Goal: Task Accomplishment & Management: Manage account settings

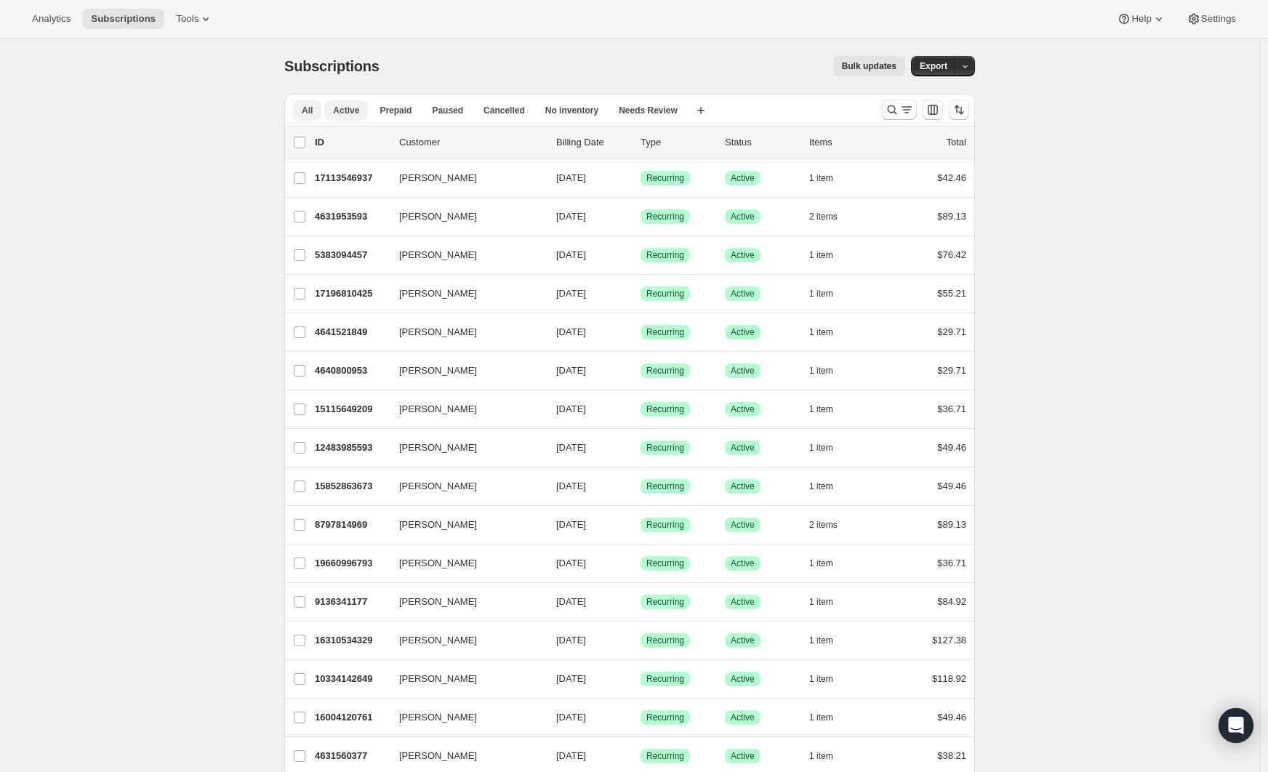
click at [366, 113] on button "Active" at bounding box center [346, 110] width 44 height 20
click at [951, 69] on button "Export" at bounding box center [933, 66] width 45 height 20
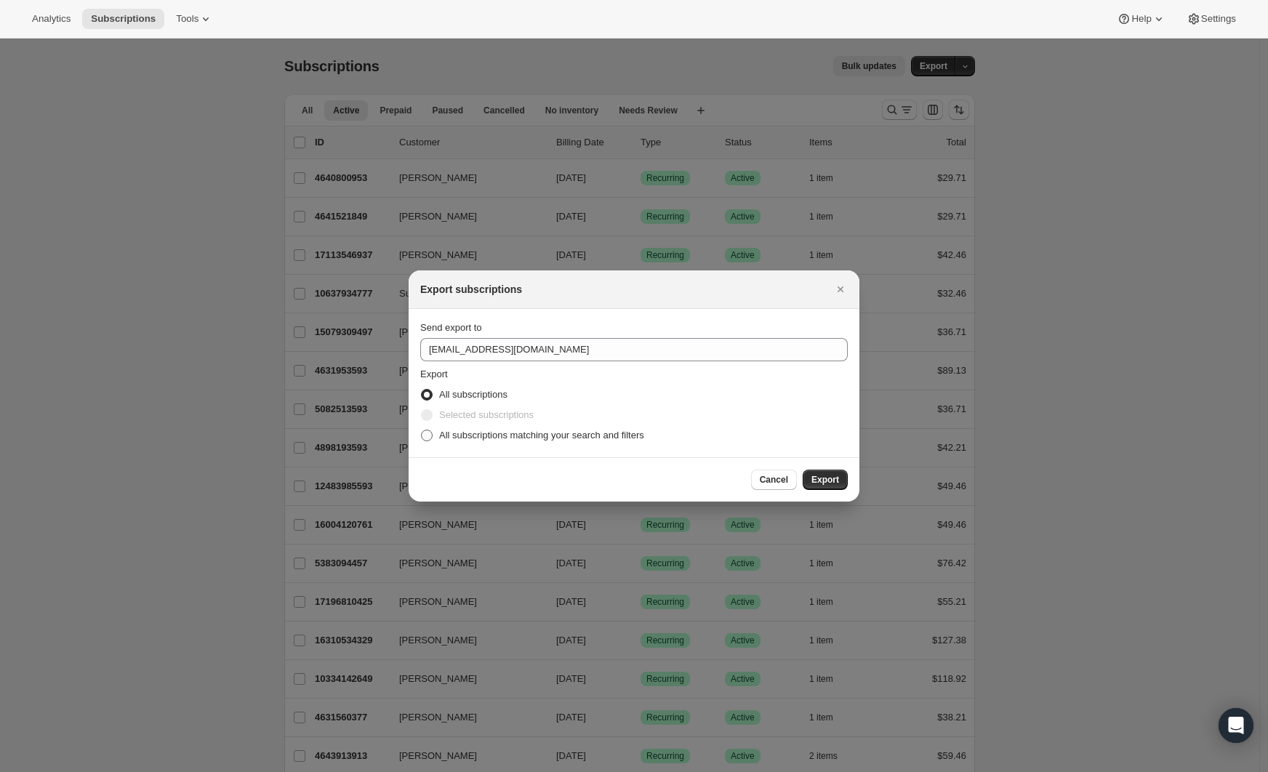
click at [551, 435] on span "All subscriptions matching your search and filters" at bounding box center [541, 435] width 205 height 11
click at [422, 430] on input "All subscriptions matching your search and filters" at bounding box center [421, 430] width 1 height 1
radio input "true"
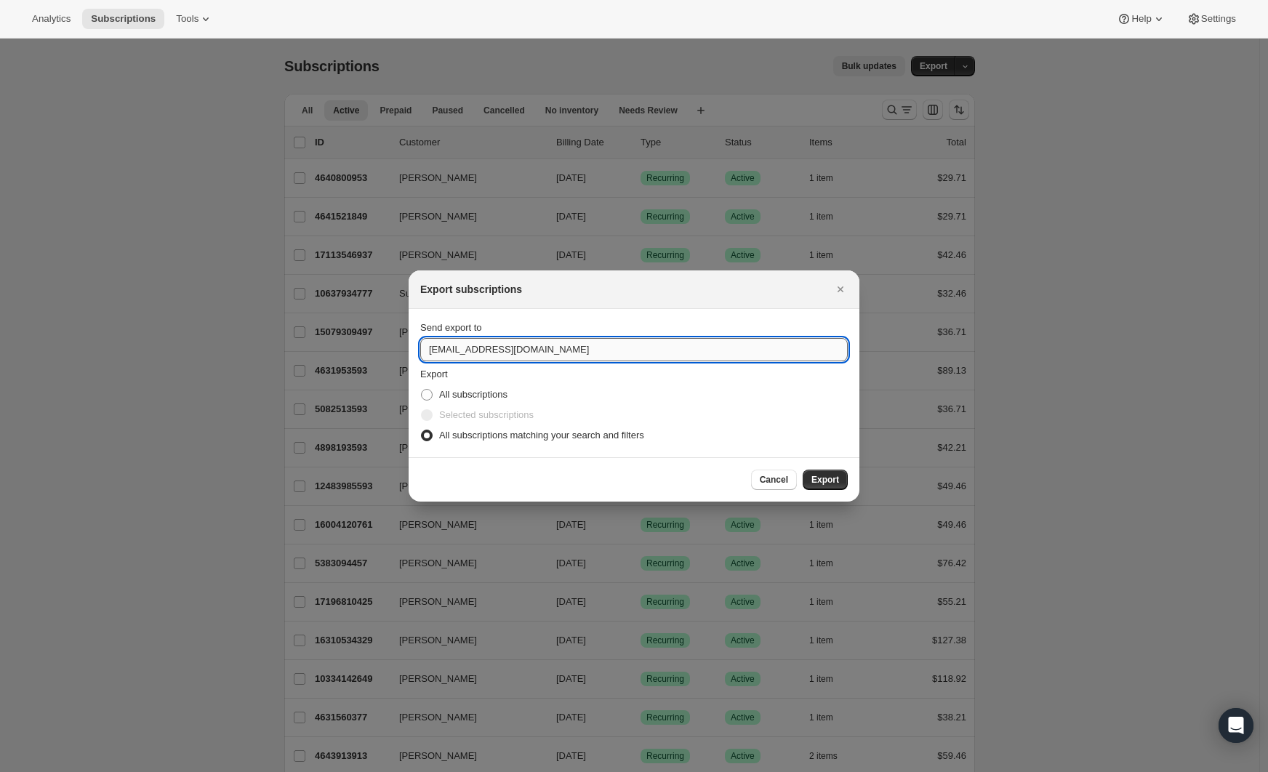
click at [486, 351] on input "shopify@austinandkat.com" at bounding box center [633, 349] width 427 height 23
type input "emily@austinandkat.com"
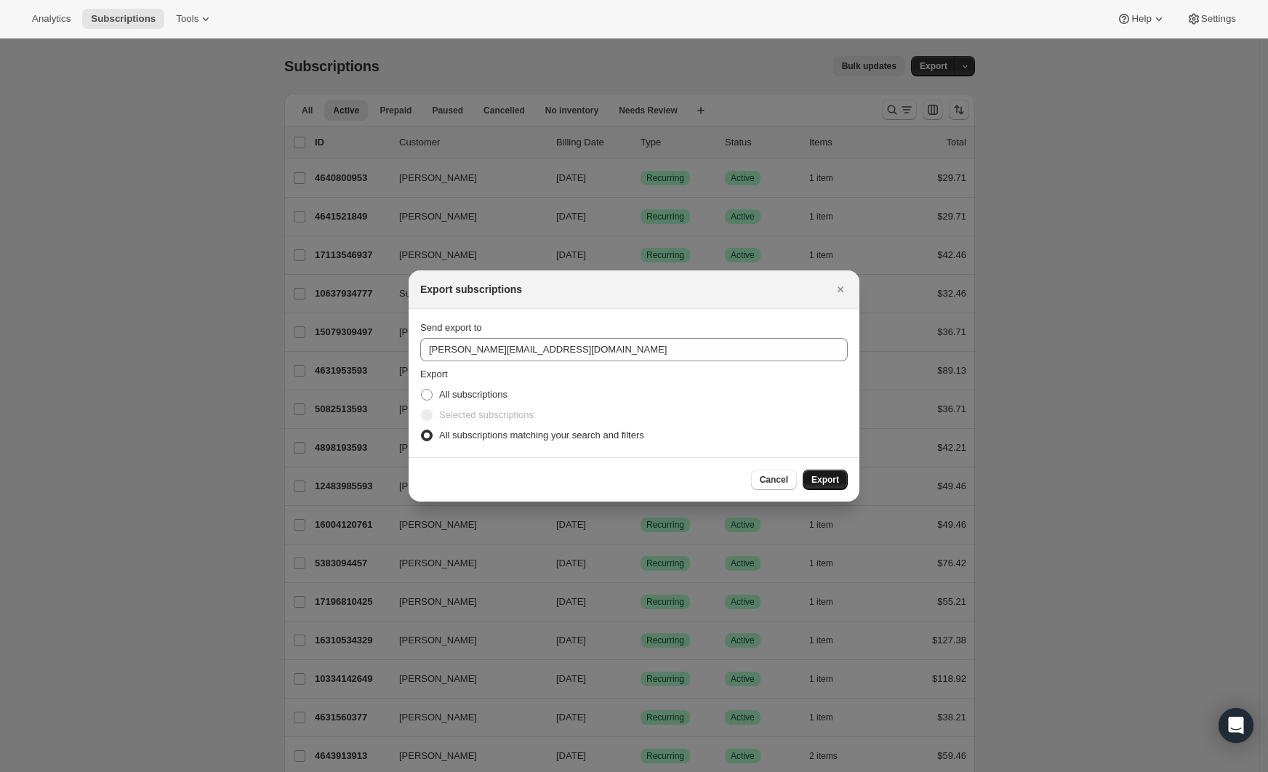
click at [823, 486] on button "Export" at bounding box center [824, 480] width 45 height 20
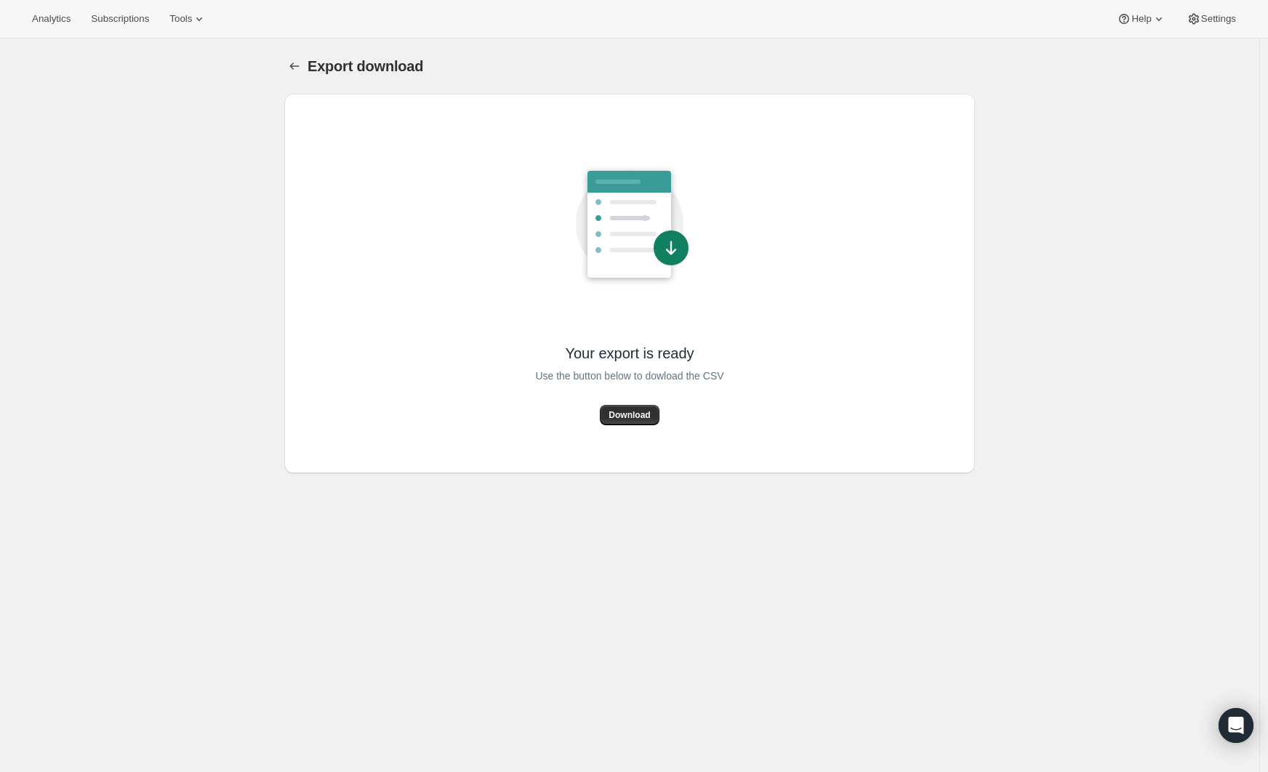
click at [648, 409] on button "Download" at bounding box center [629, 415] width 59 height 20
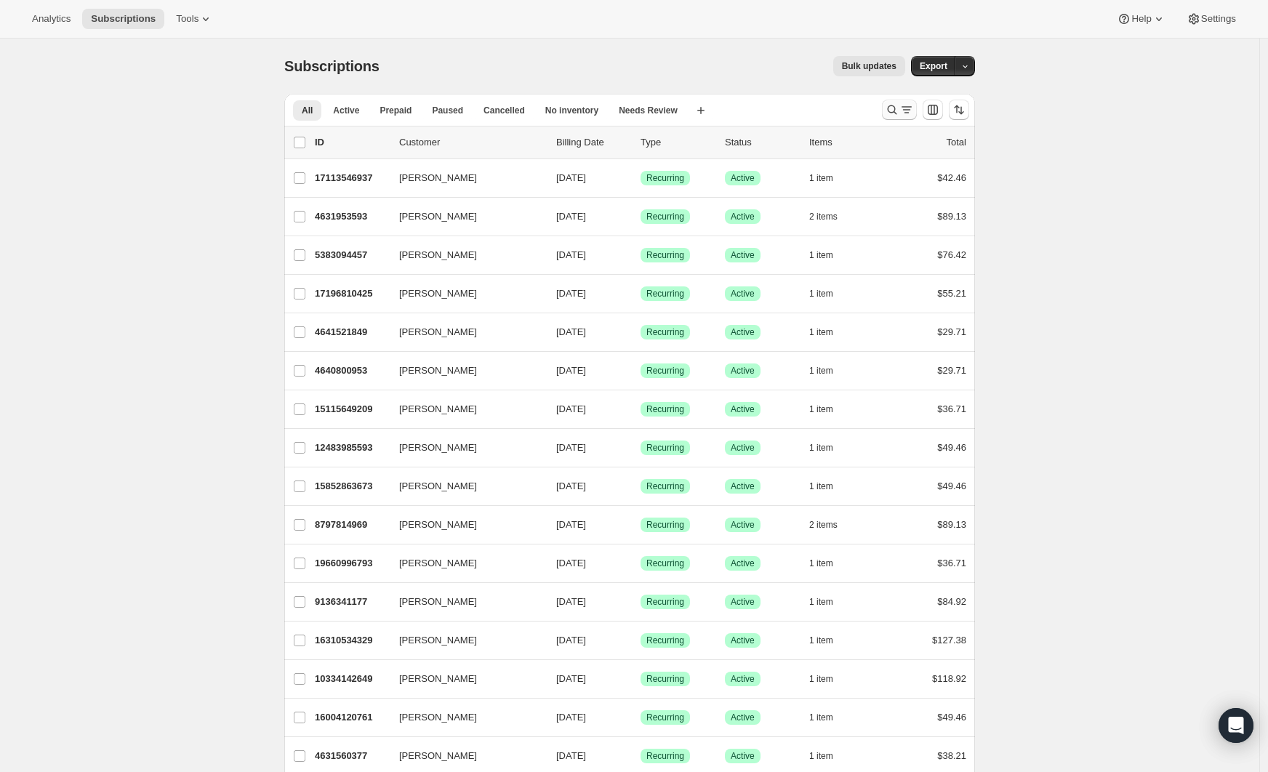
click at [898, 111] on icon "Search and filter results" at bounding box center [892, 109] width 15 height 15
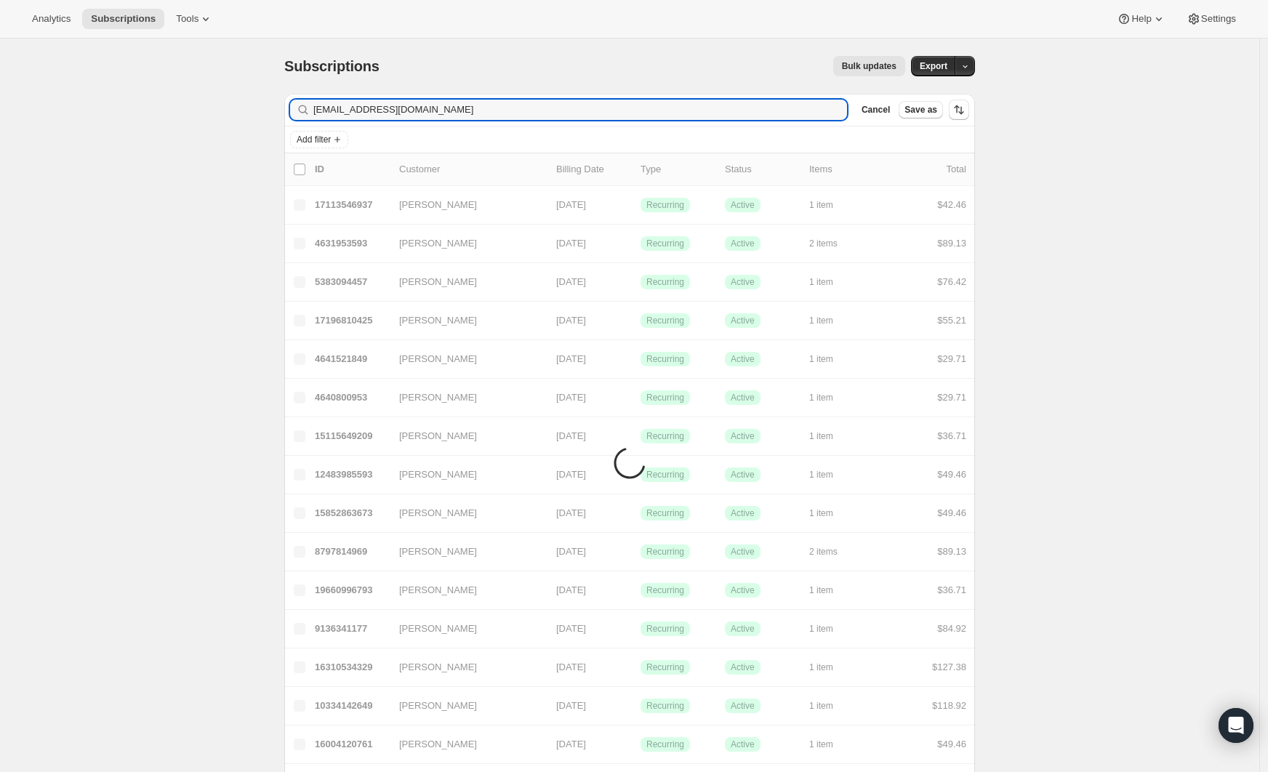
type input "tarnanen012@yahoo.com"
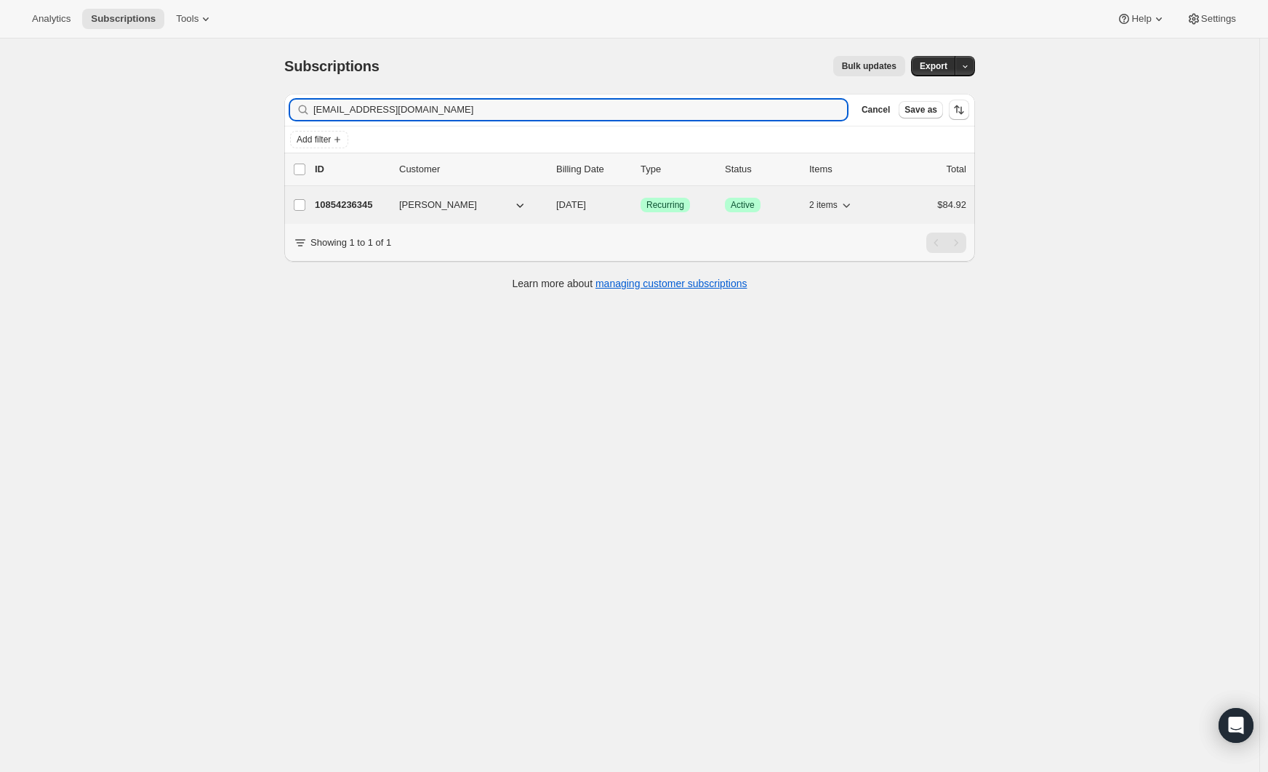
click at [372, 209] on p "10854236345" at bounding box center [351, 205] width 73 height 15
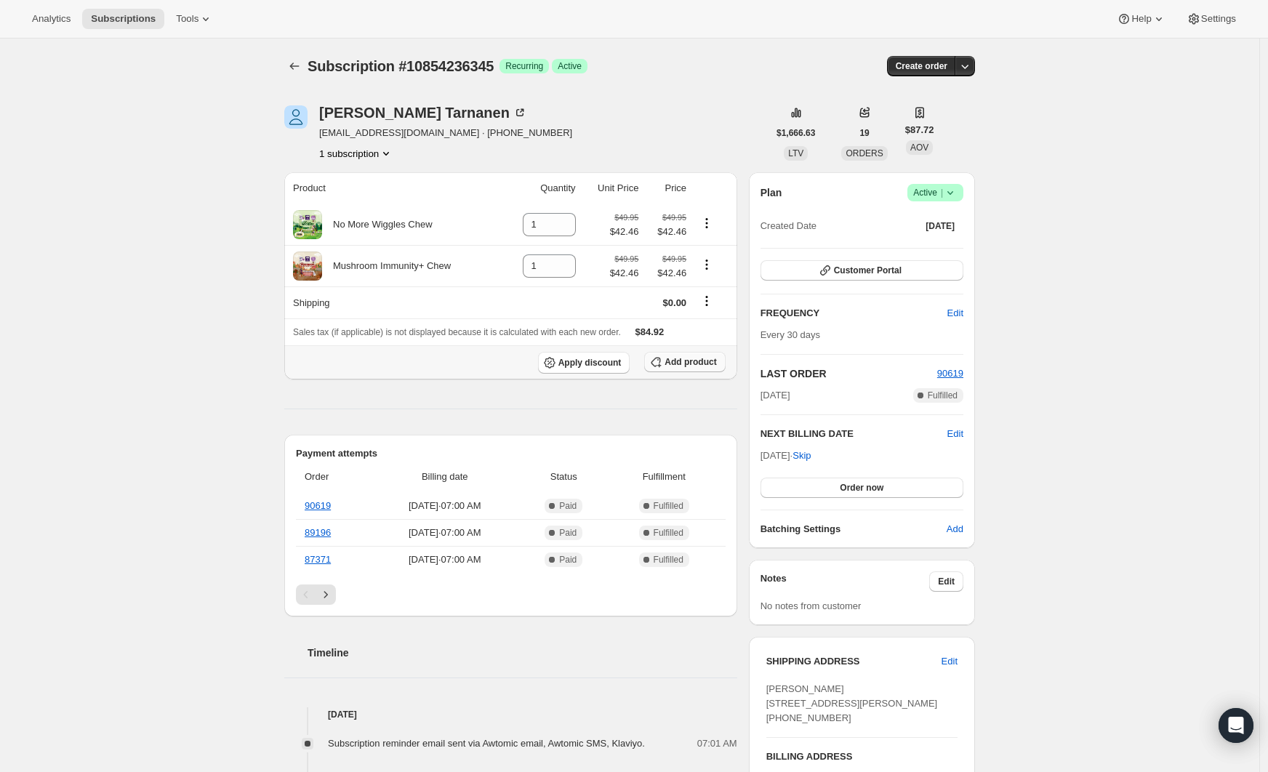
click at [682, 365] on span "Add product" at bounding box center [690, 362] width 52 height 12
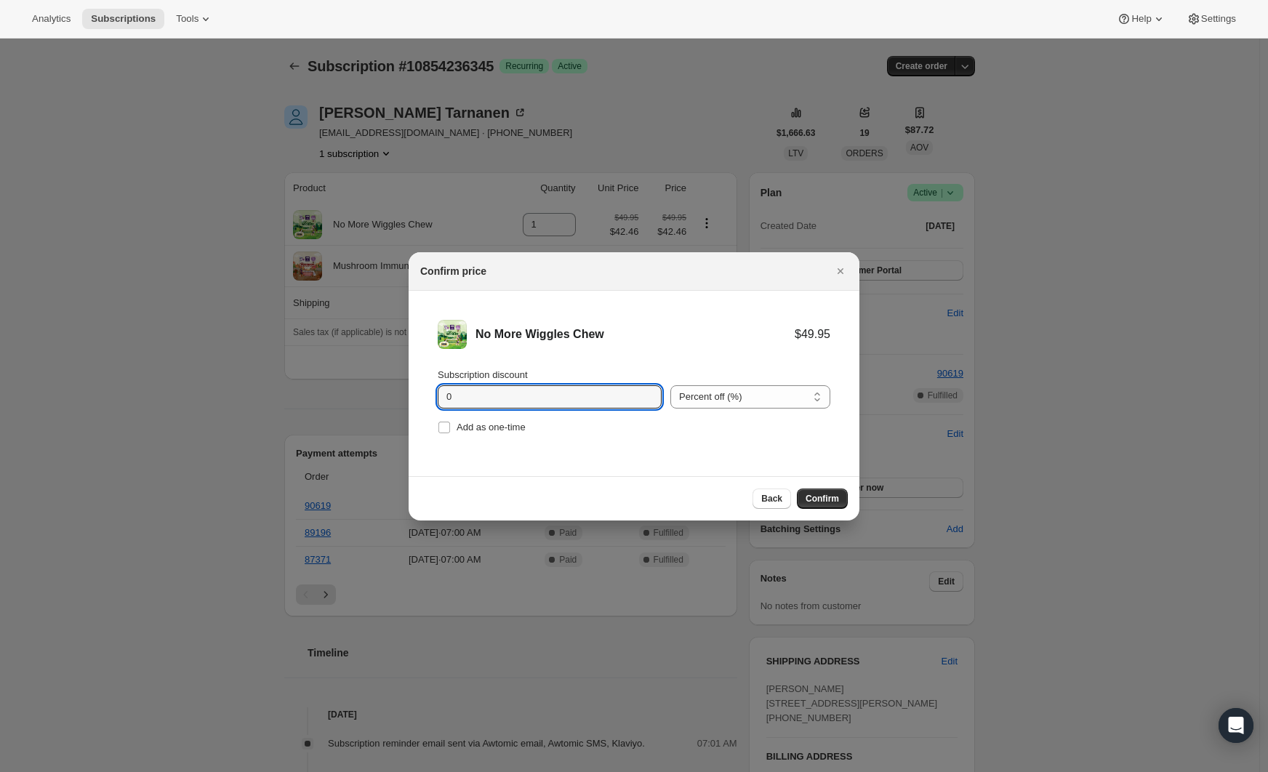
drag, startPoint x: 576, startPoint y: 402, endPoint x: 404, endPoint y: 392, distance: 172.5
type input "30"
click at [831, 502] on span "Confirm" at bounding box center [821, 499] width 33 height 12
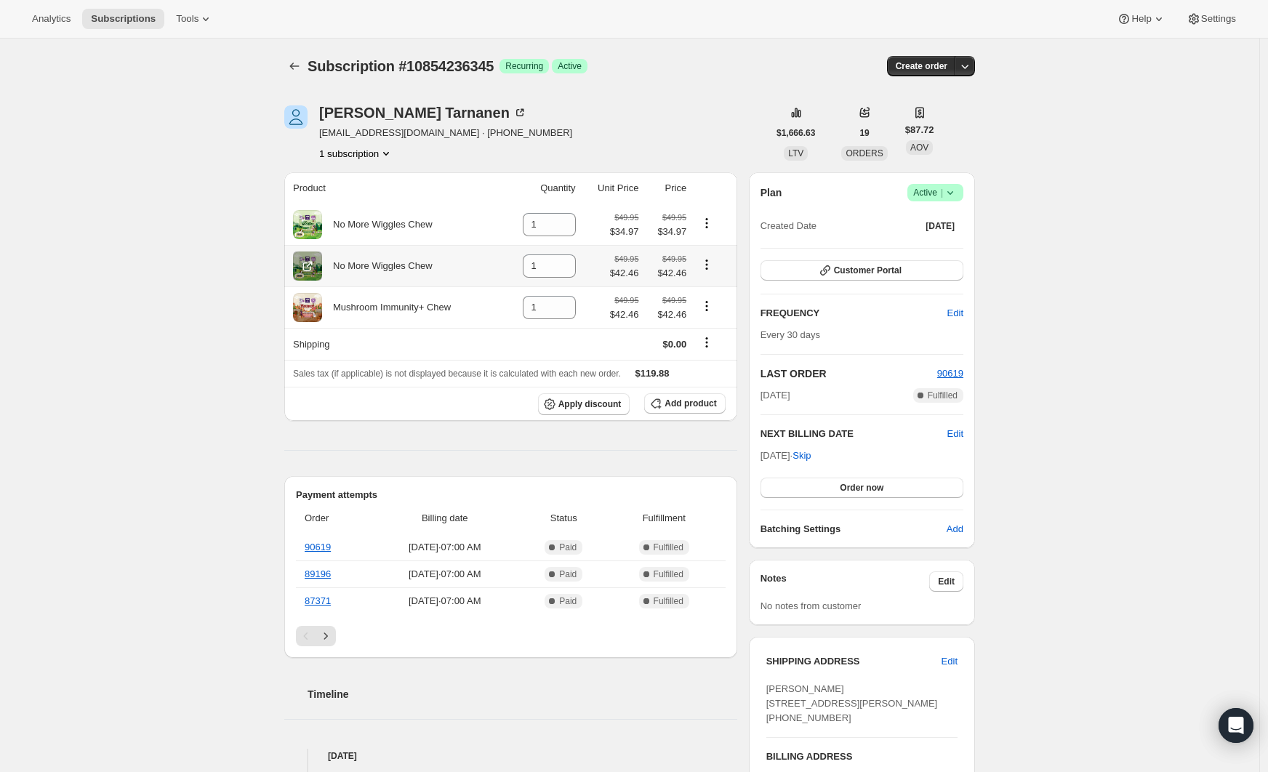
click at [714, 265] on icon "Product actions" at bounding box center [706, 264] width 15 height 15
click at [712, 290] on span "Remove" at bounding box center [700, 292] width 35 height 11
type input "0"
click at [701, 414] on button "Add product" at bounding box center [684, 403] width 81 height 20
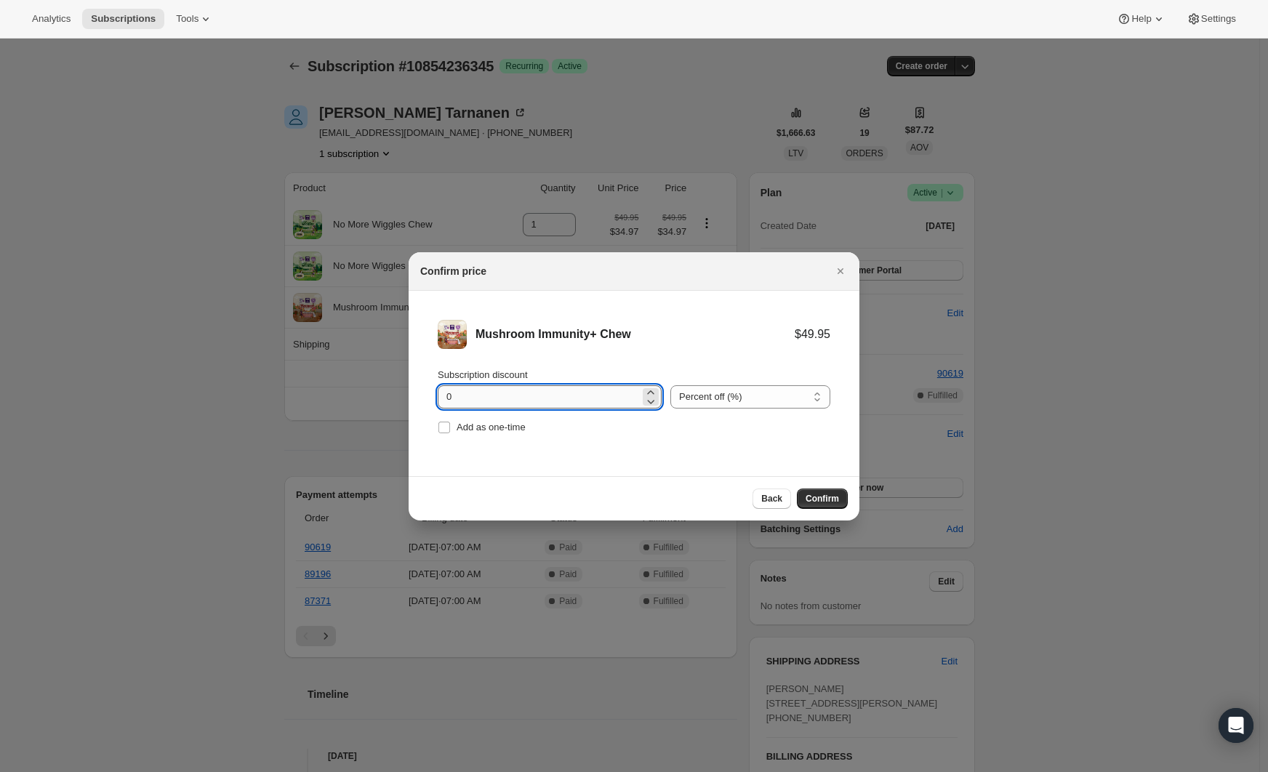
click at [535, 398] on input "0" at bounding box center [539, 396] width 202 height 23
drag, startPoint x: 462, startPoint y: 390, endPoint x: 363, endPoint y: 365, distance: 101.9
type input "30"
click at [523, 427] on span "Add as one-time" at bounding box center [490, 427] width 69 height 11
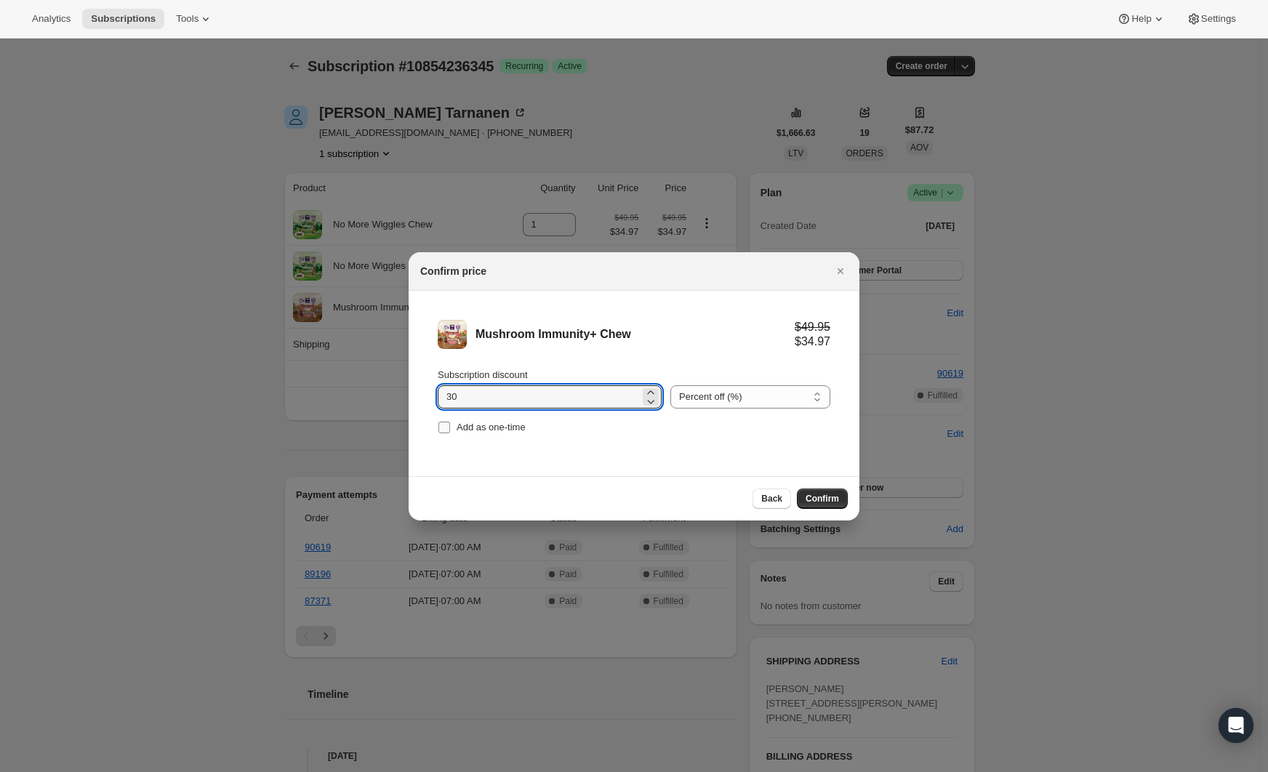
click at [450, 427] on input "Add as one-time" at bounding box center [444, 428] width 12 height 12
checkbox input "true"
click at [835, 502] on span "Confirm" at bounding box center [821, 499] width 33 height 12
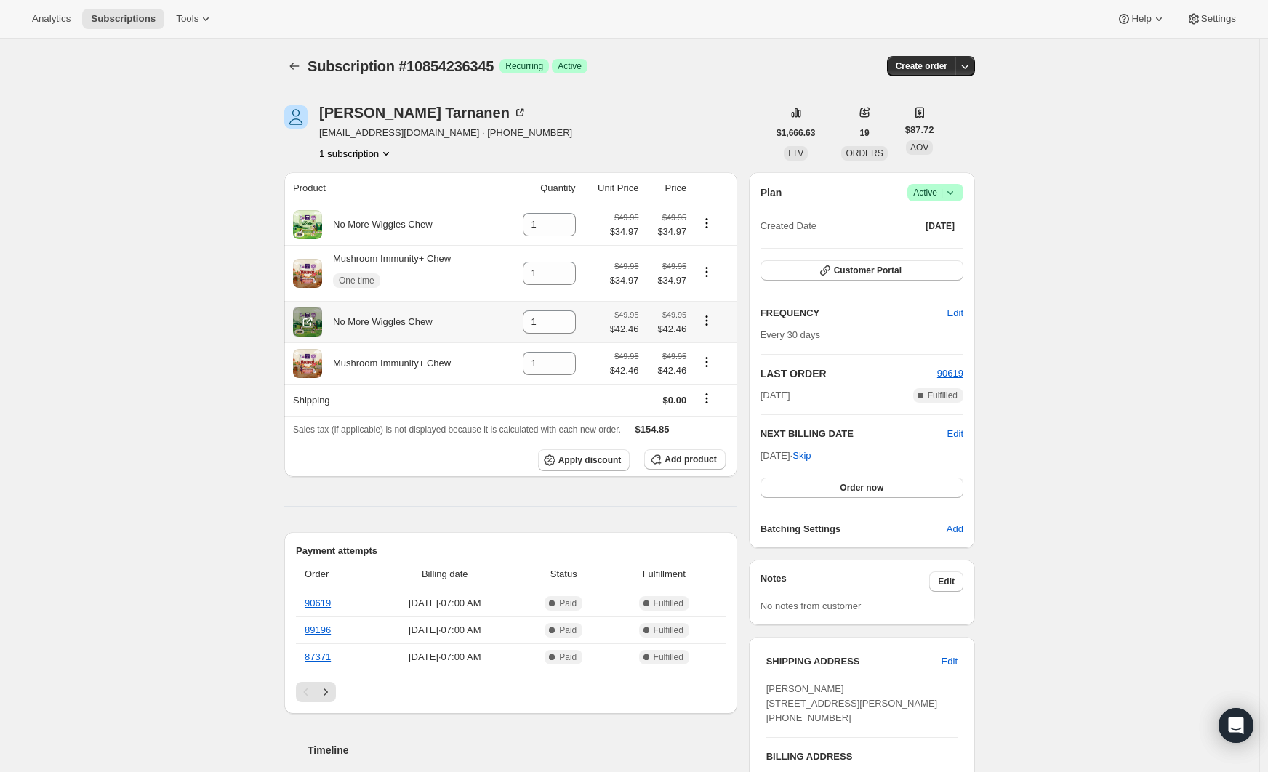
click at [710, 317] on icon "Product actions" at bounding box center [706, 320] width 15 height 15
click at [704, 347] on span "Remove" at bounding box center [700, 349] width 35 height 11
type input "0"
click at [711, 360] on icon "Product actions" at bounding box center [706, 362] width 15 height 15
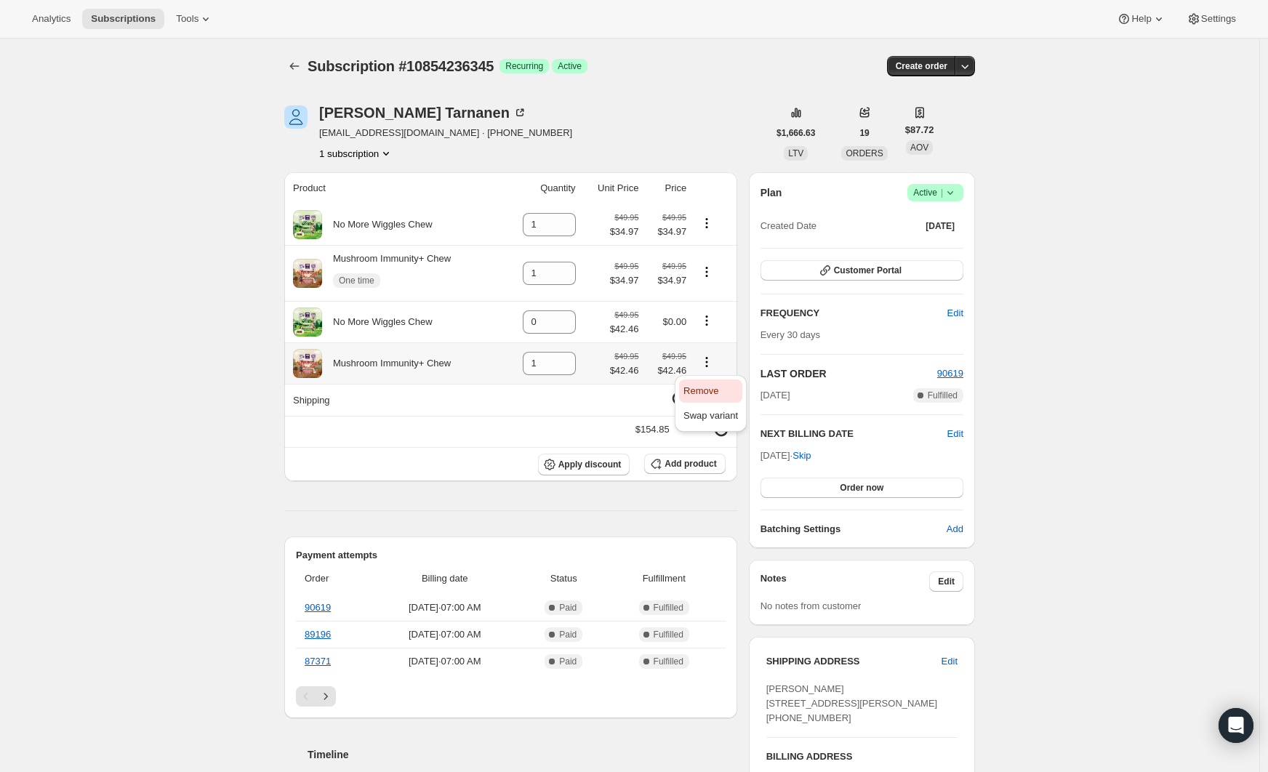
click at [712, 385] on span "Remove" at bounding box center [700, 390] width 35 height 11
type input "0"
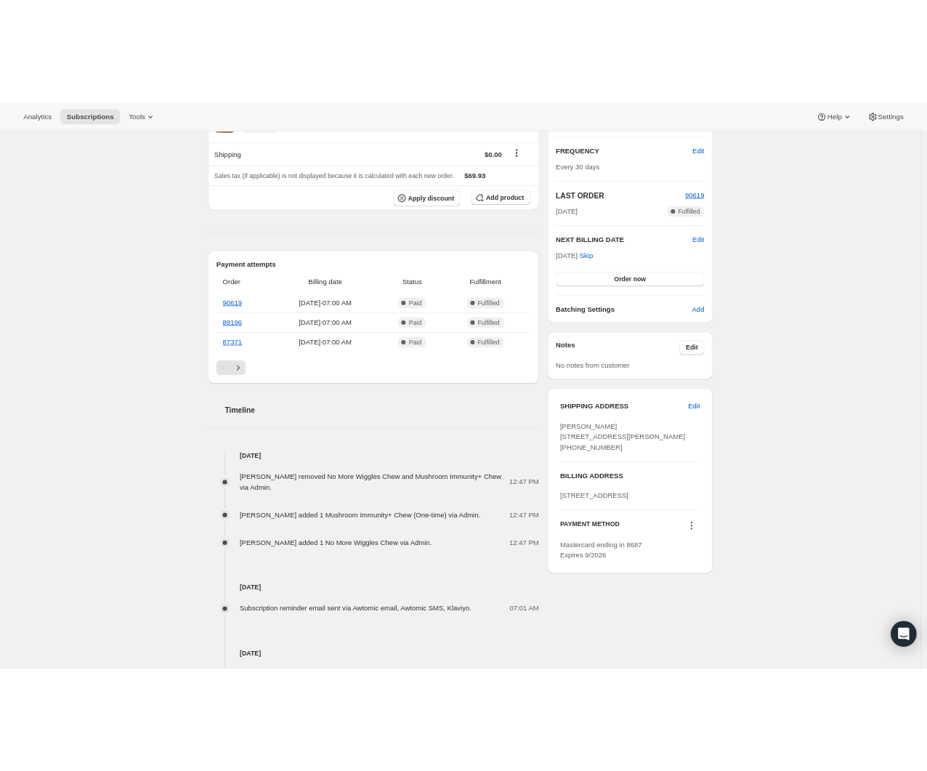
scroll to position [313, 0]
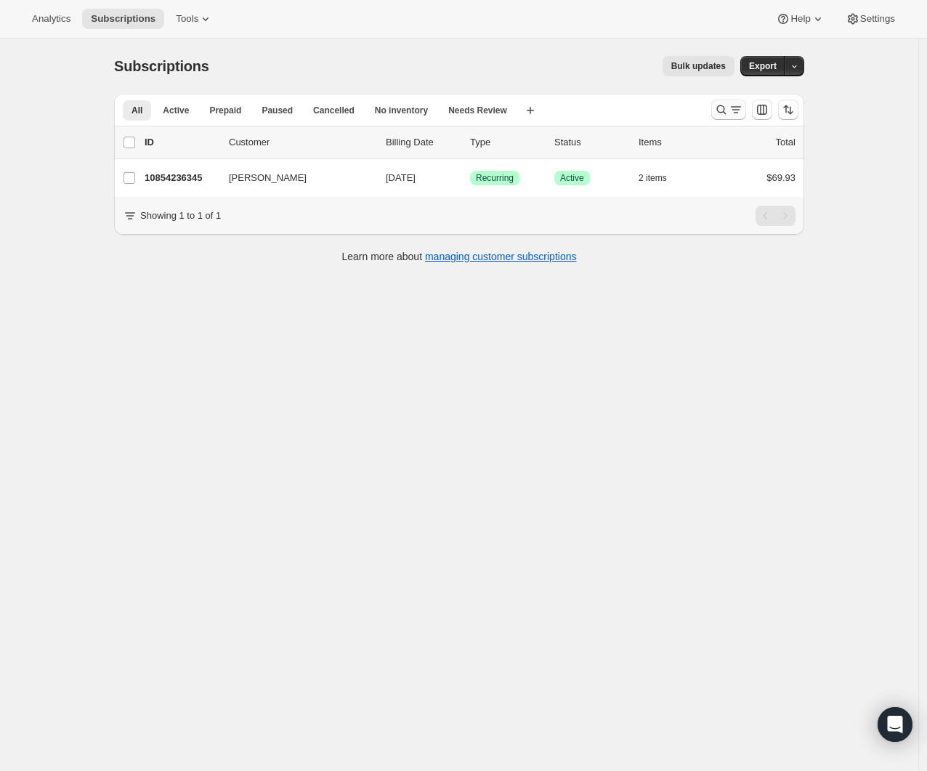
click at [725, 105] on icon "Search and filter results" at bounding box center [721, 109] width 15 height 15
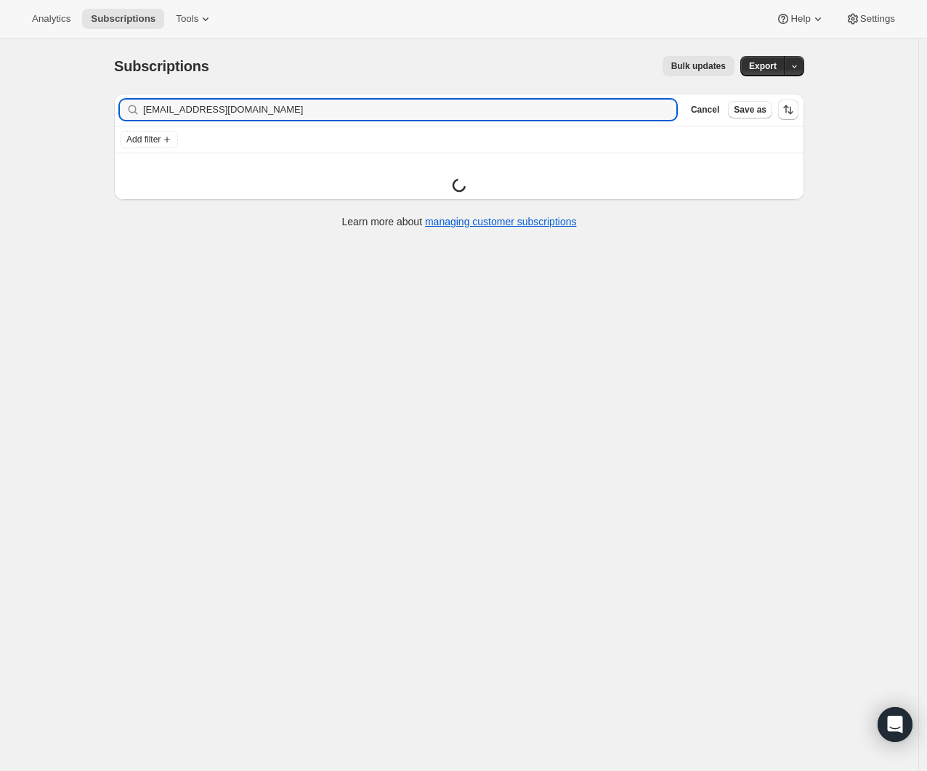
type input "afrost1684@hotmail.com"
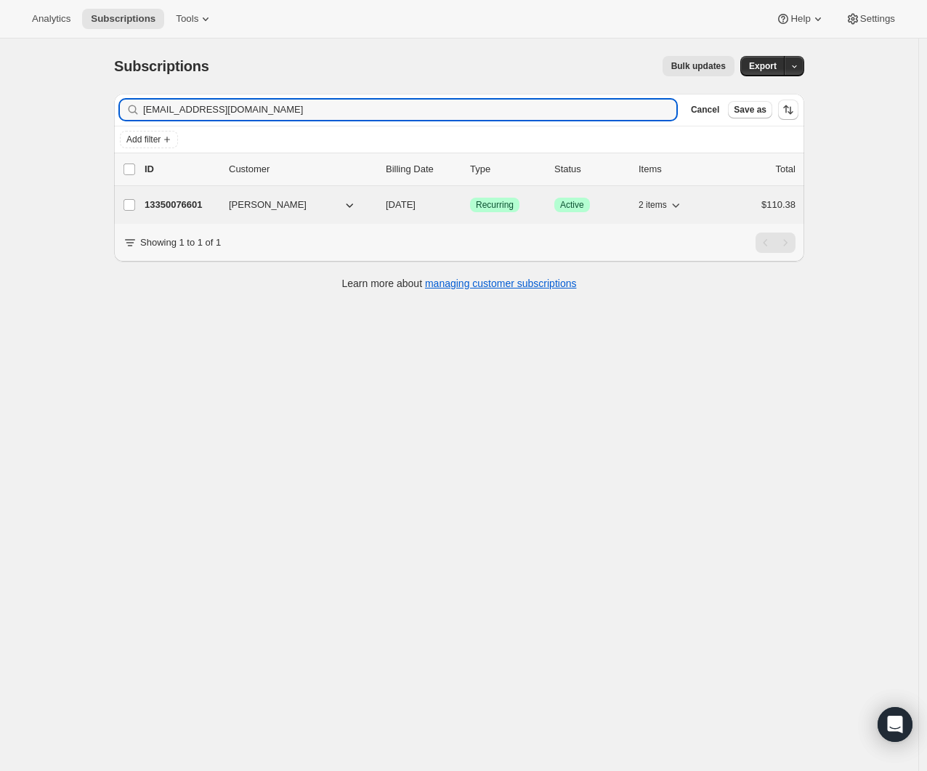
click at [188, 204] on p "13350076601" at bounding box center [181, 205] width 73 height 15
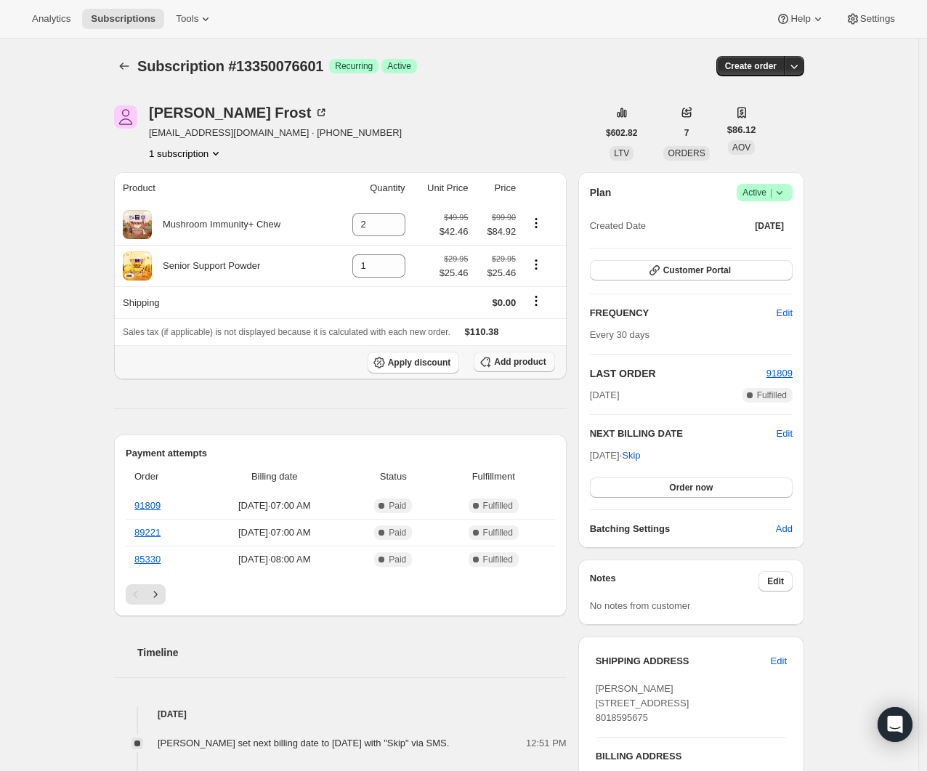
click at [525, 362] on span "Add product" at bounding box center [520, 362] width 52 height 12
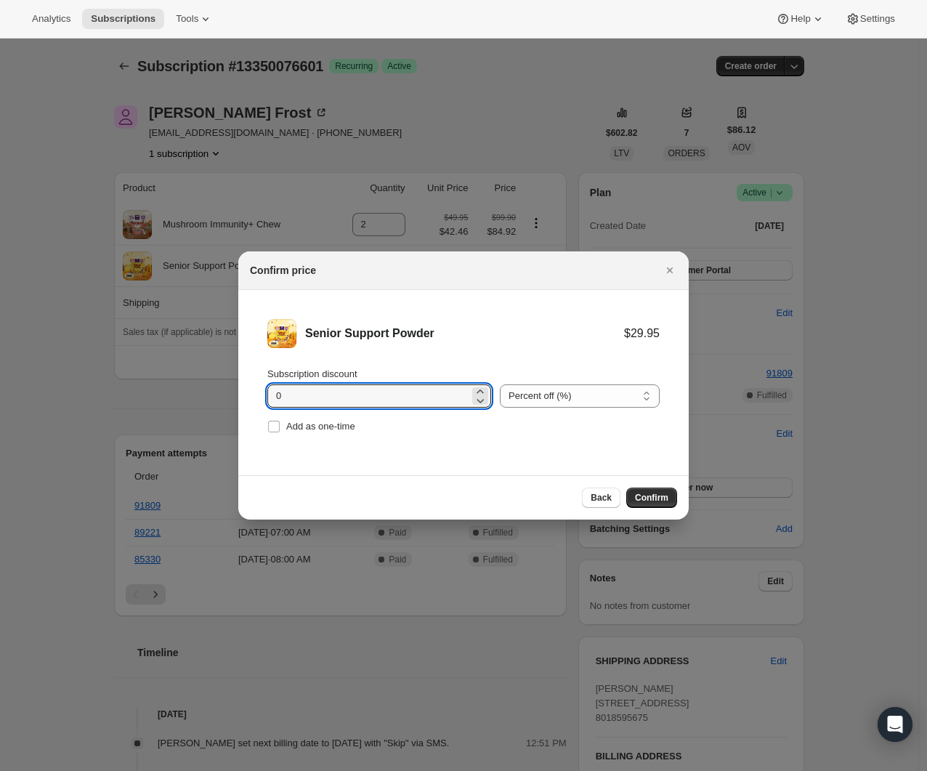
drag, startPoint x: 382, startPoint y: 403, endPoint x: 212, endPoint y: 367, distance: 173.2
type input "2"
type input "30"
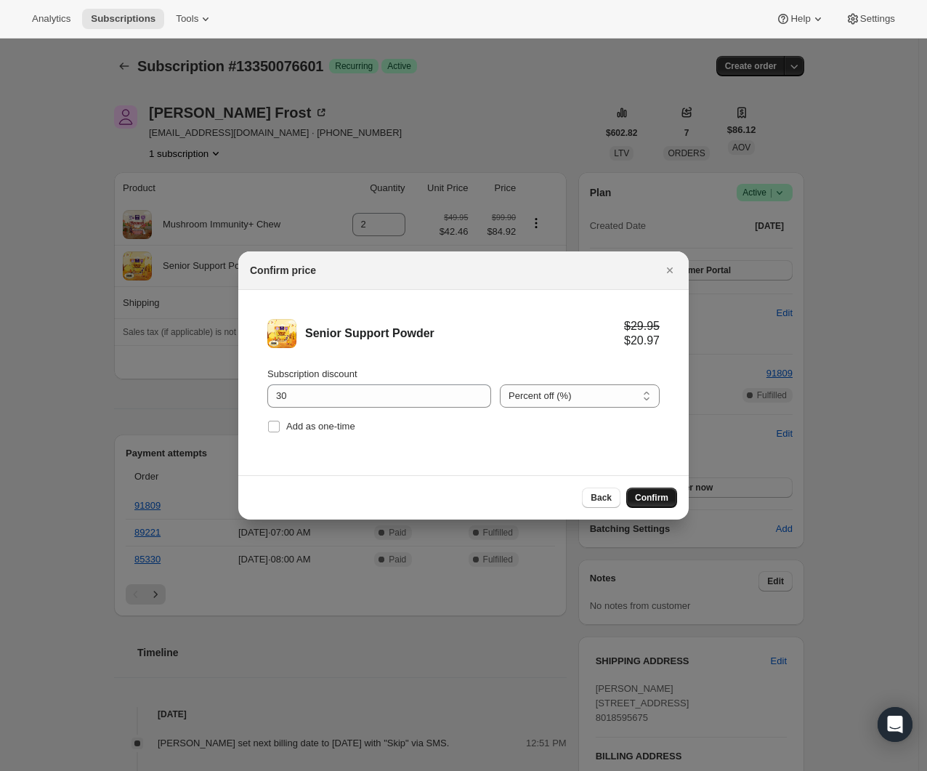
click at [647, 492] on button "Confirm" at bounding box center [652, 498] width 51 height 20
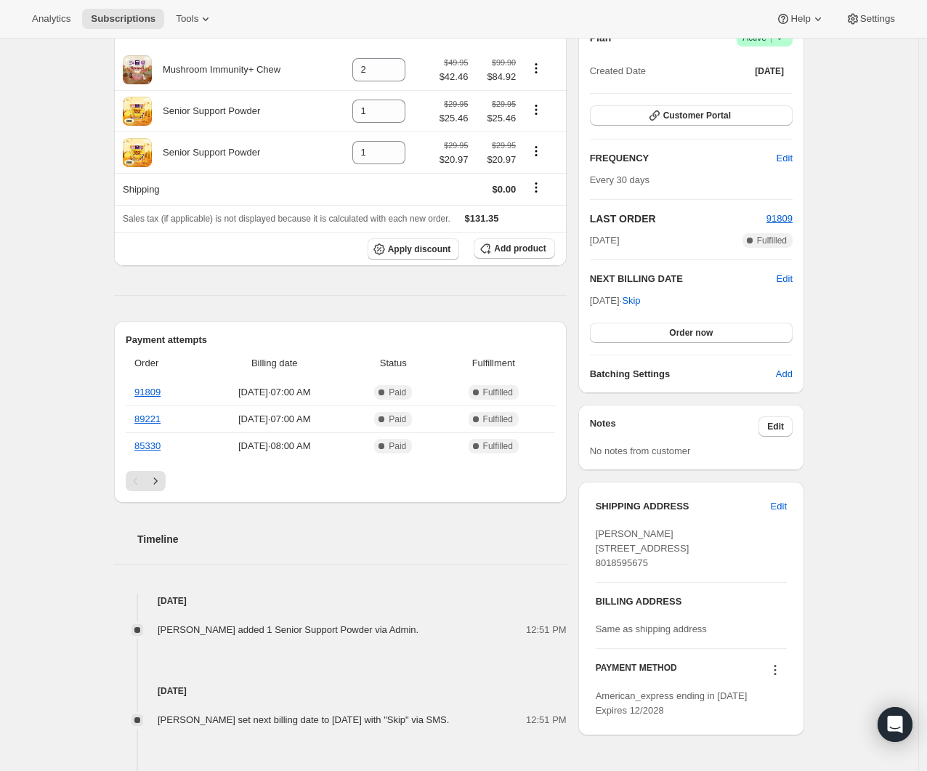
scroll to position [4, 0]
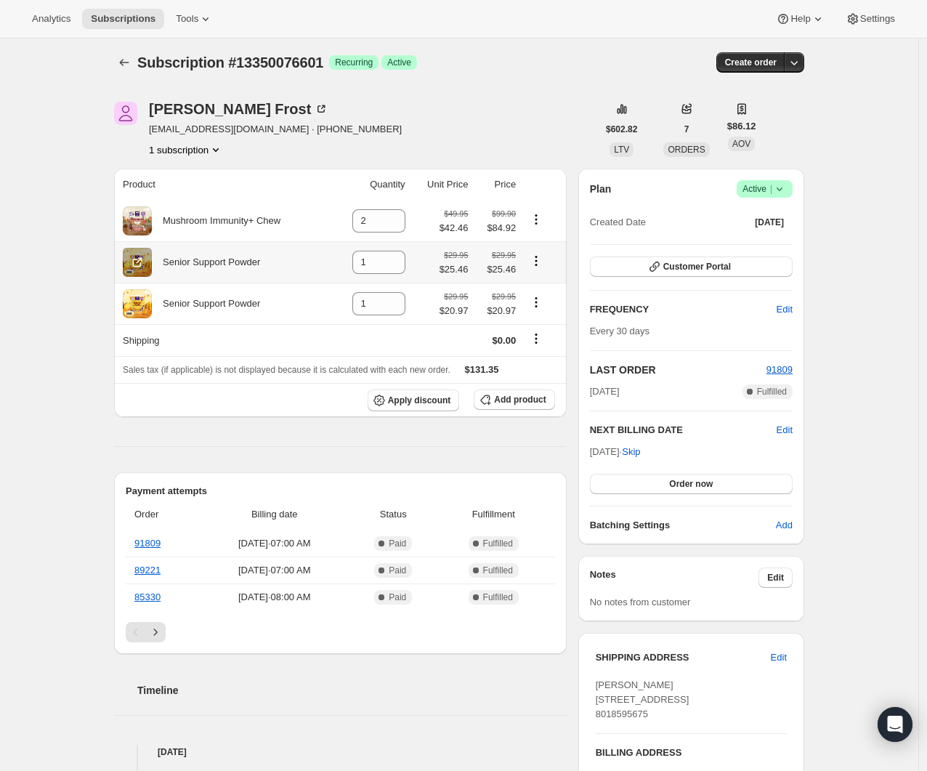
click at [544, 261] on icon "Product actions" at bounding box center [536, 261] width 15 height 15
click at [538, 287] on span "Remove" at bounding box center [530, 288] width 35 height 11
type input "0"
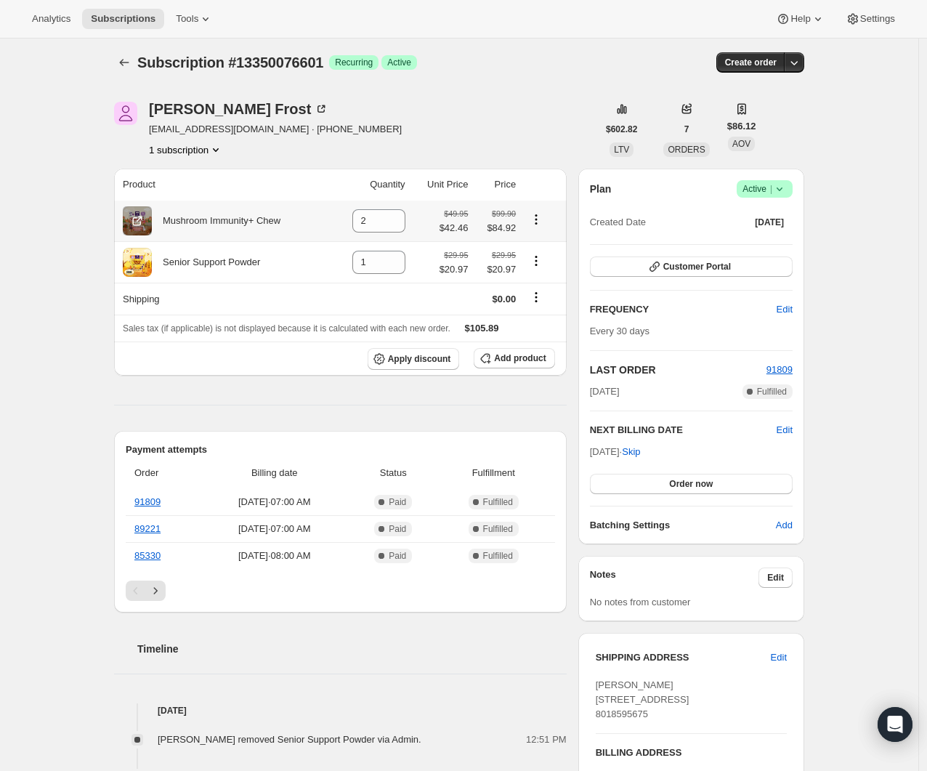
click at [543, 218] on icon "Product actions" at bounding box center [536, 219] width 15 height 15
click at [539, 241] on span "Remove" at bounding box center [540, 248] width 55 height 15
type input "0"
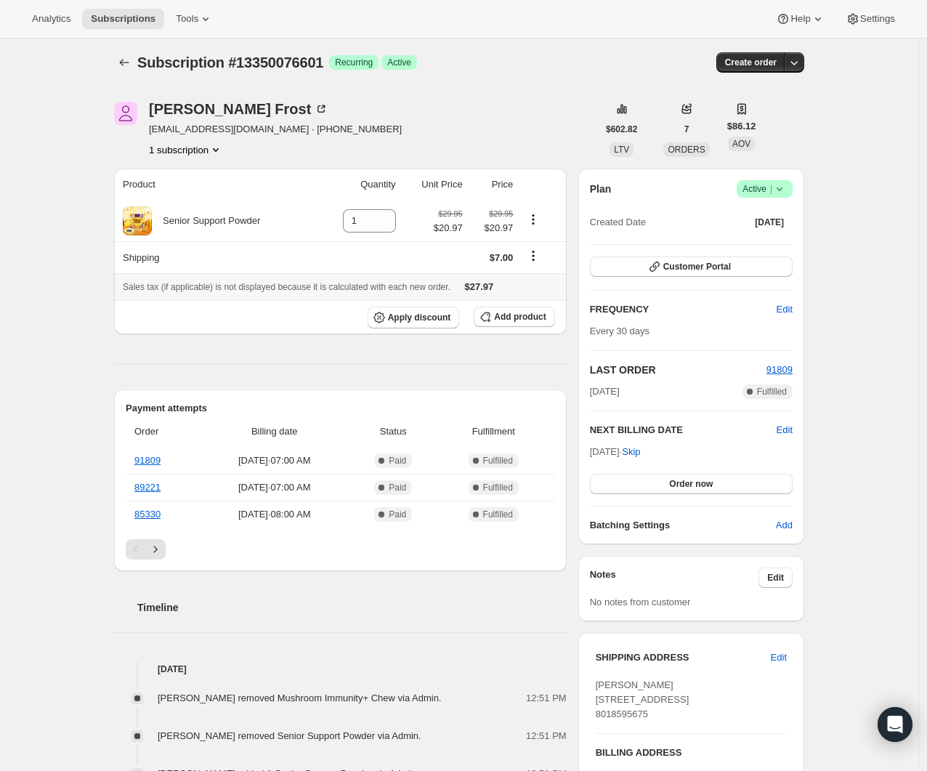
click at [533, 252] on icon "Shipping actions" at bounding box center [533, 256] width 15 height 15
click at [510, 282] on span "Edit shipping rate" at bounding box center [536, 283] width 73 height 11
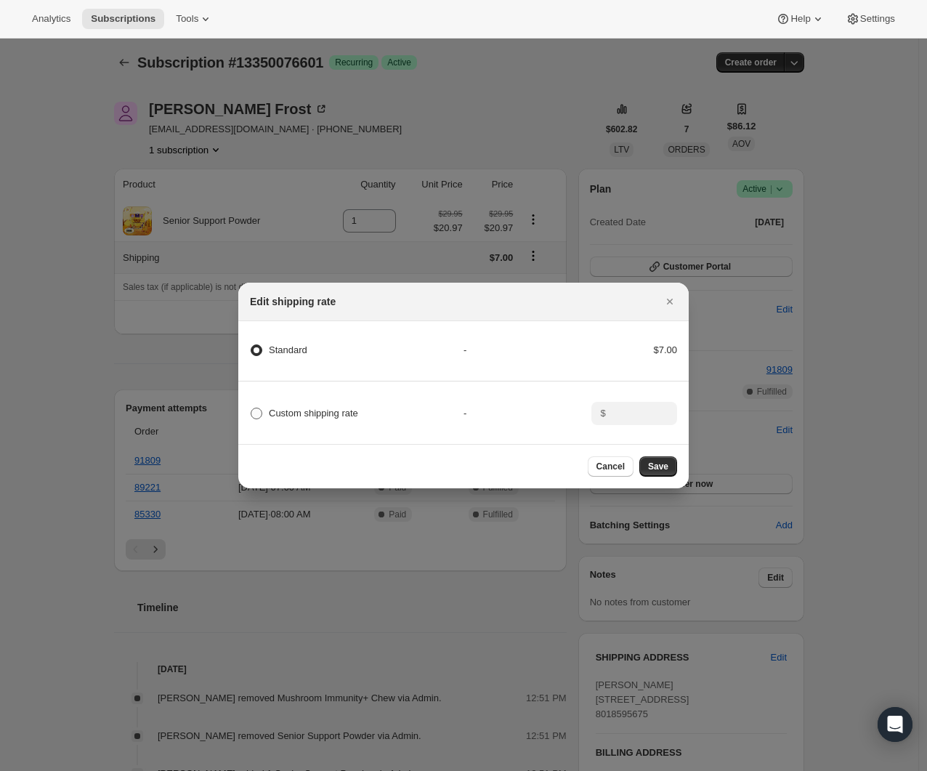
click at [331, 406] on span "Custom shipping rate" at bounding box center [313, 413] width 89 height 15
click at [251, 408] on input "Custom shipping rate" at bounding box center [251, 408] width 1 height 1
radio input "true"
radio input "false"
click at [618, 405] on input ":r1b2:" at bounding box center [633, 413] width 45 height 23
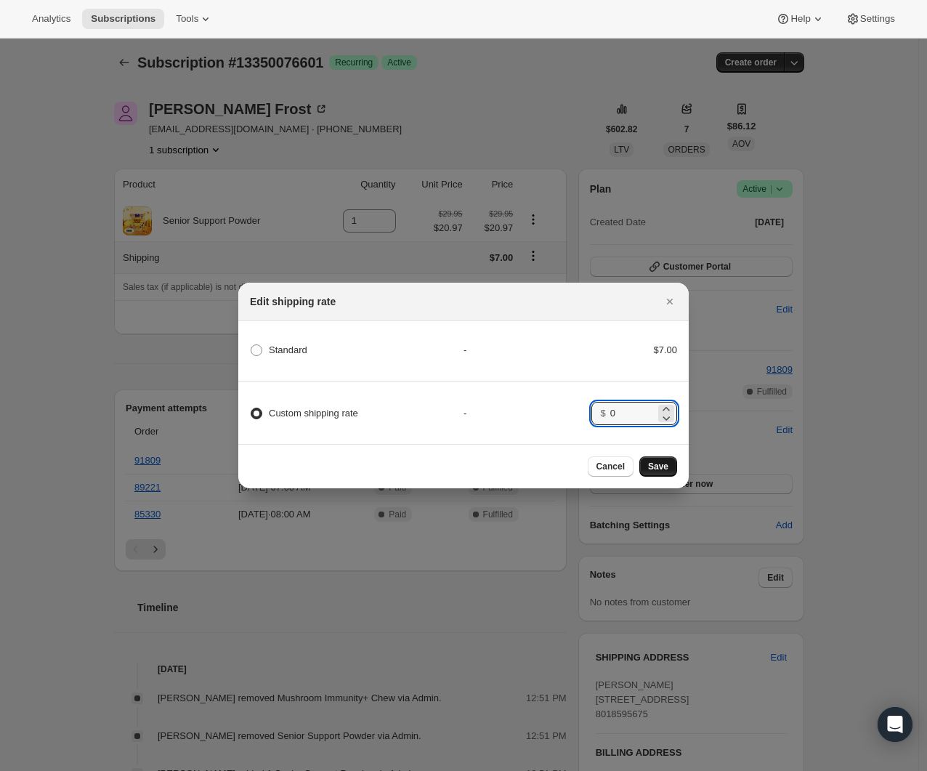
type input "0"
drag, startPoint x: 644, startPoint y: 469, endPoint x: 657, endPoint y: 470, distance: 13.2
click at [645, 469] on button "Save" at bounding box center [659, 466] width 38 height 20
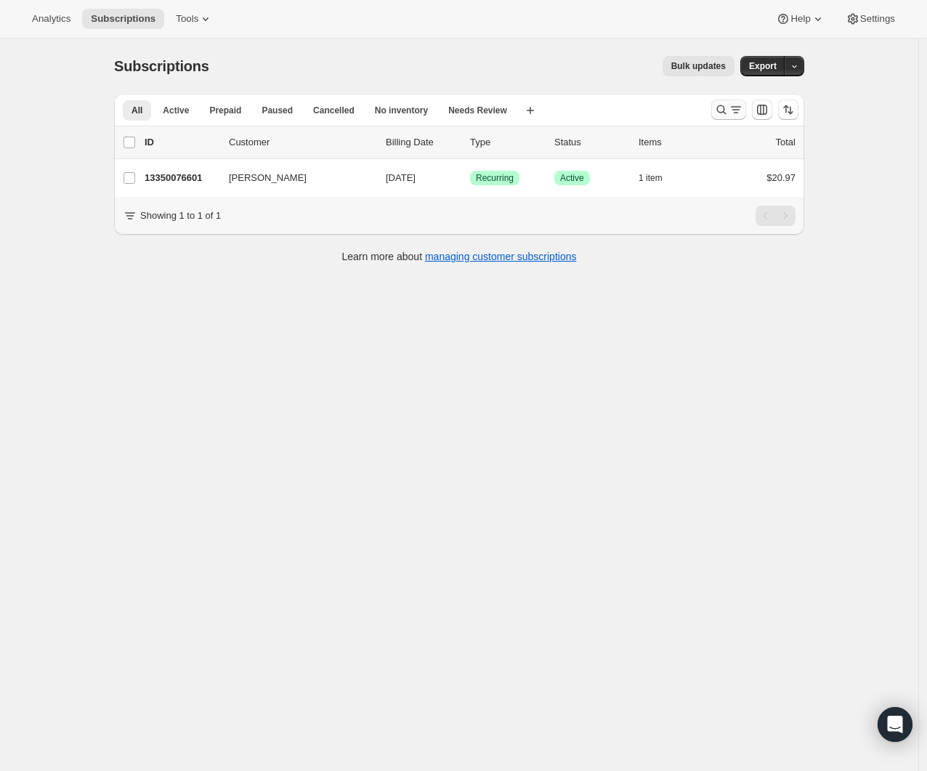
click at [723, 112] on icon "Search and filter results" at bounding box center [721, 109] width 15 height 15
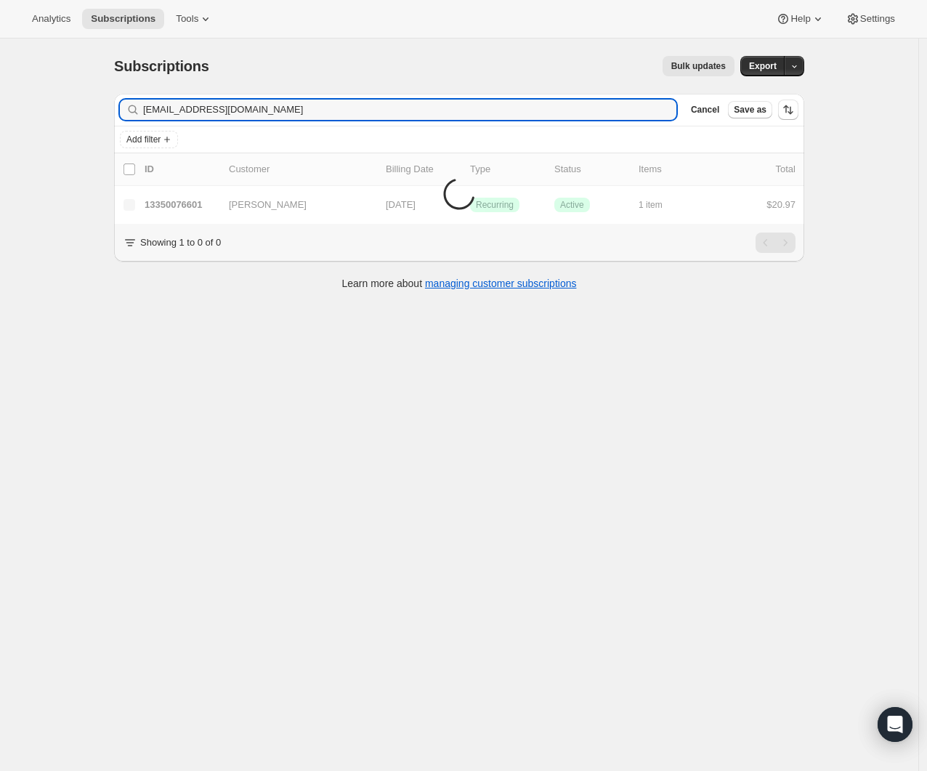
type input "meltzerfam@gmail.com"
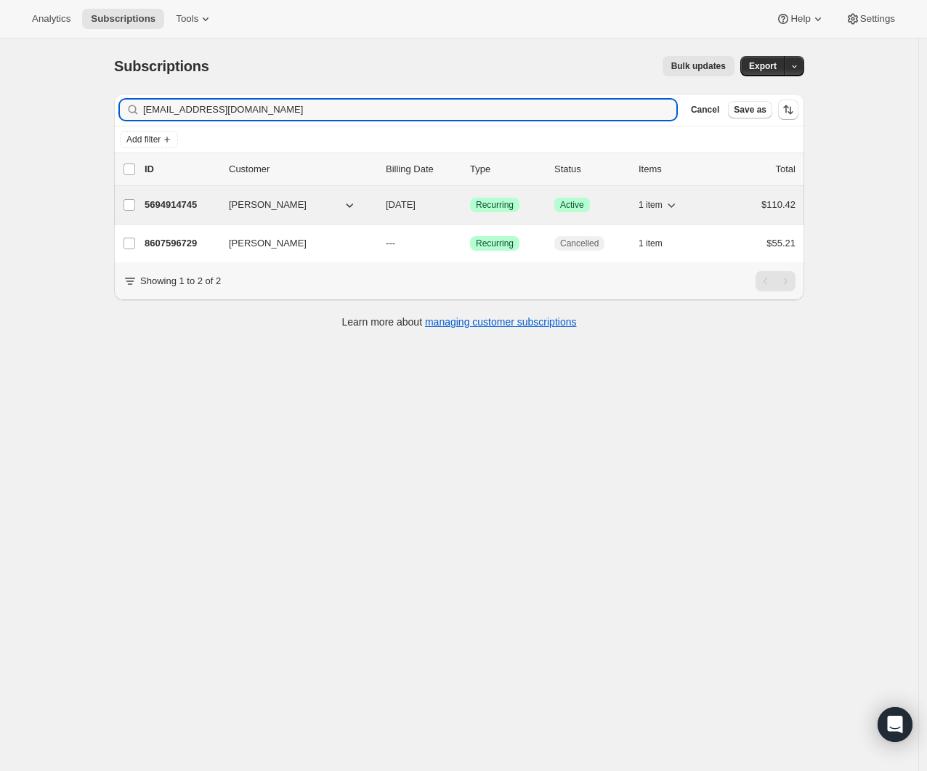
click at [211, 214] on div "5694914745 Jennifer Meltzer 08/31/2025 Success Recurring Success Active 1 item …" at bounding box center [470, 205] width 651 height 20
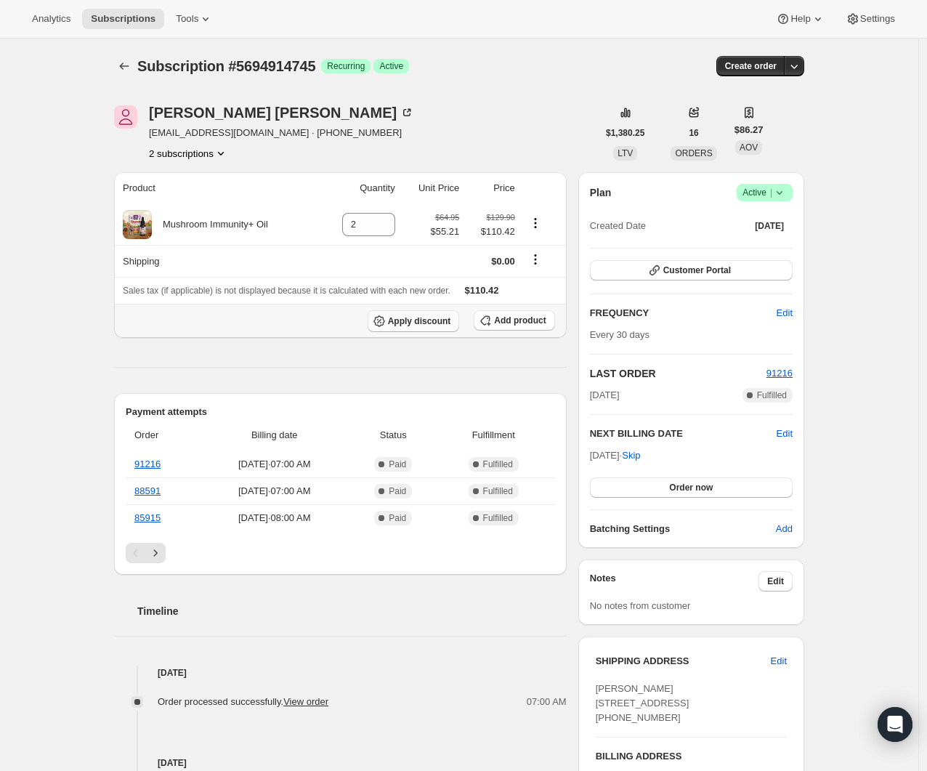
click at [421, 321] on span "Apply discount" at bounding box center [419, 321] width 63 height 12
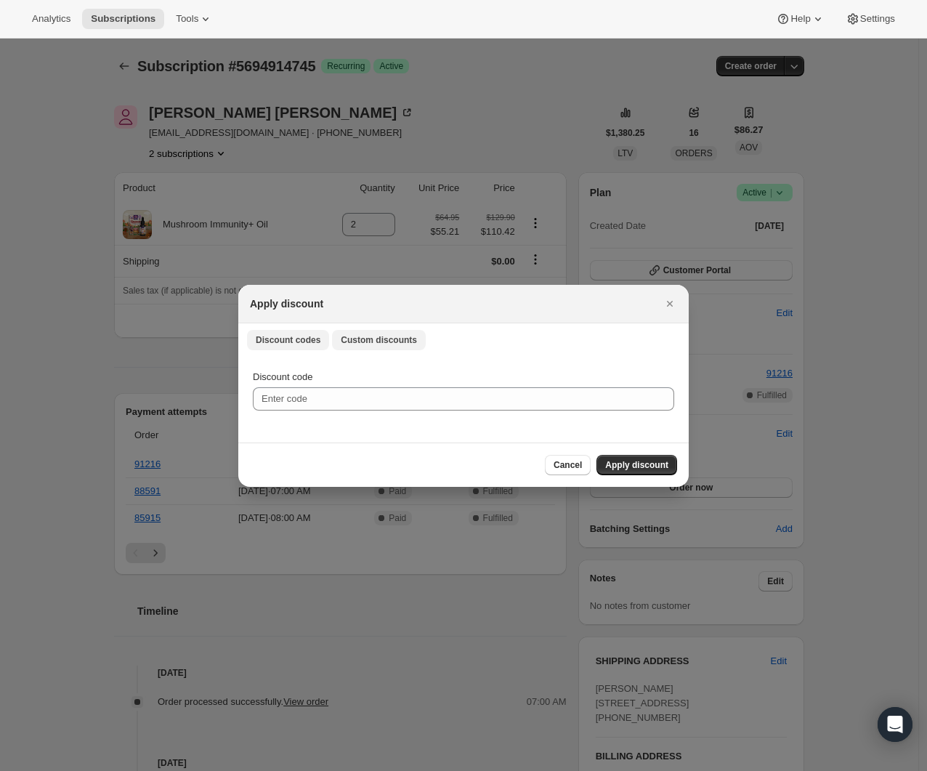
click at [370, 343] on span "Custom discounts" at bounding box center [379, 340] width 76 height 12
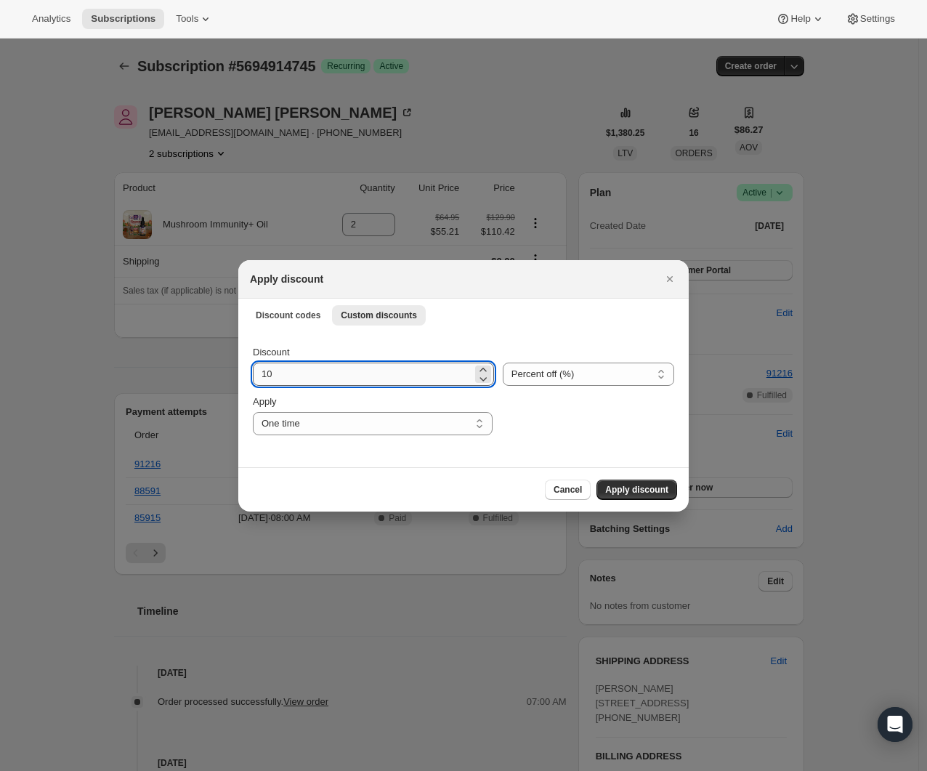
click at [351, 374] on input "10" at bounding box center [363, 374] width 220 height 23
click at [451, 427] on select "One time Specify instances... Indefinitely" at bounding box center [373, 423] width 240 height 23
click at [571, 380] on select "Percent off (%) Amount off ($)" at bounding box center [589, 374] width 172 height 23
select select "fixed"
click at [503, 363] on select "Percent off (%) Amount off ($)" at bounding box center [589, 374] width 172 height 23
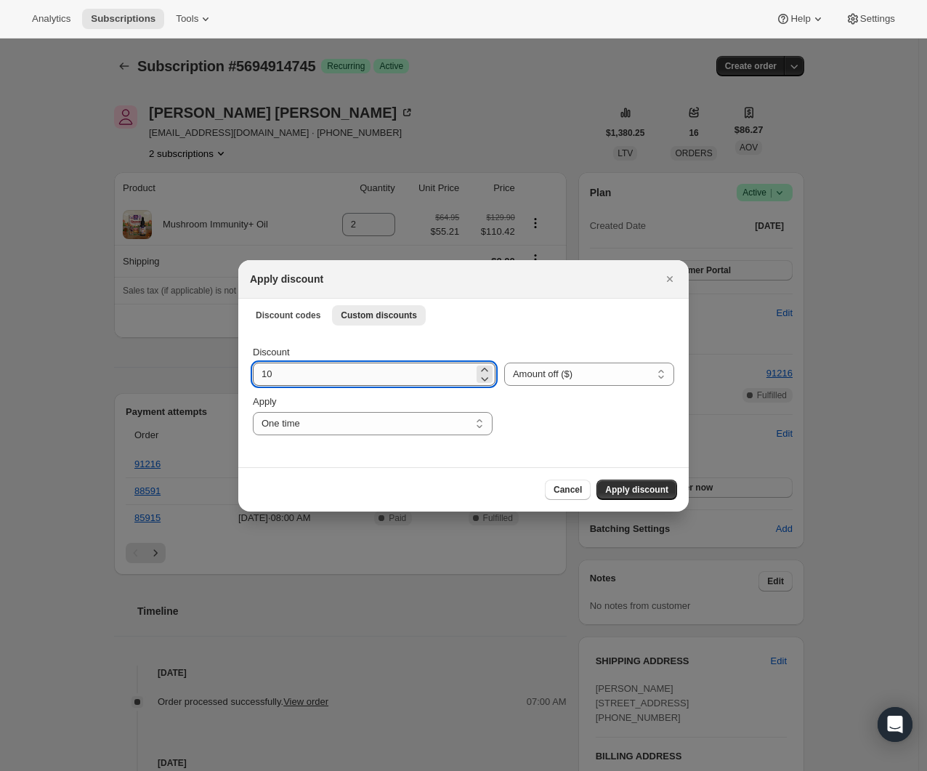
click at [400, 376] on input "10" at bounding box center [363, 374] width 221 height 23
drag, startPoint x: 331, startPoint y: 378, endPoint x: 159, endPoint y: 335, distance: 177.5
type input "19.48"
click at [385, 419] on select "One time Specify instances... Indefinitely" at bounding box center [373, 423] width 240 height 23
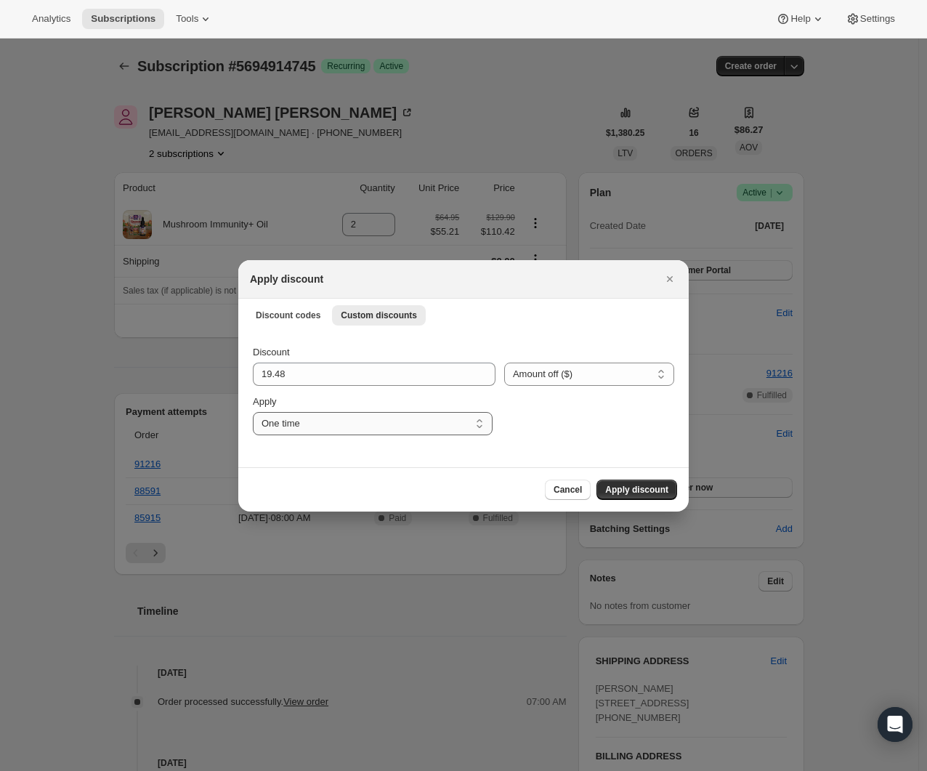
select select "specific"
click at [253, 412] on select "One time Specify instances... Indefinitely" at bounding box center [373, 423] width 240 height 23
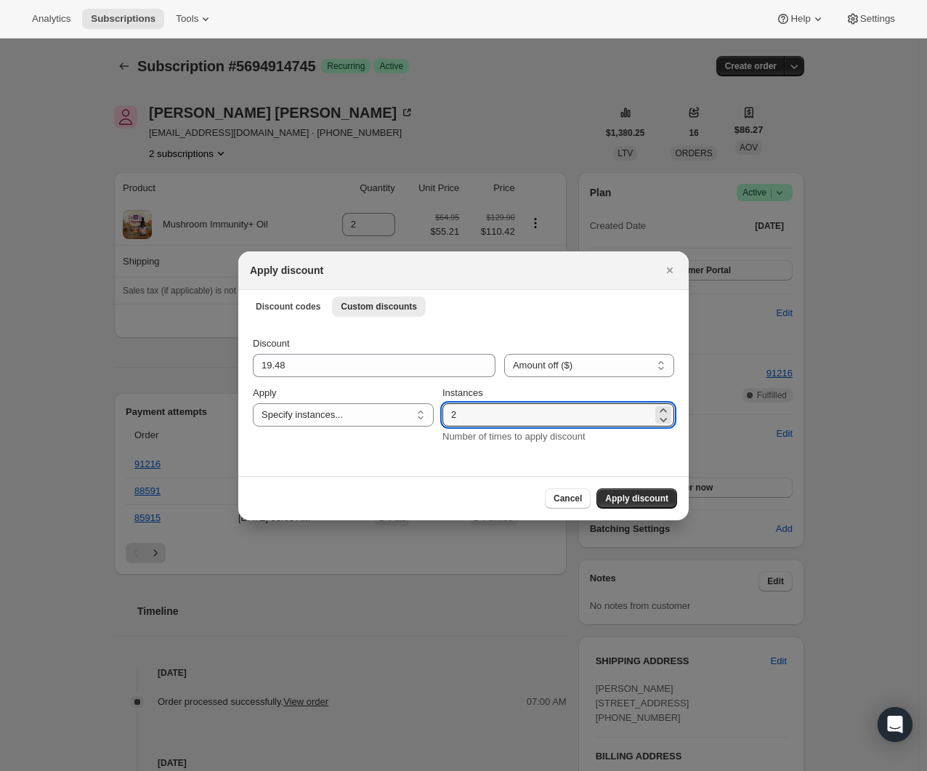
click at [446, 415] on div "Discount 19.48 Percent off (%) Amount off ($) Amount off ($) Apply One time Spe…" at bounding box center [464, 391] width 422 height 108
type input "4"
click at [660, 496] on span "Apply discount" at bounding box center [636, 499] width 63 height 12
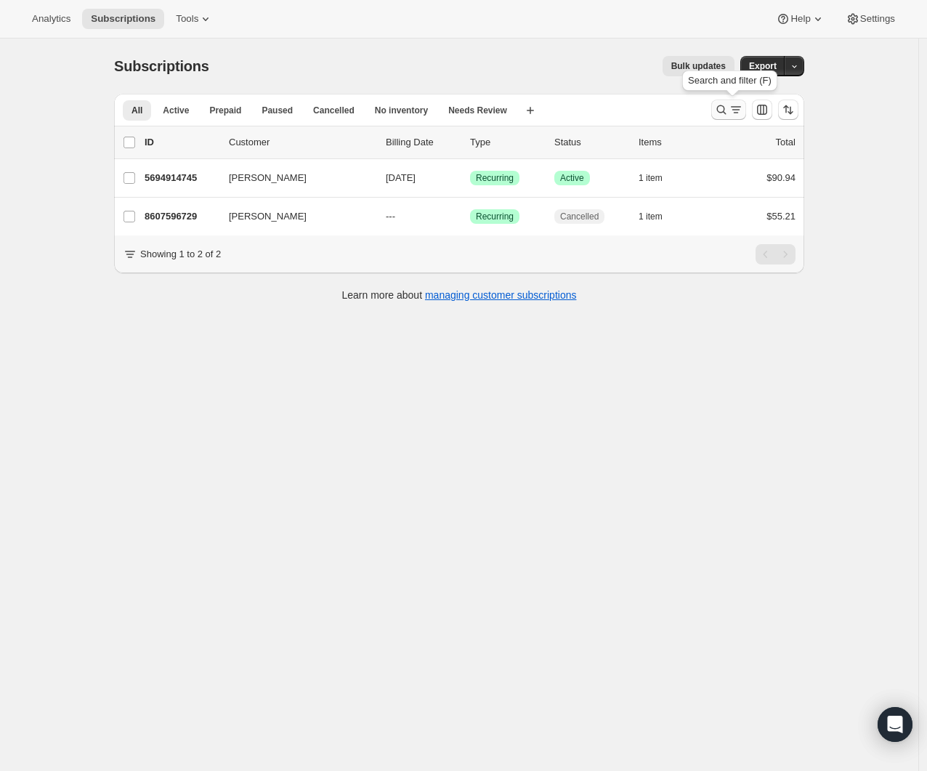
click at [729, 108] on icon "Search and filter results" at bounding box center [721, 109] width 15 height 15
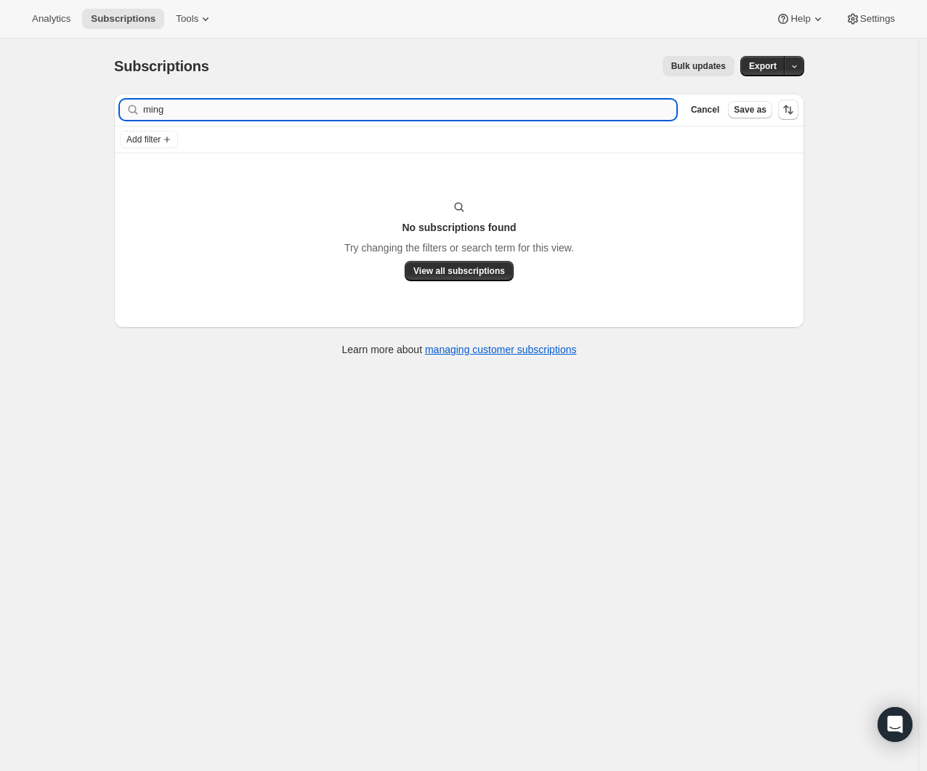
type input "ming"
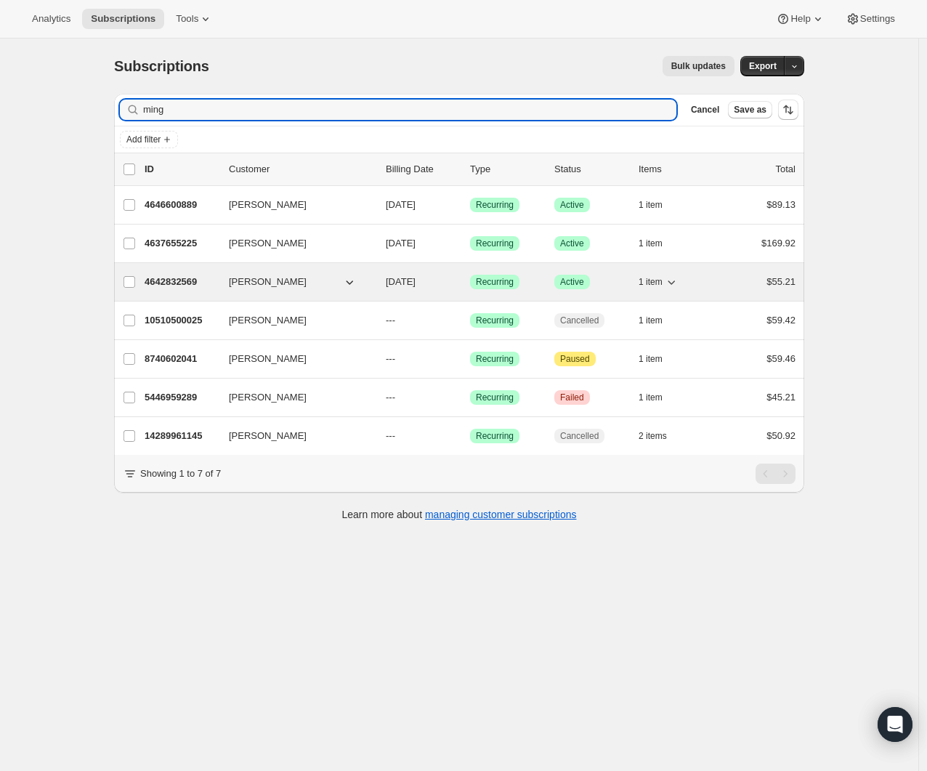
click at [189, 282] on p "4642832569" at bounding box center [181, 282] width 73 height 15
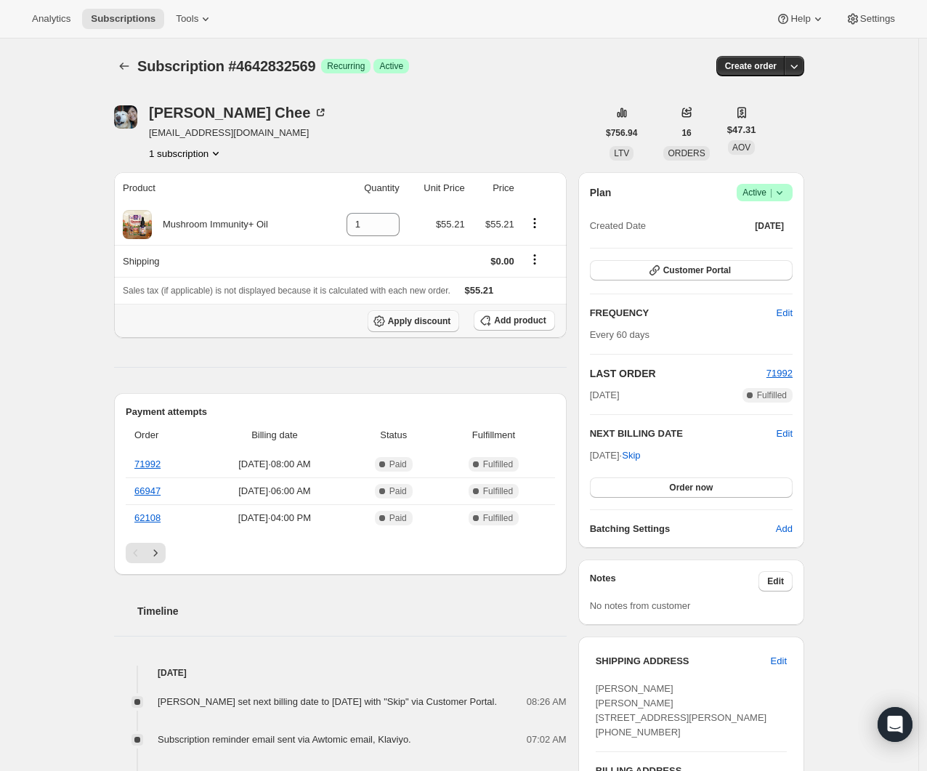
click at [405, 329] on button "Apply discount" at bounding box center [414, 321] width 92 height 22
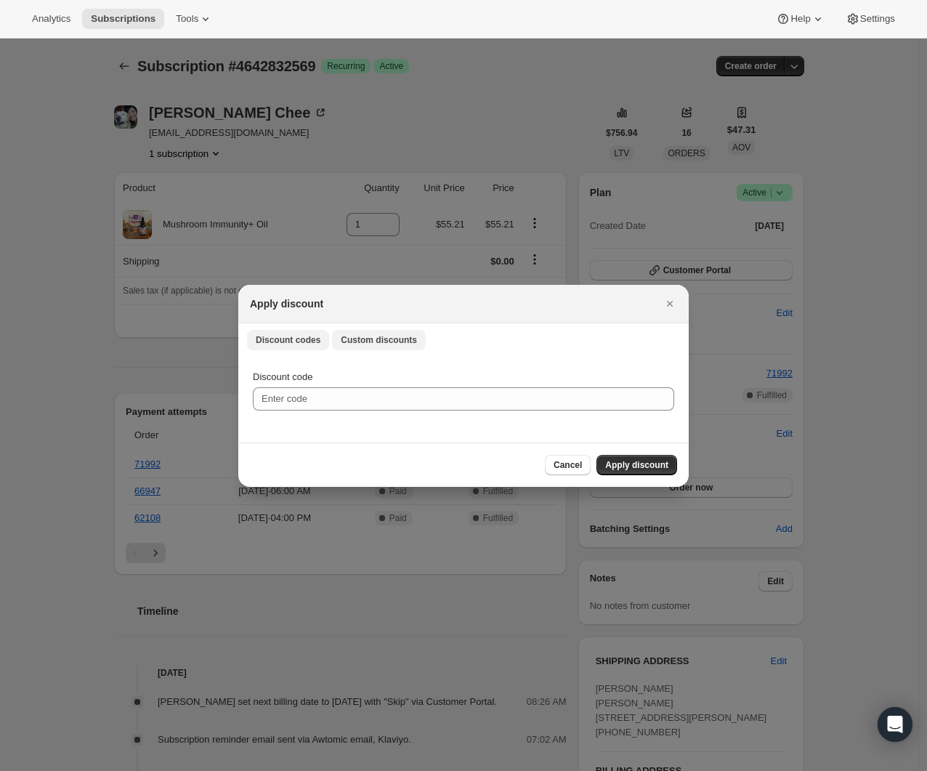
click at [361, 347] on button "Custom discounts" at bounding box center [379, 340] width 94 height 20
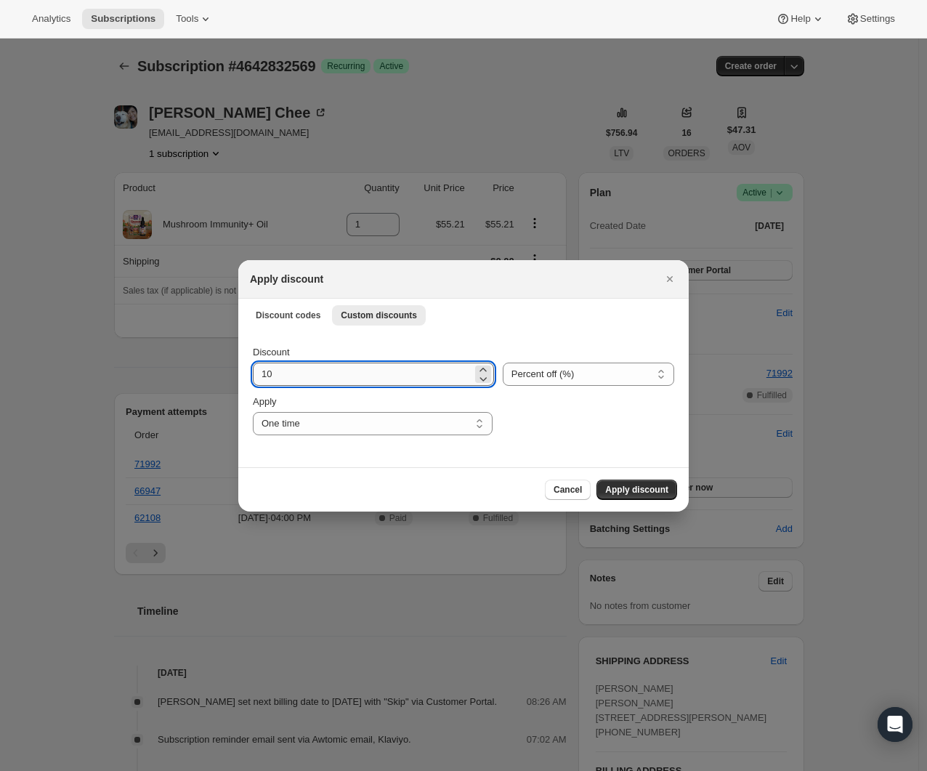
click at [341, 373] on input "10" at bounding box center [363, 374] width 220 height 23
click at [449, 412] on select "One time Specify instances... Indefinitely" at bounding box center [373, 423] width 240 height 23
click at [417, 378] on input "10" at bounding box center [363, 374] width 220 height 23
click at [431, 427] on select "One time Specify instances... Indefinitely" at bounding box center [373, 423] width 240 height 23
click at [253, 412] on select "One time Specify instances... Indefinitely" at bounding box center [373, 423] width 240 height 23
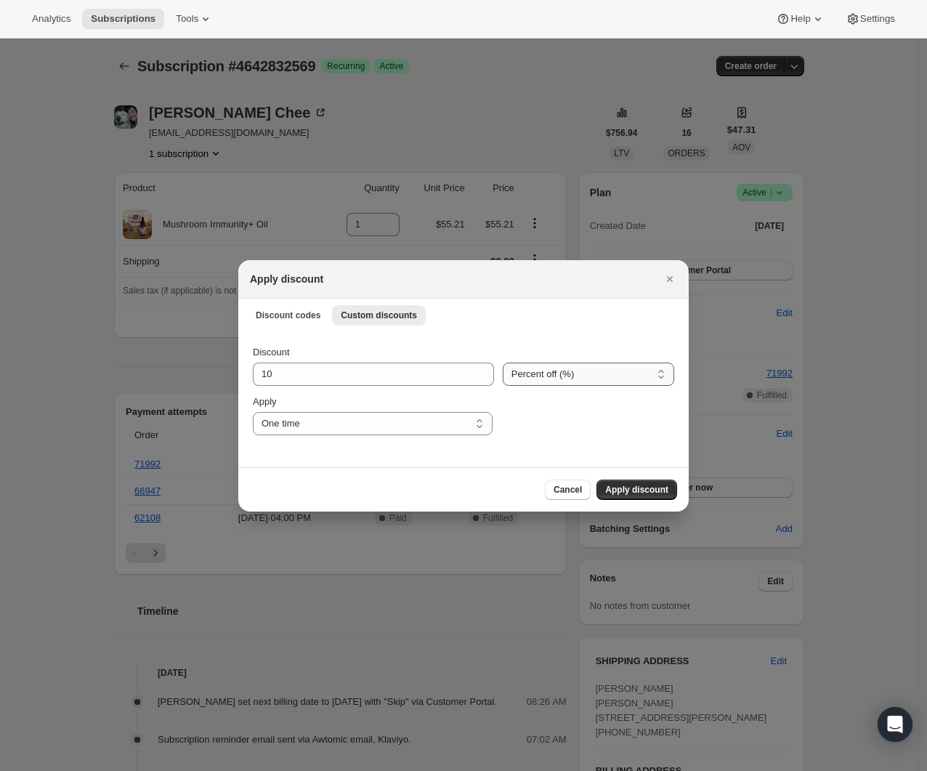
click at [545, 382] on select "Percent off (%) Amount off ($)" at bounding box center [589, 374] width 172 height 23
select select "fixed"
click at [503, 363] on select "Percent off (%) Amount off ($)" at bounding box center [589, 374] width 172 height 23
drag, startPoint x: 403, startPoint y: 376, endPoint x: 186, endPoint y: 376, distance: 217.3
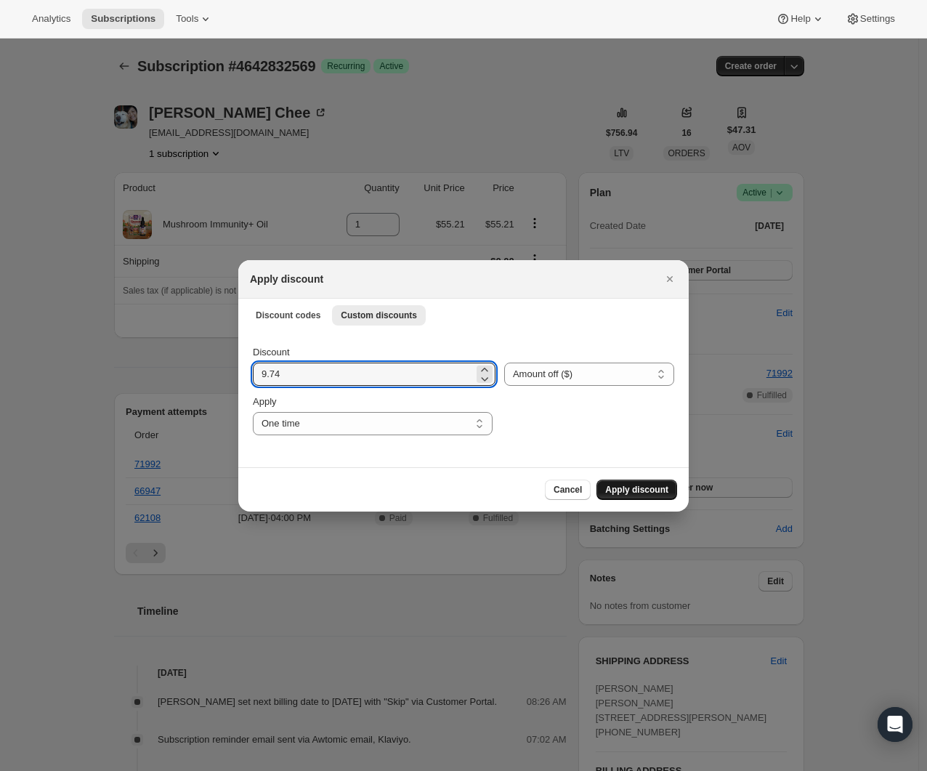
type input "9.74"
click at [672, 487] on button "Apply discount" at bounding box center [637, 490] width 81 height 20
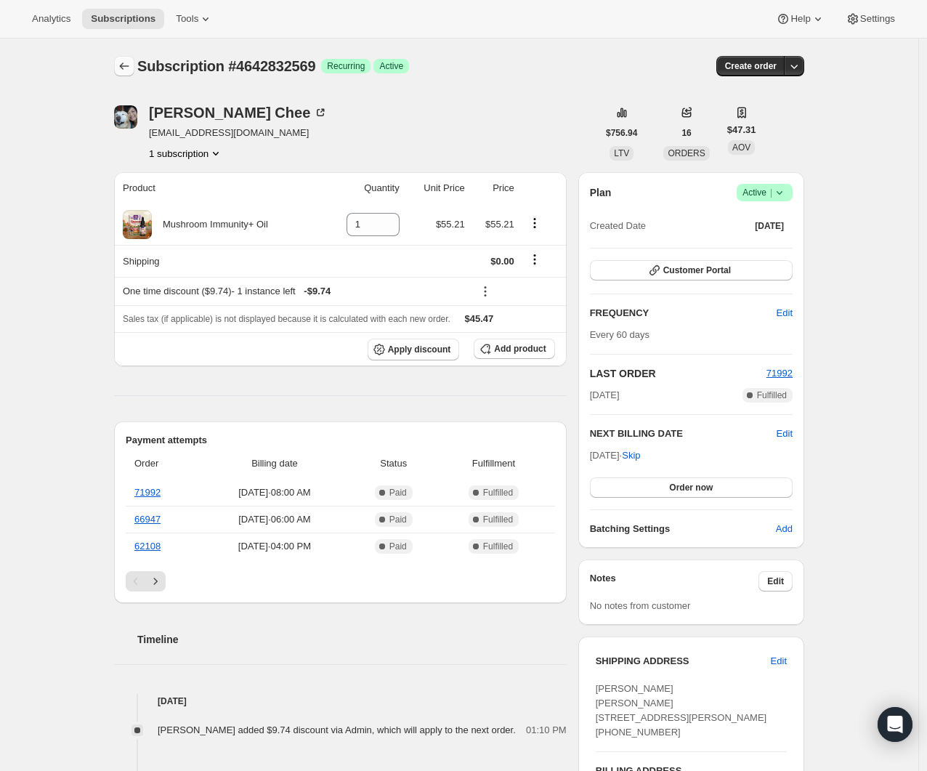
click at [121, 68] on icon "Subscriptions" at bounding box center [124, 66] width 15 height 15
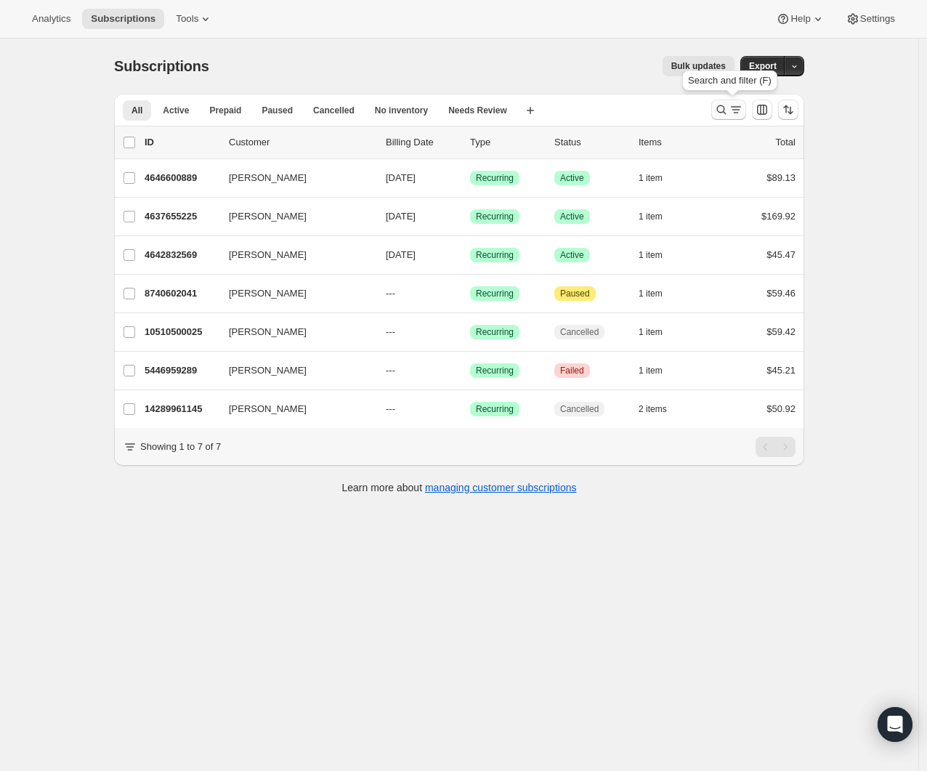
click at [722, 110] on icon "Search and filter results" at bounding box center [721, 109] width 9 height 9
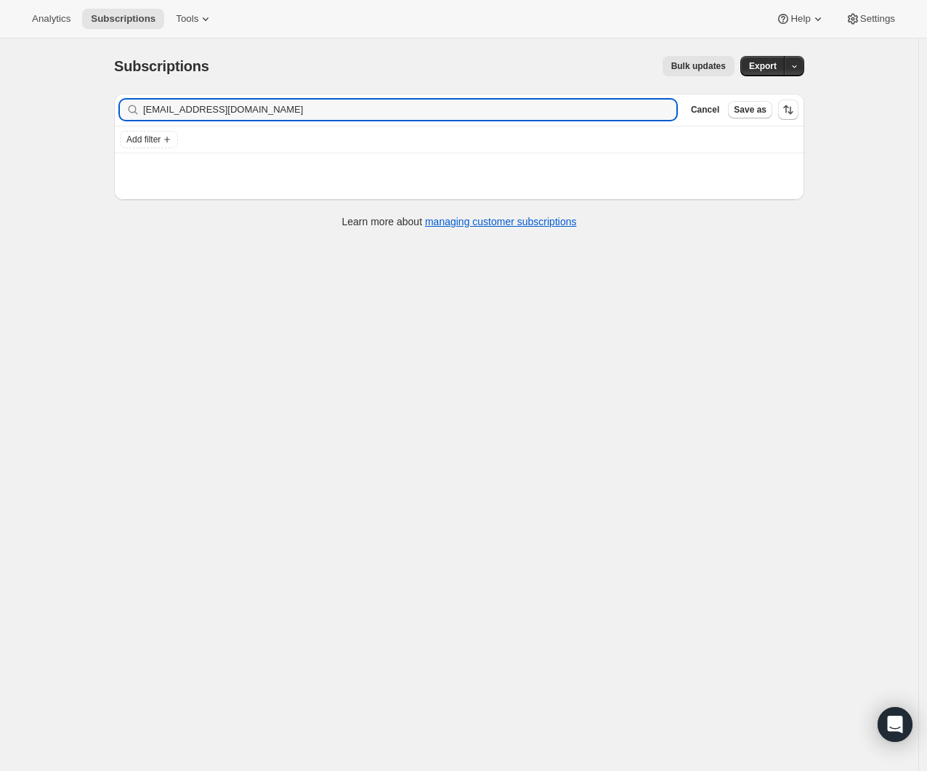
type input "machinemanmullen@yahoo.com"
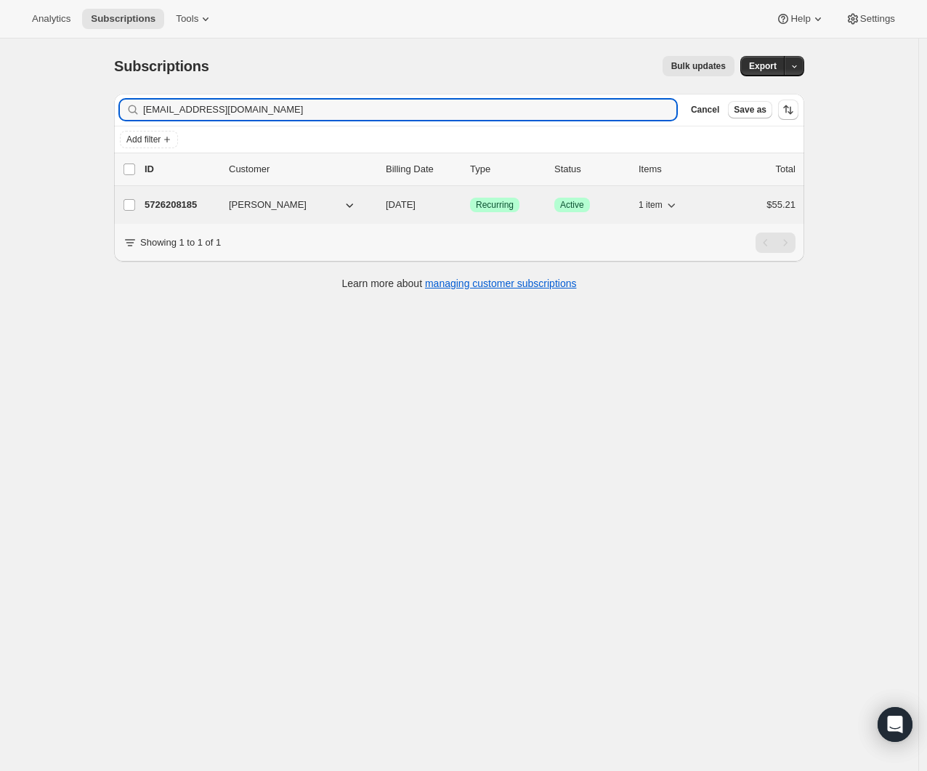
click at [196, 202] on p "5726208185" at bounding box center [181, 205] width 73 height 15
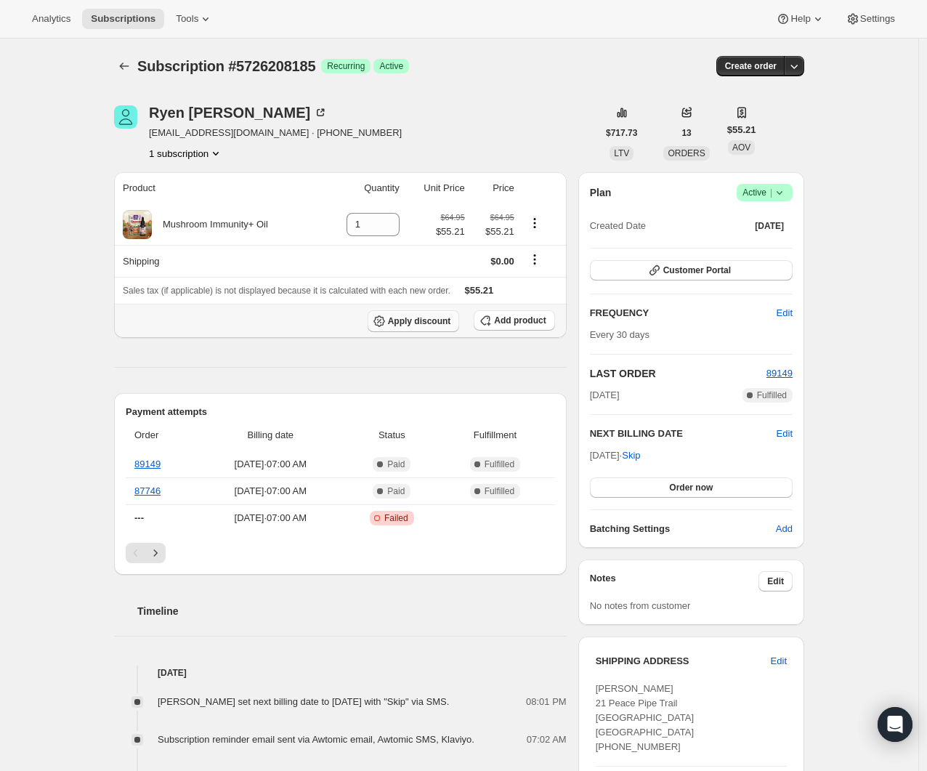
click at [440, 321] on span "Apply discount" at bounding box center [419, 321] width 63 height 12
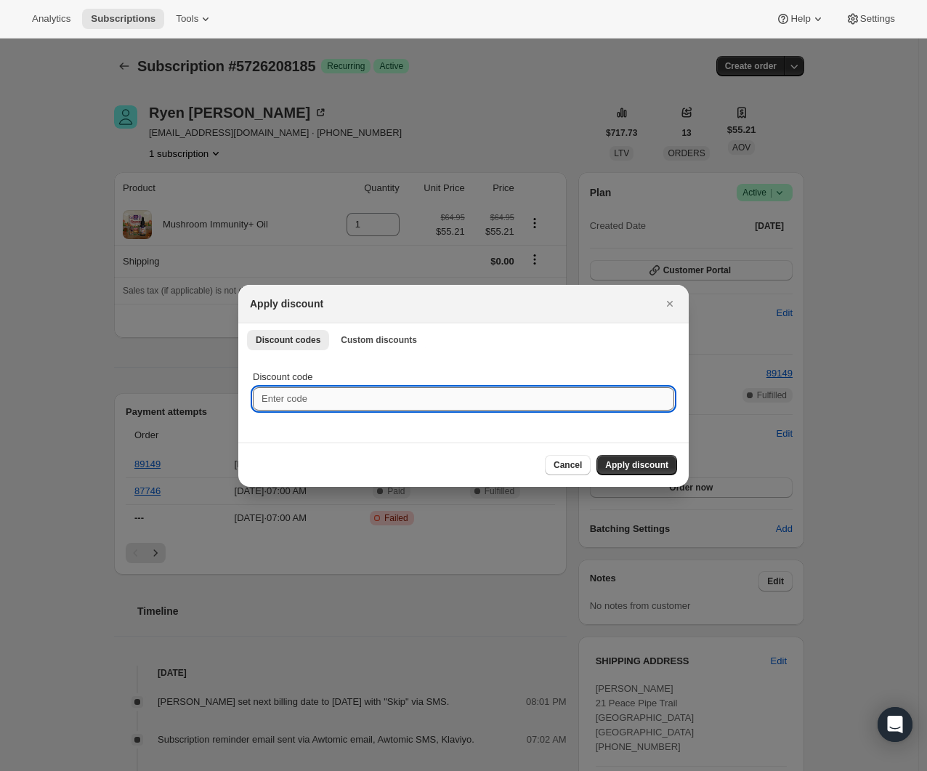
click at [281, 395] on input "Discount code" at bounding box center [464, 398] width 422 height 23
click at [376, 336] on span "Custom discounts" at bounding box center [379, 340] width 76 height 12
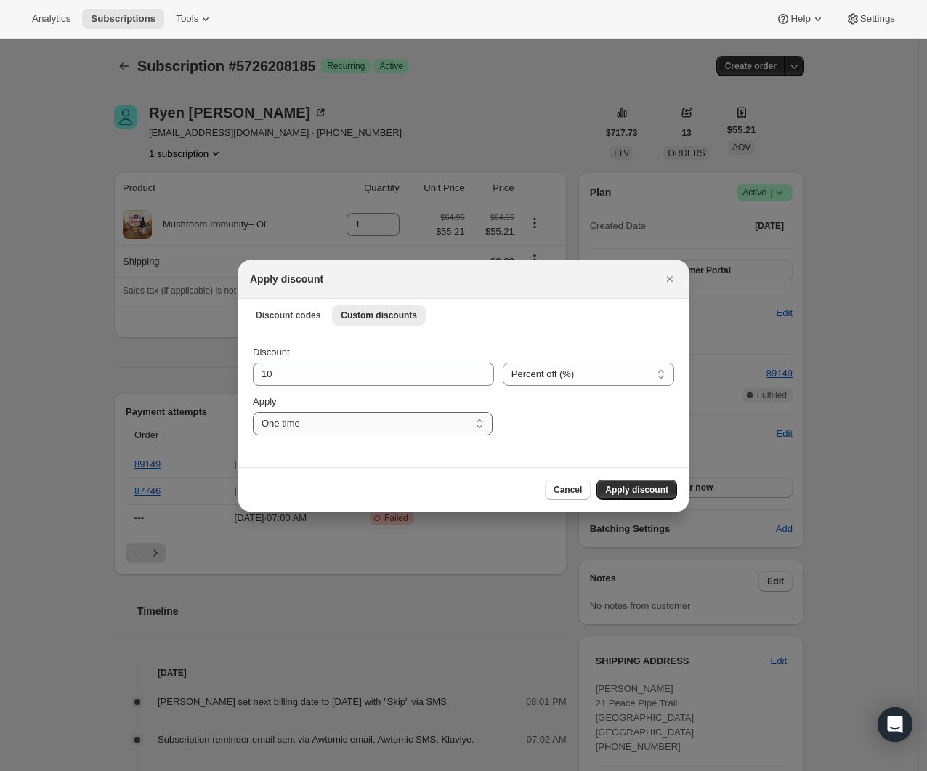
click at [325, 416] on select "One time Specify instances... Indefinitely" at bounding box center [373, 423] width 240 height 23
click at [253, 412] on select "One time Specify instances... Indefinitely" at bounding box center [373, 423] width 240 height 23
click at [558, 382] on select "Percent off (%) Amount off ($)" at bounding box center [589, 374] width 172 height 23
click at [401, 427] on select "One time Specify instances... Indefinitely" at bounding box center [373, 423] width 240 height 23
select select "specific"
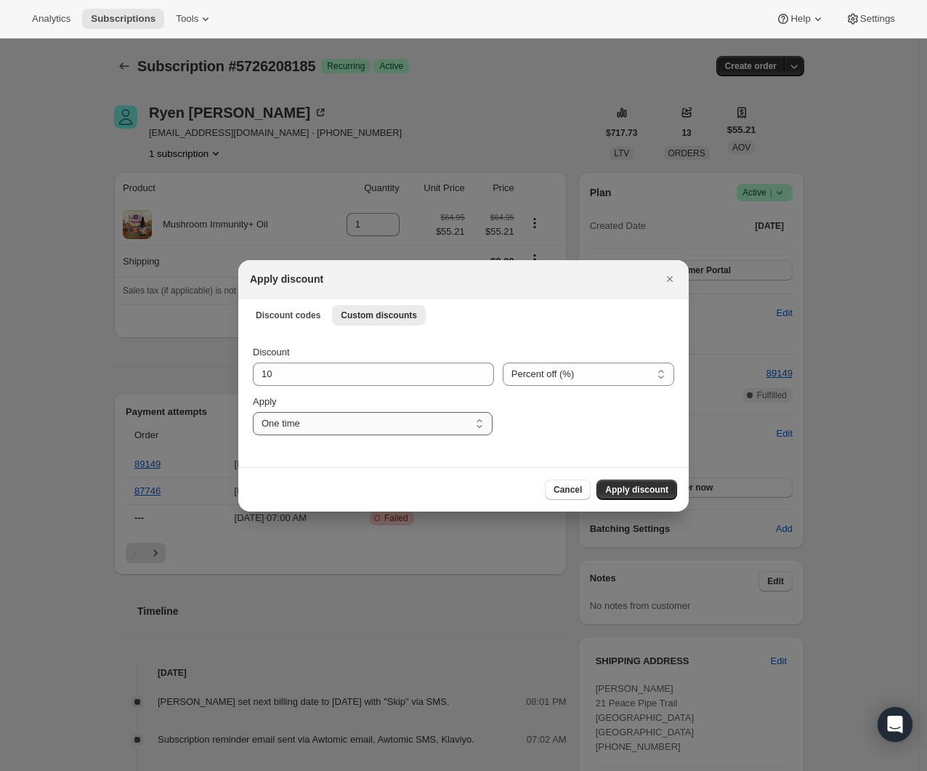
click at [253, 412] on select "One time Specify instances... Indefinitely" at bounding box center [373, 423] width 240 height 23
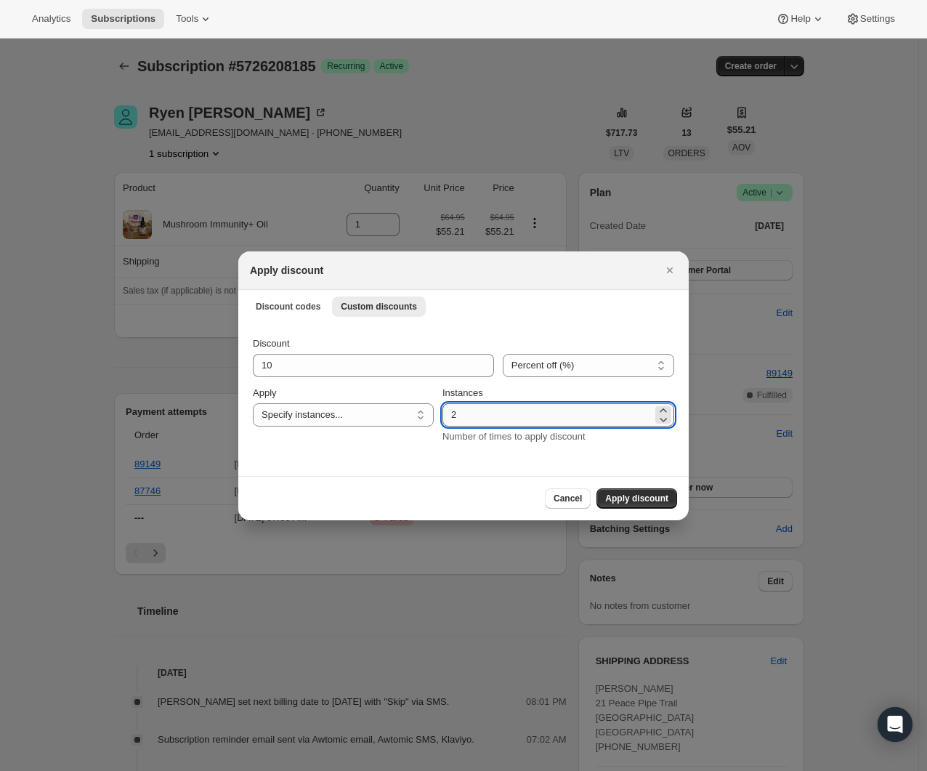
click at [481, 417] on input "2" at bounding box center [548, 414] width 210 height 23
click at [659, 406] on icon ":r21k:" at bounding box center [663, 410] width 15 height 15
type input "3"
drag, startPoint x: 353, startPoint y: 379, endPoint x: 396, endPoint y: 371, distance: 43.8
click at [349, 379] on div "Discount 10 Percent off (%) Amount off ($) Percent off (%) Apply One time Speci…" at bounding box center [464, 391] width 422 height 108
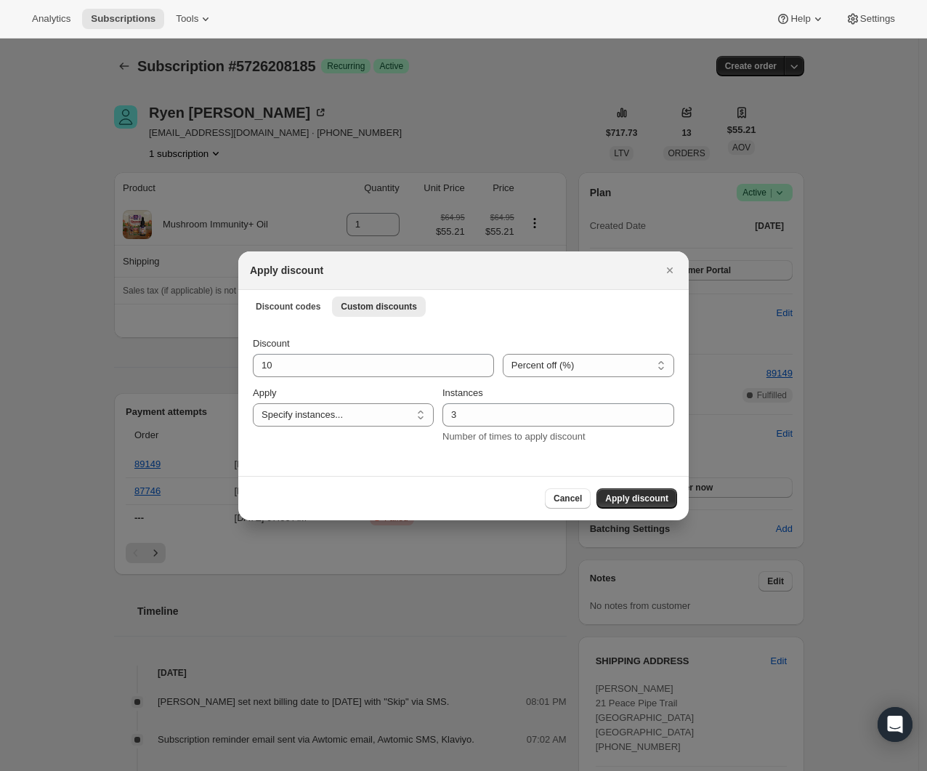
click at [503, 342] on div ":r21k:" at bounding box center [589, 344] width 172 height 15
click at [528, 354] on select "Percent off (%) Amount off ($)" at bounding box center [589, 365] width 172 height 23
select select "fixed"
click at [503, 354] on select "Percent off (%) Amount off ($)" at bounding box center [589, 365] width 172 height 23
drag, startPoint x: 355, startPoint y: 366, endPoint x: 205, endPoint y: 337, distance: 153.2
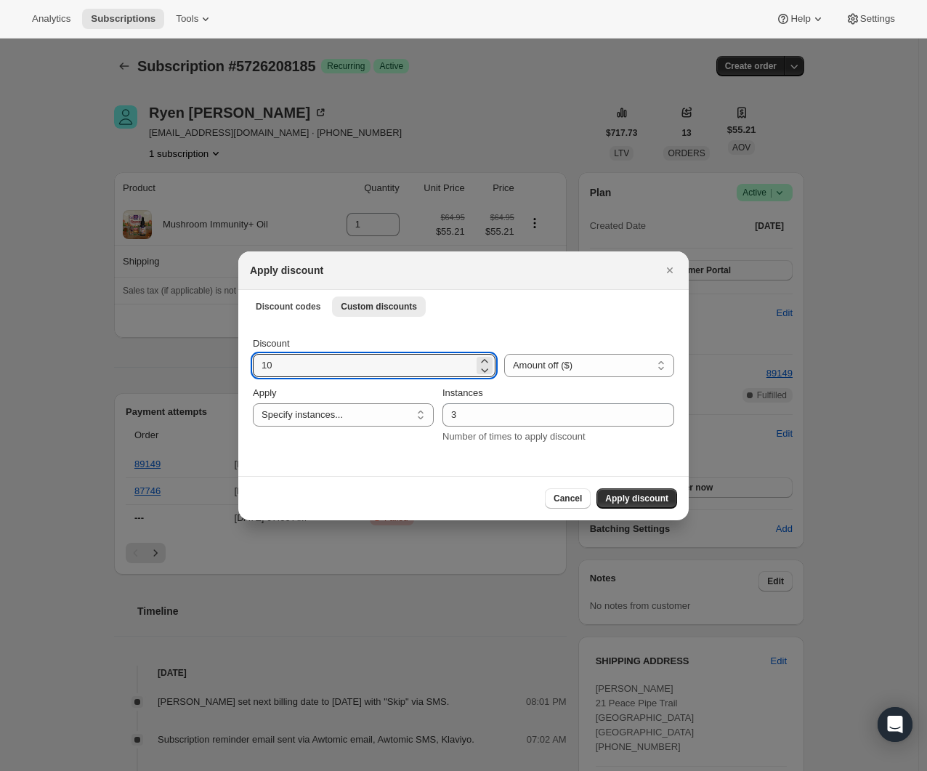
type input "9.74"
click at [672, 499] on button "Apply discount" at bounding box center [637, 498] width 81 height 20
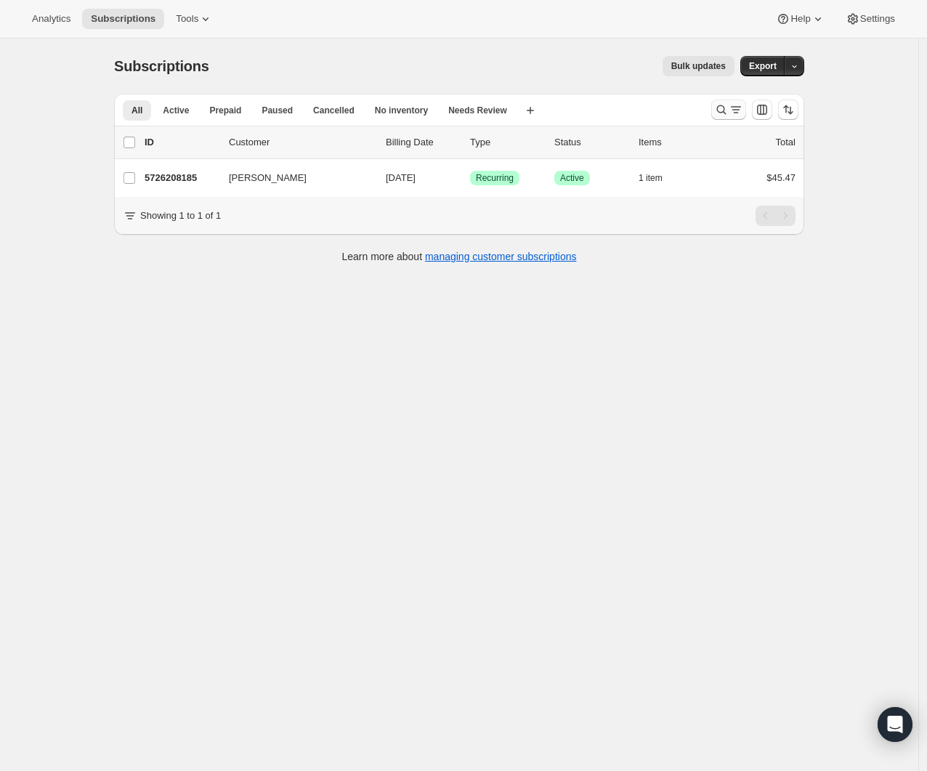
click at [719, 110] on icon "Search and filter results" at bounding box center [721, 109] width 15 height 15
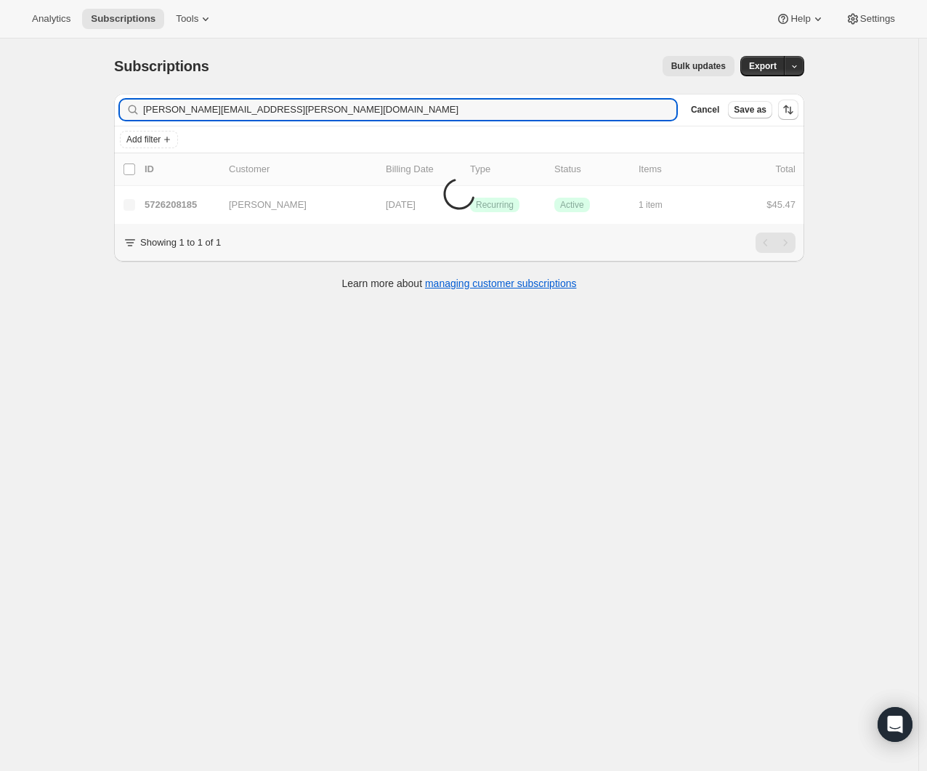
type input "trina.m.raymond@gmail.com"
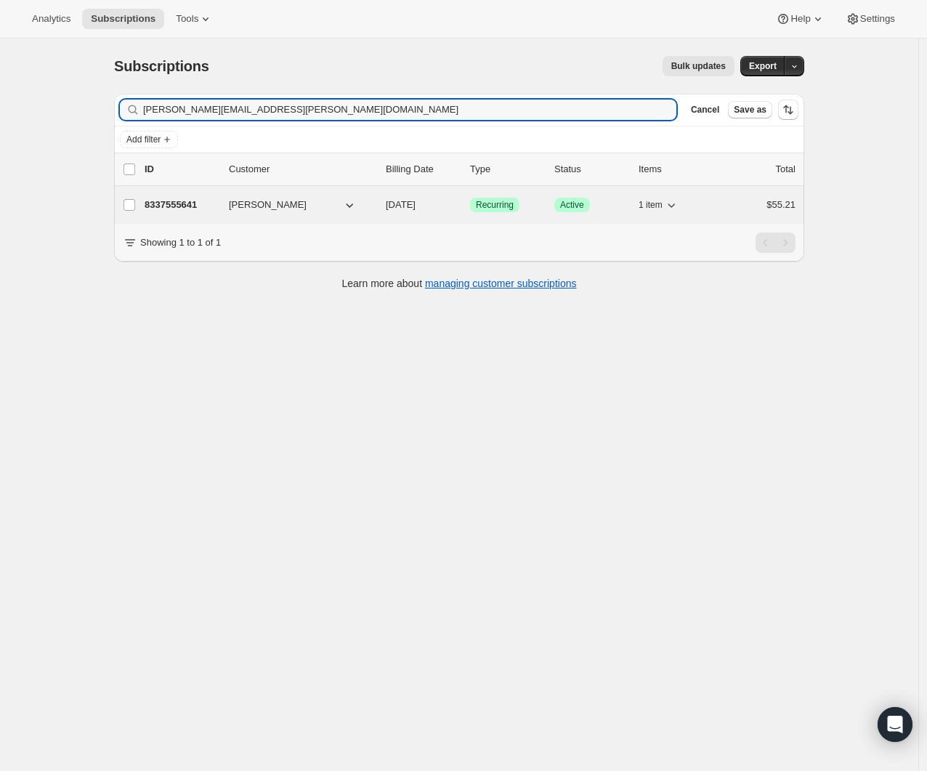
click at [192, 197] on div "8337555641 Trina Raymond 10/20/2025 Success Recurring Success Active 1 item $55…" at bounding box center [470, 205] width 651 height 20
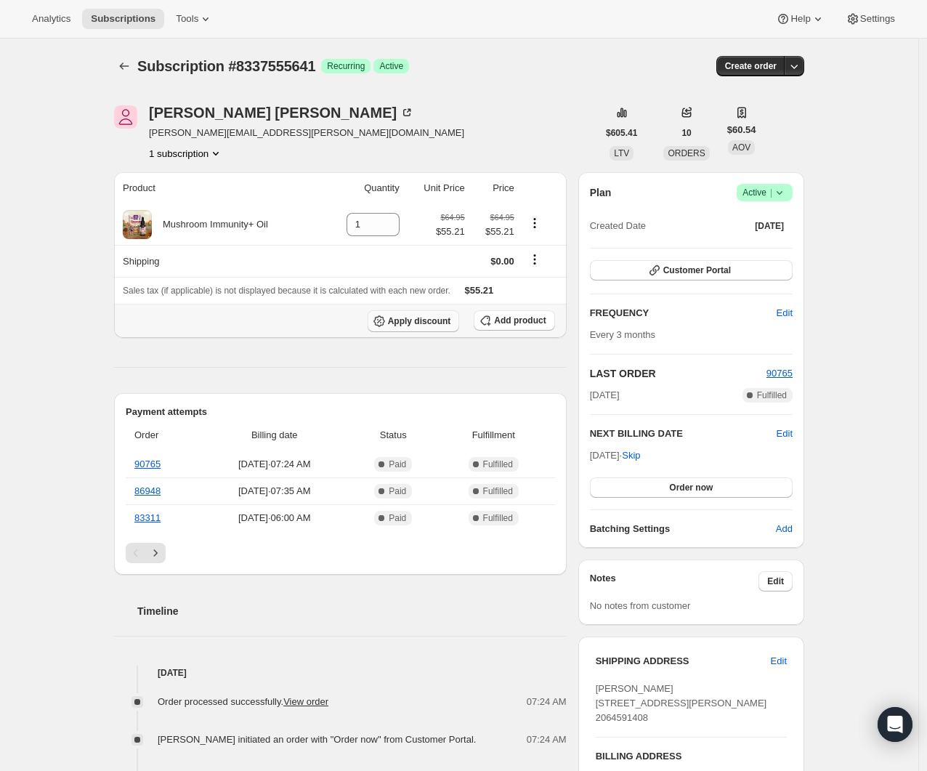
click at [434, 327] on button "Apply discount" at bounding box center [414, 321] width 92 height 22
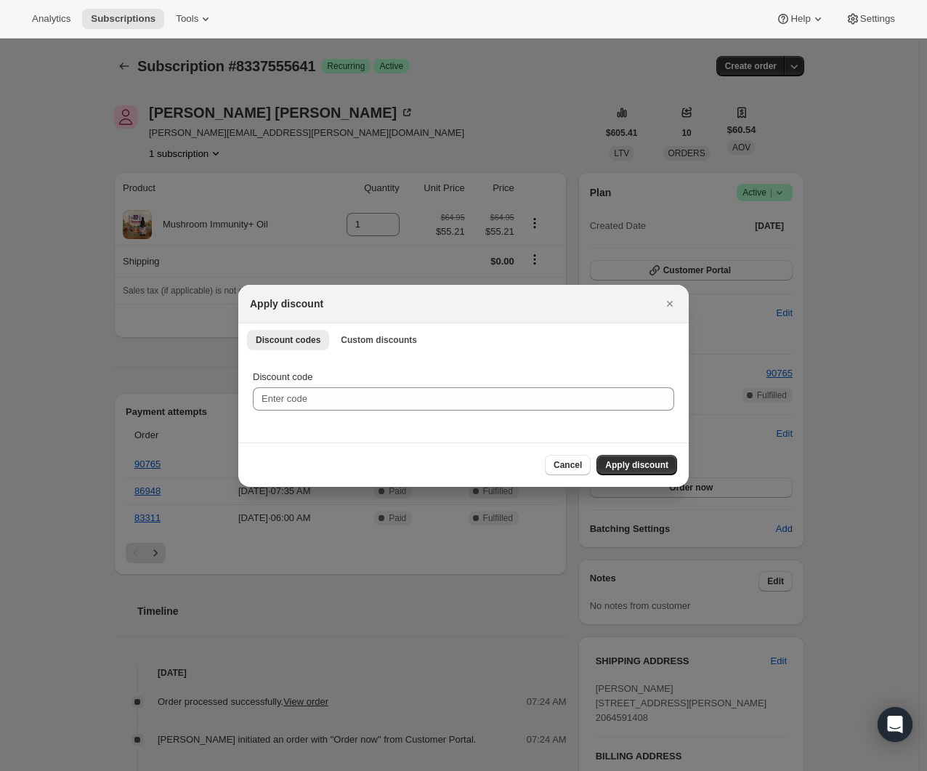
click at [376, 326] on div "Discount codes Custom discounts More views Discount codes Custom discounts More…" at bounding box center [463, 339] width 451 height 32
click at [382, 339] on span "Custom discounts" at bounding box center [379, 340] width 76 height 12
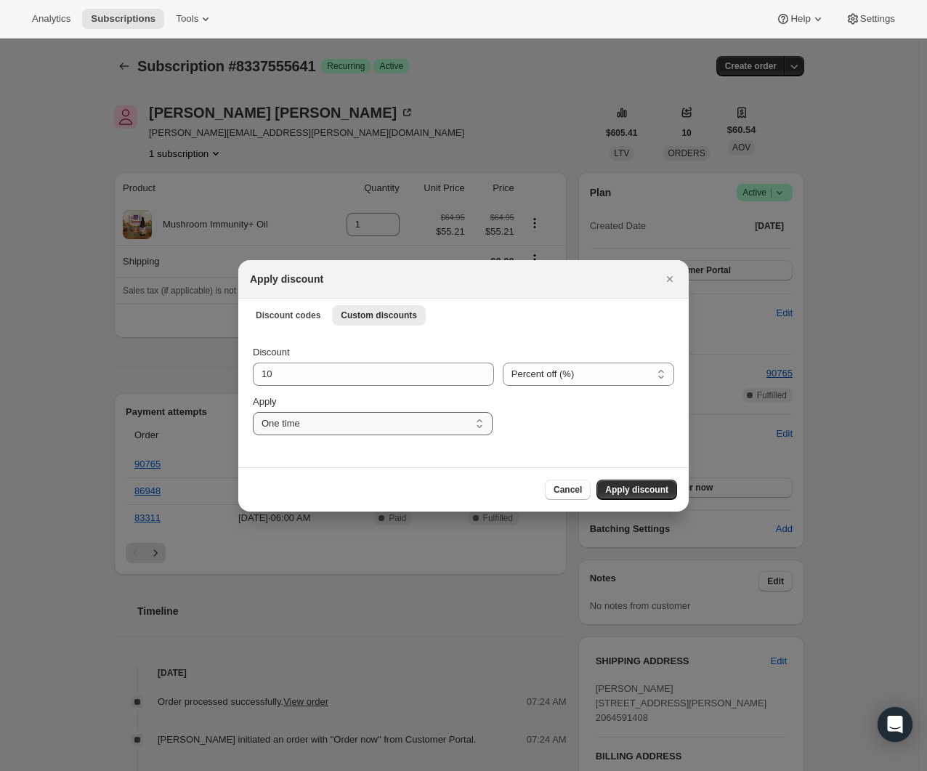
click at [347, 422] on select "One time Specify instances... Indefinitely" at bounding box center [373, 423] width 240 height 23
click at [253, 412] on select "One time Specify instances... Indefinitely" at bounding box center [373, 423] width 240 height 23
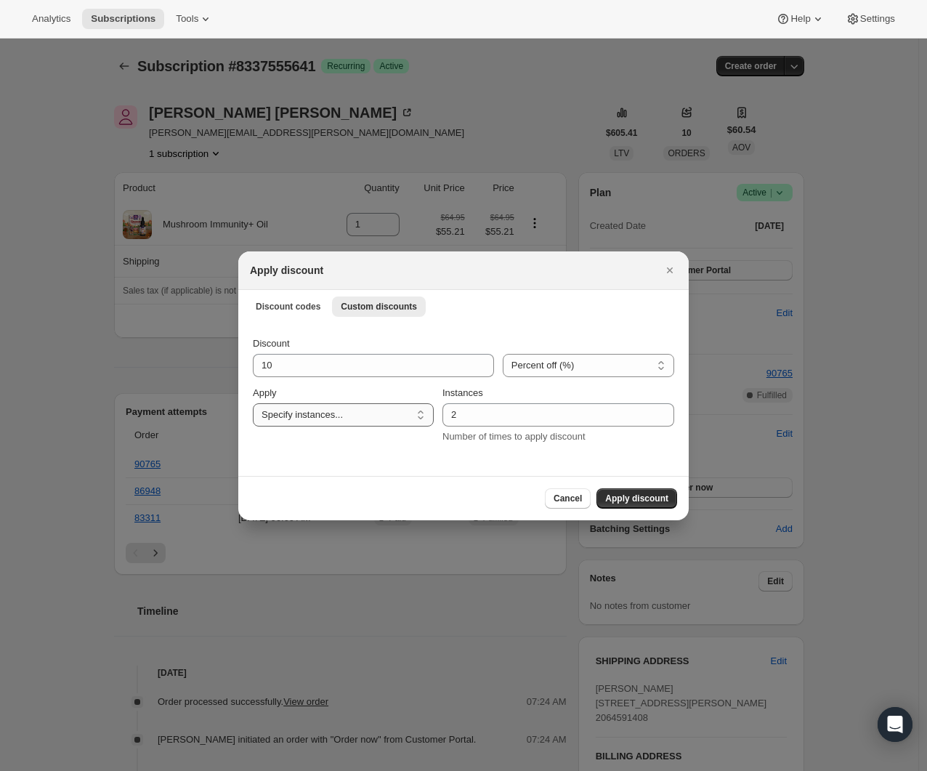
click at [432, 422] on select "One time Specify instances... Indefinitely" at bounding box center [343, 414] width 181 height 23
click at [253, 403] on select "One time Specify instances... Indefinitely" at bounding box center [343, 414] width 181 height 23
click at [392, 406] on select "One time Specify instances... Indefinitely" at bounding box center [343, 414] width 181 height 23
select select "one"
click at [253, 411] on select "One time Specify instances... Indefinitely" at bounding box center [343, 414] width 181 height 23
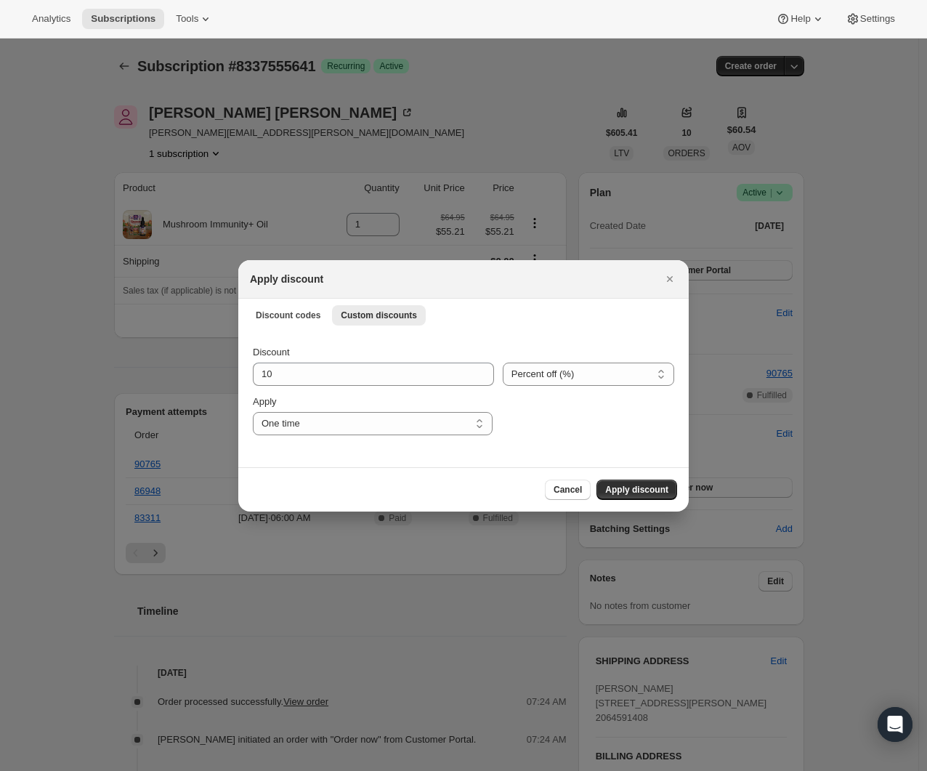
click at [589, 358] on div ":r28f:" at bounding box center [589, 352] width 172 height 15
click at [592, 371] on select "Percent off (%) Amount off ($)" at bounding box center [589, 374] width 172 height 23
select select "fixed"
click at [503, 363] on select "Percent off (%) Amount off ($)" at bounding box center [589, 374] width 172 height 23
drag, startPoint x: 402, startPoint y: 376, endPoint x: 139, endPoint y: 326, distance: 267.7
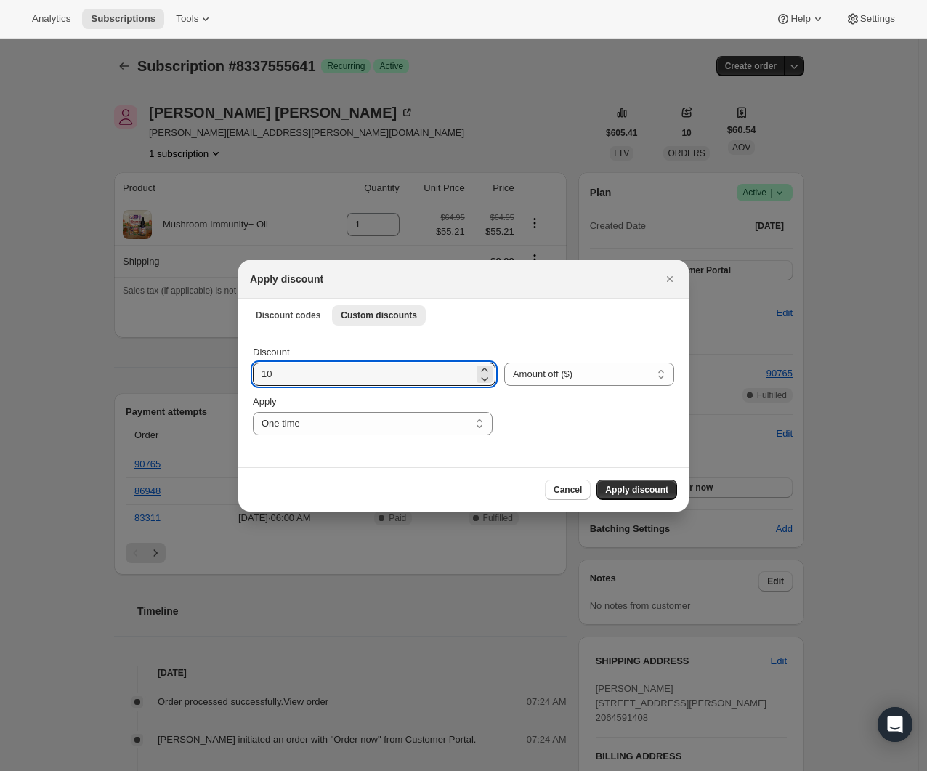
type input "9.74"
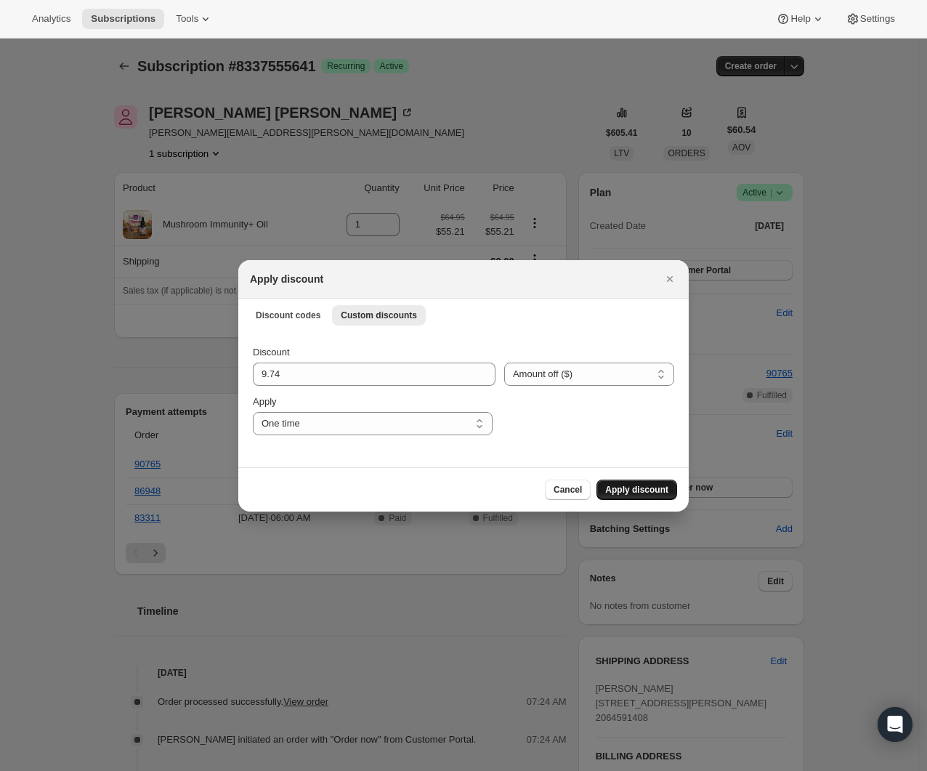
click at [647, 485] on span "Apply discount" at bounding box center [636, 490] width 63 height 12
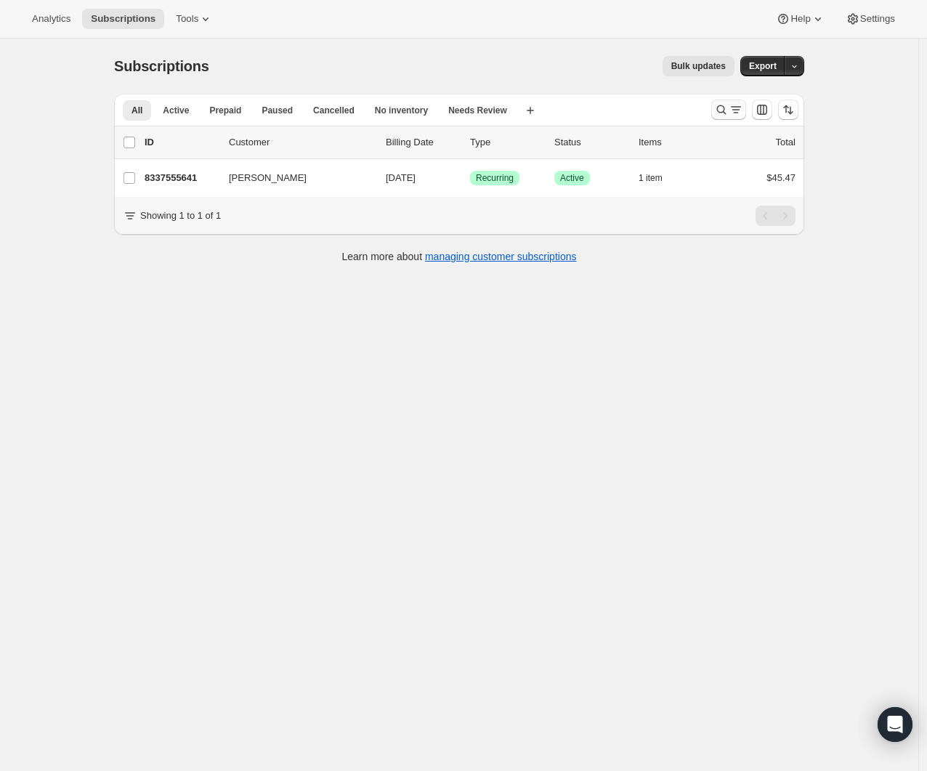
click at [733, 113] on icon "Search and filter results" at bounding box center [736, 109] width 15 height 15
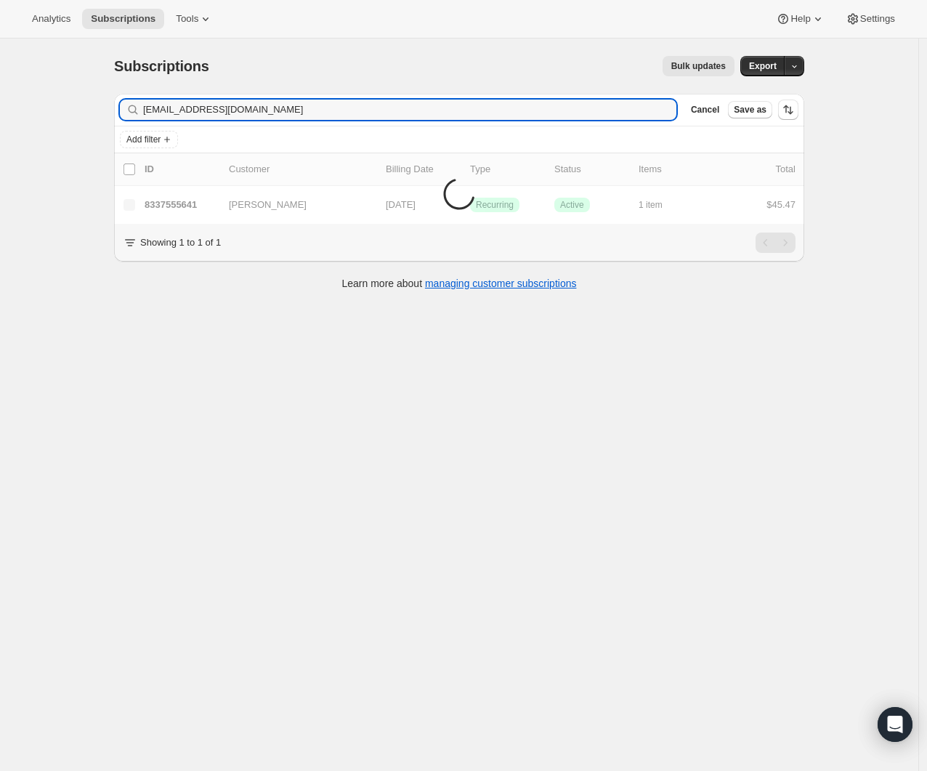
type input "shepherdparty@gmail.com"
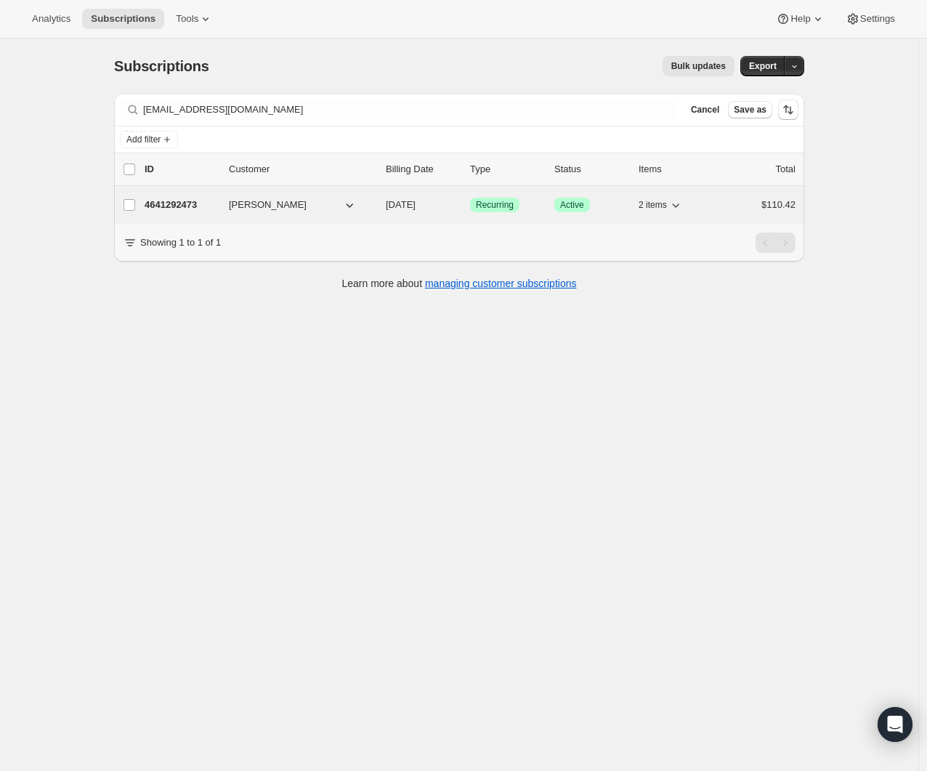
click at [206, 204] on p "4641292473" at bounding box center [181, 205] width 73 height 15
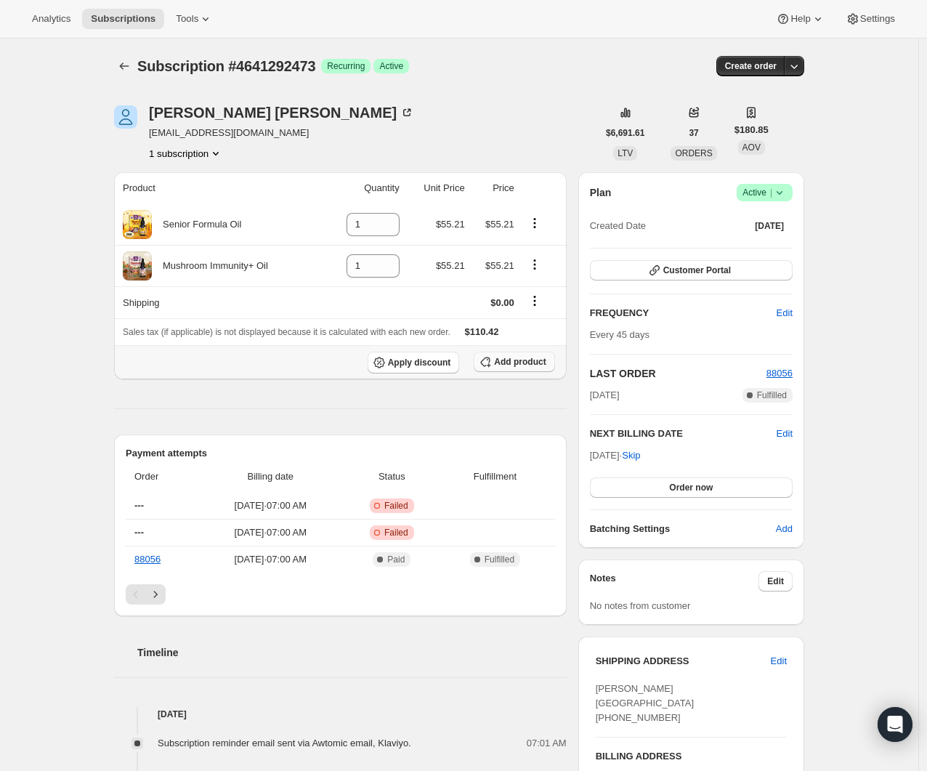
click at [539, 359] on span "Add product" at bounding box center [520, 362] width 52 height 12
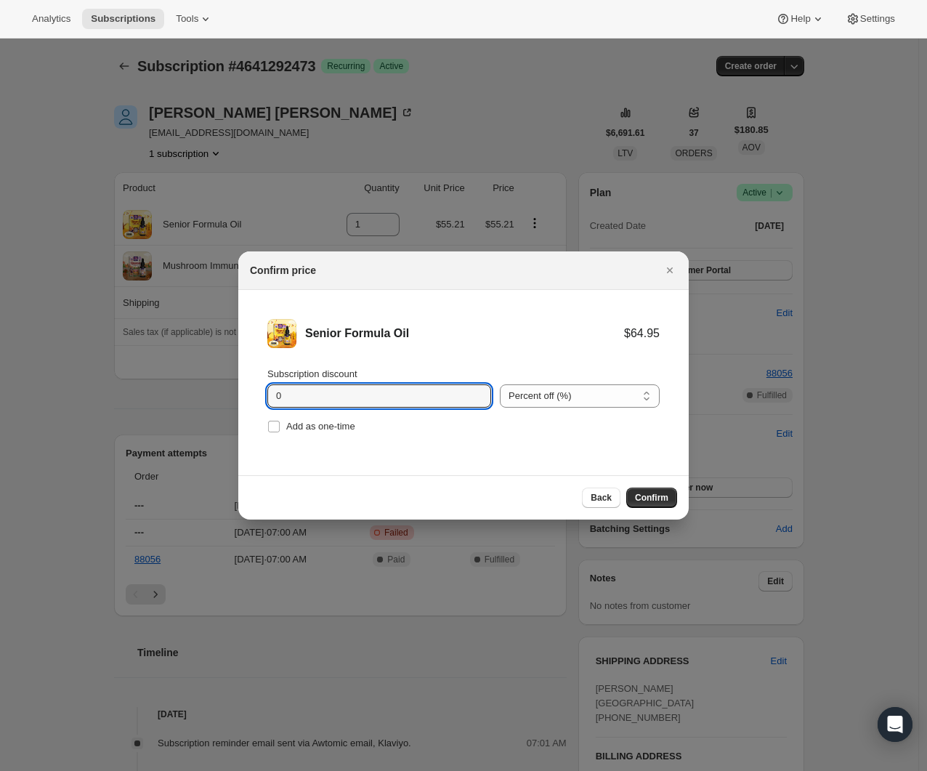
drag, startPoint x: 355, startPoint y: 402, endPoint x: 186, endPoint y: 381, distance: 170.7
type input "30"
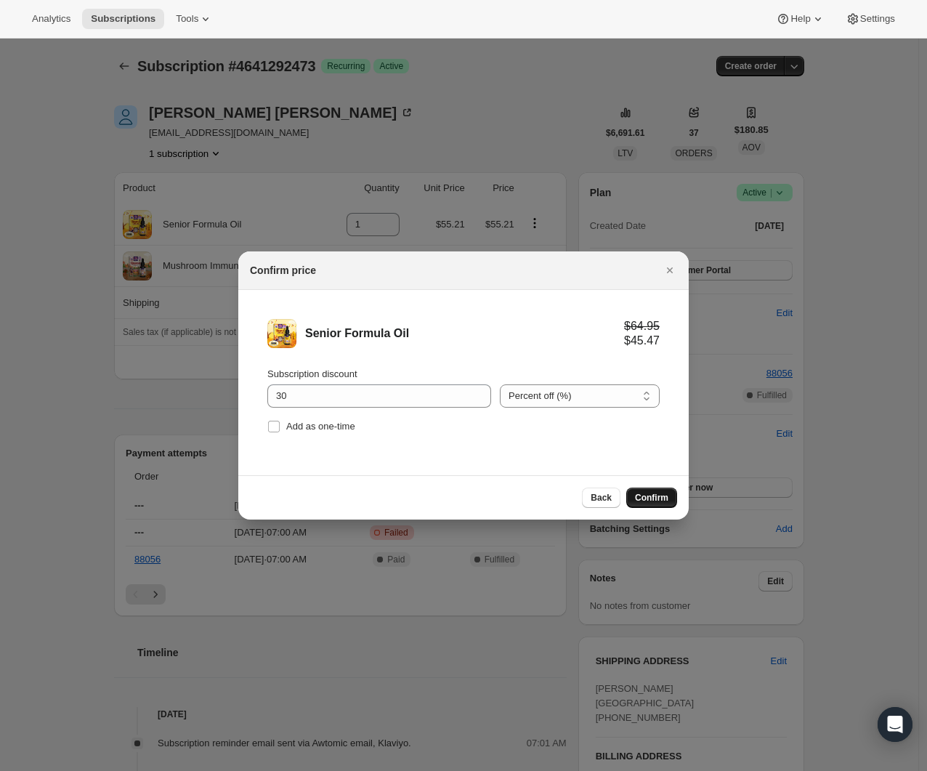
click at [656, 496] on span "Confirm" at bounding box center [651, 498] width 33 height 12
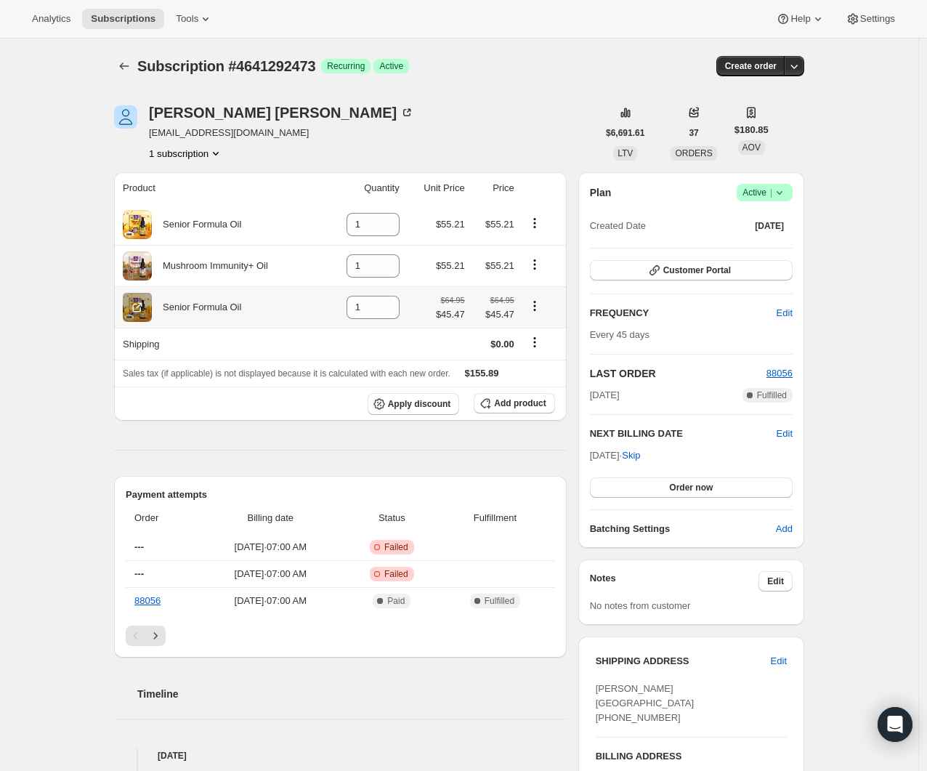
click at [537, 307] on icon "Product actions" at bounding box center [535, 306] width 15 height 15
click at [541, 331] on span "Remove" at bounding box center [529, 334] width 35 height 11
type input "0"
click at [422, 401] on span "Apply discount" at bounding box center [419, 404] width 63 height 12
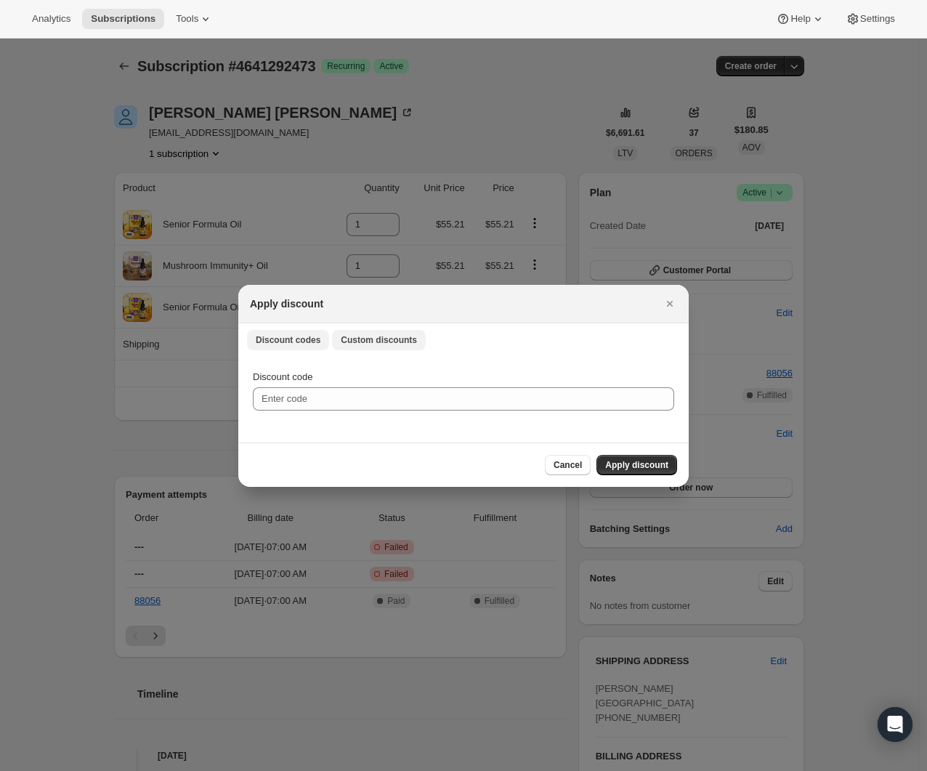
click at [379, 342] on span "Custom discounts" at bounding box center [379, 340] width 76 height 12
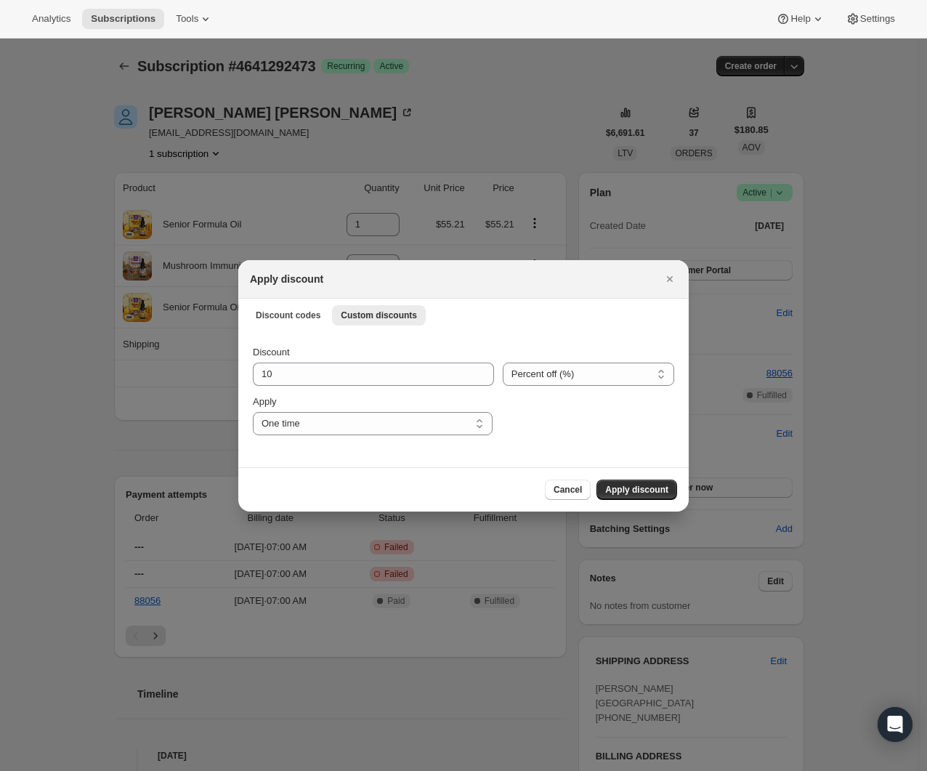
click at [344, 385] on div "Discount 10 Percent off (%) Amount off ($) Percent off (%) Apply One time Speci…" at bounding box center [464, 390] width 422 height 90
click at [523, 370] on select "Percent off (%) Amount off ($)" at bounding box center [589, 374] width 172 height 23
select select "fixed"
click at [503, 363] on select "Percent off (%) Amount off ($)" at bounding box center [589, 374] width 172 height 23
click at [360, 371] on input "10" at bounding box center [363, 374] width 220 height 23
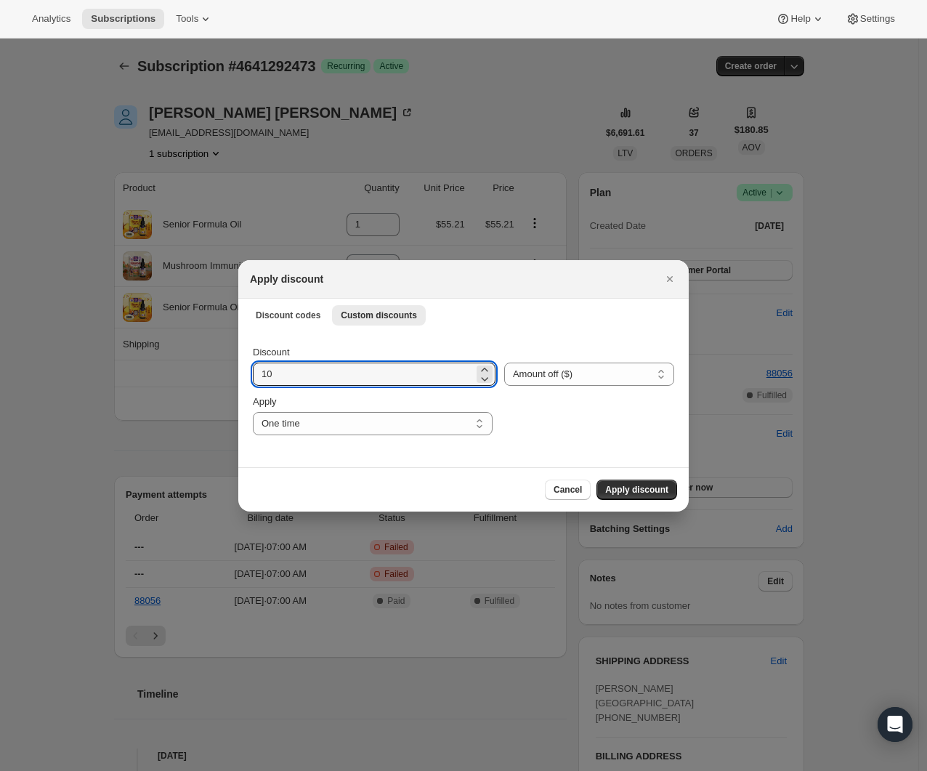
drag, startPoint x: 360, startPoint y: 371, endPoint x: 172, endPoint y: 364, distance: 188.4
type input "9.74"
click at [471, 412] on div "Apply One time Specify instances... Indefinitely One time" at bounding box center [373, 415] width 240 height 41
click at [467, 422] on select "One time Specify instances... Indefinitely" at bounding box center [373, 423] width 240 height 23
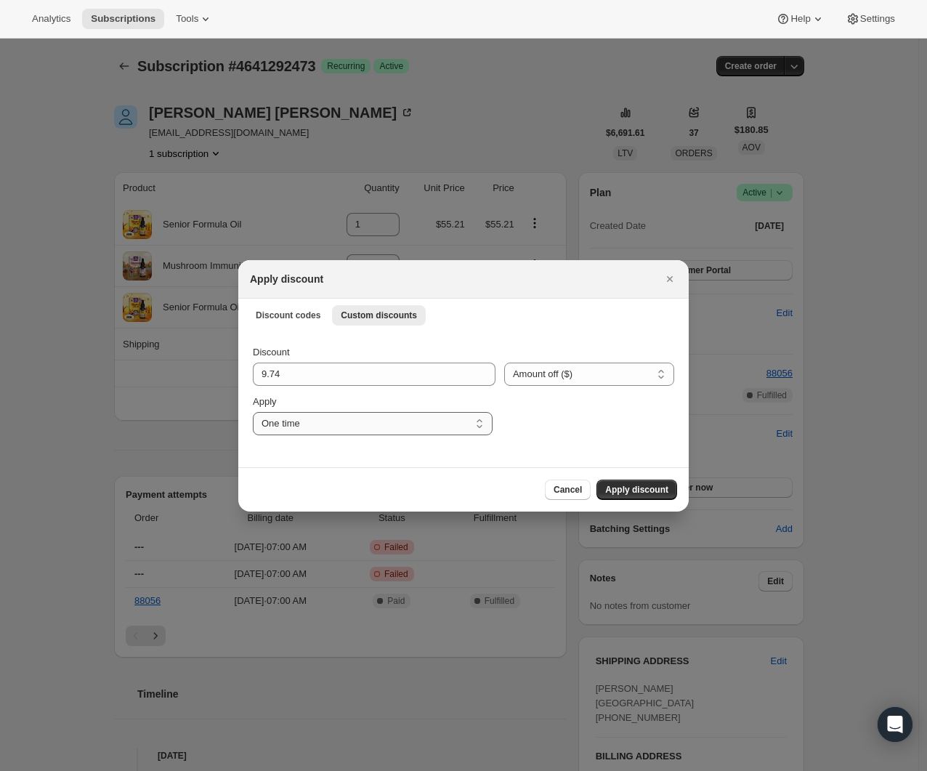
select select "specific"
click at [253, 412] on select "One time Specify instances... Indefinitely" at bounding box center [373, 423] width 240 height 23
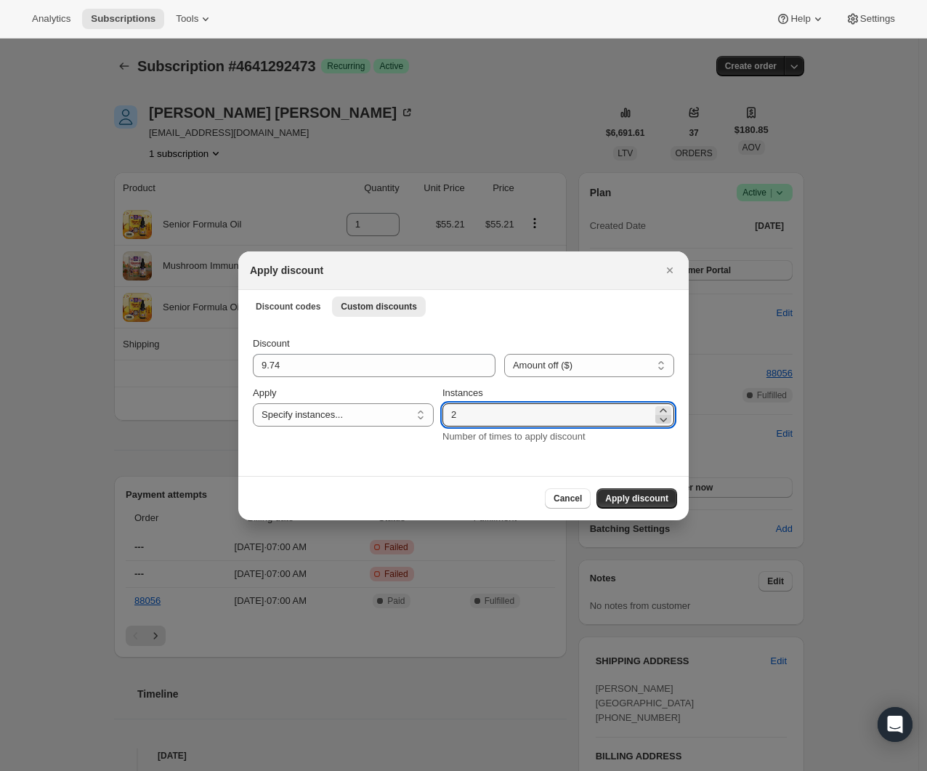
click at [657, 412] on icon ":r2i2:" at bounding box center [663, 419] width 15 height 15
click at [659, 406] on icon ":r2i2:" at bounding box center [663, 410] width 15 height 15
type input "4"
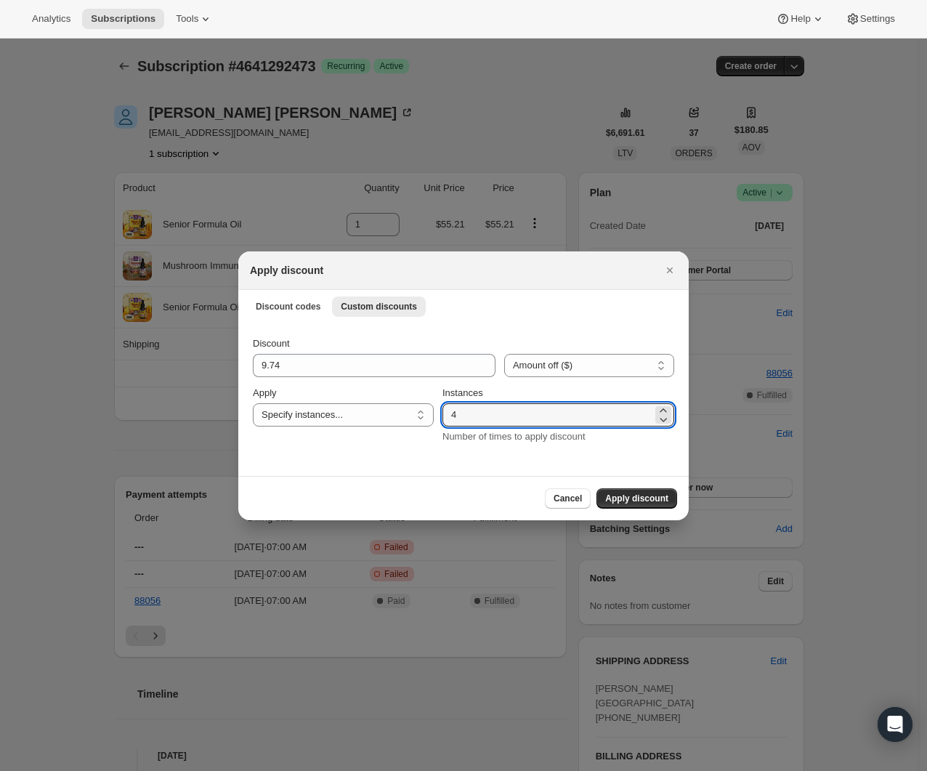
click at [648, 494] on span "Apply discount" at bounding box center [636, 499] width 63 height 12
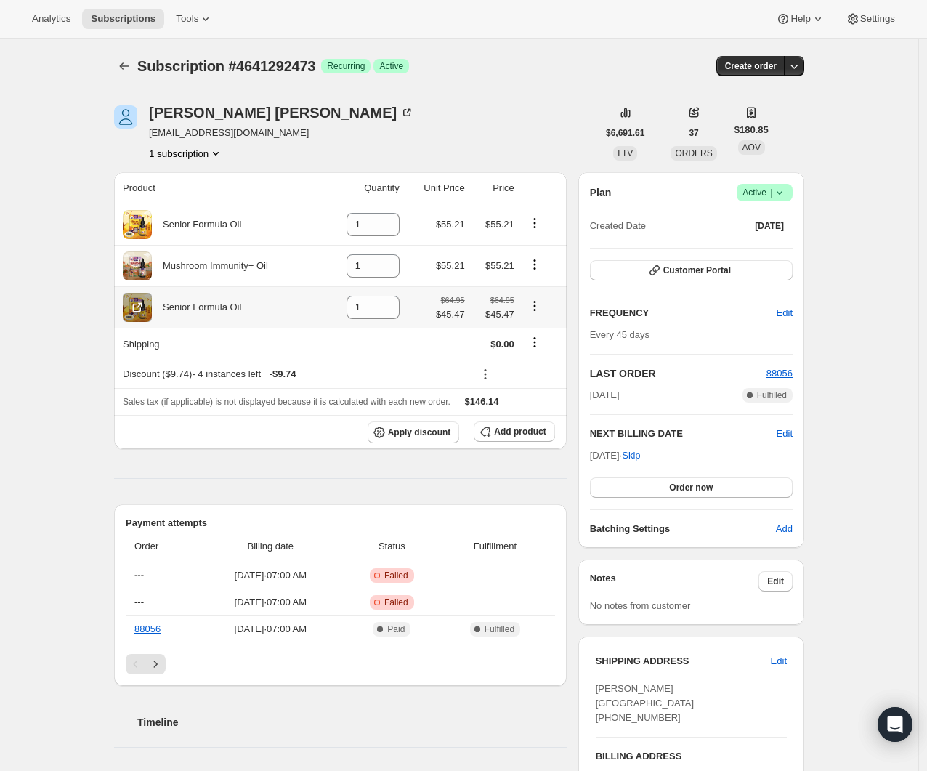
click at [539, 302] on icon "Product actions" at bounding box center [535, 306] width 15 height 15
click at [543, 329] on span "Remove" at bounding box center [529, 334] width 35 height 11
type input "1"
click at [541, 221] on icon "Product actions" at bounding box center [535, 223] width 15 height 15
click at [547, 254] on span "Remove" at bounding box center [539, 250] width 55 height 15
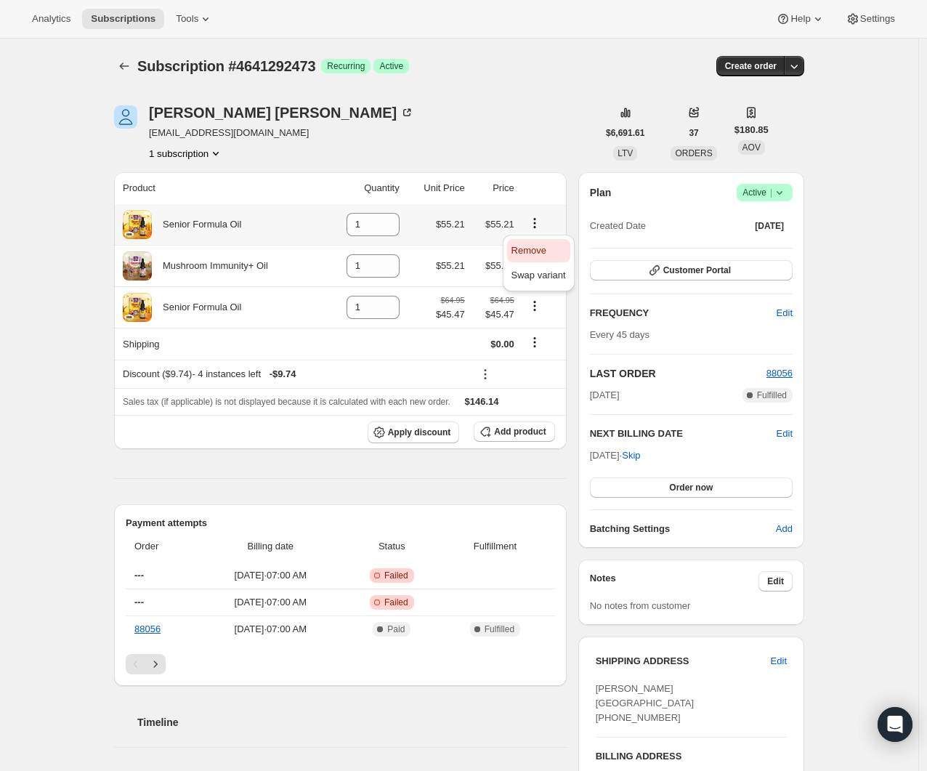
type input "0"
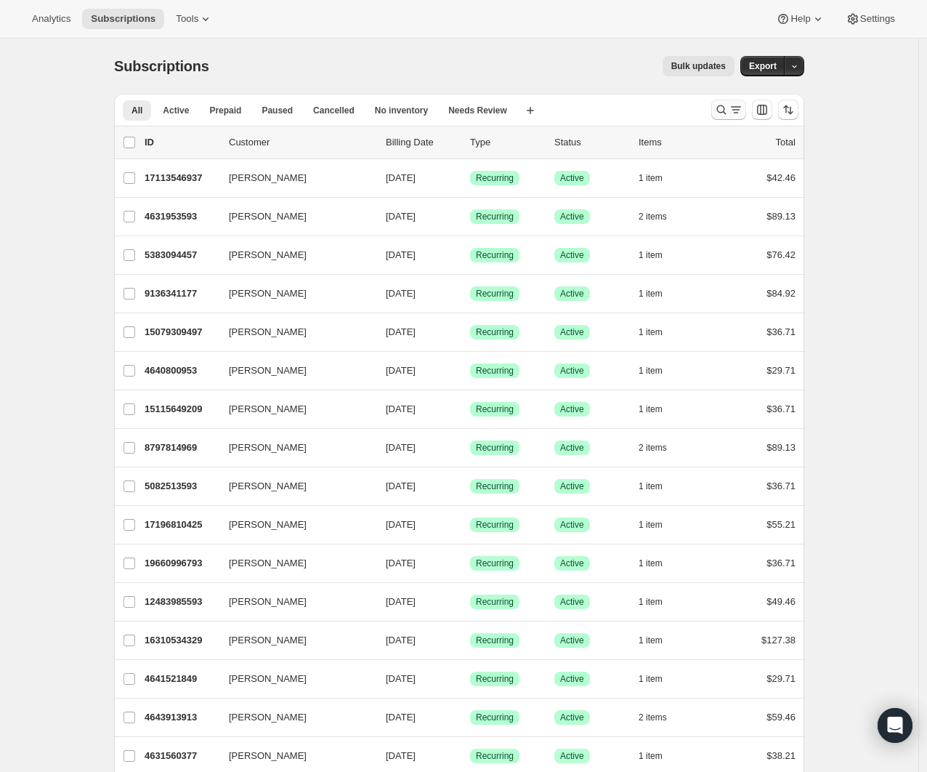
click at [725, 100] on button "Search and filter results" at bounding box center [729, 110] width 35 height 20
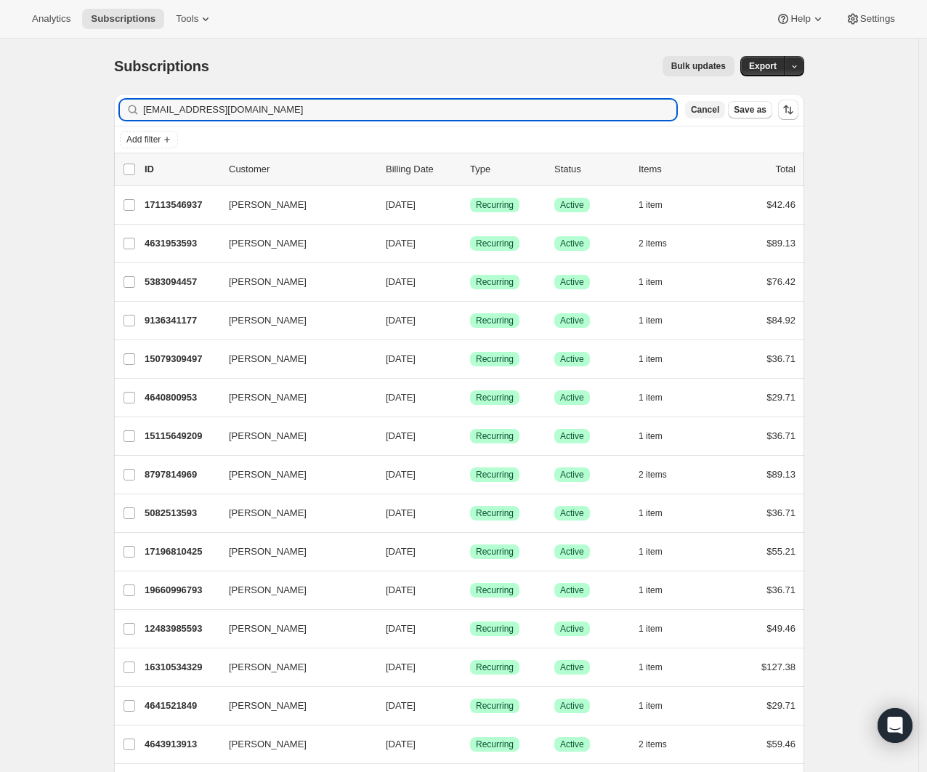
type input "emily66778@yahoo.com"
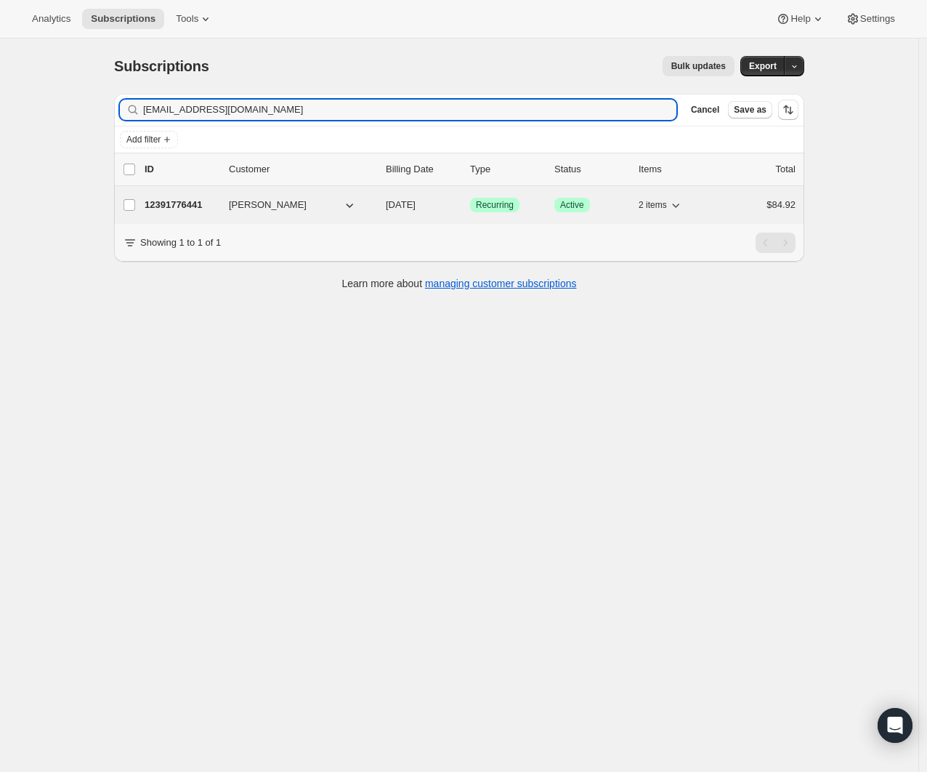
click at [184, 212] on div "12391776441 Emily McCall 09/14/2025 Success Recurring Success Active 2 items $8…" at bounding box center [470, 205] width 651 height 20
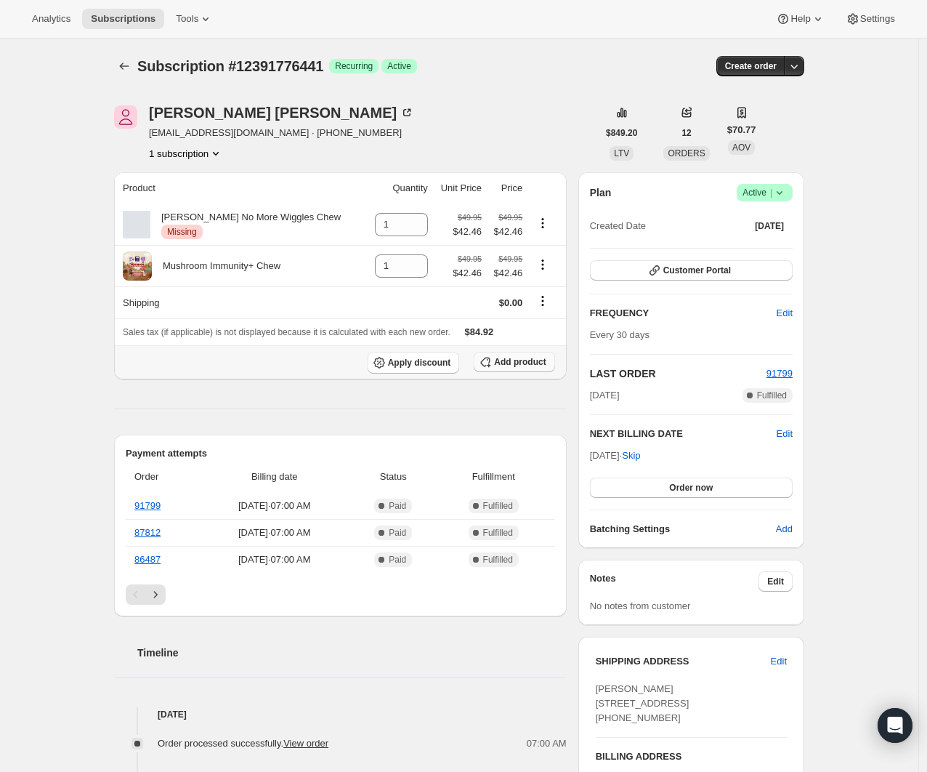
click at [519, 360] on span "Add product" at bounding box center [520, 362] width 52 height 12
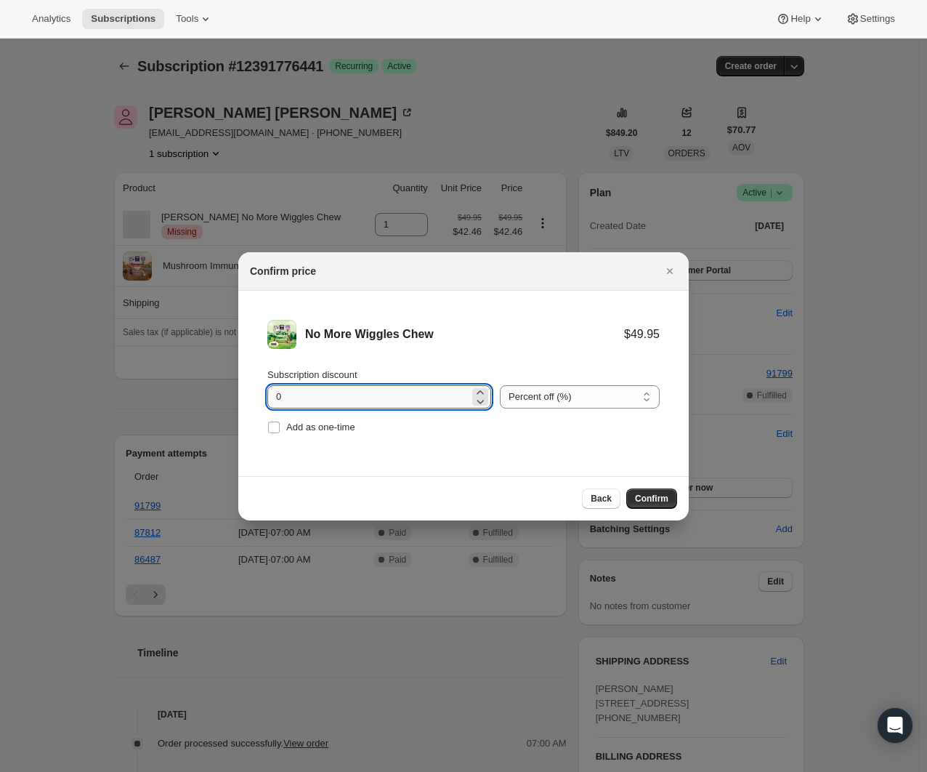
click at [371, 397] on input "0" at bounding box center [368, 396] width 202 height 23
type input "30"
click at [663, 500] on span "Confirm" at bounding box center [651, 499] width 33 height 12
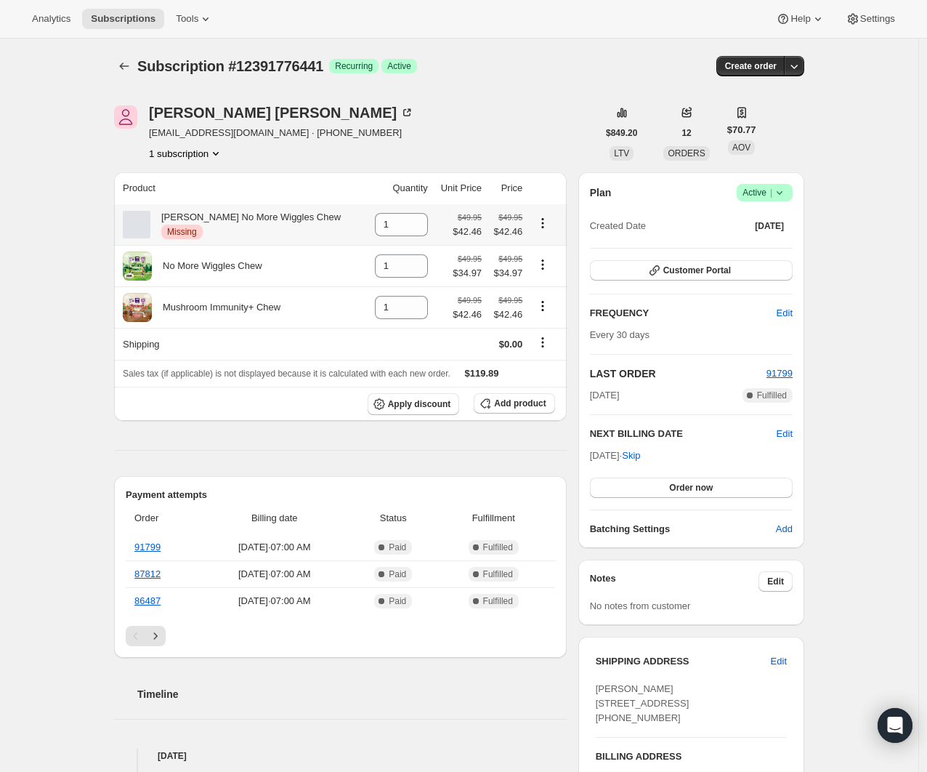
click at [541, 222] on icon "Product actions" at bounding box center [543, 223] width 15 height 15
click at [536, 251] on span "Remove" at bounding box center [543, 251] width 35 height 11
type input "0"
click at [541, 305] on icon "Product actions" at bounding box center [543, 306] width 15 height 15
click at [544, 326] on button "Remove" at bounding box center [541, 334] width 63 height 23
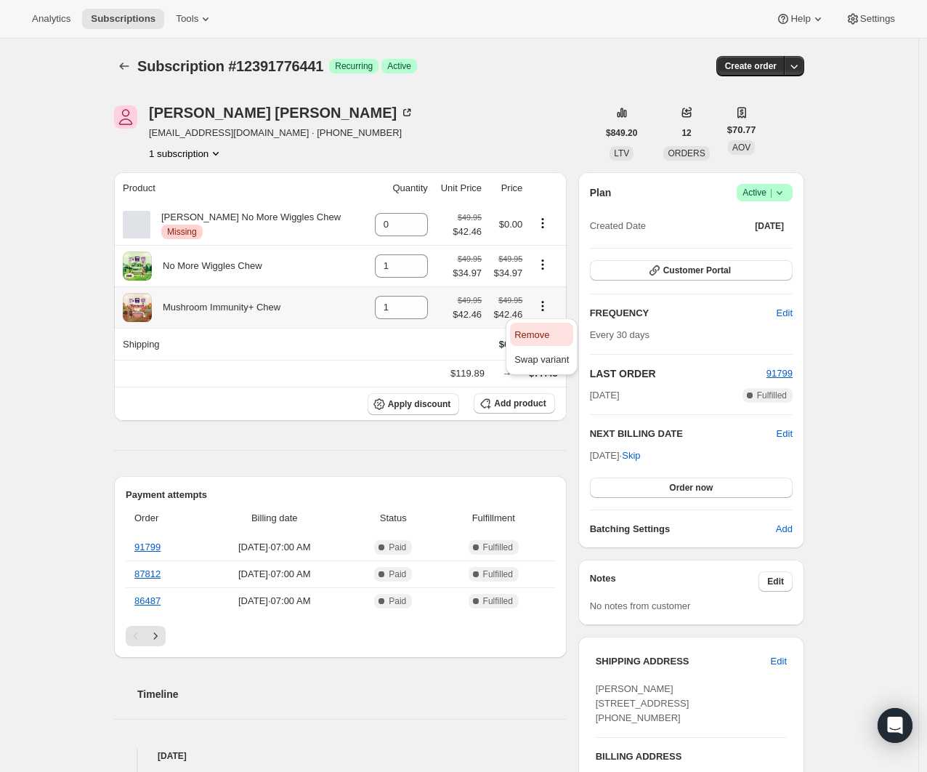
type input "0"
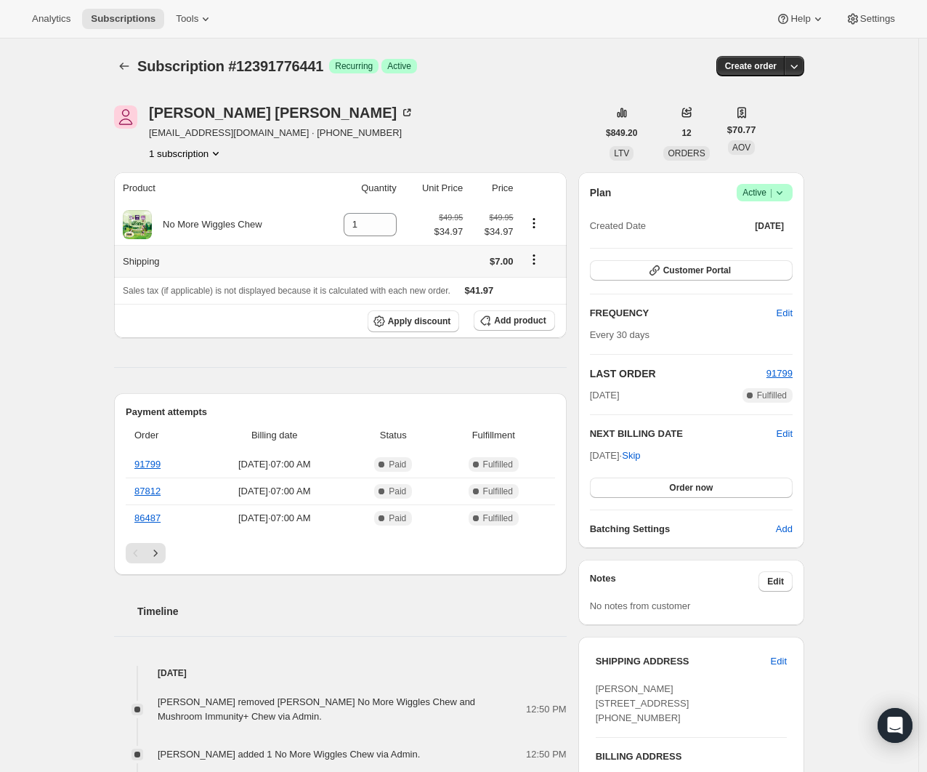
click at [541, 262] on icon "Shipping actions" at bounding box center [534, 259] width 15 height 15
click at [538, 281] on span "Edit shipping rate" at bounding box center [536, 288] width 73 height 15
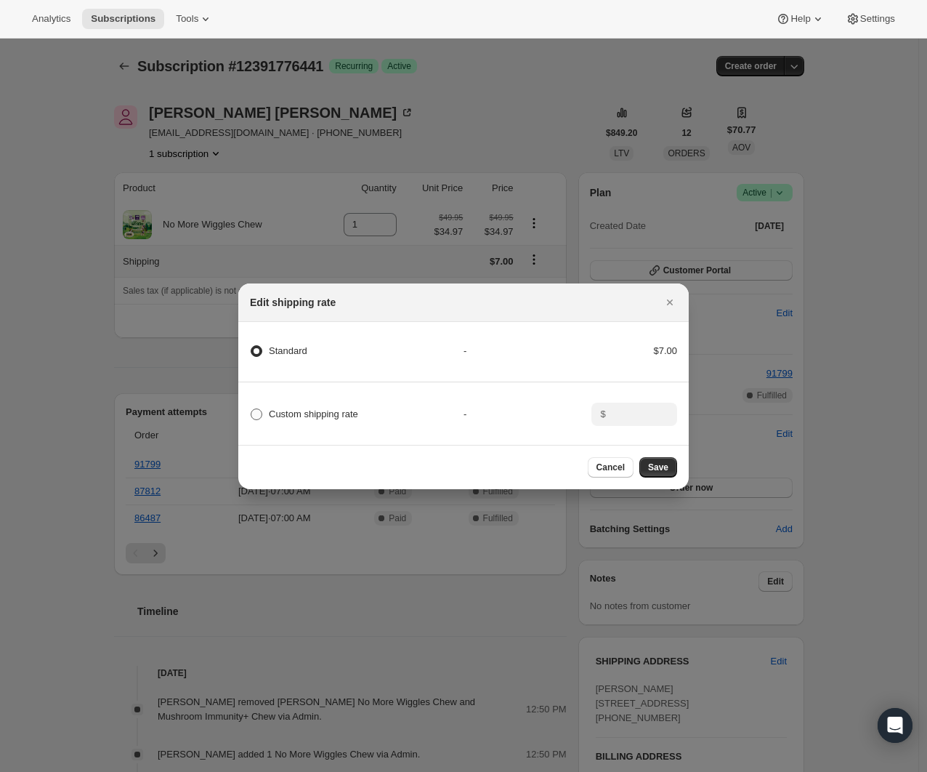
click at [351, 407] on span "Custom shipping rate" at bounding box center [313, 414] width 89 height 15
click at [251, 408] on input "Custom shipping rate" at bounding box center [251, 408] width 1 height 1
radio input "true"
radio input "false"
click at [657, 403] on div "$" at bounding box center [635, 414] width 86 height 23
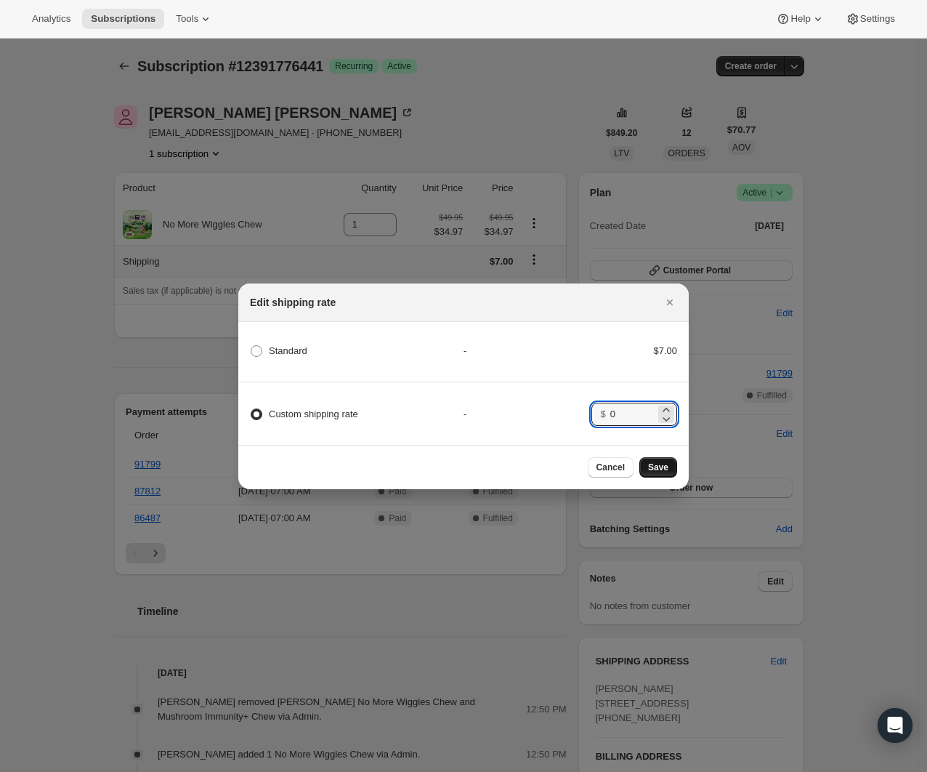
type input "0"
drag, startPoint x: 648, startPoint y: 471, endPoint x: 659, endPoint y: 475, distance: 10.8
click at [648, 472] on span "Save" at bounding box center [658, 468] width 20 height 12
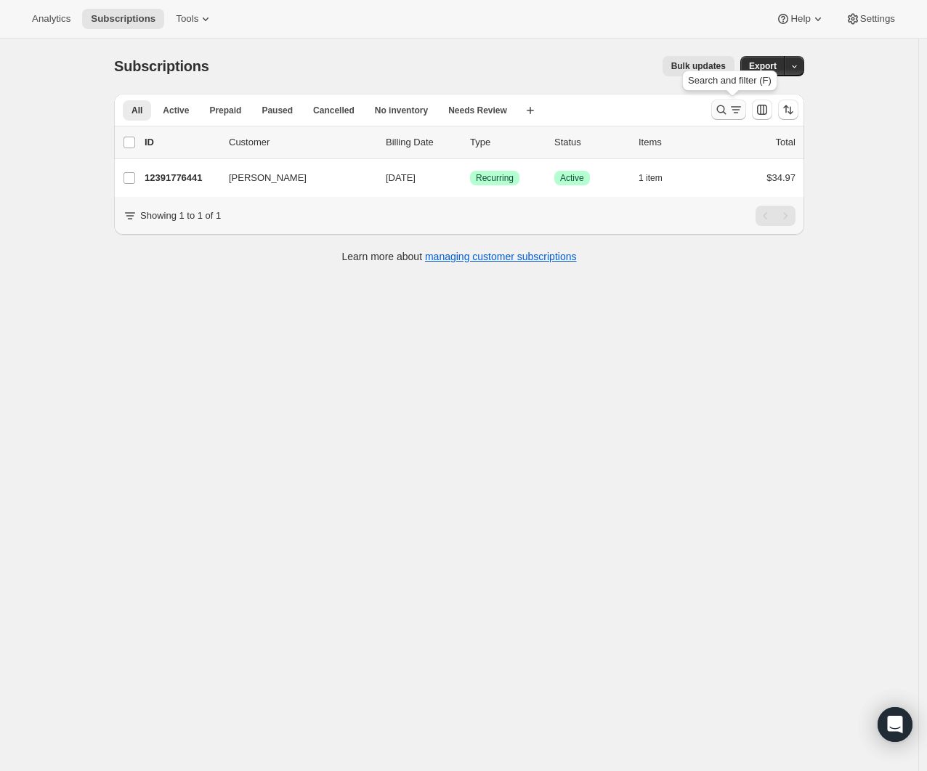
click at [727, 104] on icon "Search and filter results" at bounding box center [721, 109] width 15 height 15
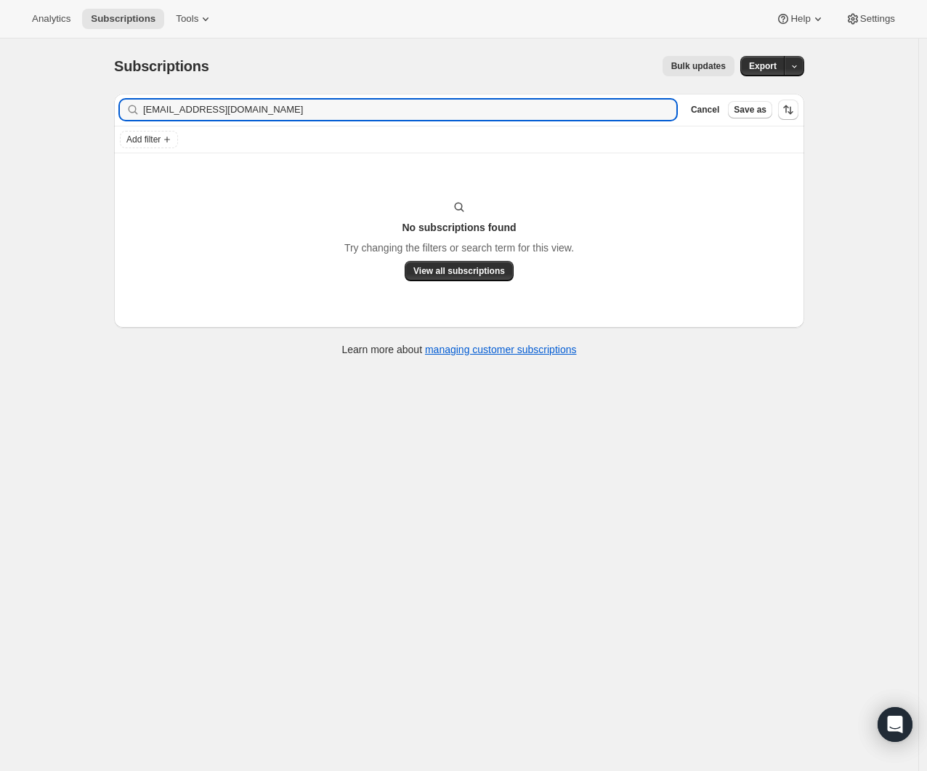
type input "jbmyers555@gmail.com"
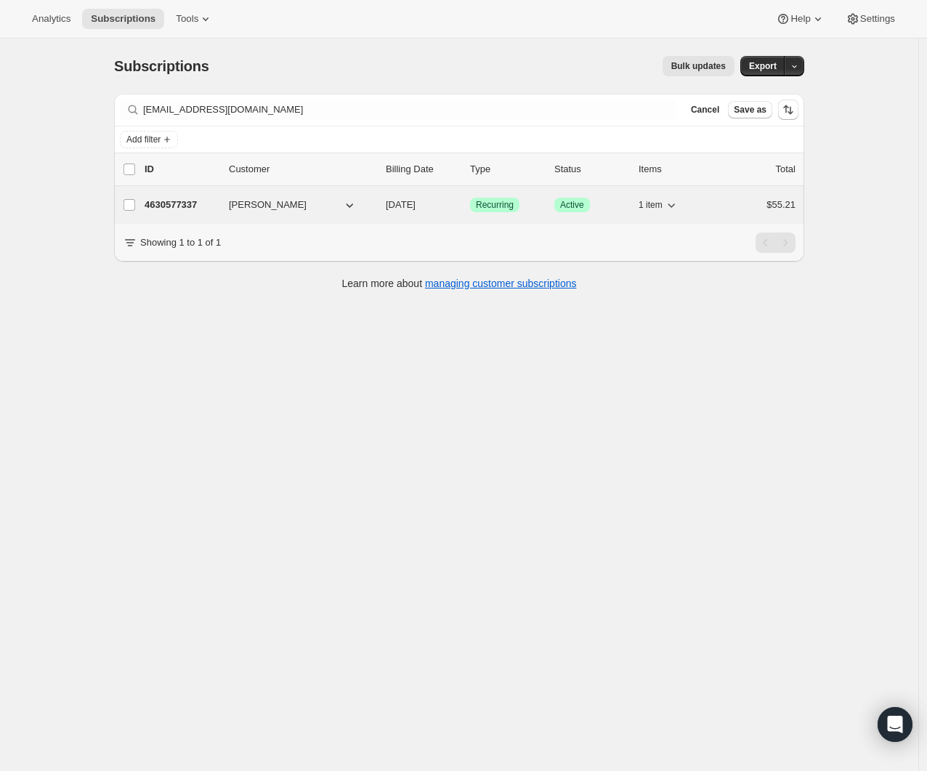
click at [204, 205] on p "4630577337" at bounding box center [181, 205] width 73 height 15
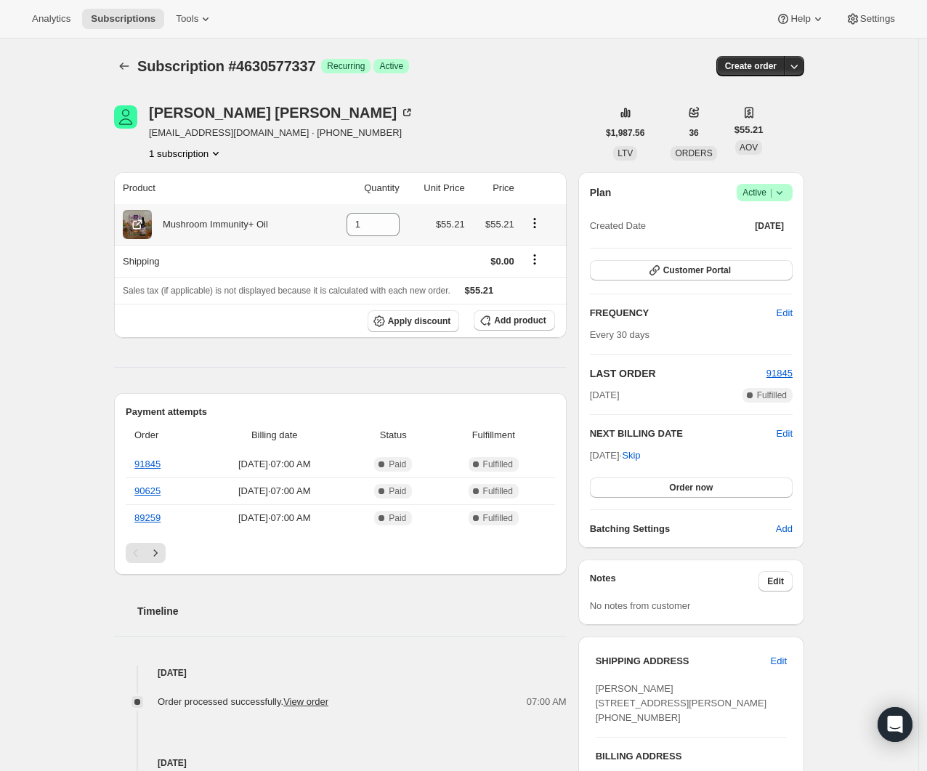
click at [542, 217] on icon "Product actions" at bounding box center [535, 223] width 15 height 15
click at [536, 222] on icon "Product actions" at bounding box center [534, 223] width 2 height 2
click at [526, 321] on span "Add product" at bounding box center [520, 321] width 52 height 12
click at [522, 322] on span "Add product" at bounding box center [520, 321] width 52 height 12
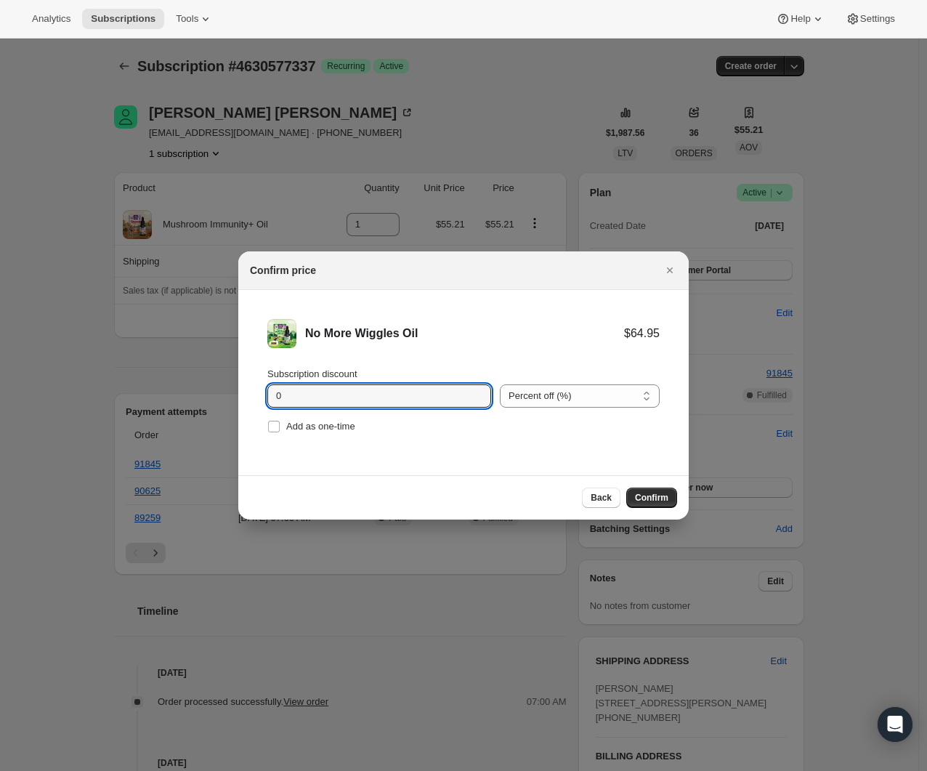
drag, startPoint x: 350, startPoint y: 396, endPoint x: 168, endPoint y: 367, distance: 184.0
type input "3"
type input "1"
type input "30"
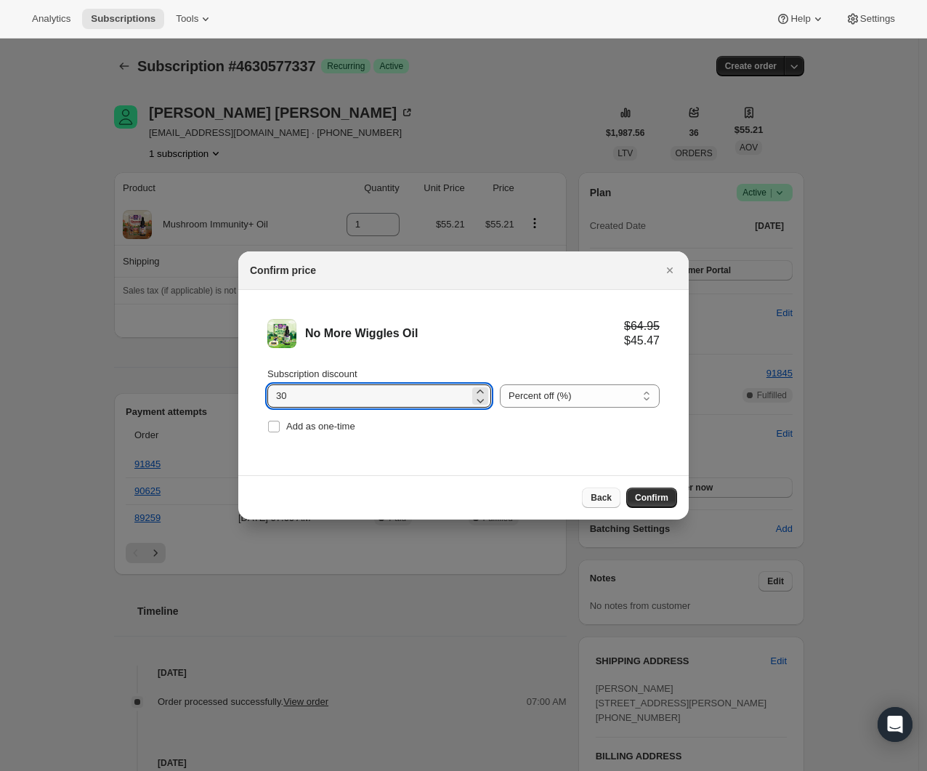
click at [604, 496] on span "Back" at bounding box center [601, 498] width 21 height 12
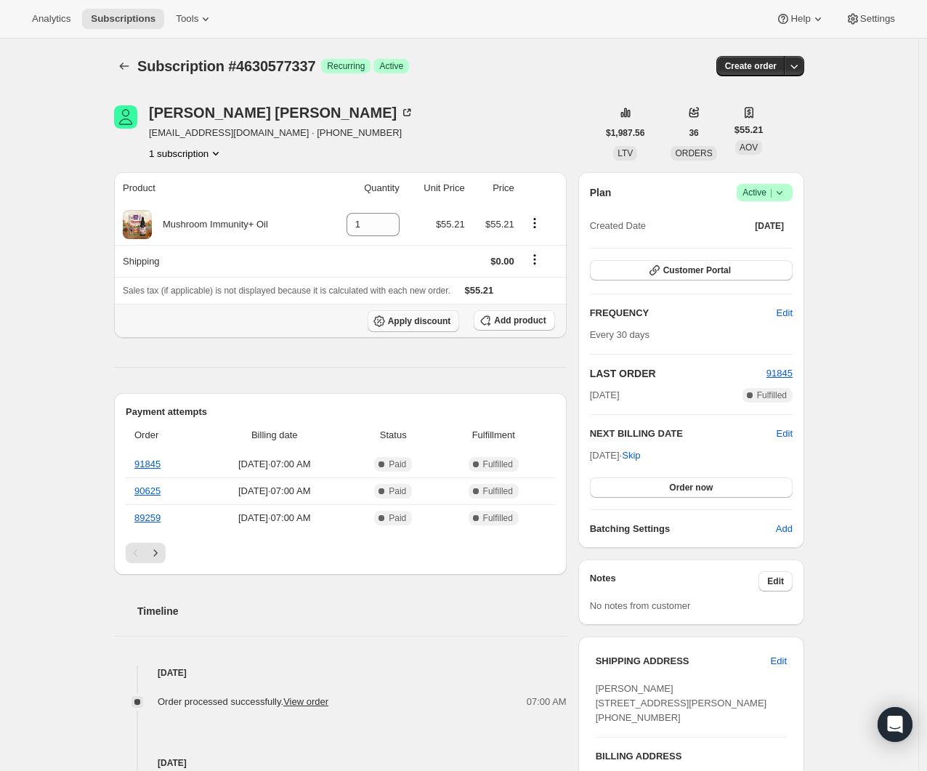
click at [425, 315] on button "Apply discount" at bounding box center [414, 321] width 92 height 22
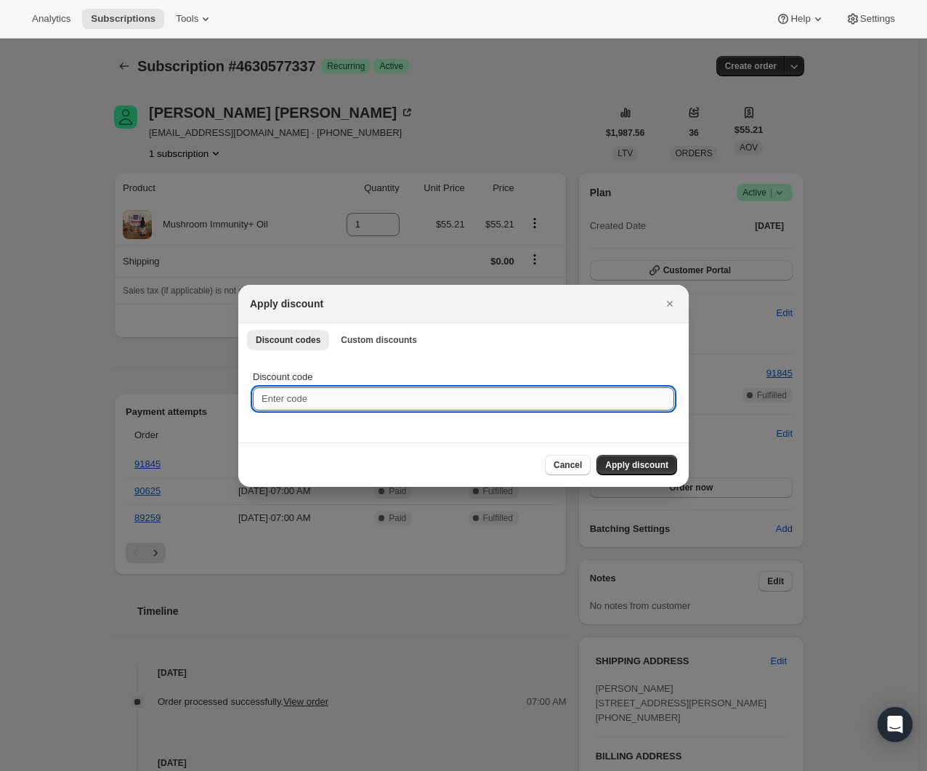
click at [366, 400] on input "Discount code" at bounding box center [464, 398] width 422 height 23
click at [366, 342] on span "Custom discounts" at bounding box center [379, 340] width 76 height 12
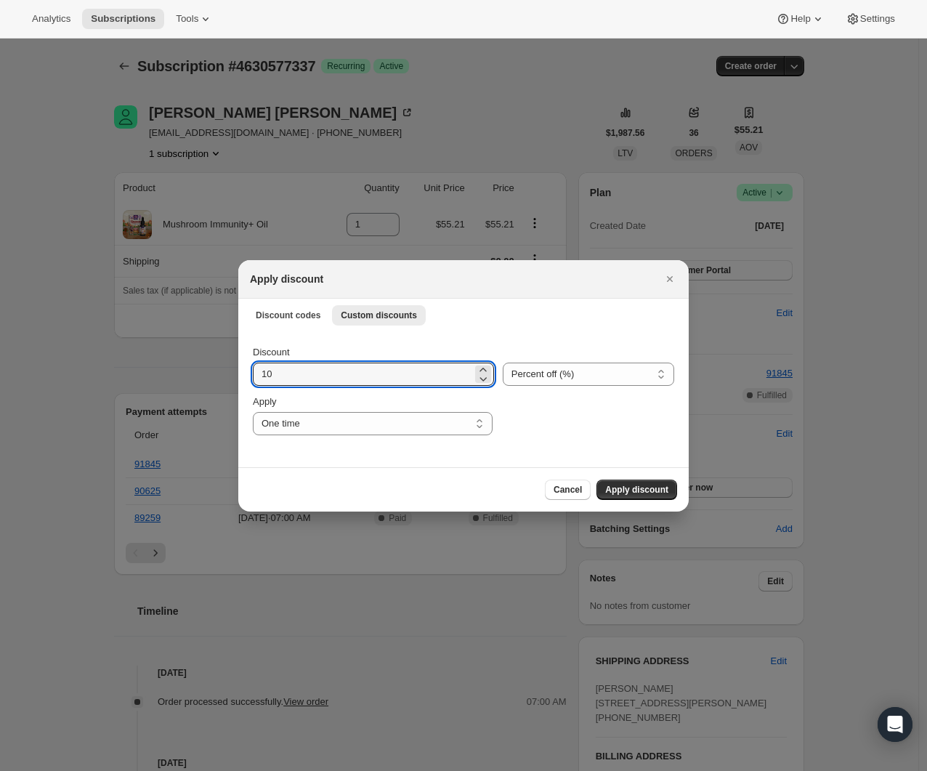
drag, startPoint x: 372, startPoint y: 373, endPoint x: 264, endPoint y: 361, distance: 108.9
click at [264, 361] on div "Discount 10" at bounding box center [373, 365] width 241 height 41
drag, startPoint x: 567, startPoint y: 357, endPoint x: 577, endPoint y: 368, distance: 14.9
click at [569, 358] on div ":rra:" at bounding box center [589, 352] width 172 height 15
click at [581, 375] on select "Percent off (%) Amount off ($)" at bounding box center [589, 374] width 172 height 23
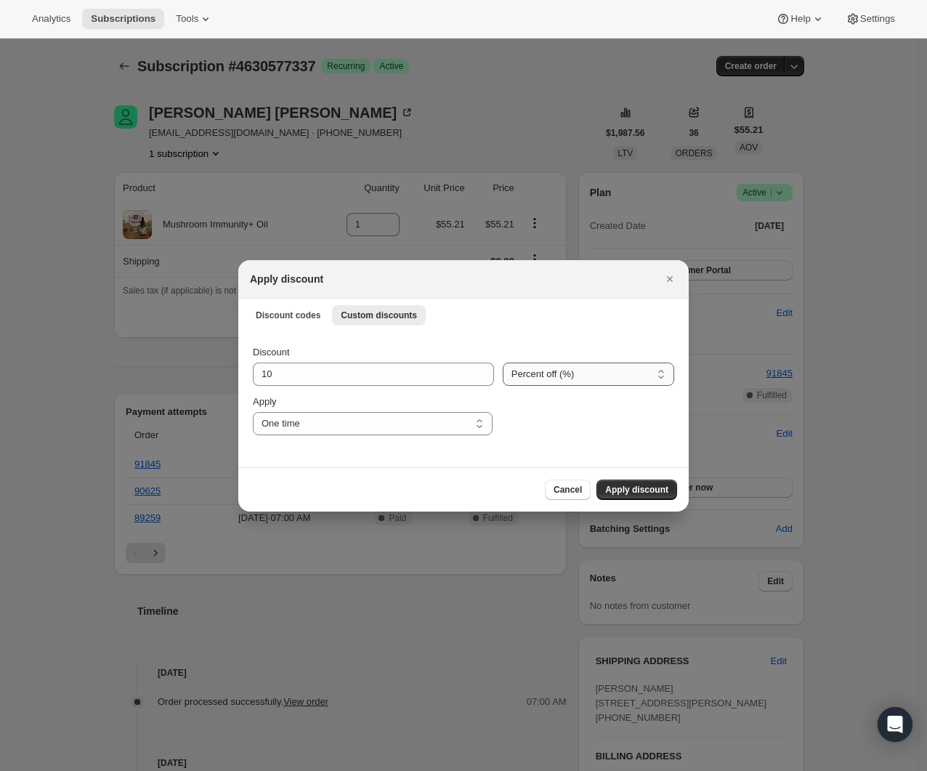
select select "fixed"
click at [503, 363] on select "Percent off (%) Amount off ($)" at bounding box center [589, 374] width 172 height 23
click at [333, 356] on div "Discount" at bounding box center [373, 352] width 241 height 15
drag, startPoint x: 347, startPoint y: 375, endPoint x: 156, endPoint y: 371, distance: 191.9
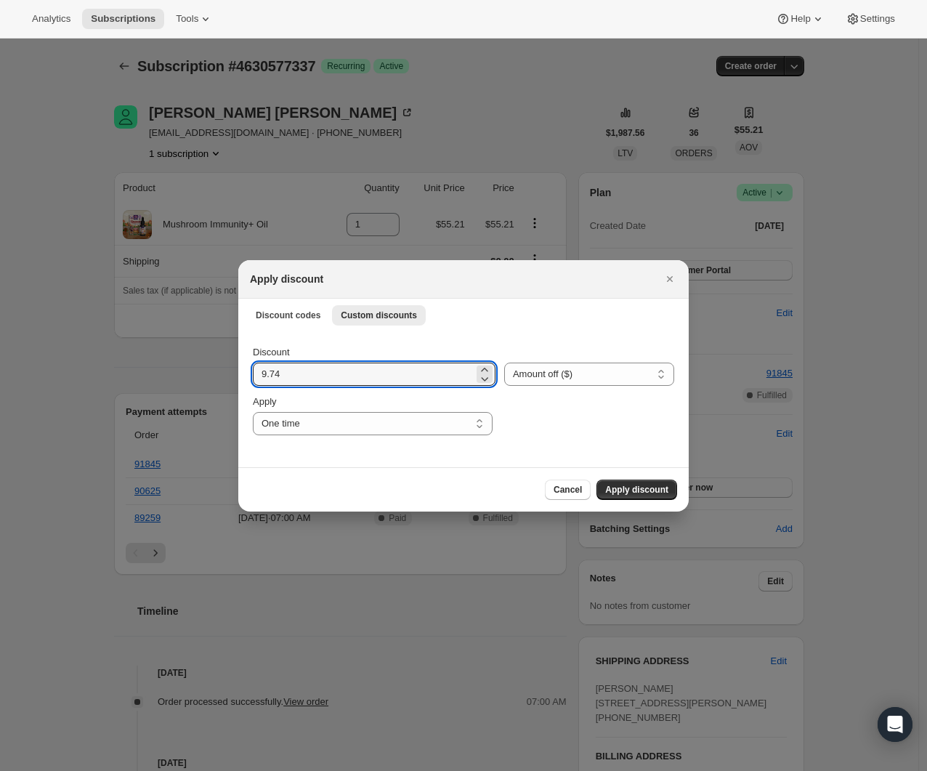
type input "9.74"
click at [315, 401] on div "Apply" at bounding box center [373, 402] width 240 height 15
click at [337, 419] on select "One time Specify instances... Indefinitely" at bounding box center [373, 423] width 240 height 23
select select "specific"
click at [253, 412] on select "One time Specify instances... Indefinitely" at bounding box center [373, 423] width 240 height 23
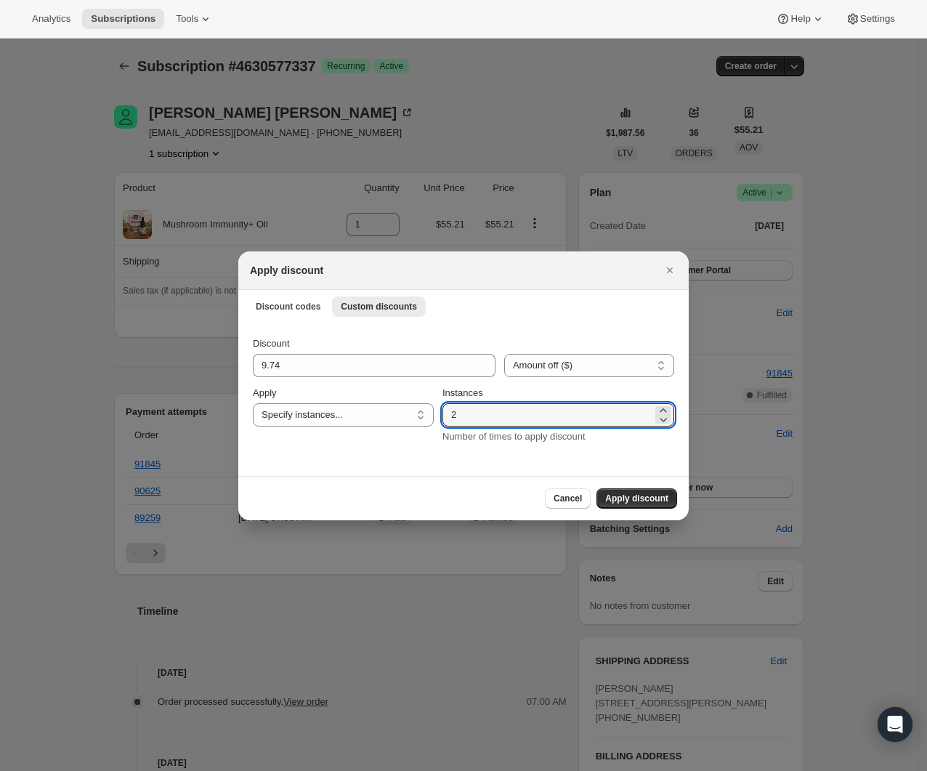
drag, startPoint x: 492, startPoint y: 410, endPoint x: 403, endPoint y: 401, distance: 89.1
click at [404, 401] on div "Discount 9.74 Percent off (%) Amount off ($) Amount off ($) Apply One time Spec…" at bounding box center [464, 391] width 422 height 108
click at [406, 472] on div "Discount 9.74 Percent off (%) Amount off ($) Amount off ($) Apply One time Spec…" at bounding box center [463, 399] width 451 height 154
drag, startPoint x: 487, startPoint y: 401, endPoint x: 446, endPoint y: 419, distance: 44.3
click at [446, 419] on div "Discount 9.74 Percent off (%) Amount off ($) Amount off ($) Apply One time Spec…" at bounding box center [464, 391] width 422 height 108
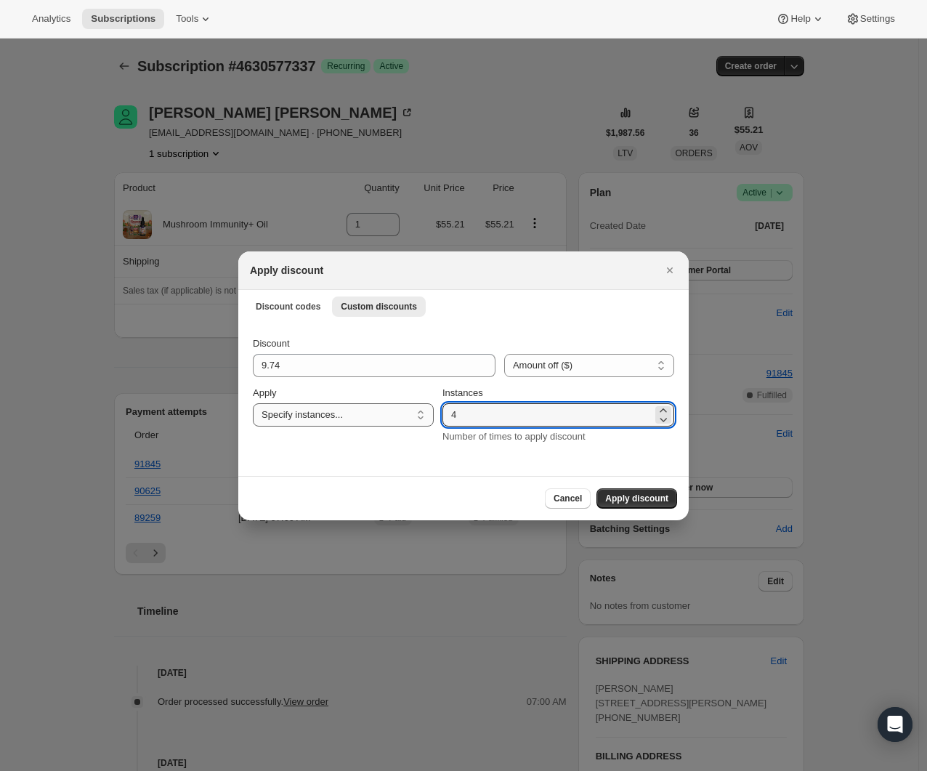
drag, startPoint x: 483, startPoint y: 424, endPoint x: 414, endPoint y: 406, distance: 71.2
click at [414, 406] on div "Discount 9.74 Percent off (%) Amount off ($) Amount off ($) Apply One time Spec…" at bounding box center [464, 391] width 422 height 108
type input "3"
click at [632, 499] on span "Apply discount" at bounding box center [636, 499] width 63 height 12
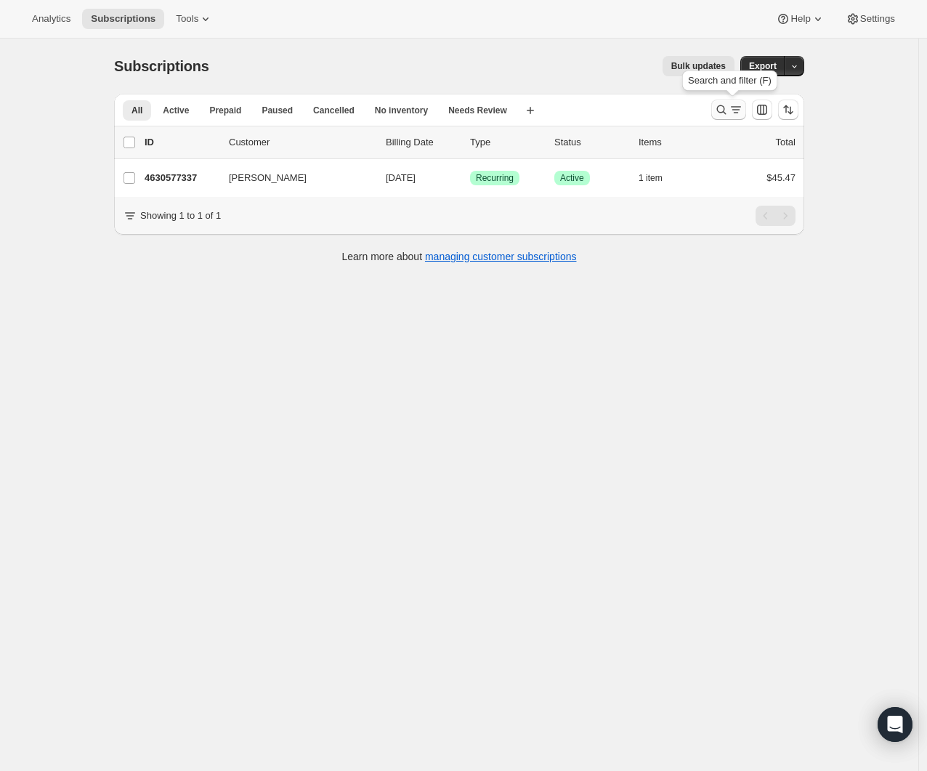
click at [723, 110] on icon "Search and filter results" at bounding box center [721, 109] width 15 height 15
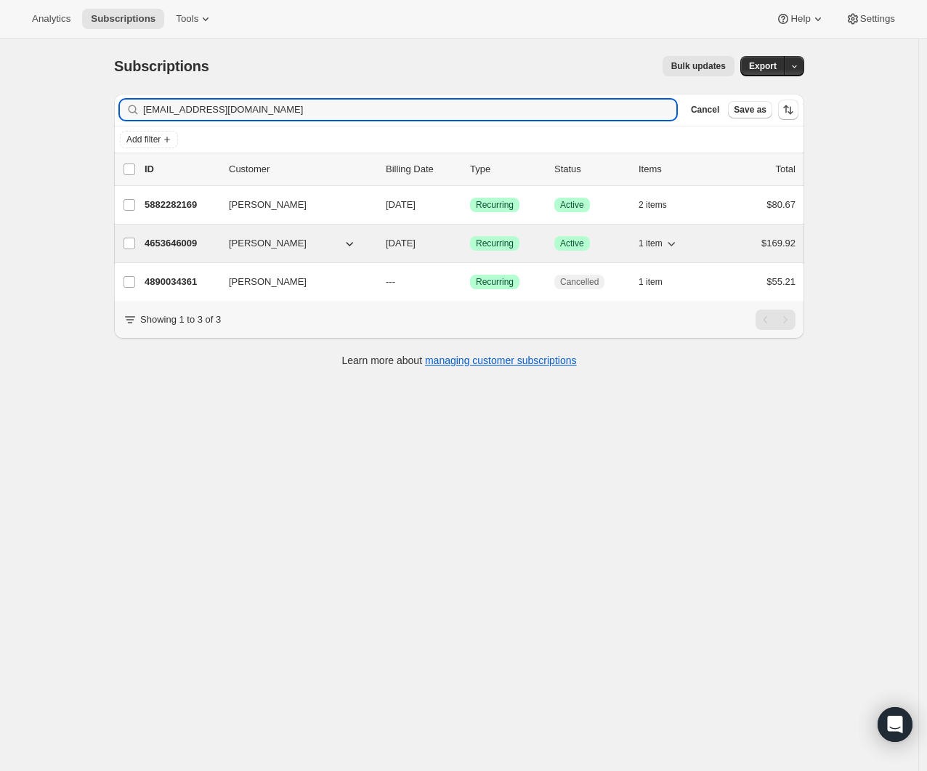
click at [678, 241] on icon "button" at bounding box center [671, 243] width 15 height 15
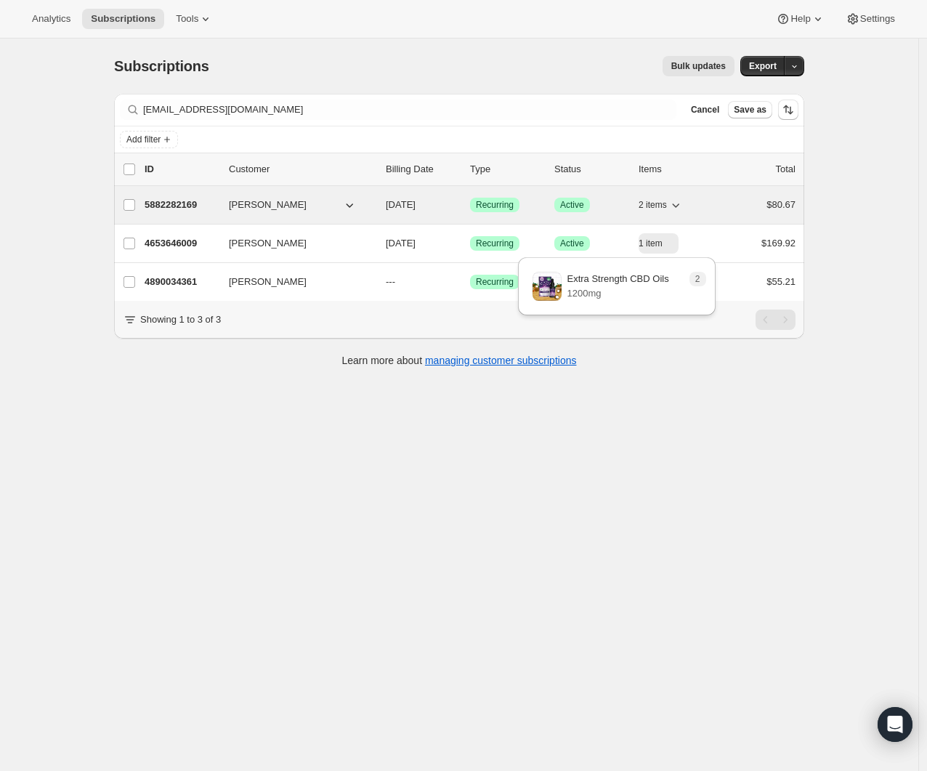
click at [674, 200] on icon "button" at bounding box center [676, 205] width 15 height 15
click at [680, 203] on icon "button" at bounding box center [676, 205] width 15 height 15
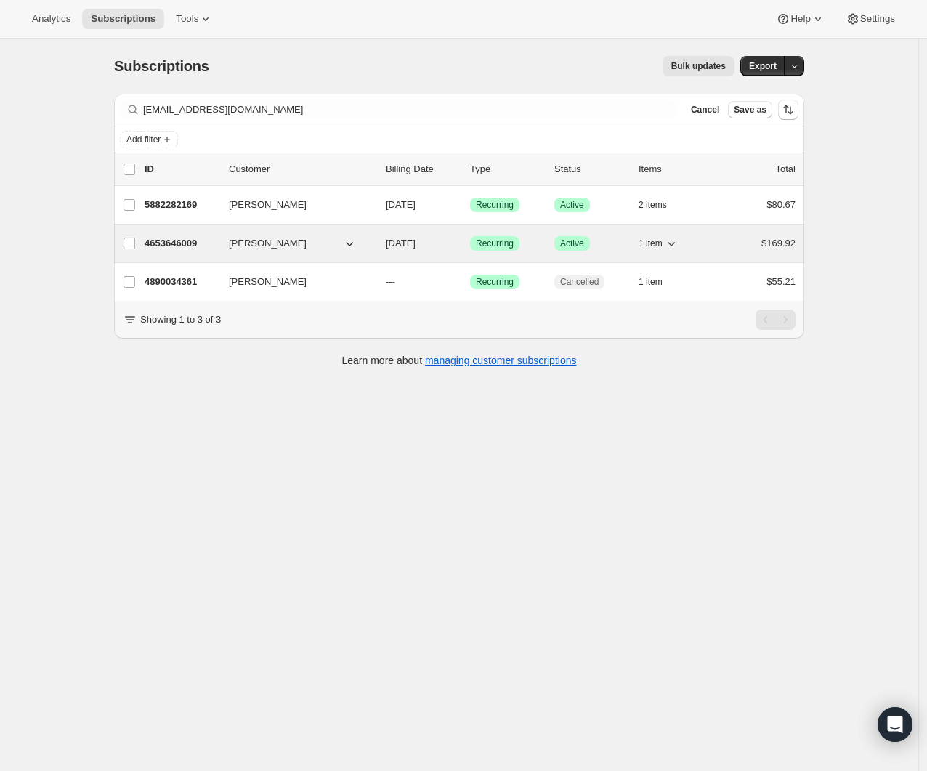
click at [181, 247] on p "4653646009" at bounding box center [181, 243] width 73 height 15
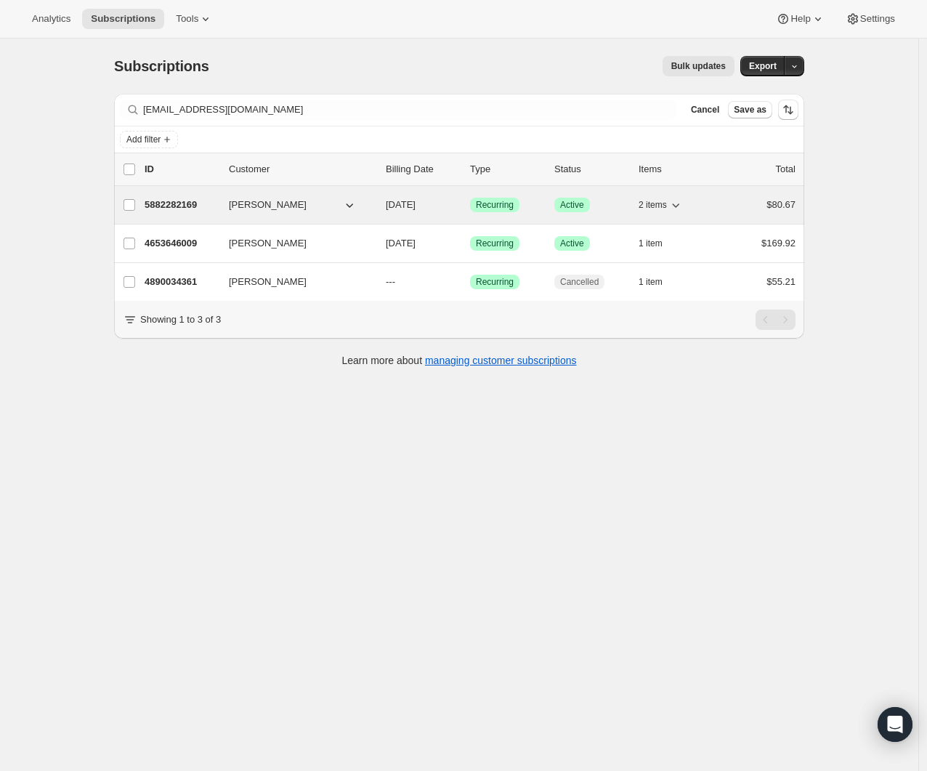
click at [196, 212] on p "5882282169" at bounding box center [181, 205] width 73 height 15
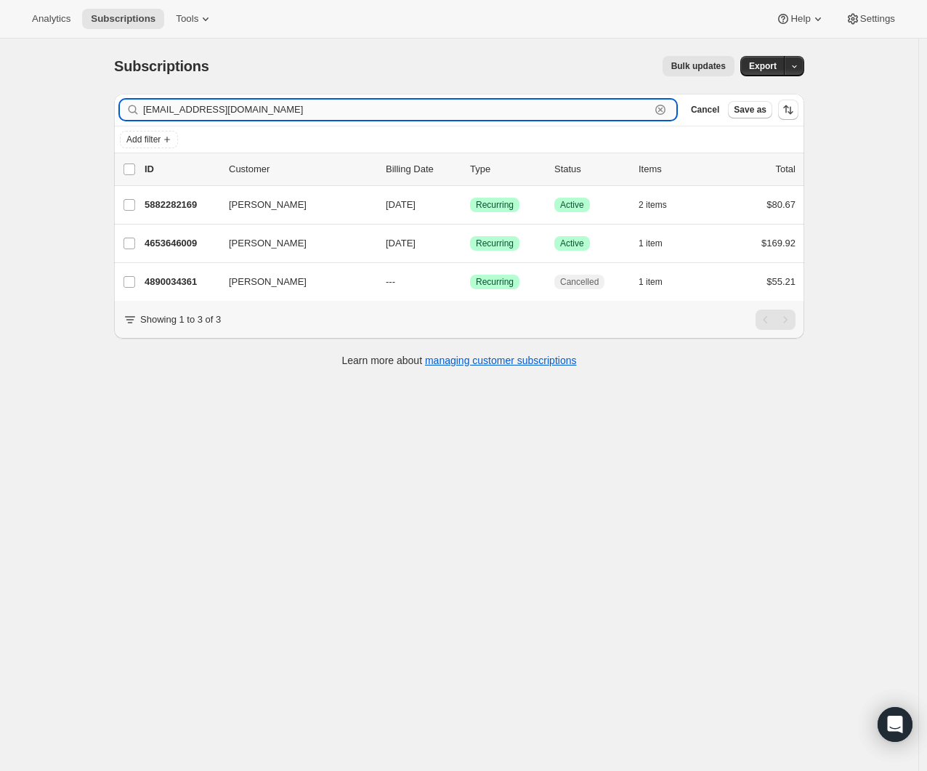
click at [332, 113] on input "jjasongoodman@gmail.com" at bounding box center [396, 110] width 507 height 20
paste input "sep_0121@yahoo"
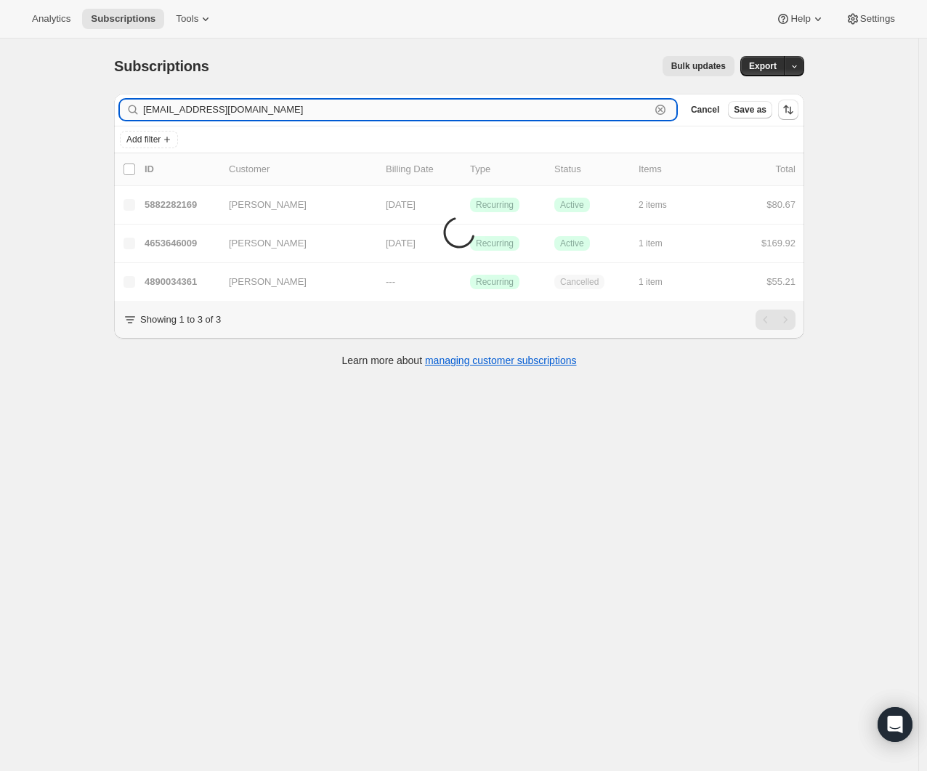
type input "sep_0121@yahoo.com"
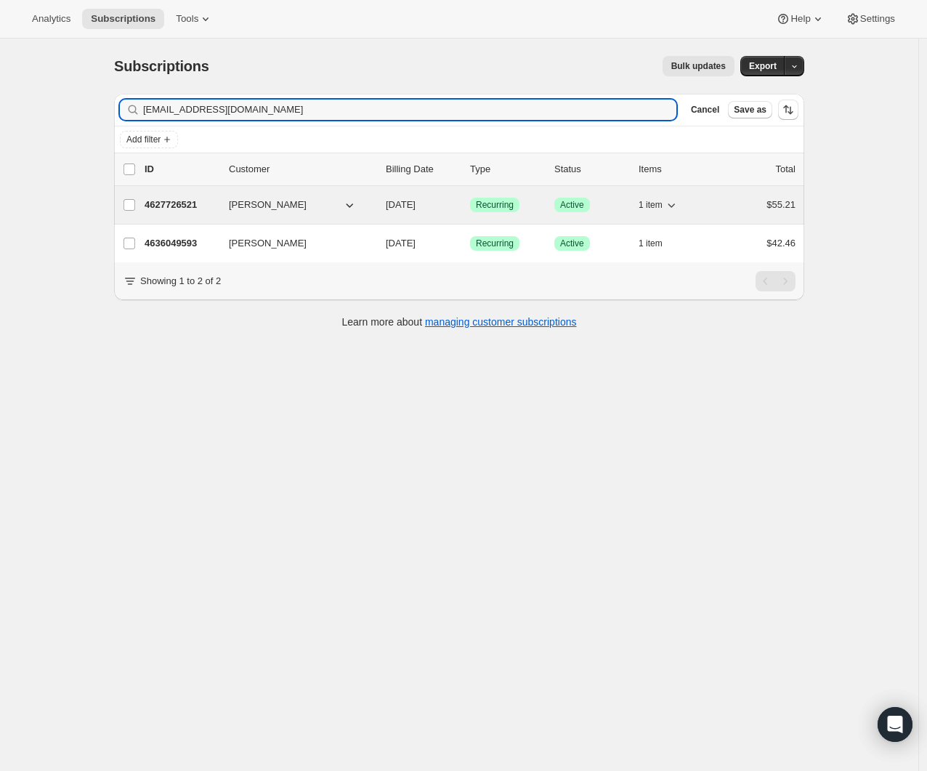
click at [194, 201] on p "4627726521" at bounding box center [181, 205] width 73 height 15
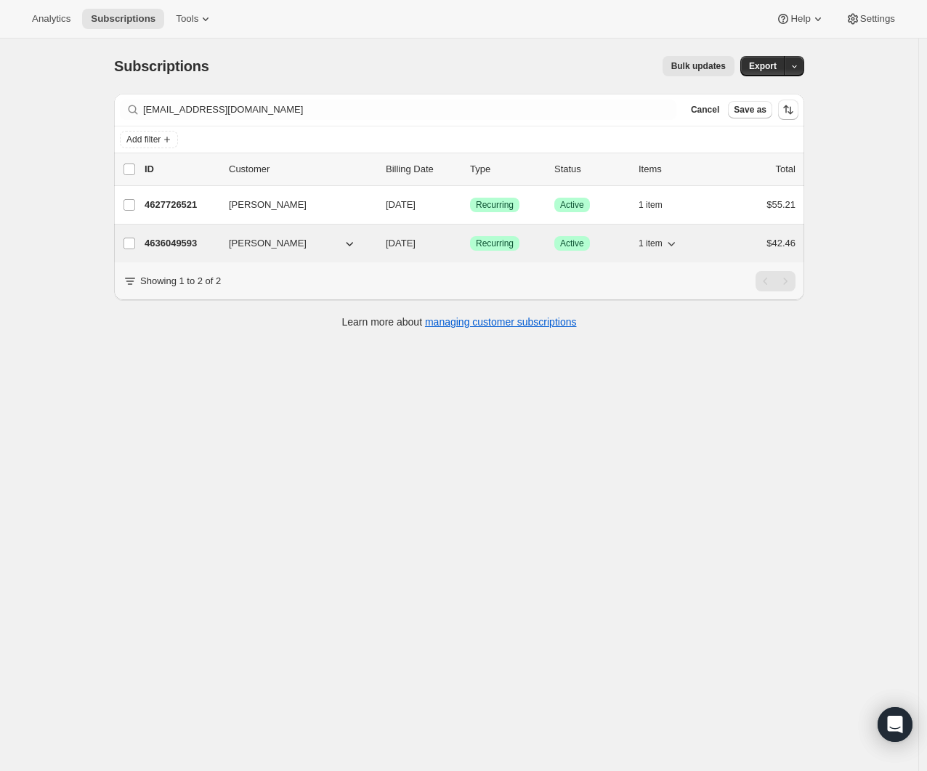
click at [176, 244] on p "4636049593" at bounding box center [181, 243] width 73 height 15
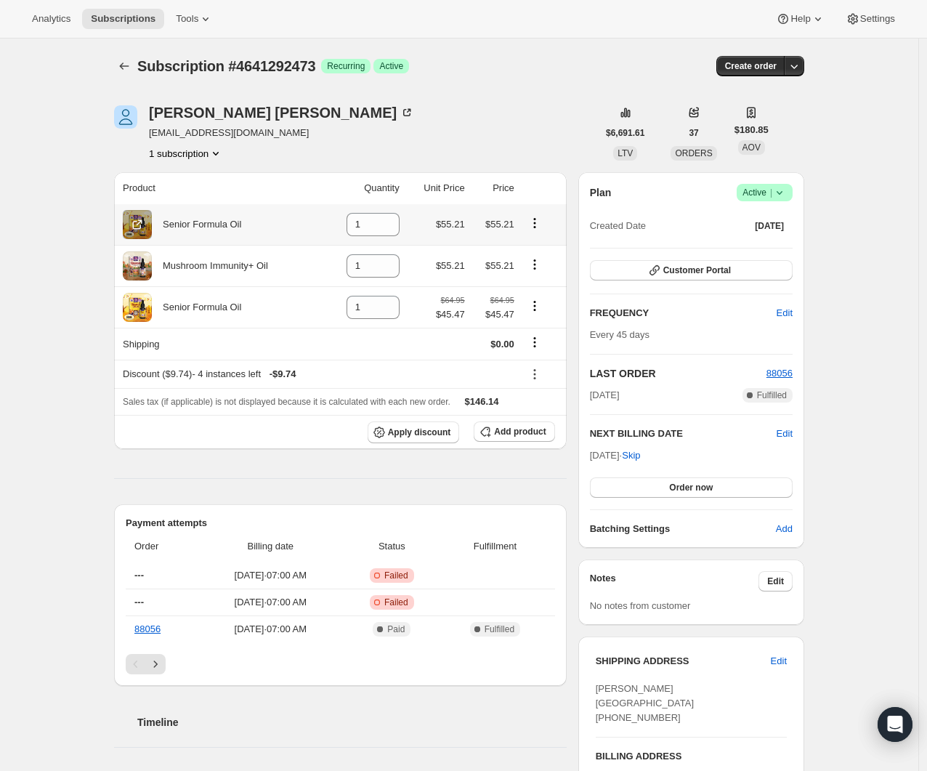
click at [542, 225] on icon "Product actions" at bounding box center [535, 223] width 15 height 15
click at [536, 251] on span "Remove" at bounding box center [529, 250] width 35 height 11
type input "0"
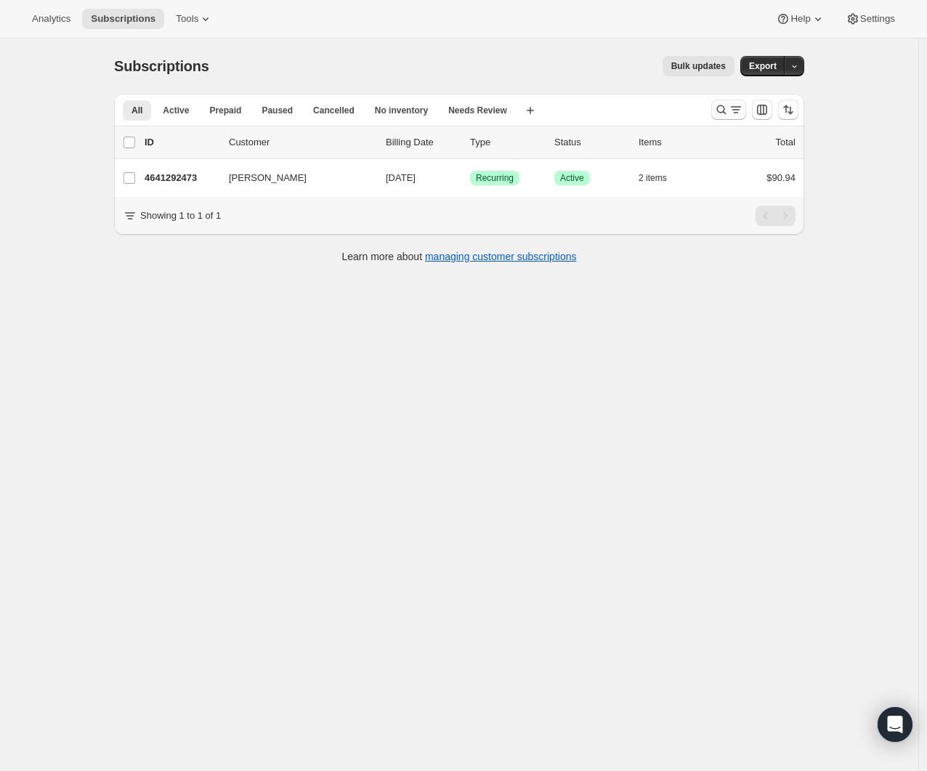
click at [718, 104] on button "Search and filter results" at bounding box center [729, 110] width 35 height 20
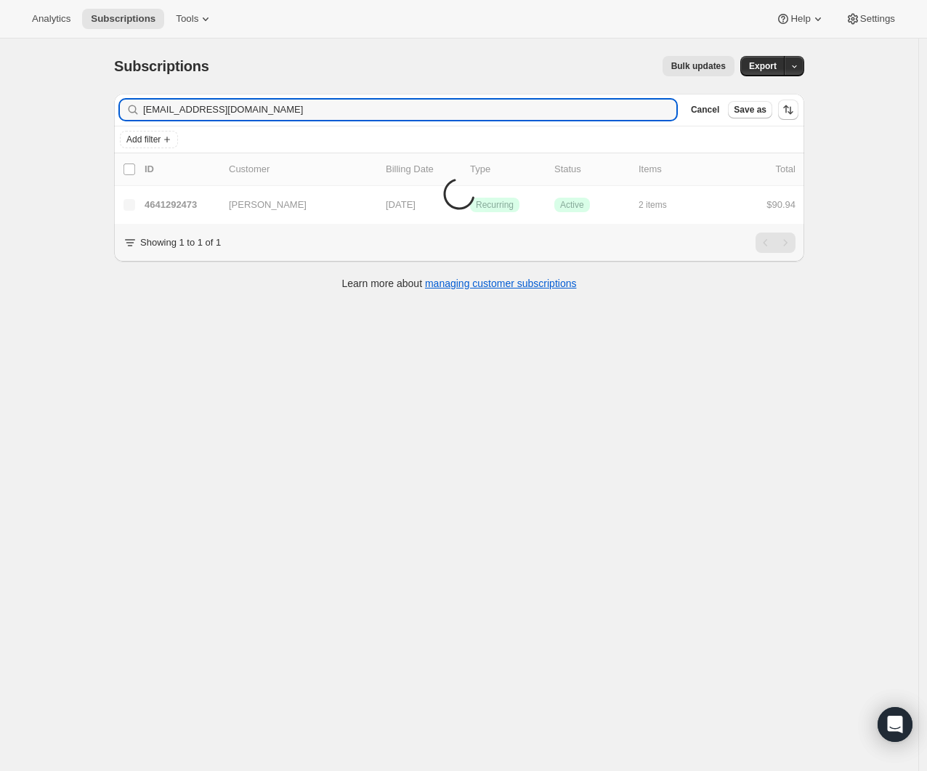
type input "[EMAIL_ADDRESS][DOMAIN_NAME]"
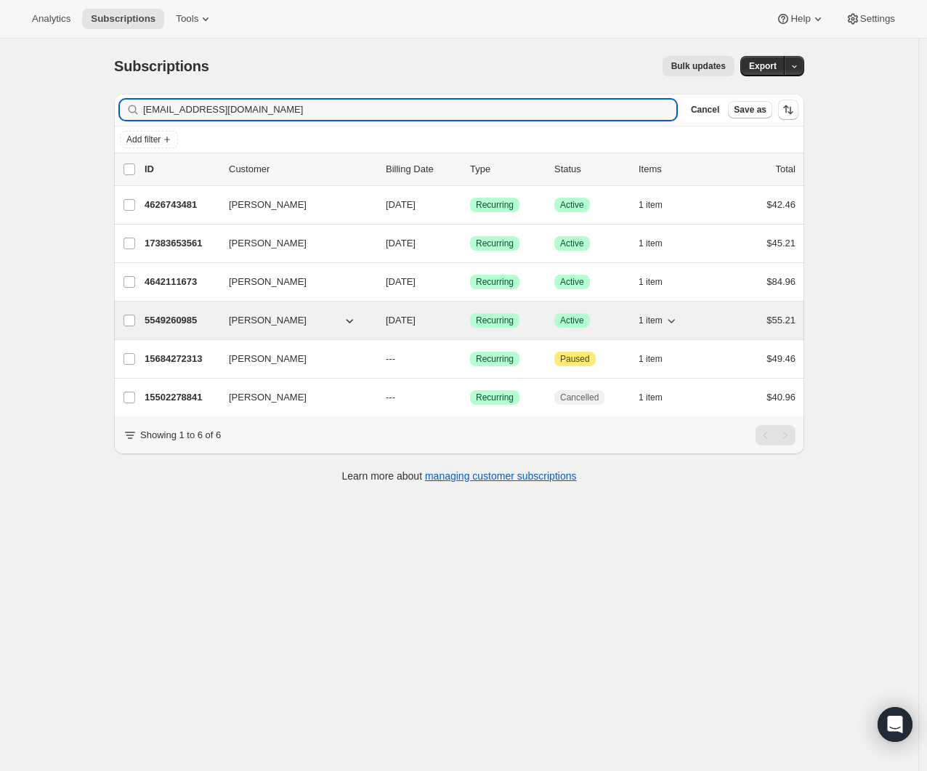
click at [195, 322] on p "5549260985" at bounding box center [181, 320] width 73 height 15
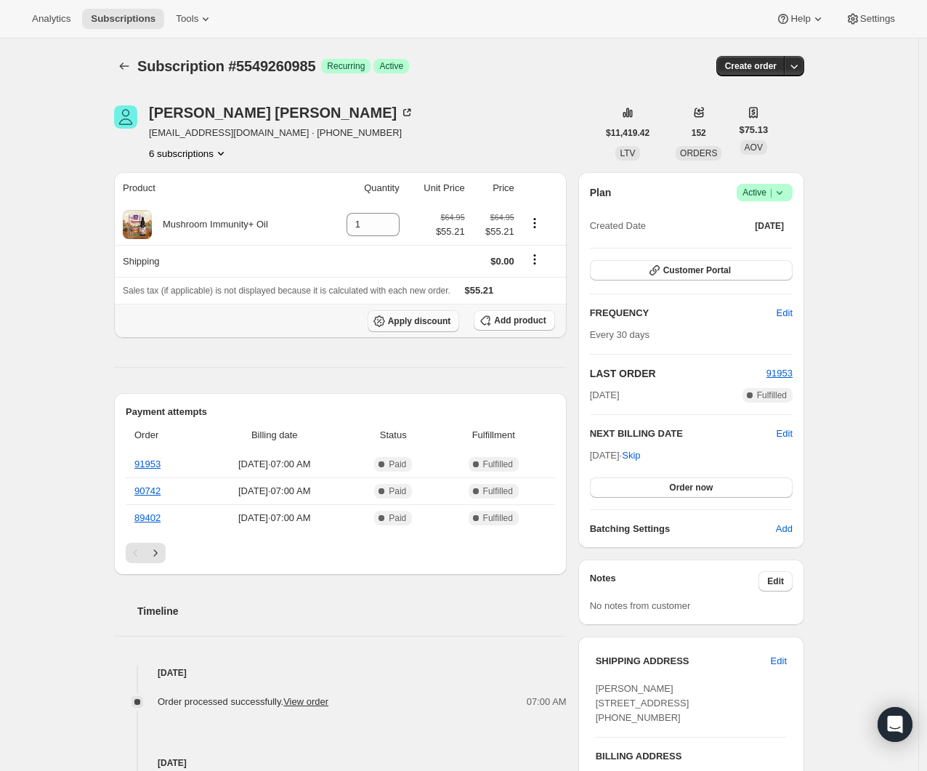
click at [454, 318] on button "Apply discount" at bounding box center [414, 321] width 92 height 22
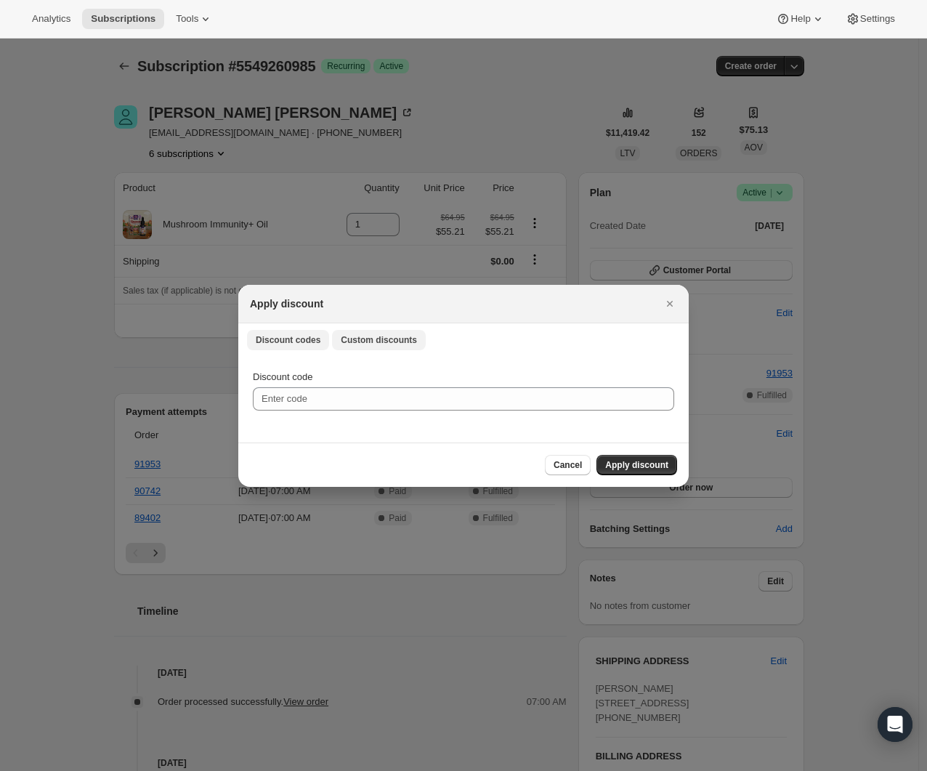
click at [376, 336] on span "Custom discounts" at bounding box center [379, 340] width 76 height 12
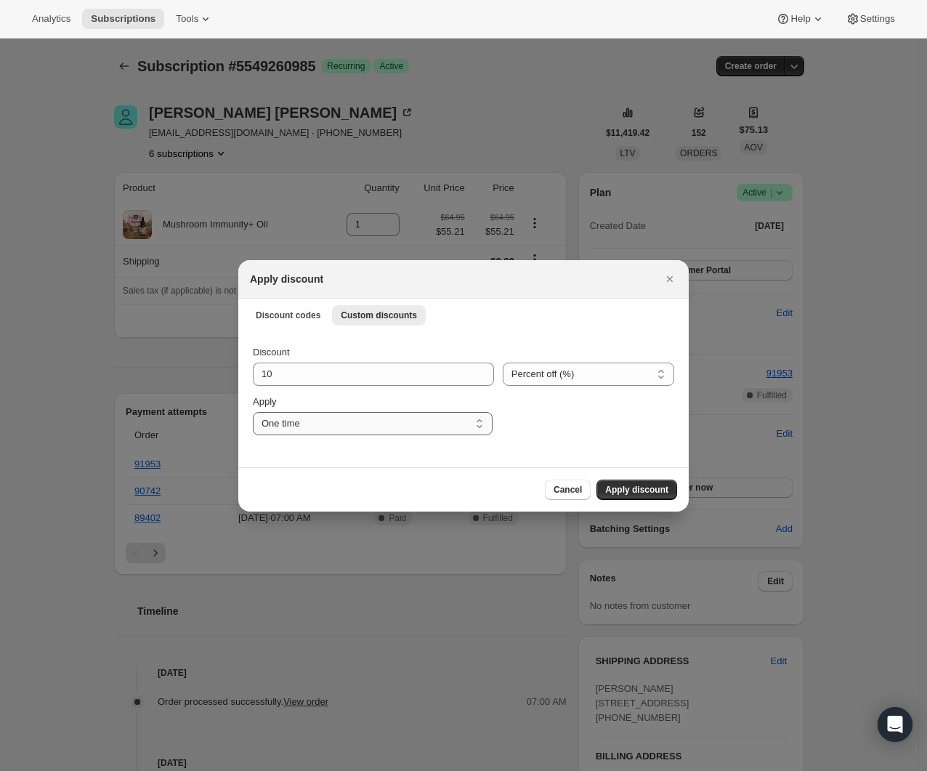
click at [318, 414] on select "One time Specify instances... Indefinitely" at bounding box center [373, 423] width 240 height 23
select select "specific"
click at [253, 412] on select "One time Specify instances... Indefinitely" at bounding box center [373, 423] width 240 height 23
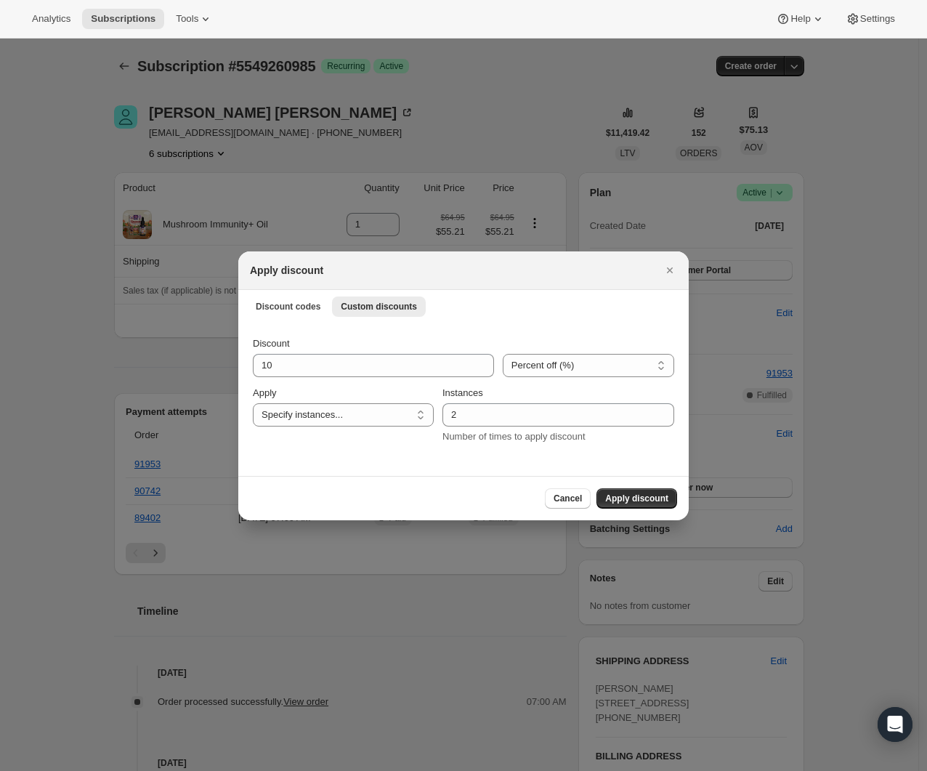
click at [402, 381] on div "Discount 10 Percent off (%) Amount off ($) Percent off (%) Apply One time Speci…" at bounding box center [464, 391] width 422 height 108
drag, startPoint x: 302, startPoint y: 363, endPoint x: 208, endPoint y: 362, distance: 94.5
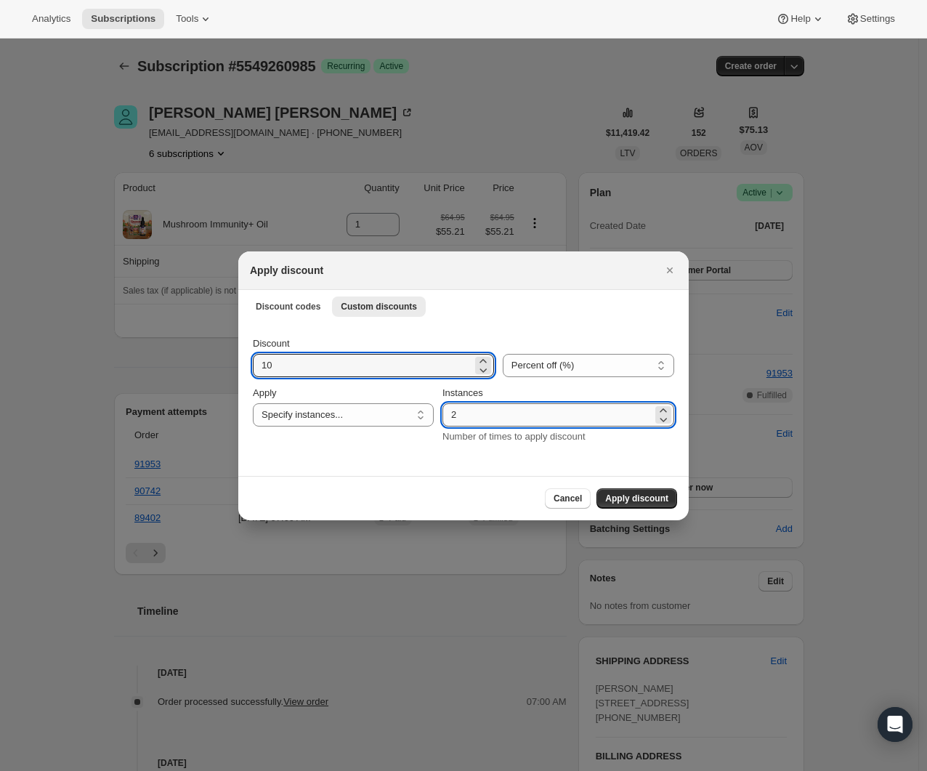
click at [512, 414] on input "2" at bounding box center [548, 414] width 210 height 23
click at [654, 408] on div "2" at bounding box center [559, 414] width 232 height 23
click at [589, 369] on select "Percent off (%) Amount off ($)" at bounding box center [589, 365] width 172 height 23
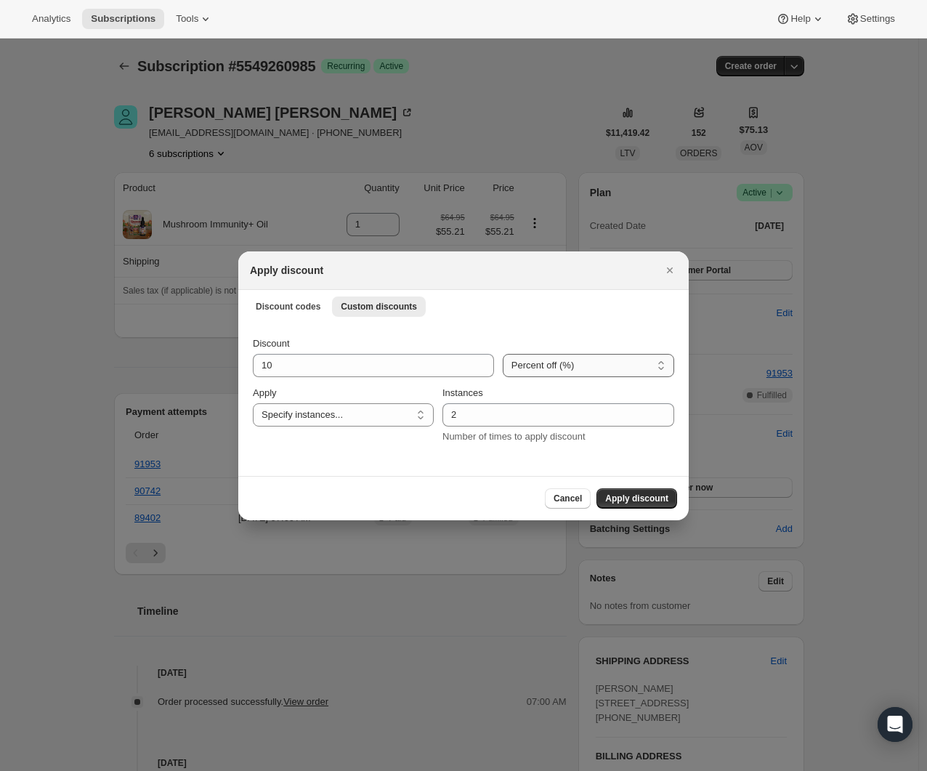
select select "fixed"
click at [503, 354] on select "Percent off (%) Amount off ($)" at bounding box center [589, 365] width 172 height 23
drag, startPoint x: 423, startPoint y: 374, endPoint x: 142, endPoint y: 368, distance: 280.6
type input "9.74"
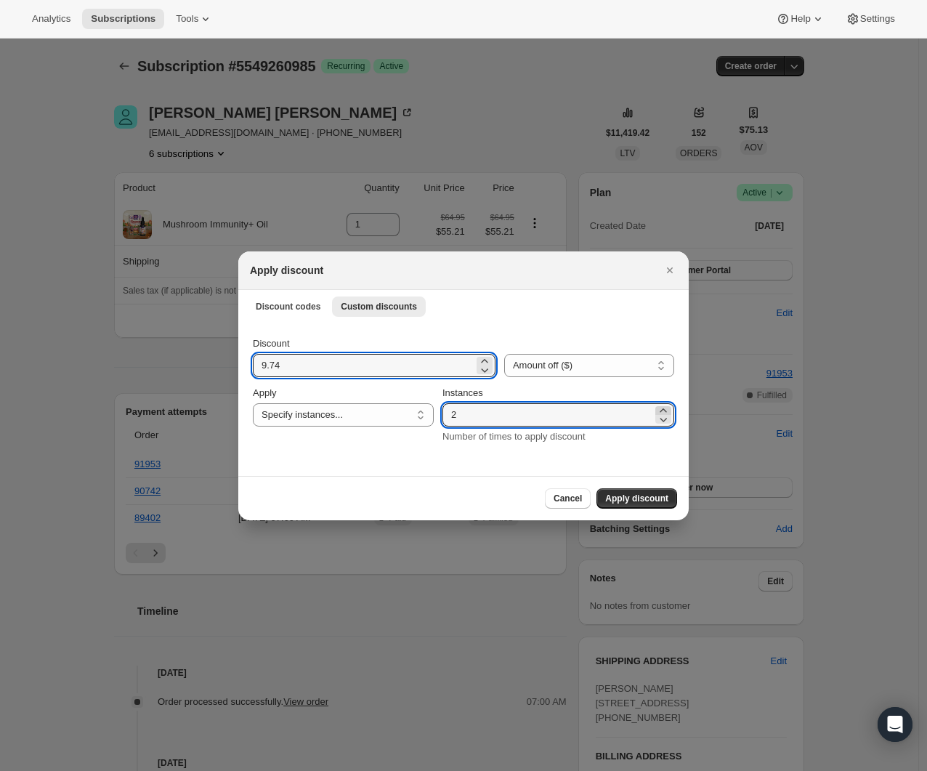
click at [667, 406] on icon ":r8q:" at bounding box center [663, 410] width 15 height 15
type input "3"
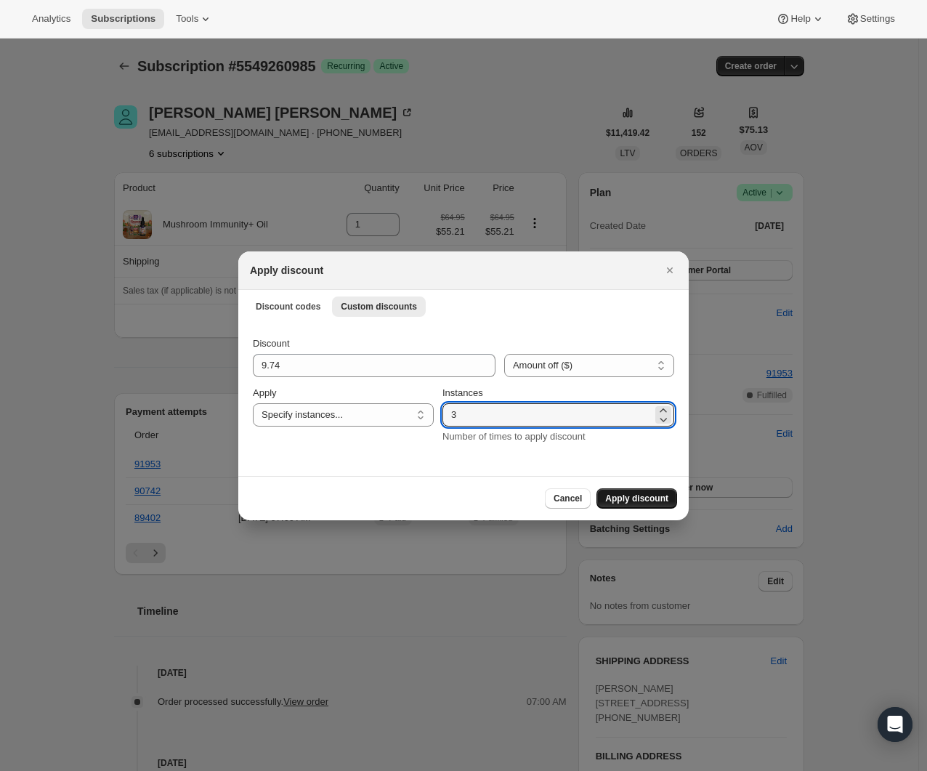
click at [647, 501] on span "Apply discount" at bounding box center [636, 499] width 63 height 12
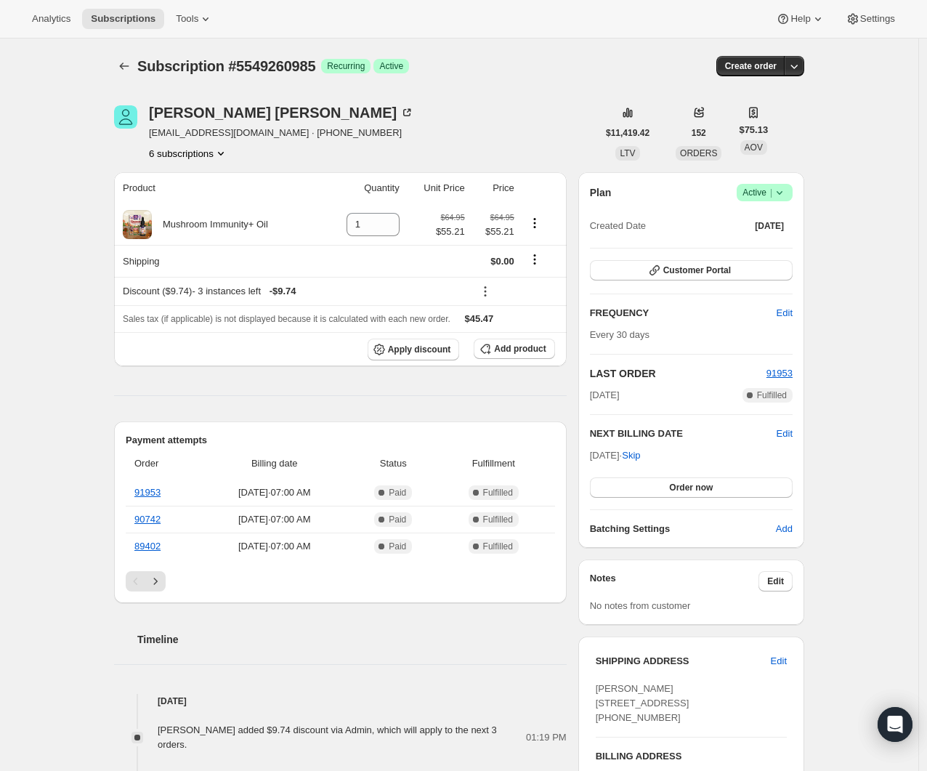
click at [210, 155] on button "6 subscriptions" at bounding box center [188, 153] width 79 height 15
click at [44, 178] on div "Subscription #5549260985. This page is ready Subscription #5549260985 Success R…" at bounding box center [459, 639] width 919 height 1201
click at [207, 147] on button "6 subscriptions" at bounding box center [188, 153] width 79 height 15
click at [207, 172] on button "15502278841" at bounding box center [190, 180] width 105 height 23
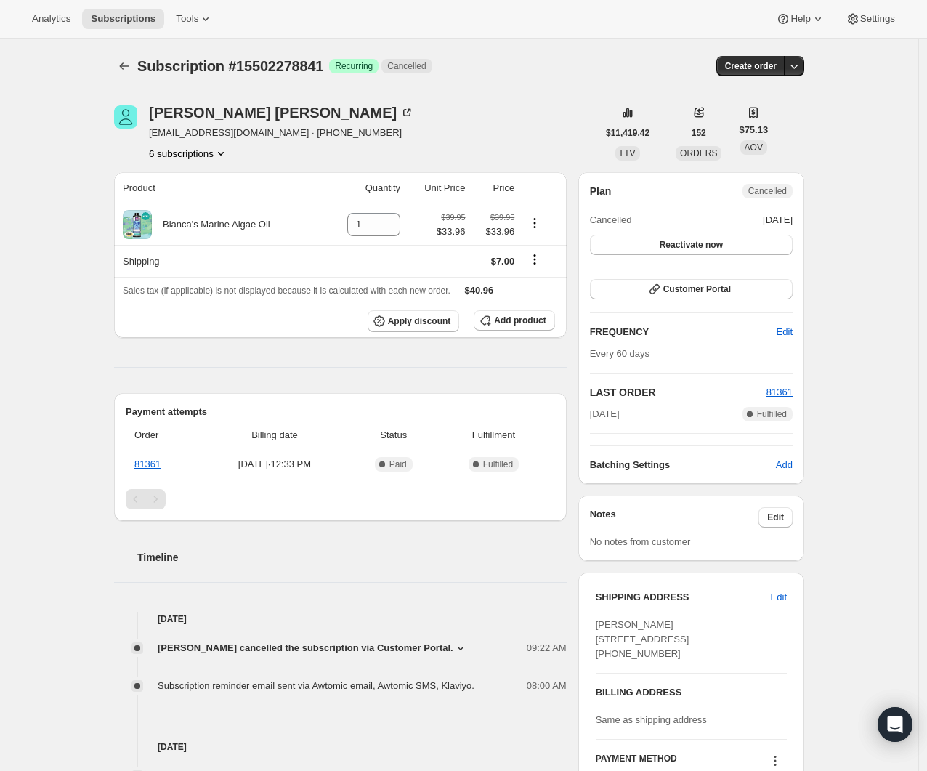
click at [183, 139] on span "[EMAIL_ADDRESS][DOMAIN_NAME] · [PHONE_NUMBER]" at bounding box center [281, 133] width 265 height 15
click at [198, 154] on button "6 subscriptions" at bounding box center [188, 153] width 79 height 15
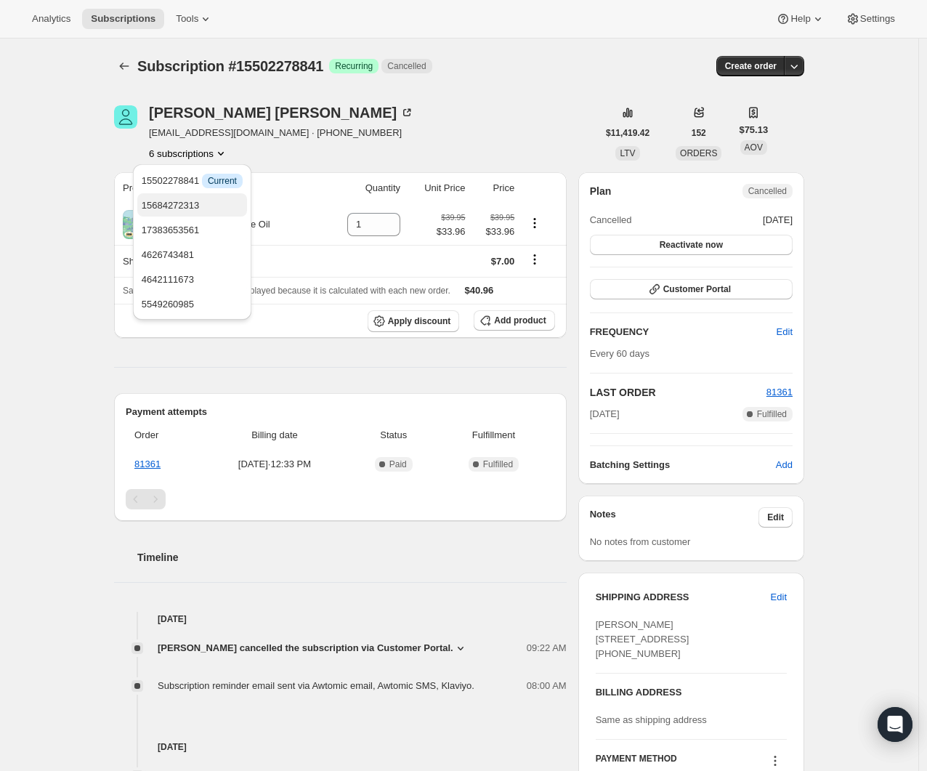
click at [196, 209] on span "15684272313" at bounding box center [171, 205] width 58 height 11
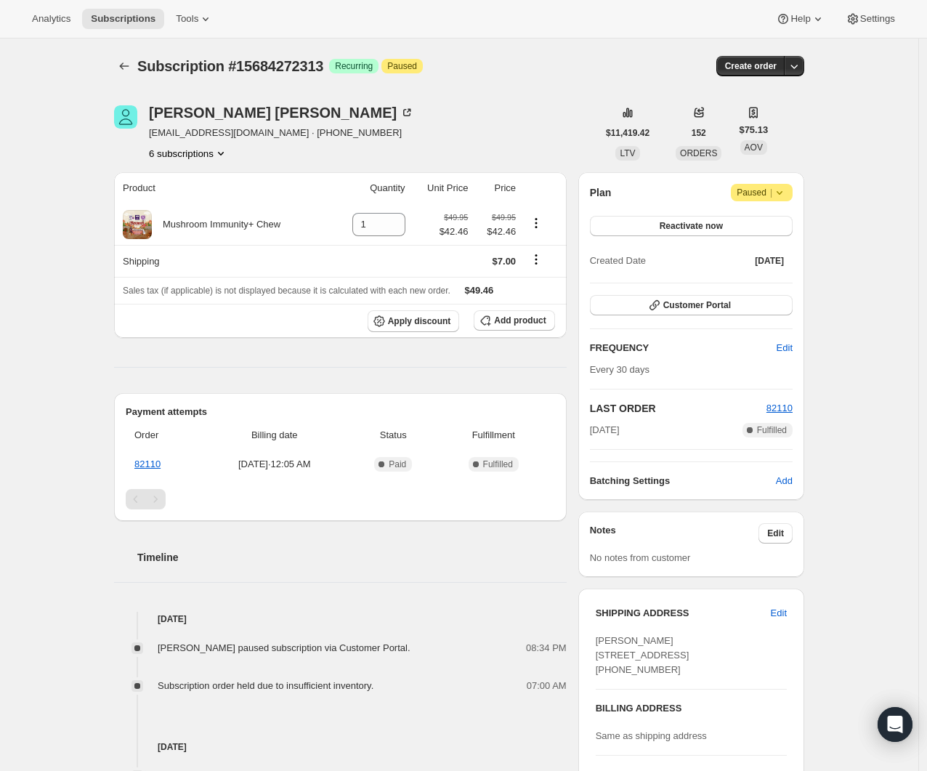
click at [225, 165] on div "Heather Murawski kitten98055@yahoo.com · +12065507840 6 subscriptions $11,419.4…" at bounding box center [453, 590] width 702 height 1017
click at [224, 153] on icon "Product actions" at bounding box center [221, 154] width 6 height 4
drag, startPoint x: 778, startPoint y: 186, endPoint x: 789, endPoint y: 183, distance: 11.3
click at [778, 186] on icon at bounding box center [780, 192] width 15 height 15
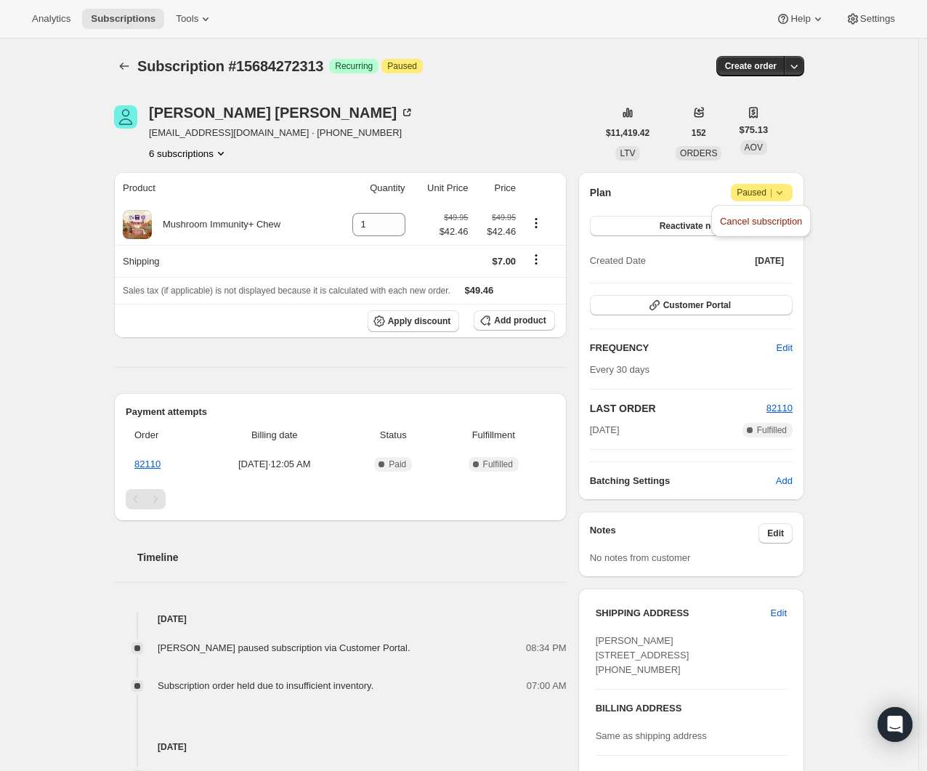
click at [183, 151] on button "6 subscriptions" at bounding box center [188, 153] width 79 height 15
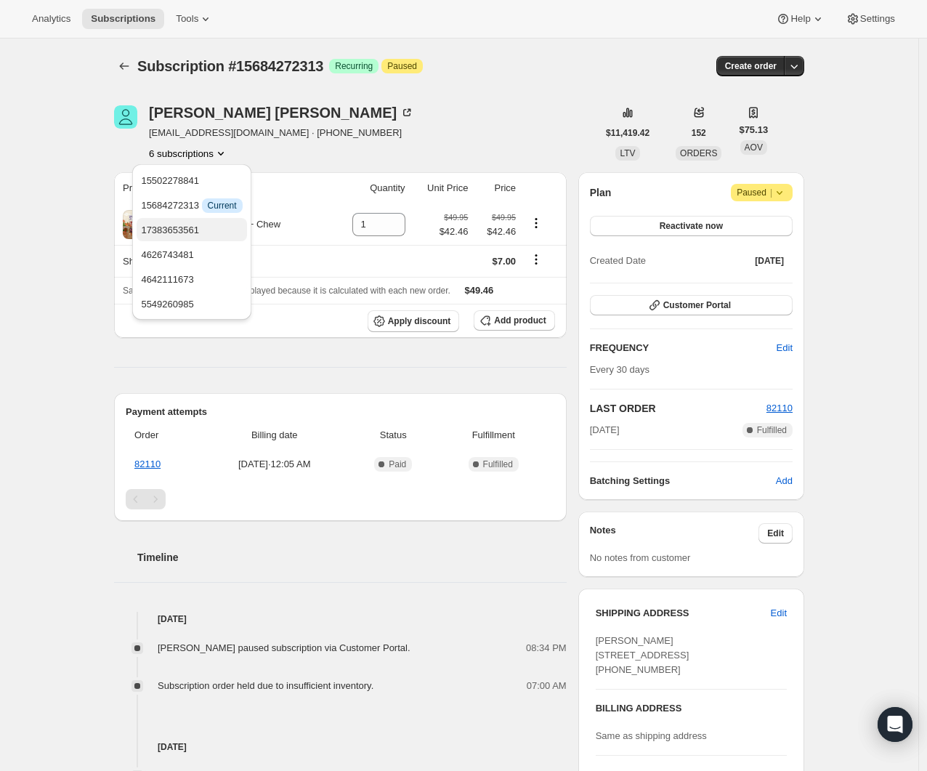
click at [207, 231] on span "17383653561" at bounding box center [191, 230] width 101 height 15
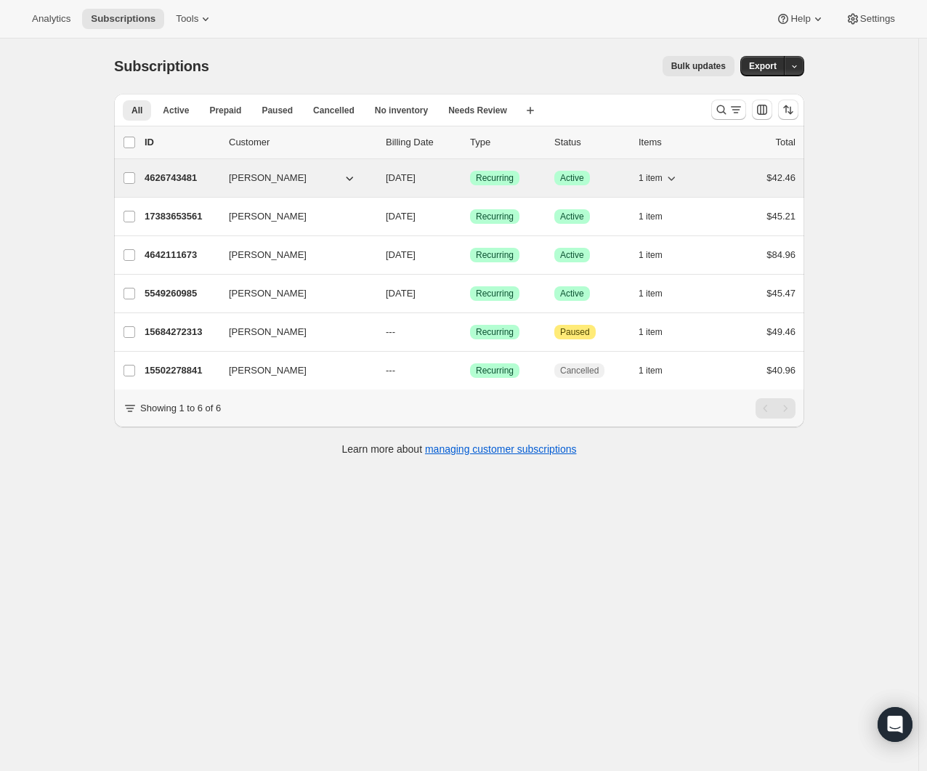
click at [663, 185] on button "1 item" at bounding box center [659, 178] width 40 height 20
click at [663, 180] on span "1 item" at bounding box center [651, 178] width 24 height 12
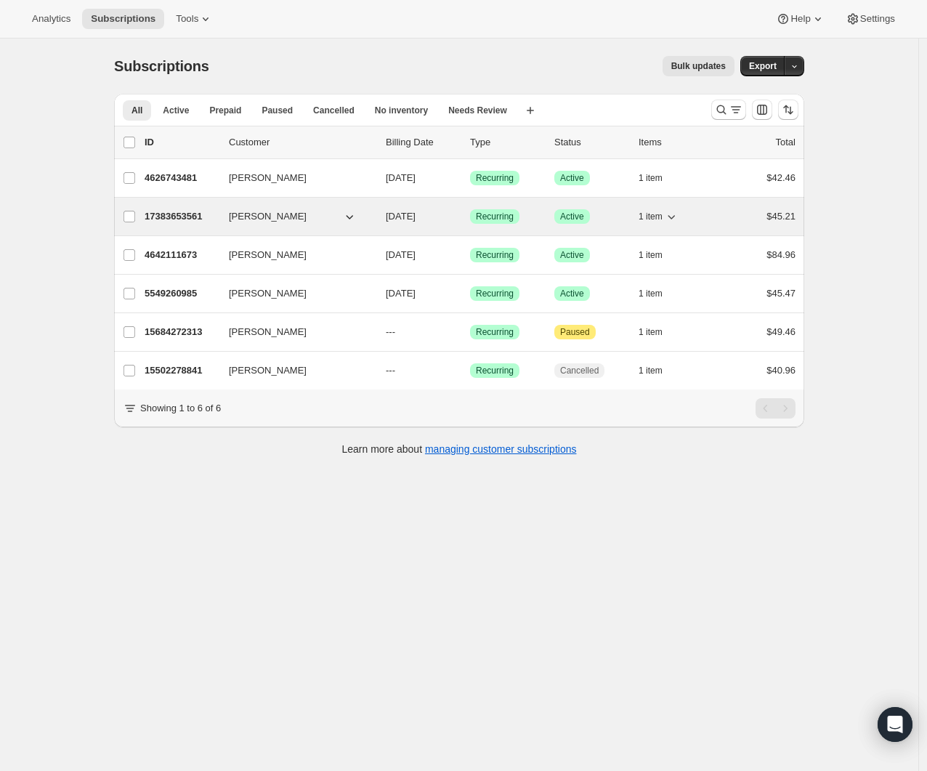
click at [661, 216] on span "1 item" at bounding box center [651, 217] width 24 height 12
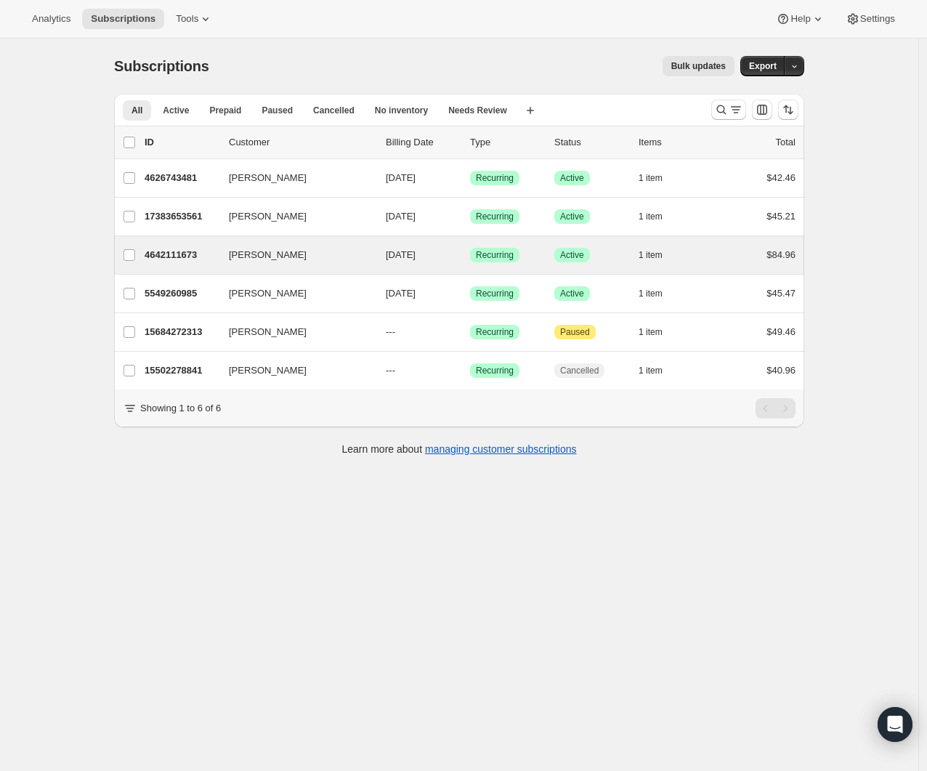
click at [655, 241] on div "Heather Murawski 4642111673 Heather Murawski 09/02/2025 Success Recurring Succe…" at bounding box center [459, 255] width 690 height 38
click at [656, 248] on button "1 item" at bounding box center [659, 255] width 40 height 20
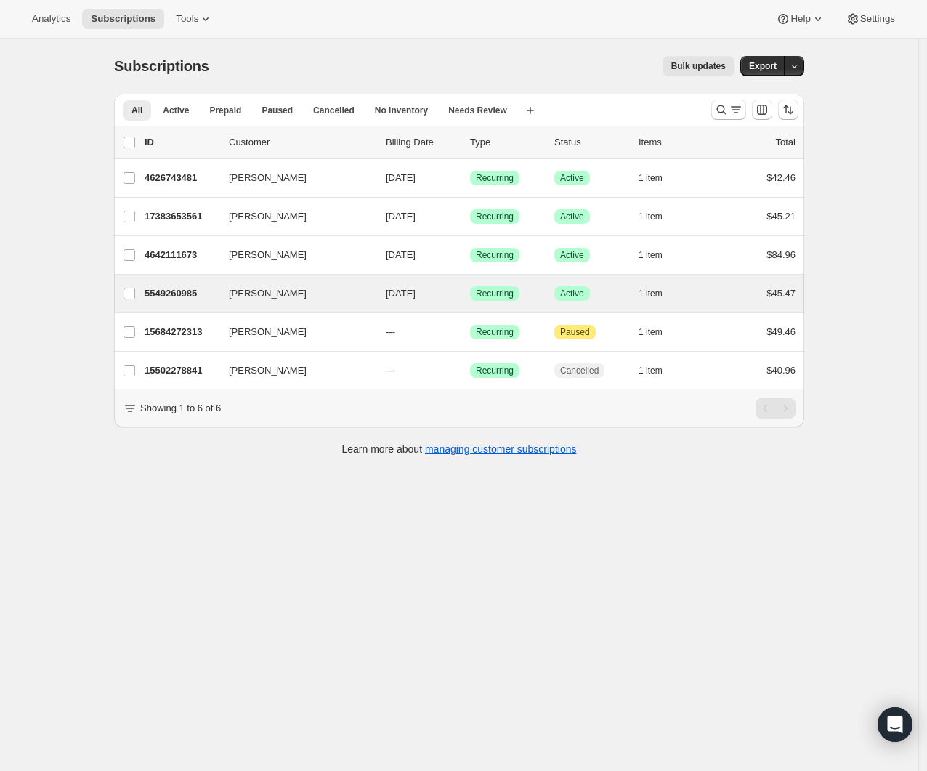
click at [651, 280] on div "Heather Murawski 5549260985 Heather Murawski 09/18/2025 Success Recurring Succe…" at bounding box center [459, 294] width 690 height 38
click at [654, 285] on button "1 item" at bounding box center [659, 293] width 40 height 20
click at [657, 287] on button "1 item" at bounding box center [659, 293] width 40 height 20
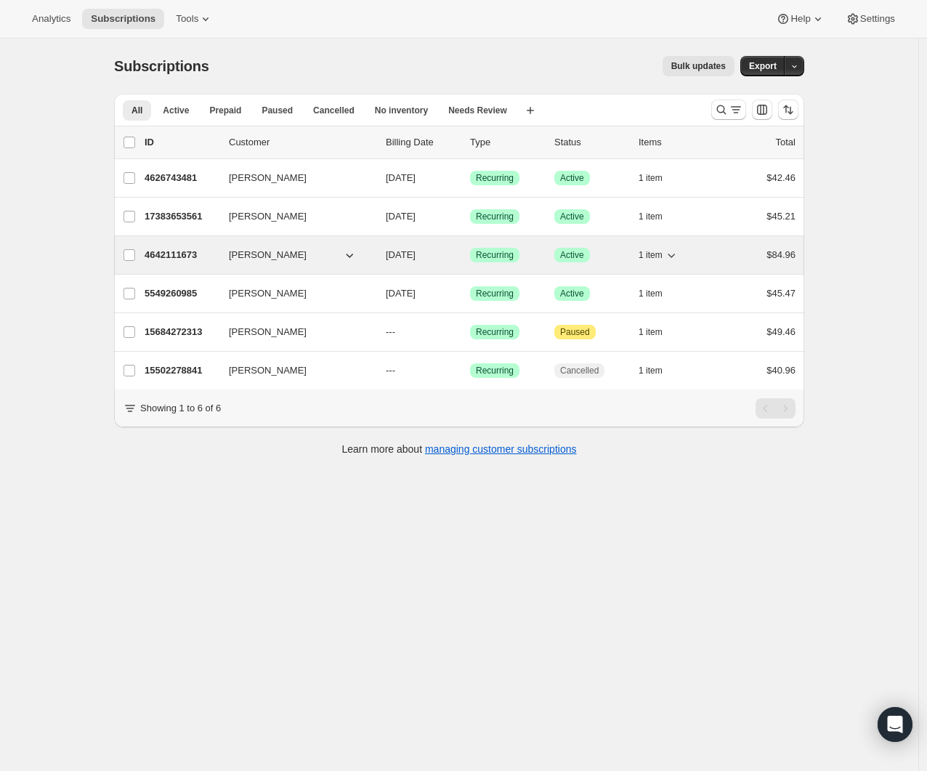
click at [164, 256] on p "4642111673" at bounding box center [181, 255] width 73 height 15
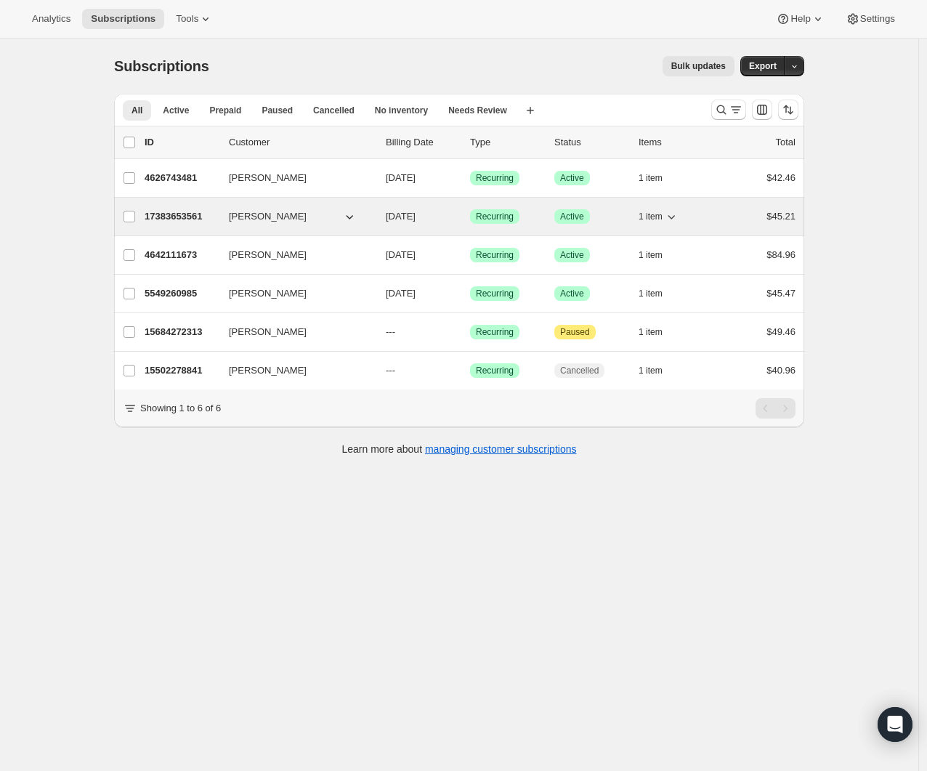
click at [192, 212] on p "17383653561" at bounding box center [181, 216] width 73 height 15
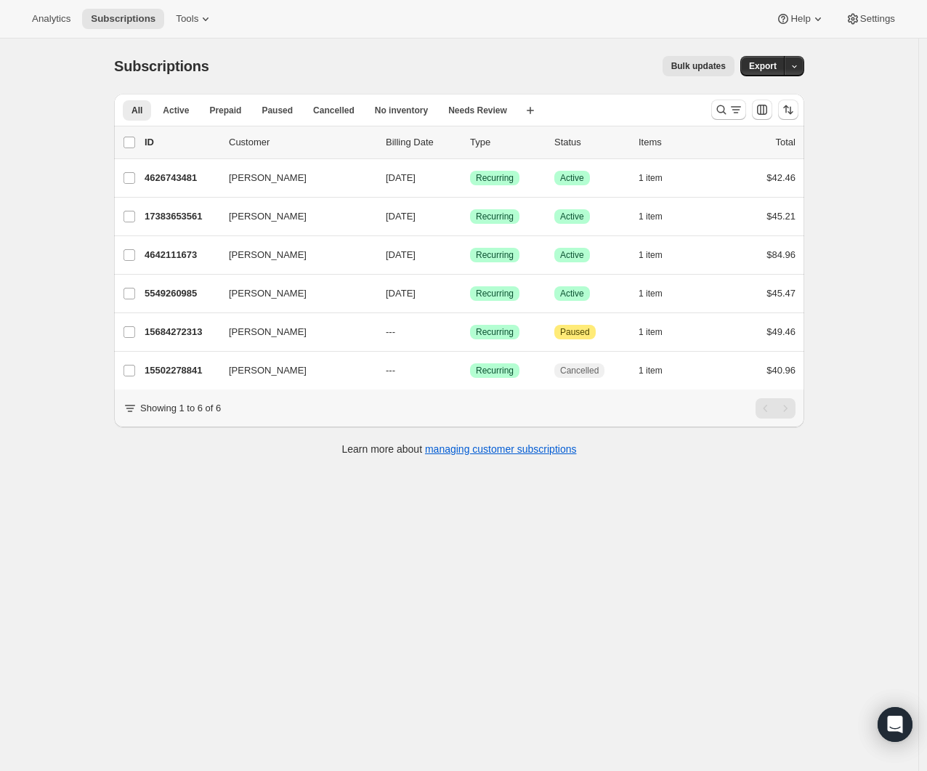
click at [190, 179] on p "4626743481" at bounding box center [181, 178] width 73 height 15
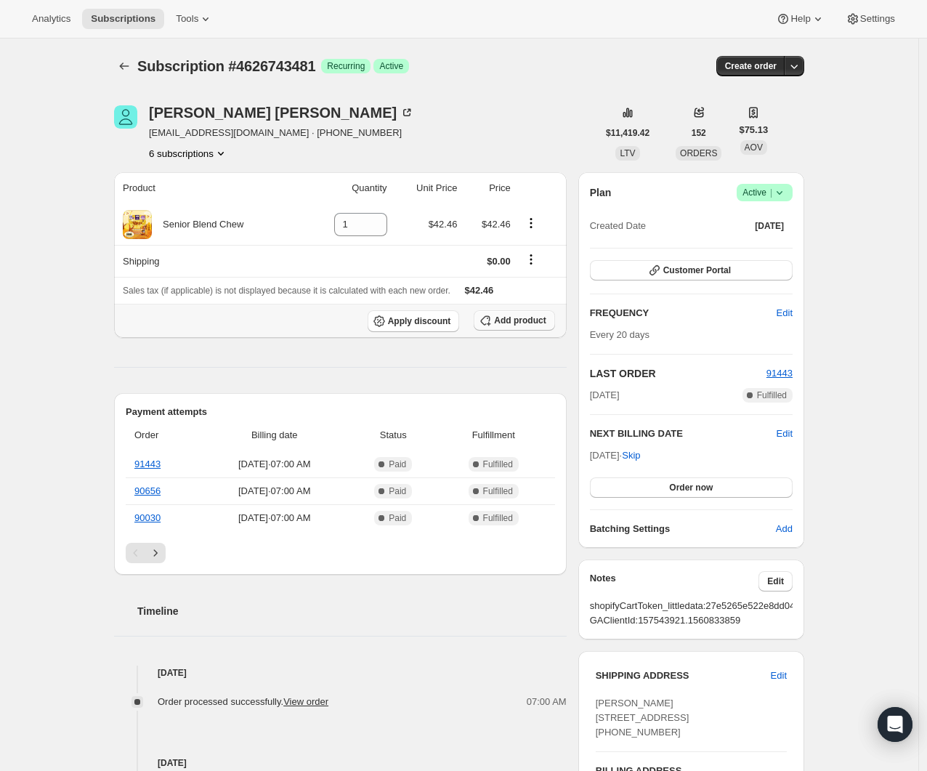
click at [514, 327] on button "Add product" at bounding box center [514, 320] width 81 height 20
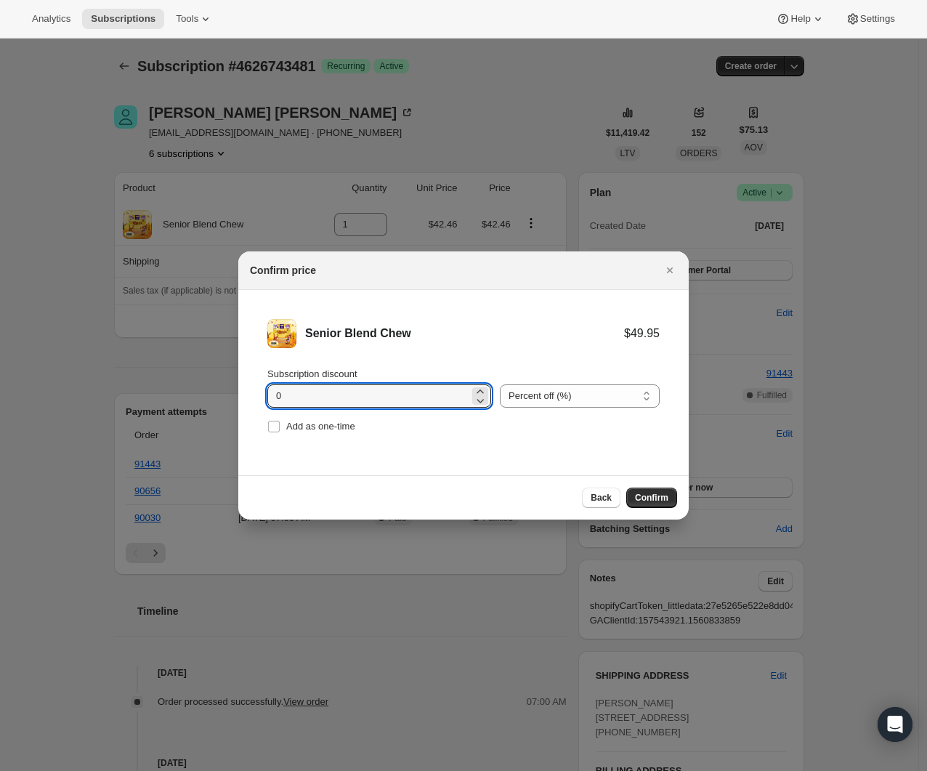
drag, startPoint x: 416, startPoint y: 401, endPoint x: 206, endPoint y: 392, distance: 210.2
type input "30"
click at [653, 501] on span "Confirm" at bounding box center [651, 498] width 33 height 12
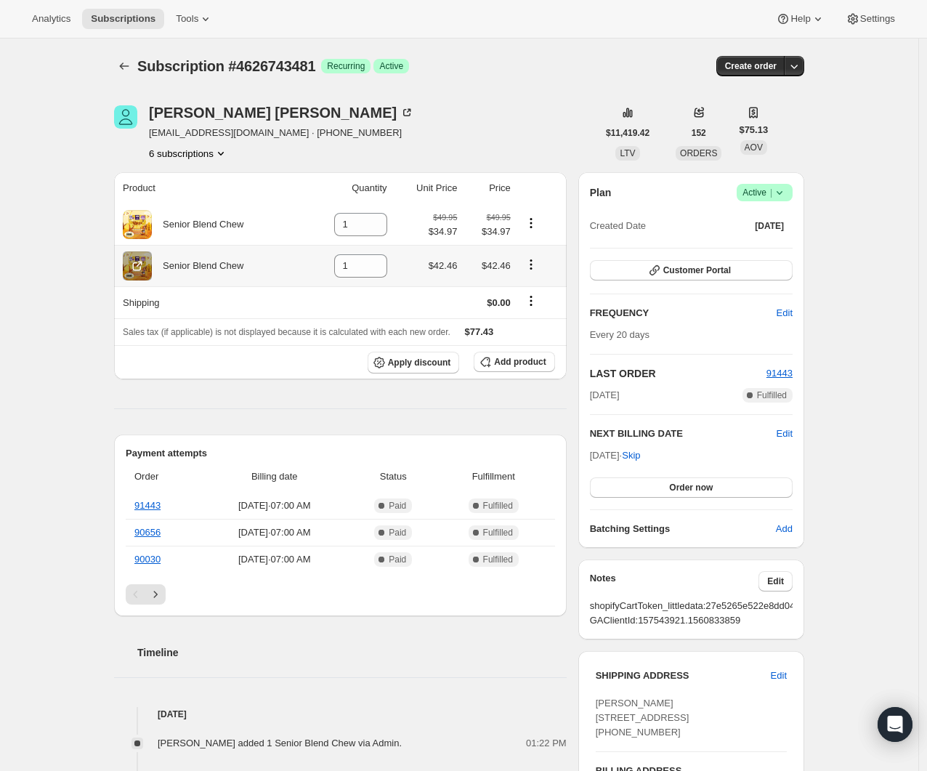
click at [533, 260] on icon "Product actions" at bounding box center [531, 264] width 15 height 15
click at [536, 274] on div "Swap variant" at bounding box center [535, 296] width 84 height 47
click at [372, 272] on icon at bounding box center [376, 270] width 15 height 15
type input "0"
click at [532, 302] on icon "Shipping actions" at bounding box center [531, 301] width 15 height 15
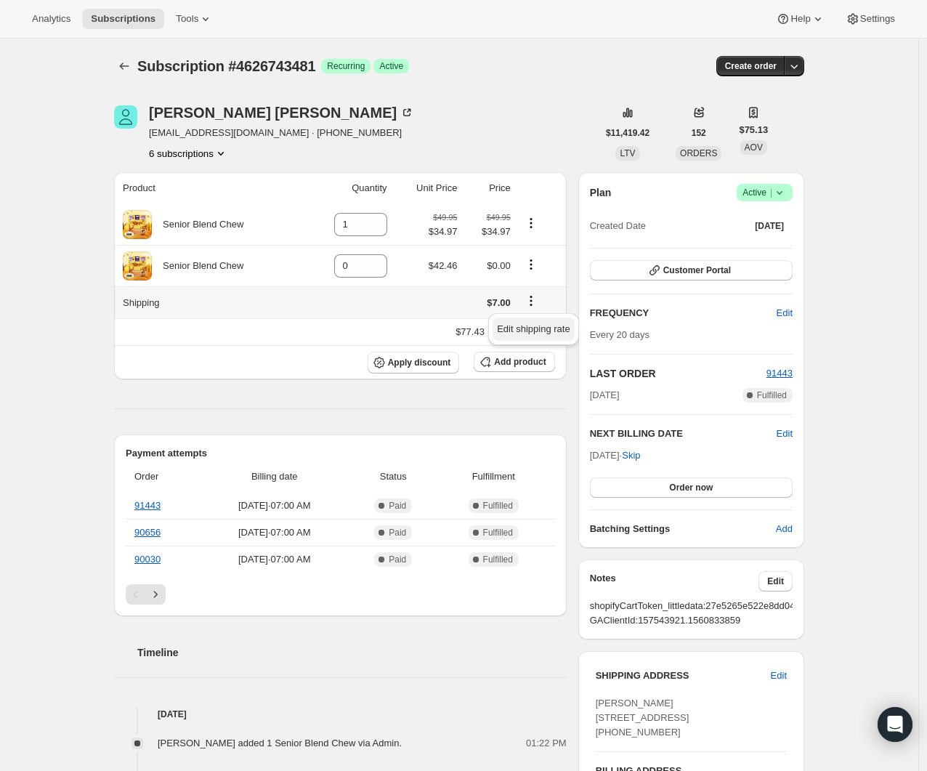
click at [530, 324] on span "Edit shipping rate" at bounding box center [533, 328] width 73 height 11
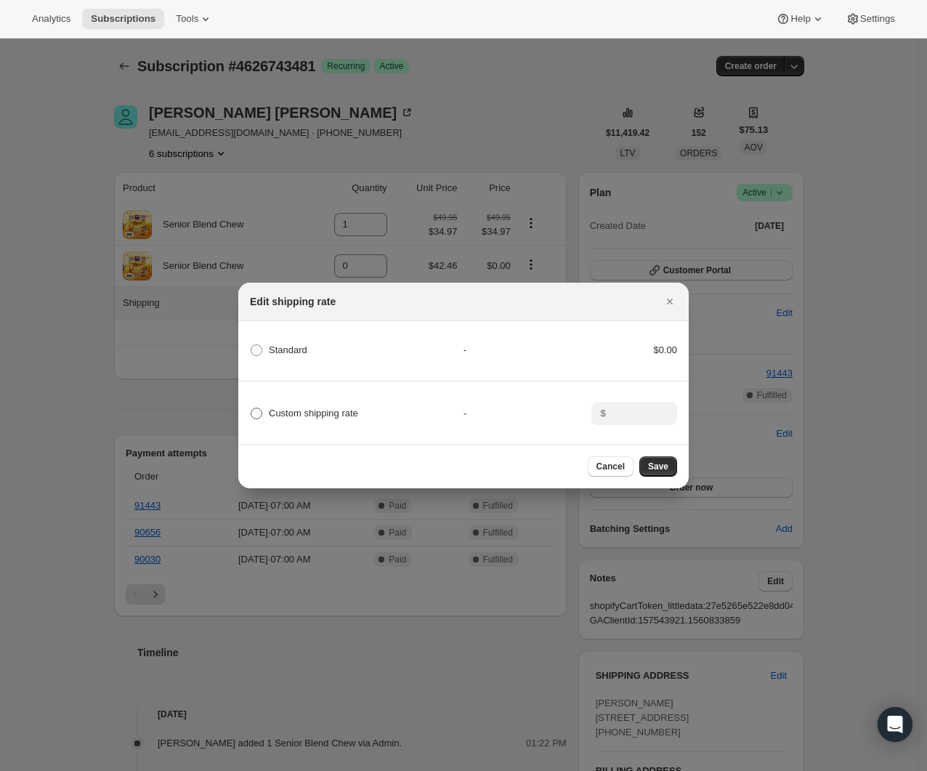
click at [334, 408] on span "Custom shipping rate" at bounding box center [313, 413] width 89 height 11
click at [251, 408] on input "Custom shipping rate" at bounding box center [251, 408] width 1 height 1
radio input "true"
click at [642, 412] on input ":r3d:" at bounding box center [633, 413] width 45 height 23
type input "0"
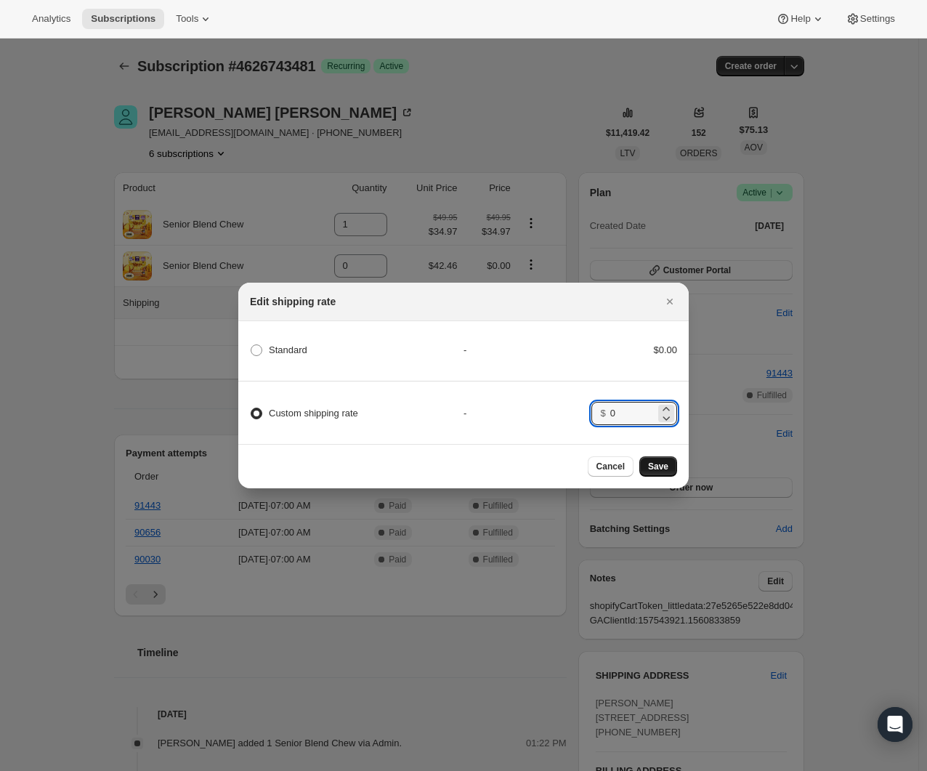
click at [660, 468] on span "Save" at bounding box center [658, 467] width 20 height 12
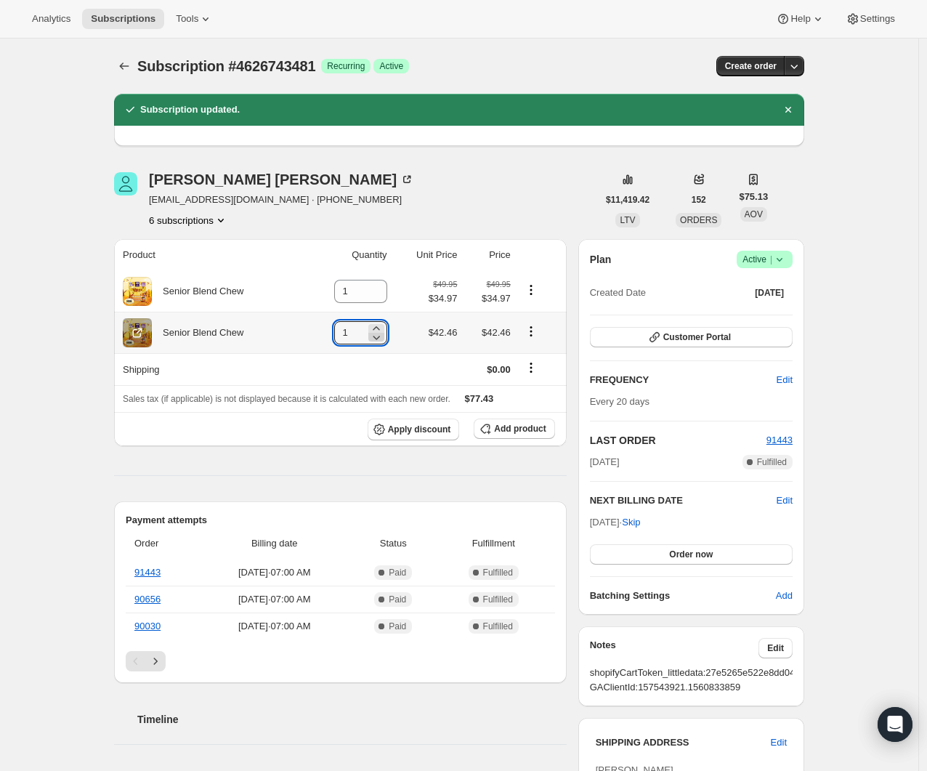
click at [374, 337] on icon at bounding box center [376, 338] width 7 height 4
type input "0"
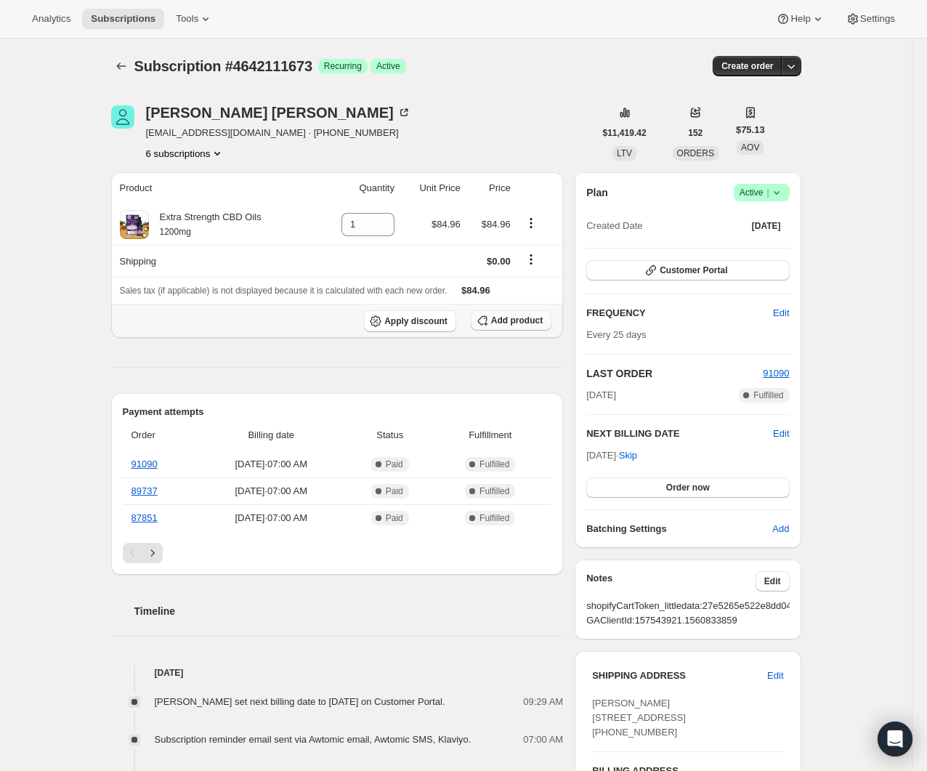
click at [499, 325] on span "Add product" at bounding box center [517, 321] width 52 height 12
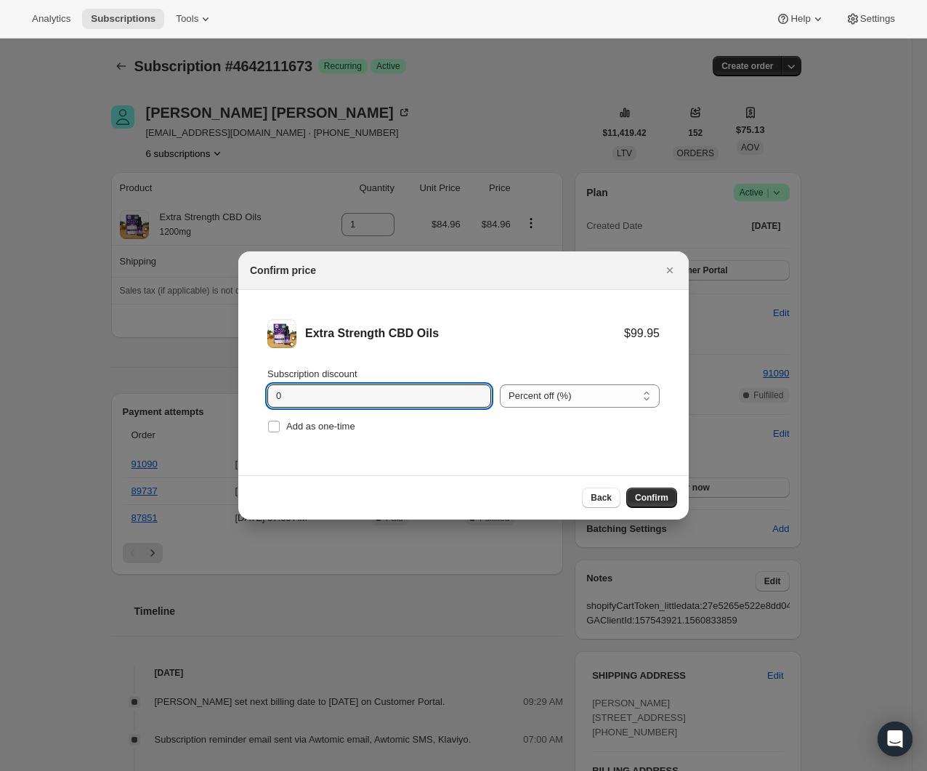
drag, startPoint x: 260, startPoint y: 384, endPoint x: 177, endPoint y: 384, distance: 82.9
type input "30"
click at [657, 501] on span "Confirm" at bounding box center [651, 498] width 33 height 12
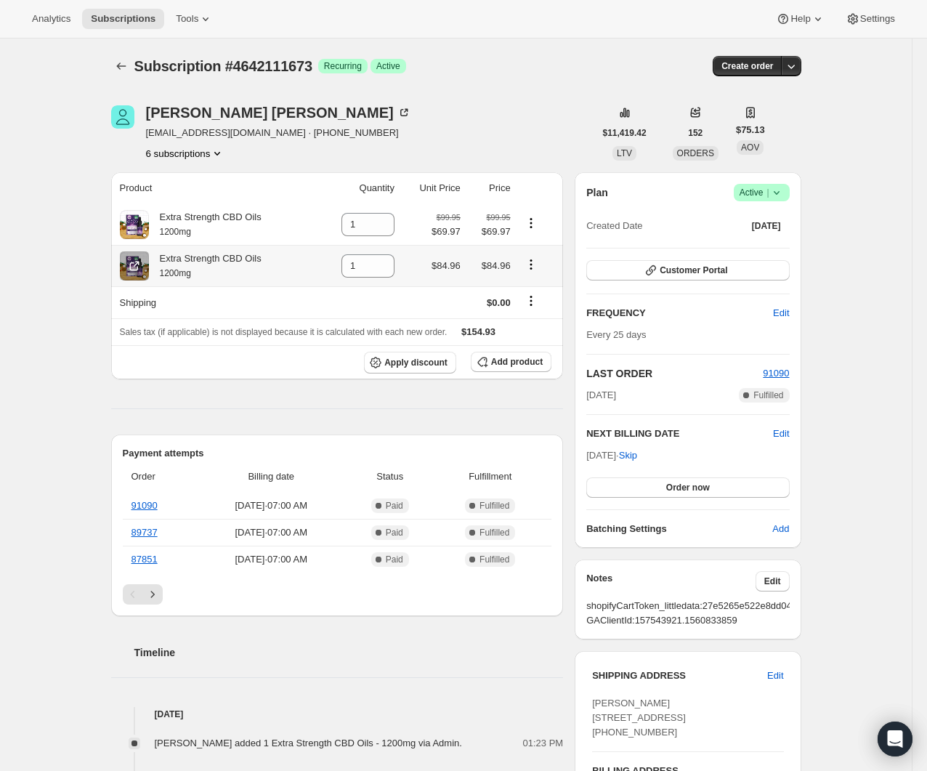
click at [532, 265] on icon "Product actions" at bounding box center [531, 264] width 2 height 2
click at [534, 265] on icon "Product actions" at bounding box center [531, 264] width 15 height 15
click at [384, 265] on icon at bounding box center [383, 270] width 15 height 15
type input "0"
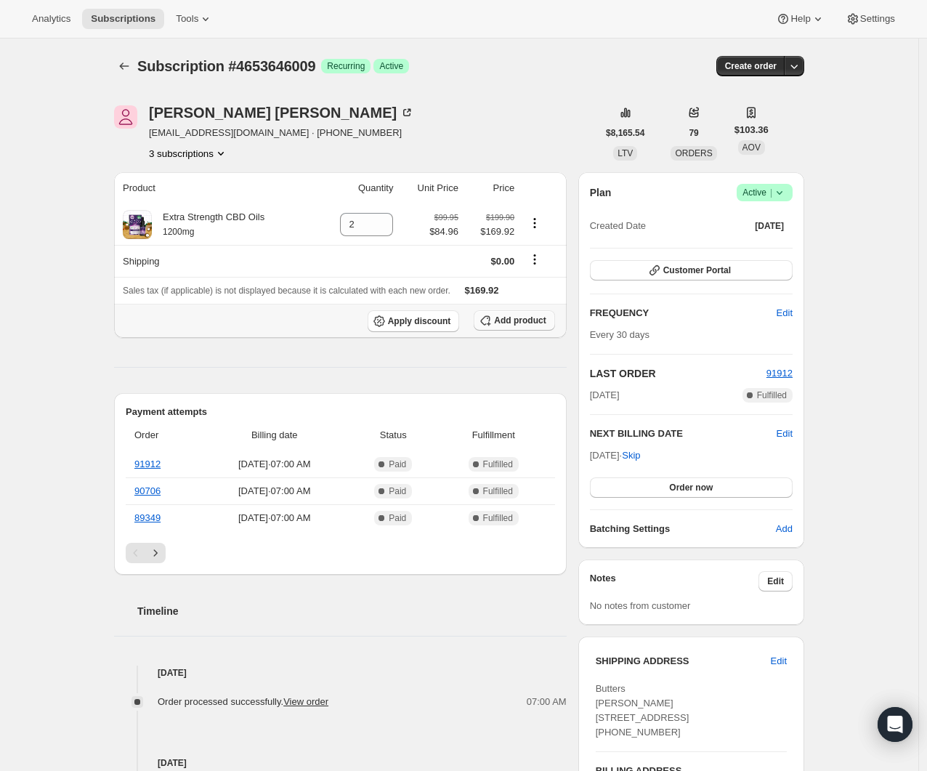
click at [539, 325] on span "Add product" at bounding box center [520, 321] width 52 height 12
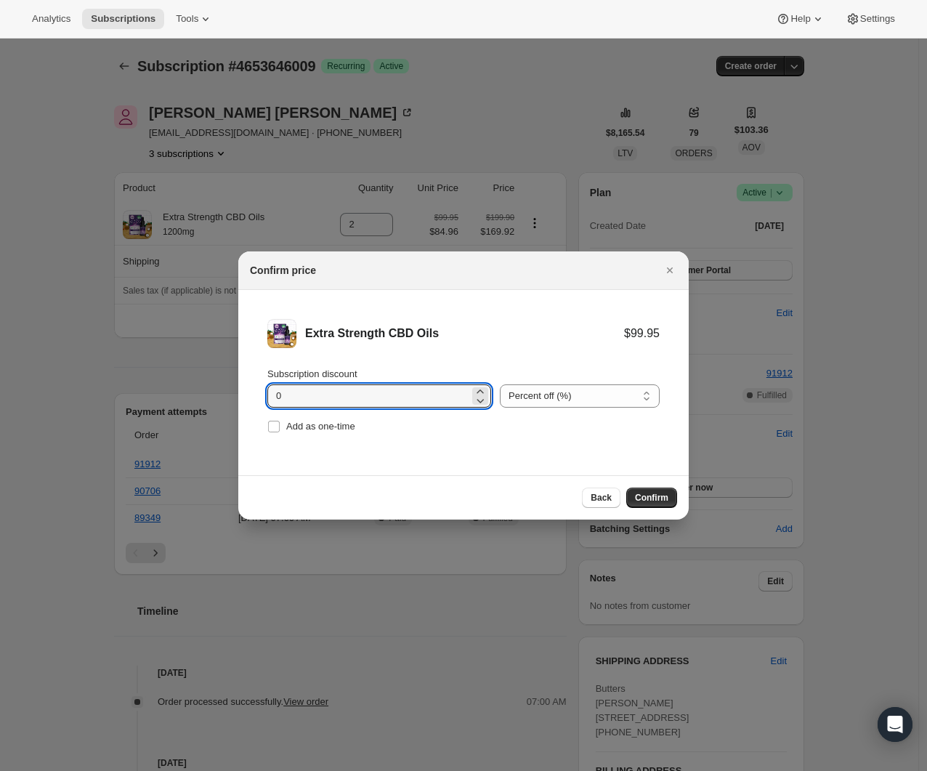
drag, startPoint x: 360, startPoint y: 400, endPoint x: 227, endPoint y: 390, distance: 133.4
type input "30"
click at [646, 496] on span "Confirm" at bounding box center [651, 498] width 33 height 12
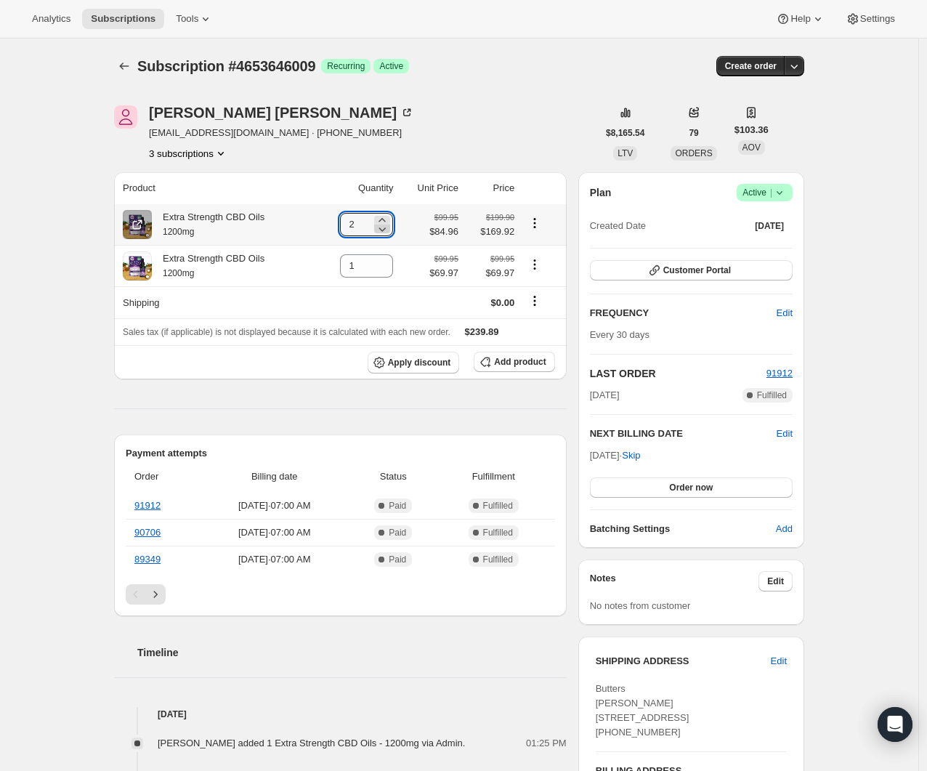
click at [387, 227] on icon at bounding box center [382, 229] width 15 height 15
click at [387, 228] on icon at bounding box center [386, 229] width 15 height 15
type input "0"
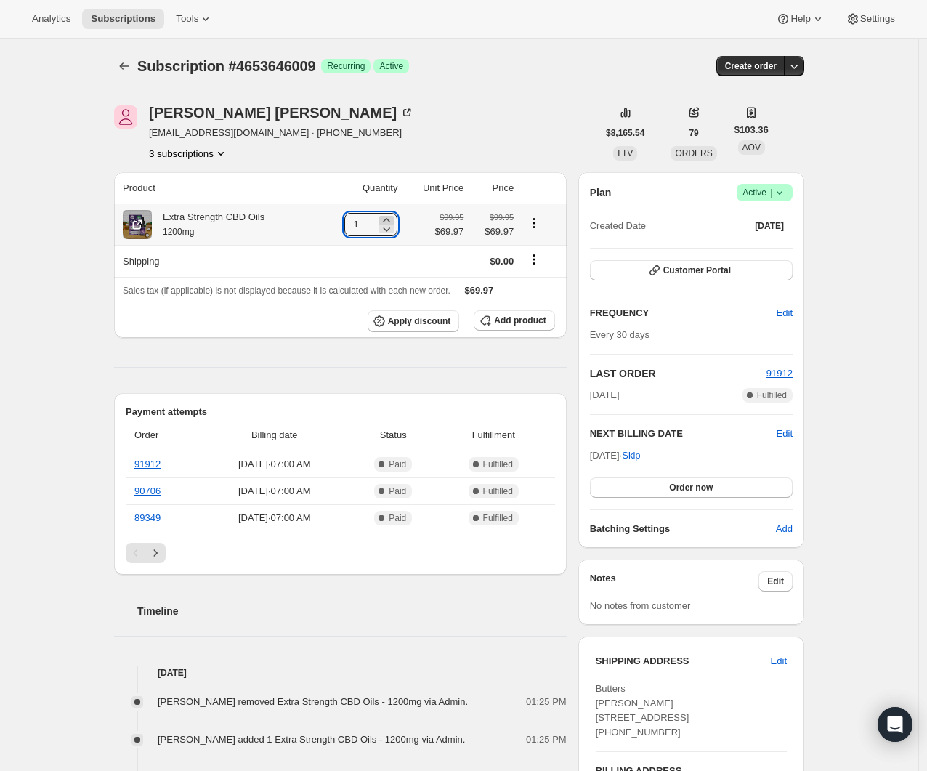
click at [389, 220] on icon at bounding box center [386, 220] width 15 height 15
type input "2"
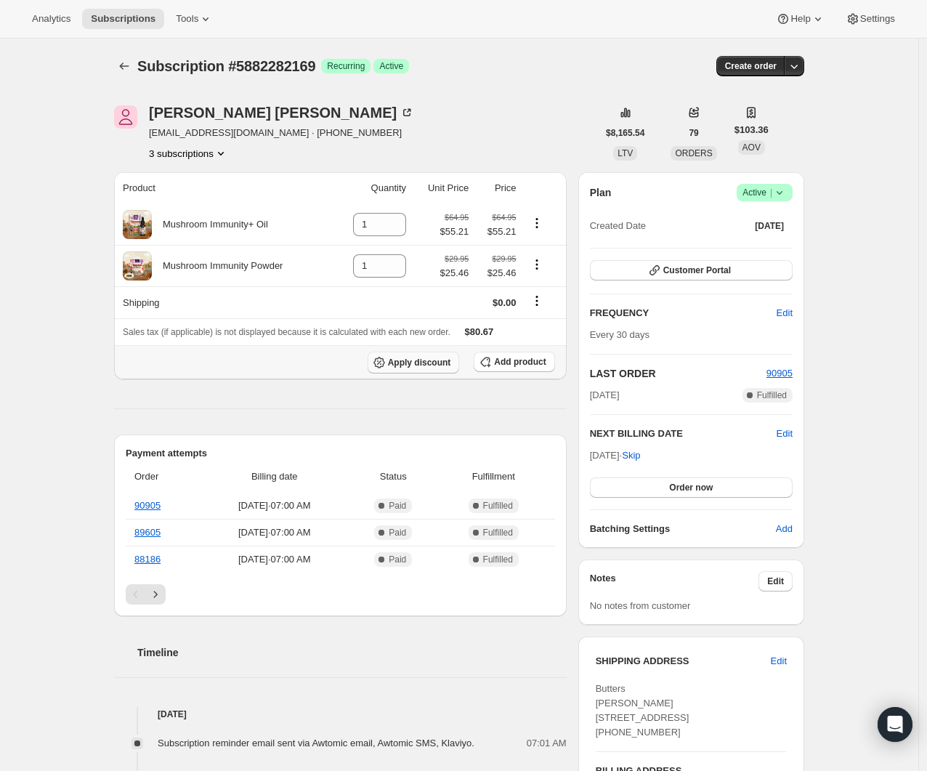
click at [416, 361] on span "Apply discount" at bounding box center [419, 363] width 63 height 12
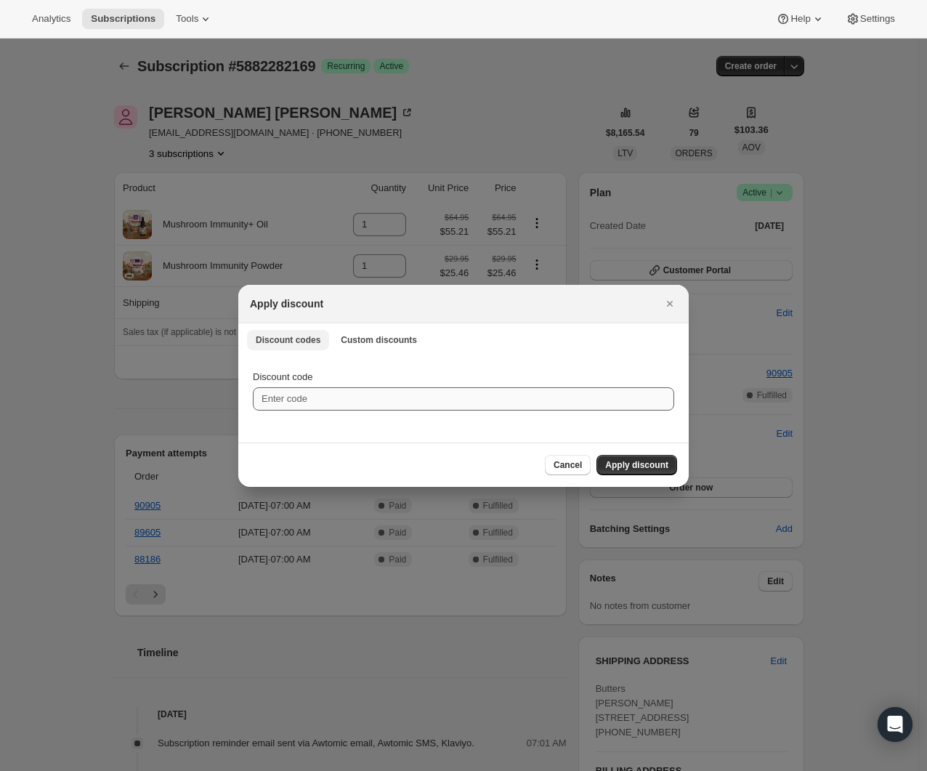
click at [392, 347] on button "Custom discounts" at bounding box center [379, 340] width 94 height 20
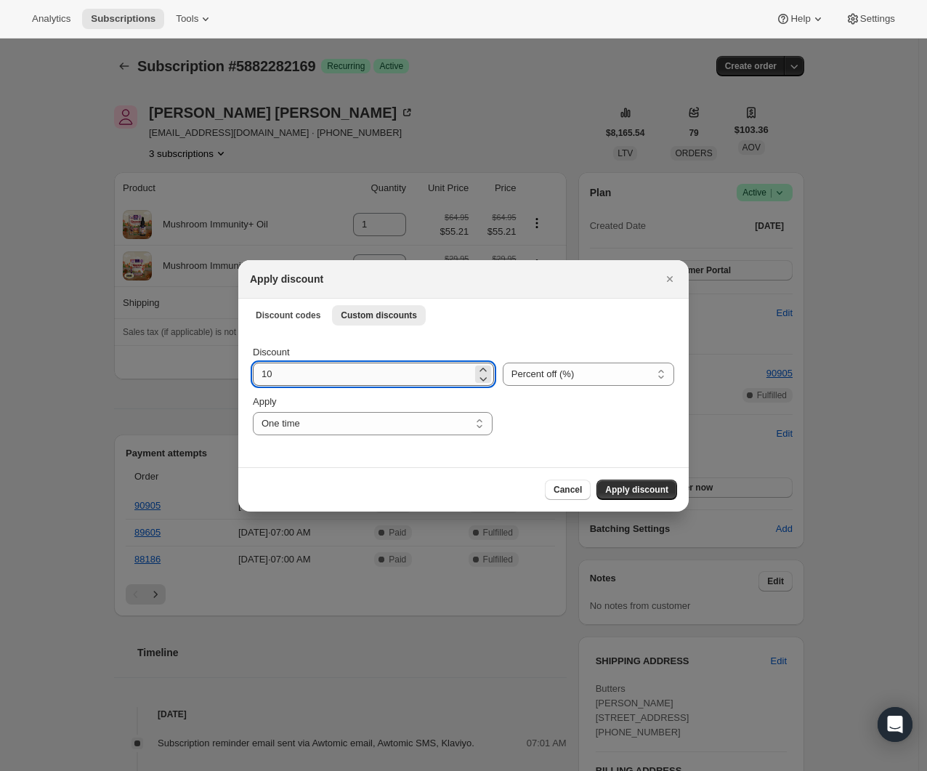
click at [376, 373] on input "10" at bounding box center [363, 374] width 220 height 23
click at [539, 379] on select "Percent off (%) Amount off ($)" at bounding box center [589, 374] width 172 height 23
select select "fixed"
click at [503, 363] on select "Percent off (%) Amount off ($)" at bounding box center [589, 374] width 172 height 23
drag, startPoint x: 198, startPoint y: 353, endPoint x: 146, endPoint y: 350, distance: 51.7
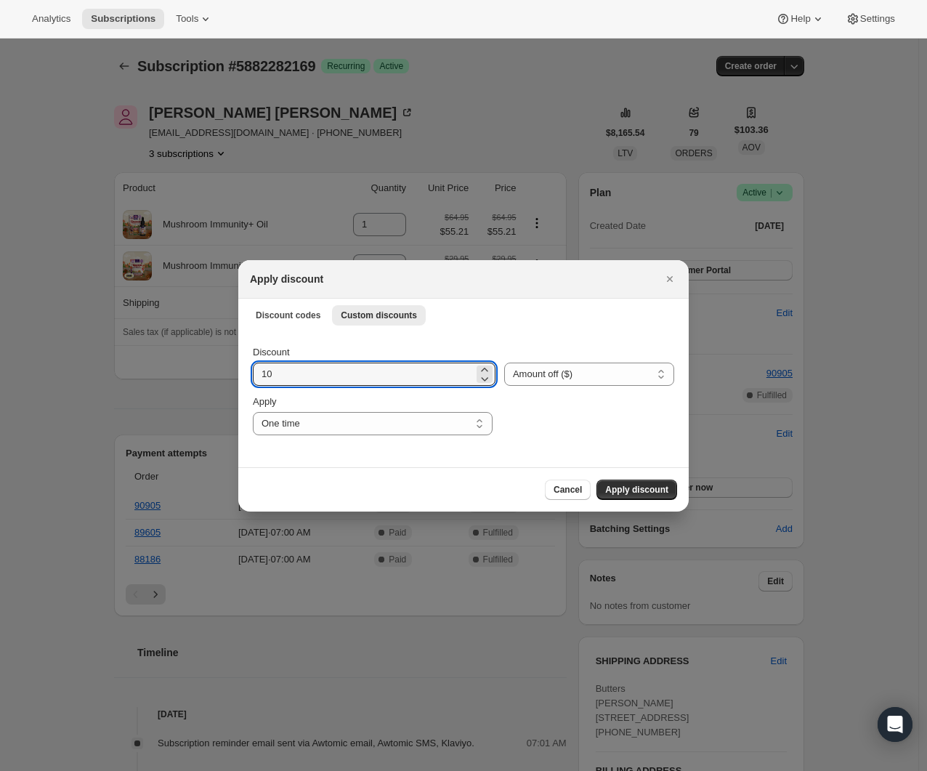
type input "9.74"
click at [443, 426] on select "One time Specify instances... Indefinitely" at bounding box center [373, 423] width 240 height 23
select select "specific"
click at [253, 412] on select "One time Specify instances... Indefinitely" at bounding box center [373, 423] width 240 height 23
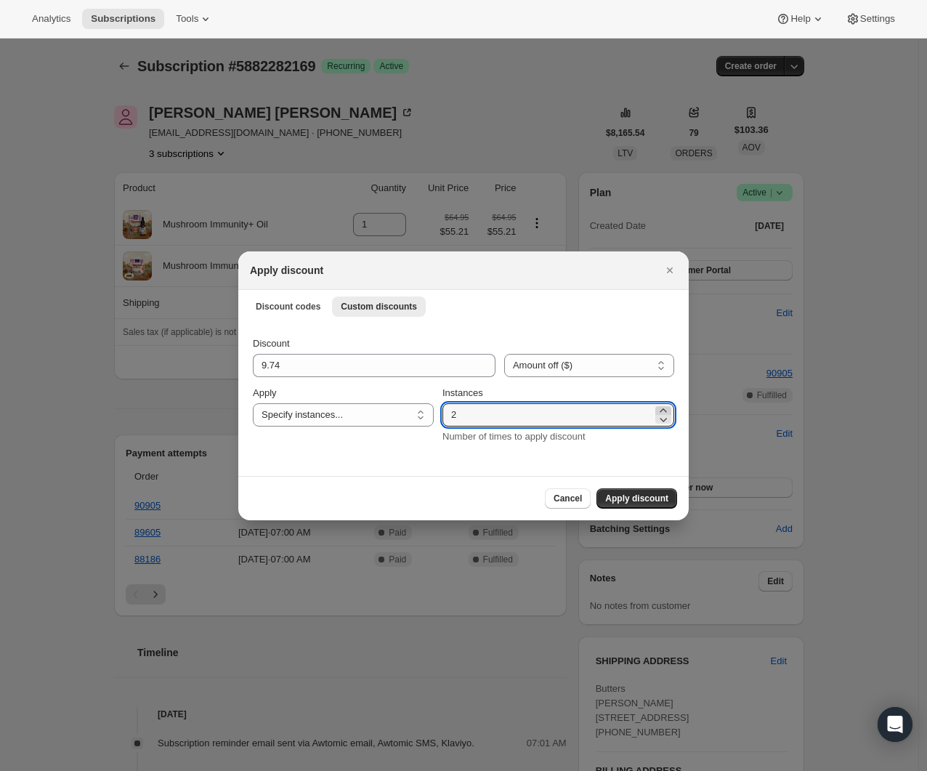
click at [666, 409] on icon ":ro:" at bounding box center [663, 410] width 15 height 15
type input "4"
click at [649, 499] on span "Apply discount" at bounding box center [636, 499] width 63 height 12
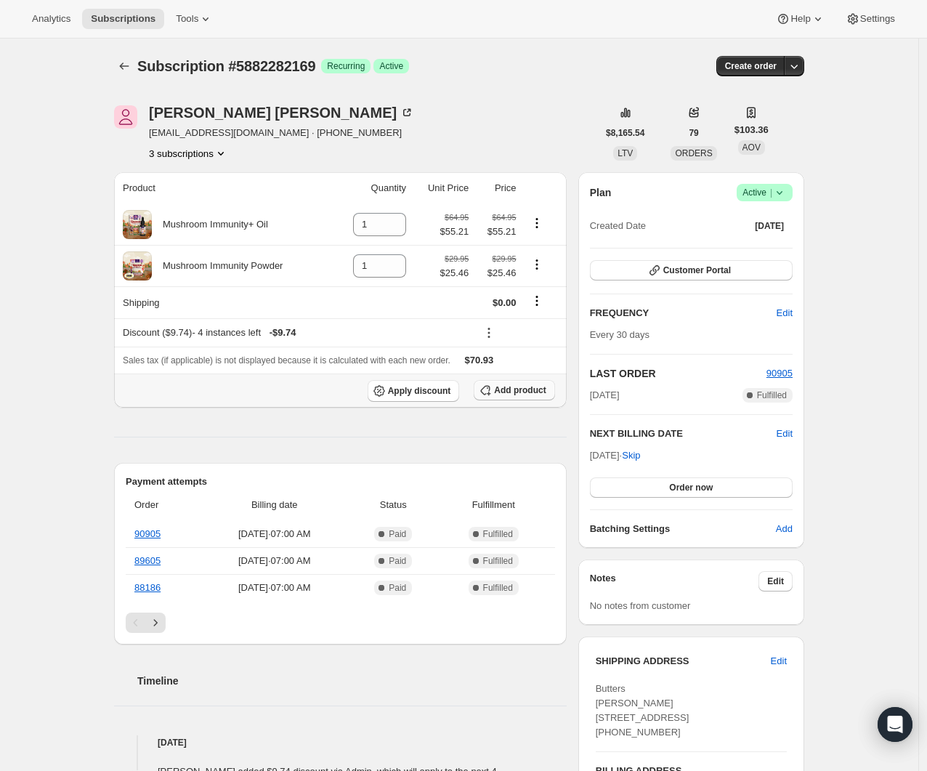
click at [539, 383] on button "Add product" at bounding box center [514, 390] width 81 height 20
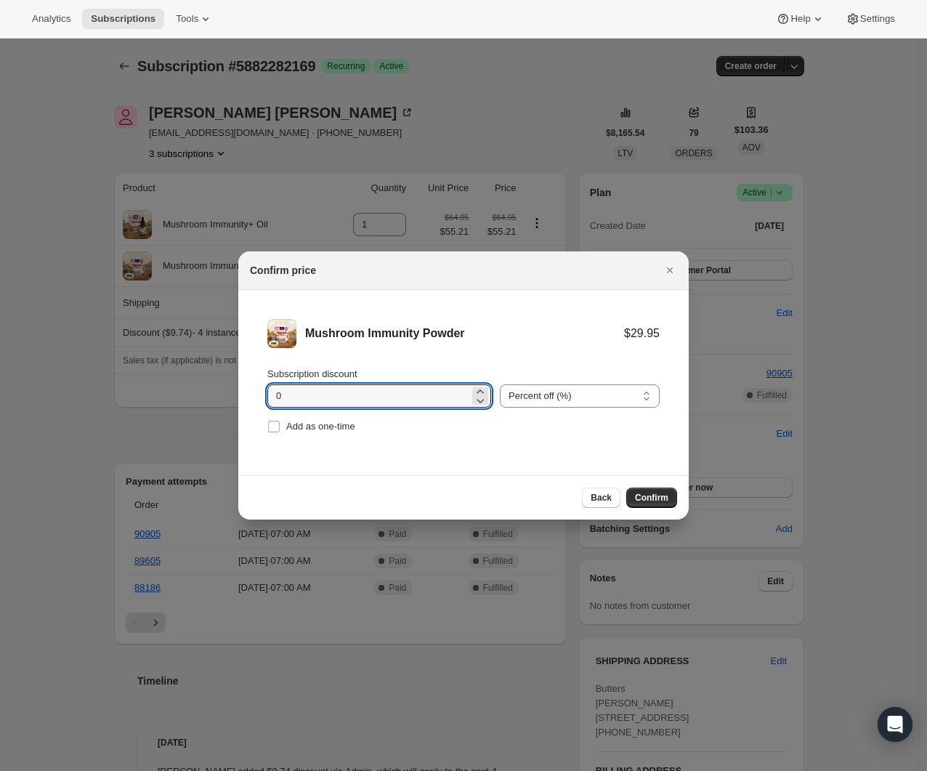
drag, startPoint x: 363, startPoint y: 395, endPoint x: 204, endPoint y: 394, distance: 158.5
type input "30"
click at [679, 507] on div "Back Confirm" at bounding box center [463, 497] width 451 height 44
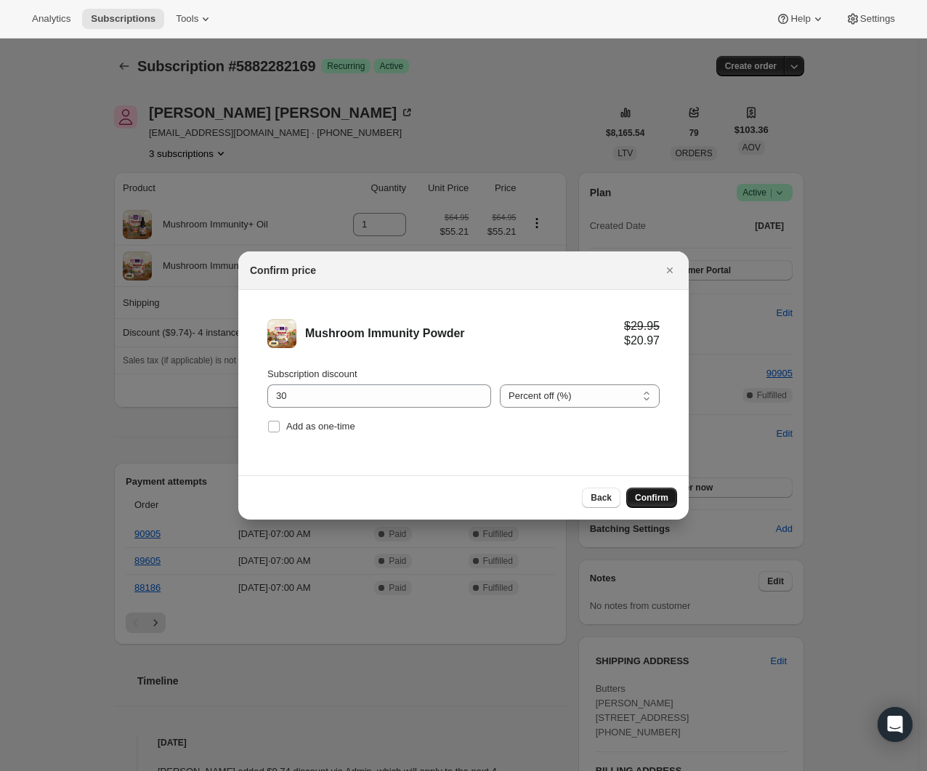
click at [672, 502] on button "Confirm" at bounding box center [652, 498] width 51 height 20
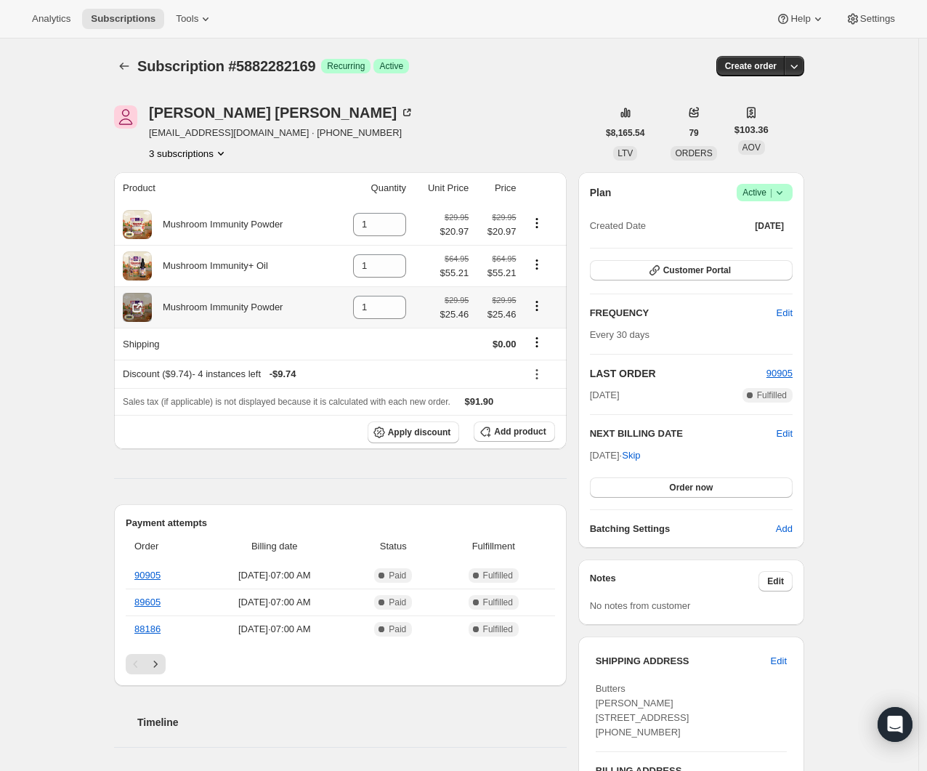
click at [543, 308] on icon "Product actions" at bounding box center [537, 306] width 15 height 15
click at [536, 346] on ul "Remove Swap variant" at bounding box center [540, 347] width 63 height 48
click at [538, 339] on span "Remove" at bounding box center [530, 334] width 35 height 11
type input "0"
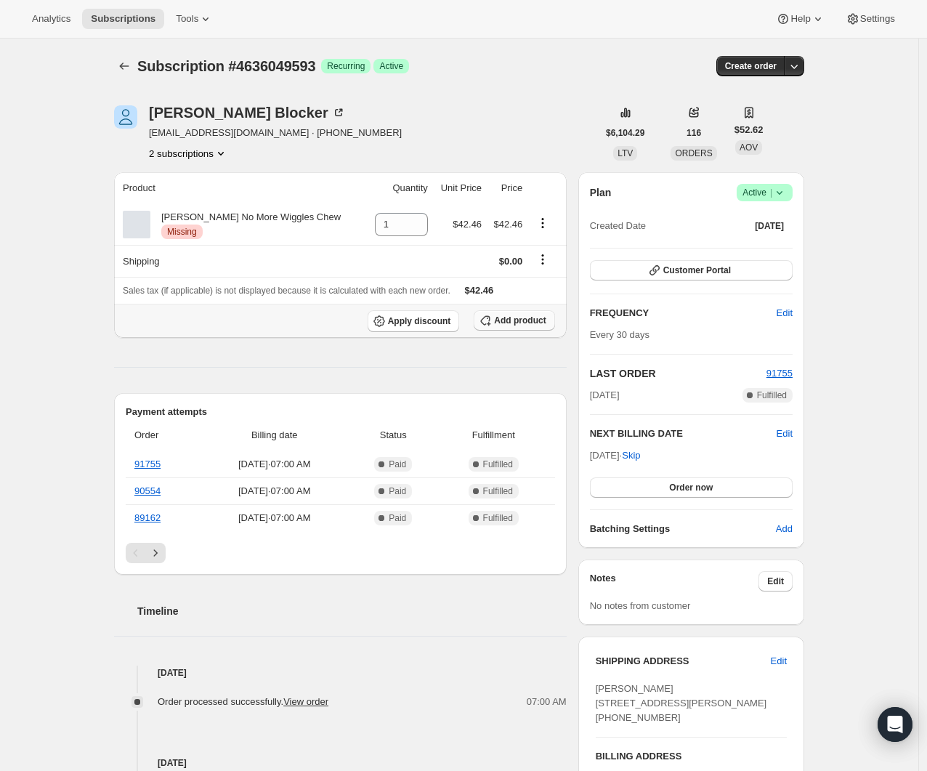
click at [534, 311] on button "Add product" at bounding box center [514, 320] width 81 height 20
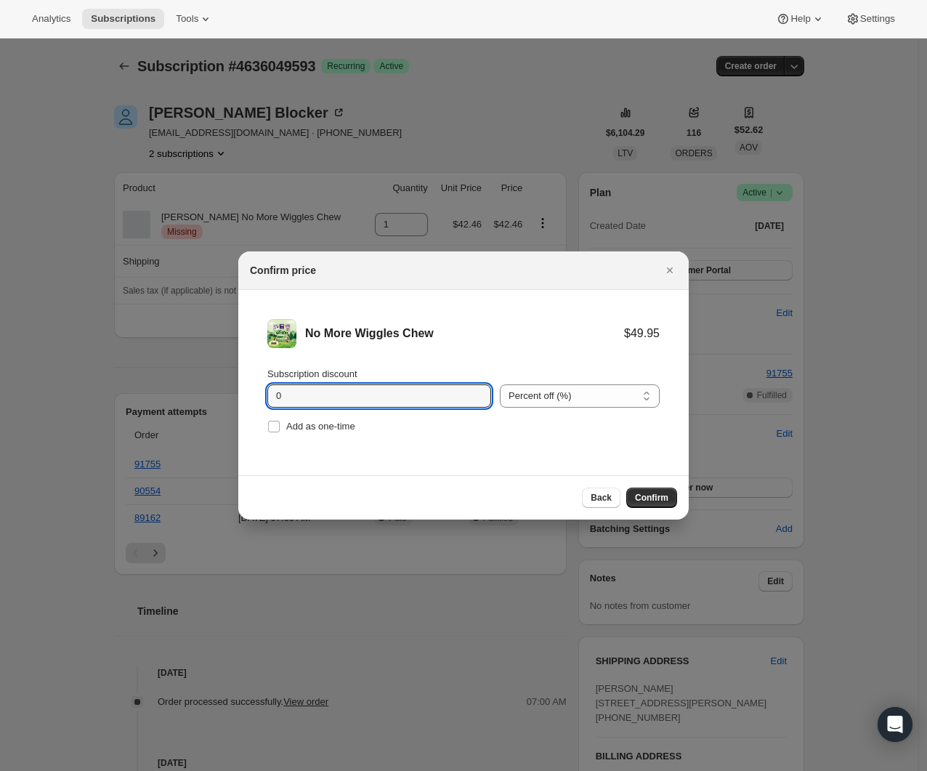
drag, startPoint x: 429, startPoint y: 398, endPoint x: 144, endPoint y: 392, distance: 285.0
type input "30"
click at [654, 500] on span "Confirm" at bounding box center [651, 498] width 33 height 12
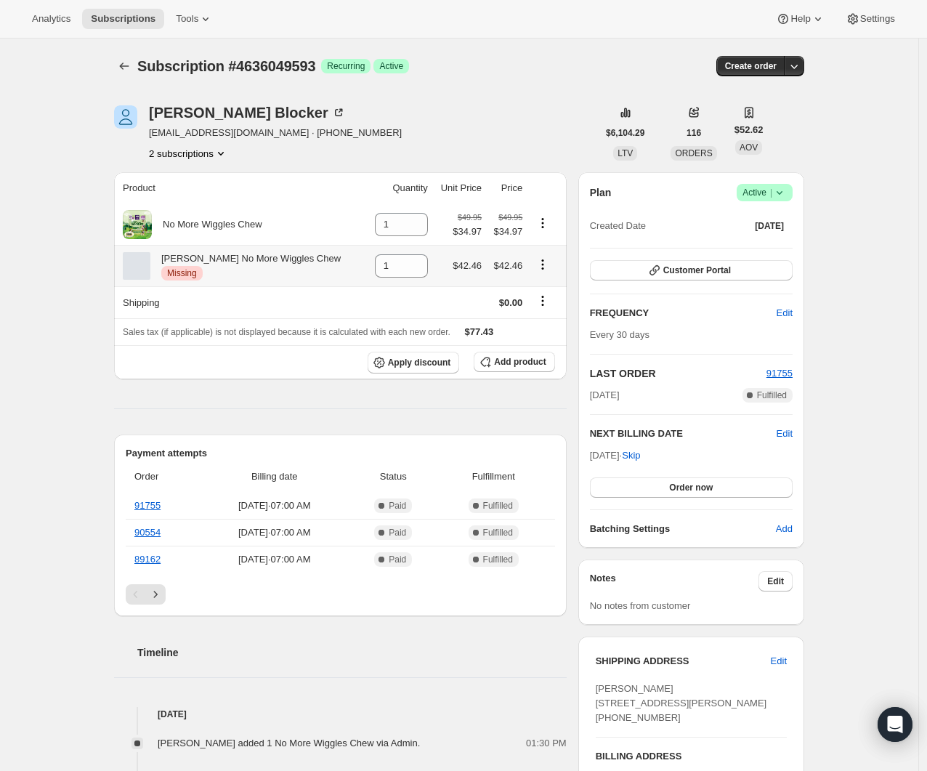
click at [544, 265] on icon "Product actions" at bounding box center [543, 264] width 2 height 2
click at [543, 283] on button "Remove" at bounding box center [544, 292] width 44 height 23
type input "0"
click at [537, 303] on icon "Shipping actions" at bounding box center [543, 301] width 15 height 15
click at [543, 300] on icon "Shipping actions" at bounding box center [543, 301] width 15 height 15
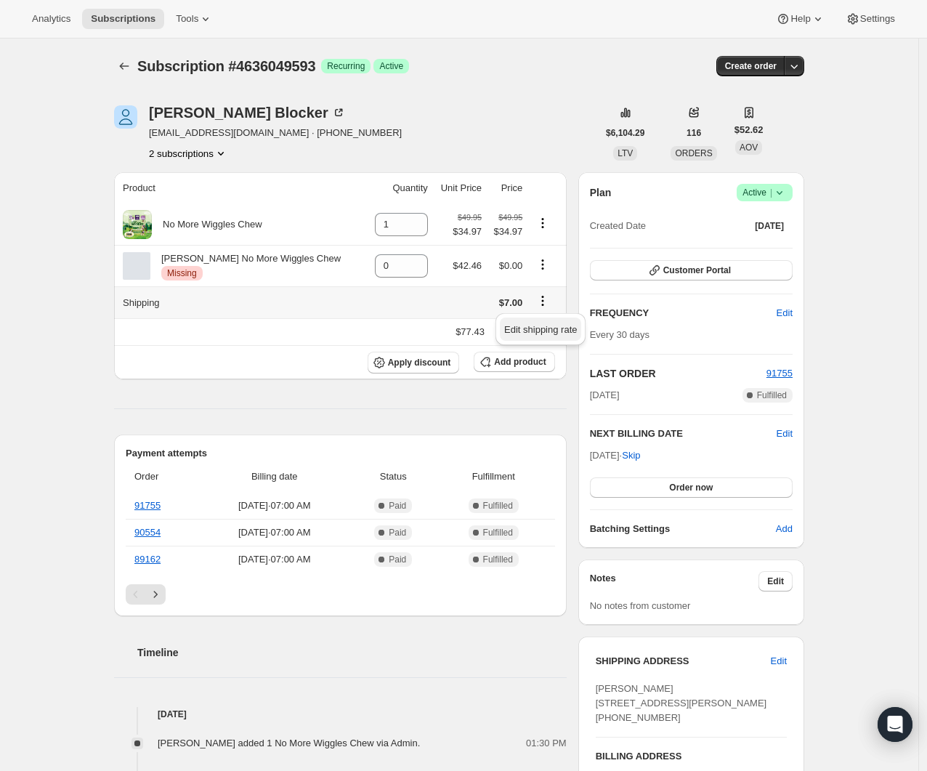
click at [535, 327] on span "Edit shipping rate" at bounding box center [540, 329] width 73 height 11
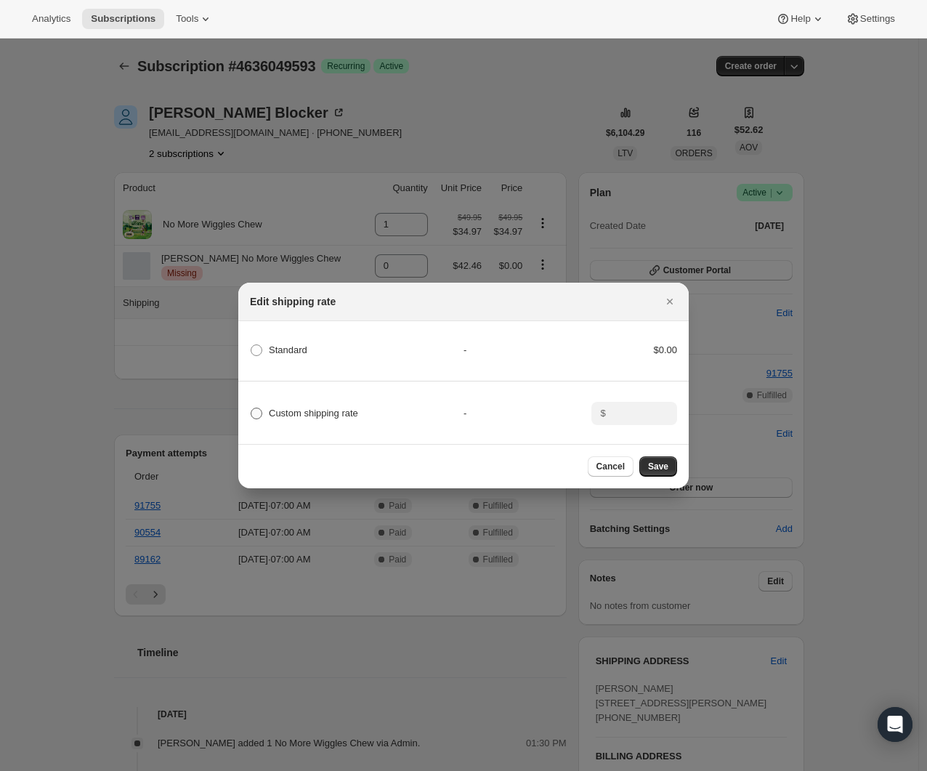
click at [342, 408] on span "Custom shipping rate" at bounding box center [313, 413] width 89 height 11
click at [251, 408] on input "Custom shipping rate" at bounding box center [251, 408] width 1 height 1
radio input "true"
click at [632, 402] on input ":r3b:" at bounding box center [633, 413] width 45 height 23
type input "0"
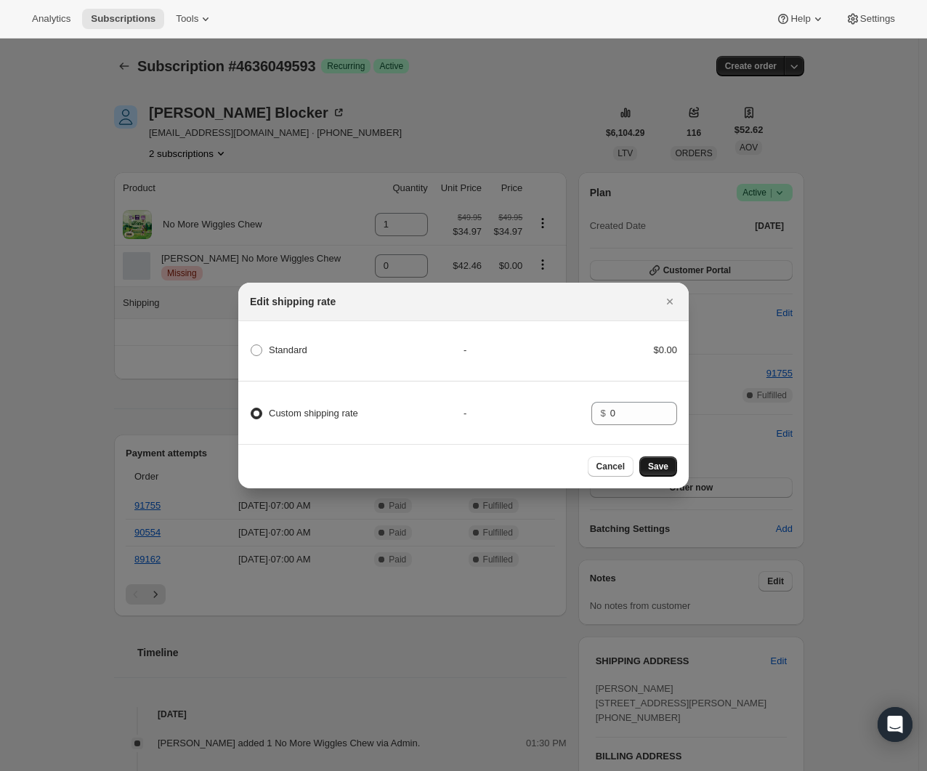
click at [651, 470] on span "Save" at bounding box center [658, 467] width 20 height 12
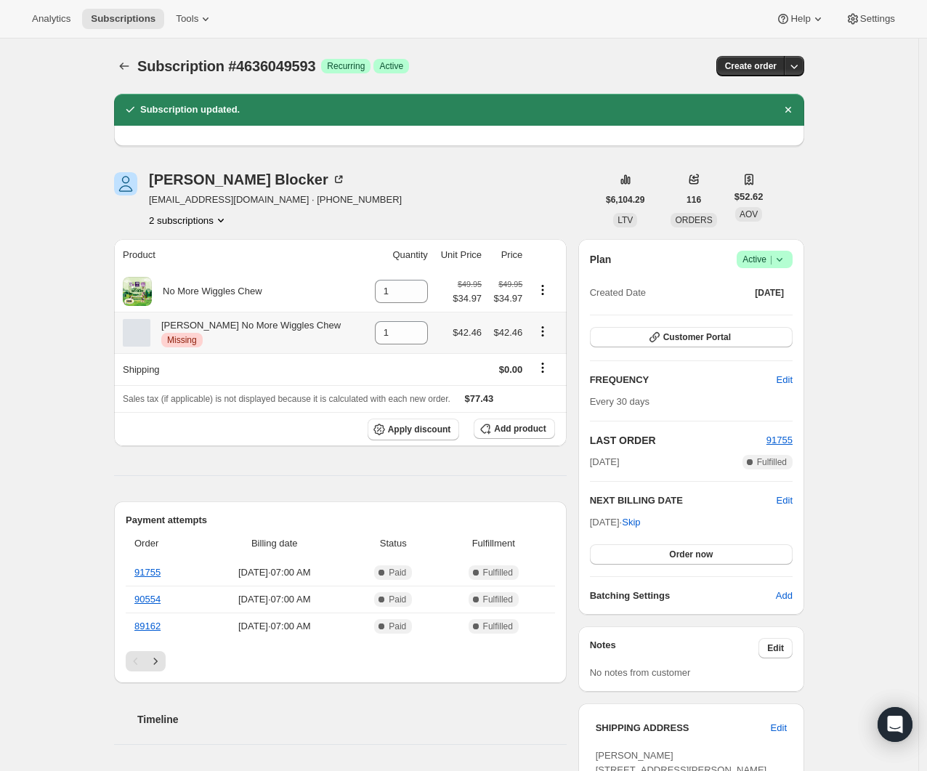
click at [543, 335] on icon "Product actions" at bounding box center [543, 331] width 15 height 15
click at [544, 352] on button "Remove" at bounding box center [544, 359] width 44 height 23
type input "0"
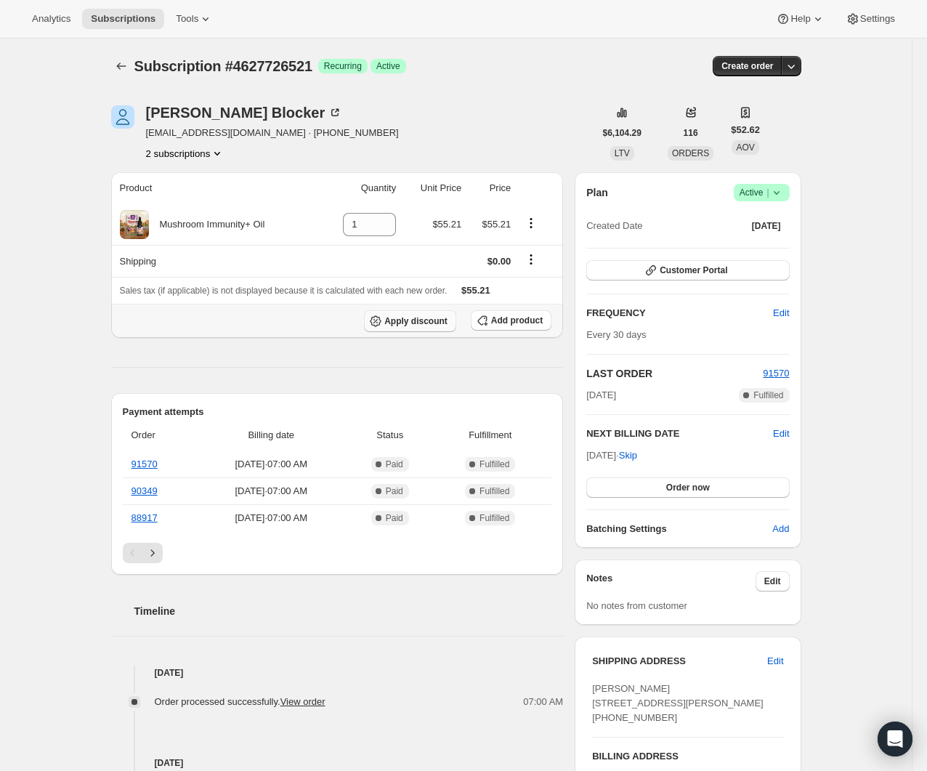
click at [421, 326] on span "Apply discount" at bounding box center [415, 321] width 63 height 12
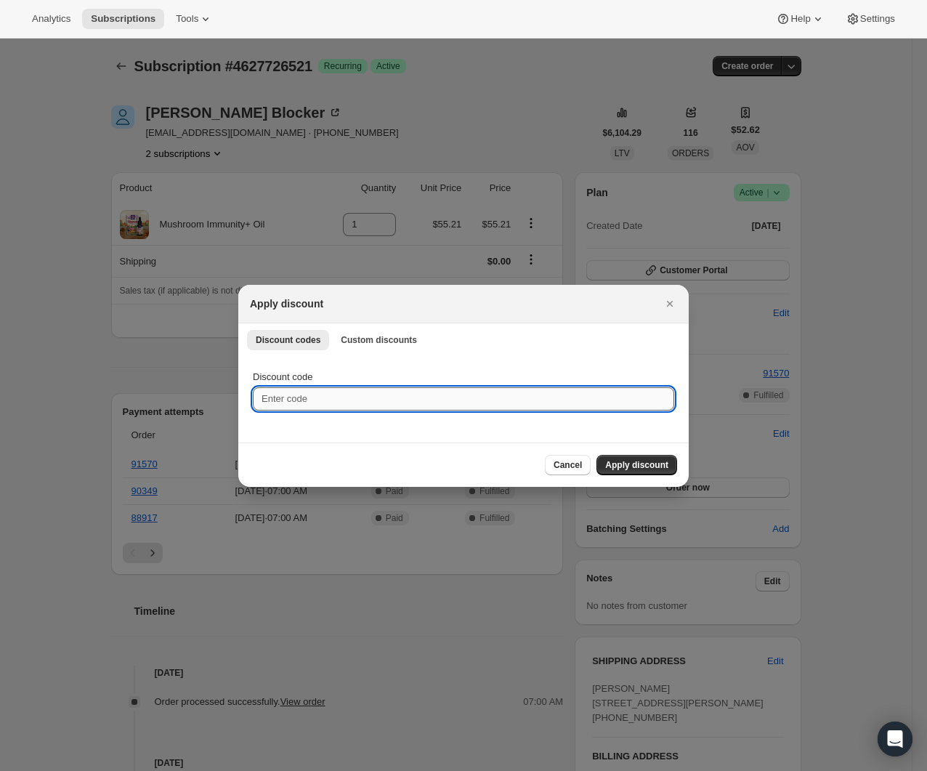
click at [364, 398] on input "Discount code" at bounding box center [464, 398] width 422 height 23
click at [350, 349] on button "Custom discounts" at bounding box center [379, 340] width 94 height 20
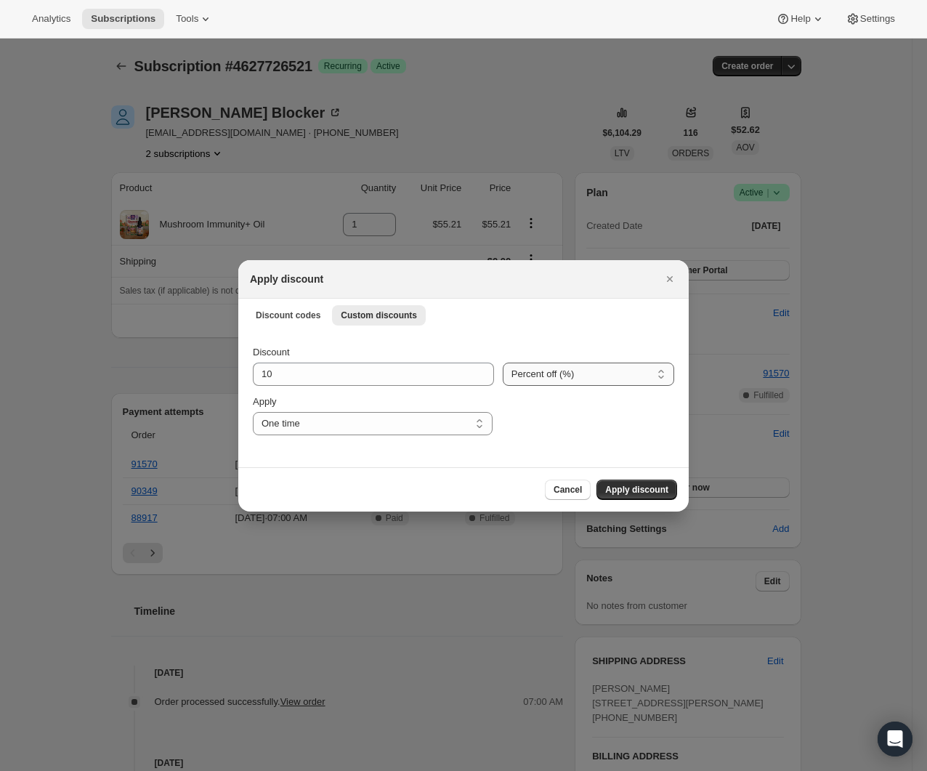
click at [531, 366] on select "Percent off (%) Amount off ($)" at bounding box center [589, 374] width 172 height 23
select select "fixed"
click at [503, 363] on select "Percent off (%) Amount off ($)" at bounding box center [589, 374] width 172 height 23
drag, startPoint x: 395, startPoint y: 376, endPoint x: 213, endPoint y: 370, distance: 182.5
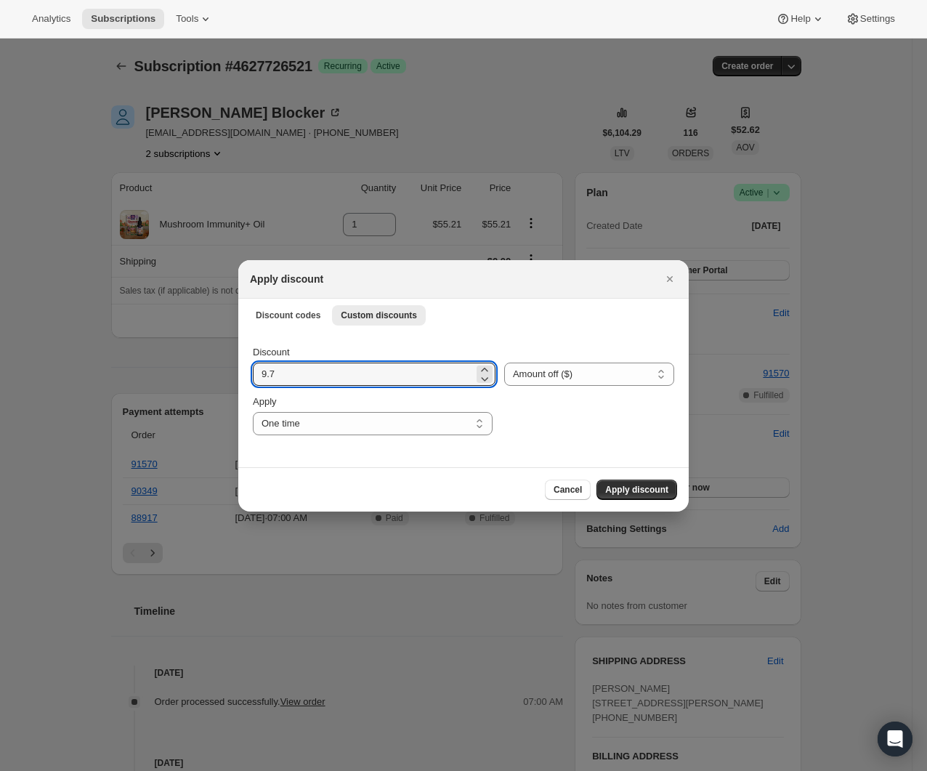
type input "9.74"
click at [652, 494] on span "Apply discount" at bounding box center [636, 490] width 63 height 12
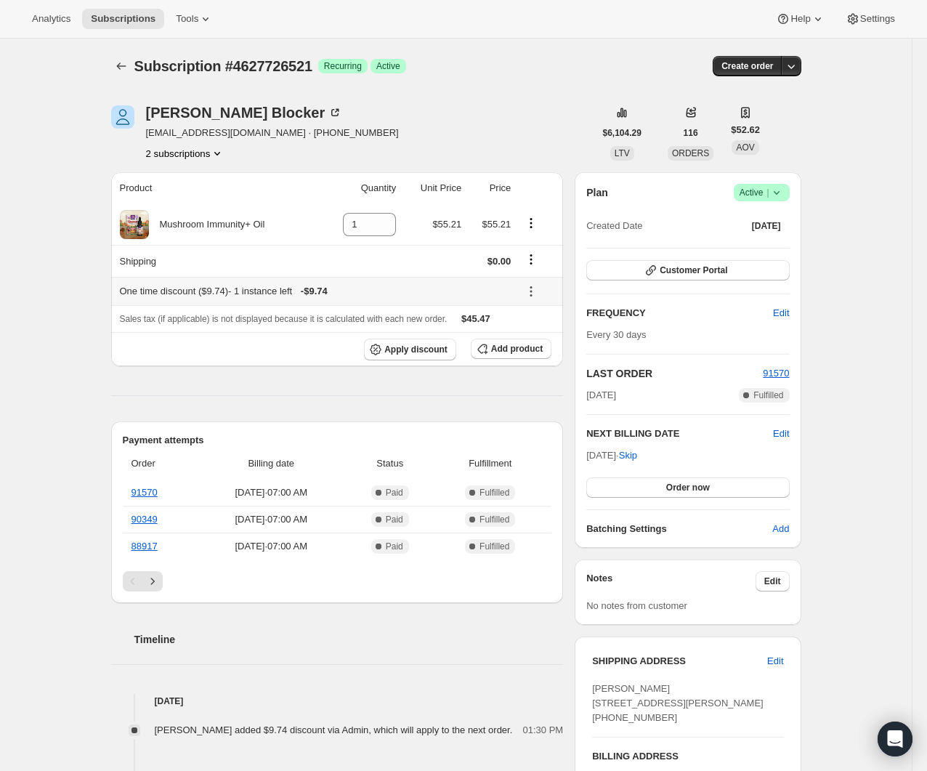
click at [536, 287] on icon at bounding box center [531, 291] width 15 height 15
click at [541, 310] on button "Edit" at bounding box center [542, 318] width 44 height 23
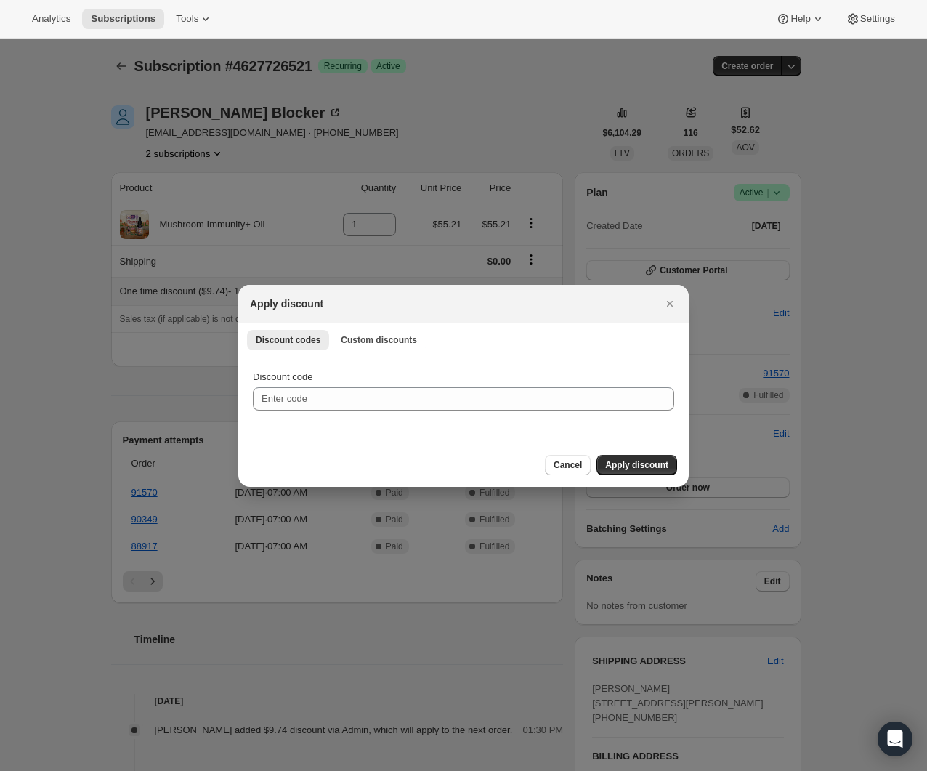
click at [373, 328] on div "Discount codes Custom discounts More views Discount codes Custom discounts More…" at bounding box center [463, 339] width 451 height 32
click at [376, 333] on button "Custom discounts" at bounding box center [379, 340] width 94 height 20
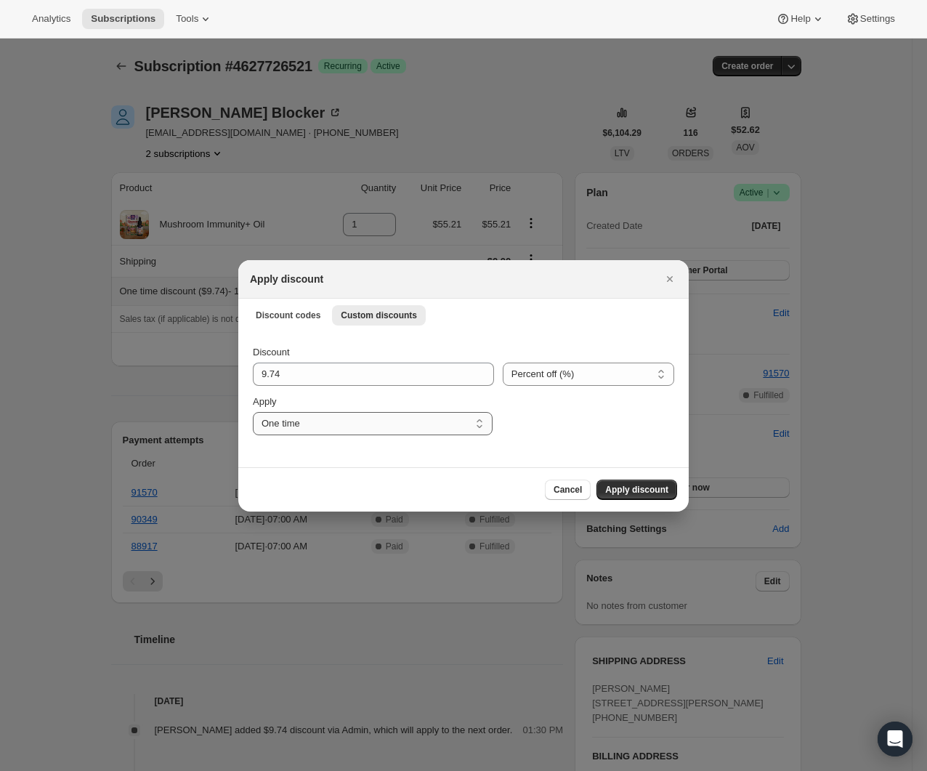
click at [389, 424] on select "One time Specify instances... Indefinitely" at bounding box center [373, 423] width 240 height 23
select select "specific"
click at [253, 412] on select "One time Specify instances... Indefinitely" at bounding box center [373, 423] width 240 height 23
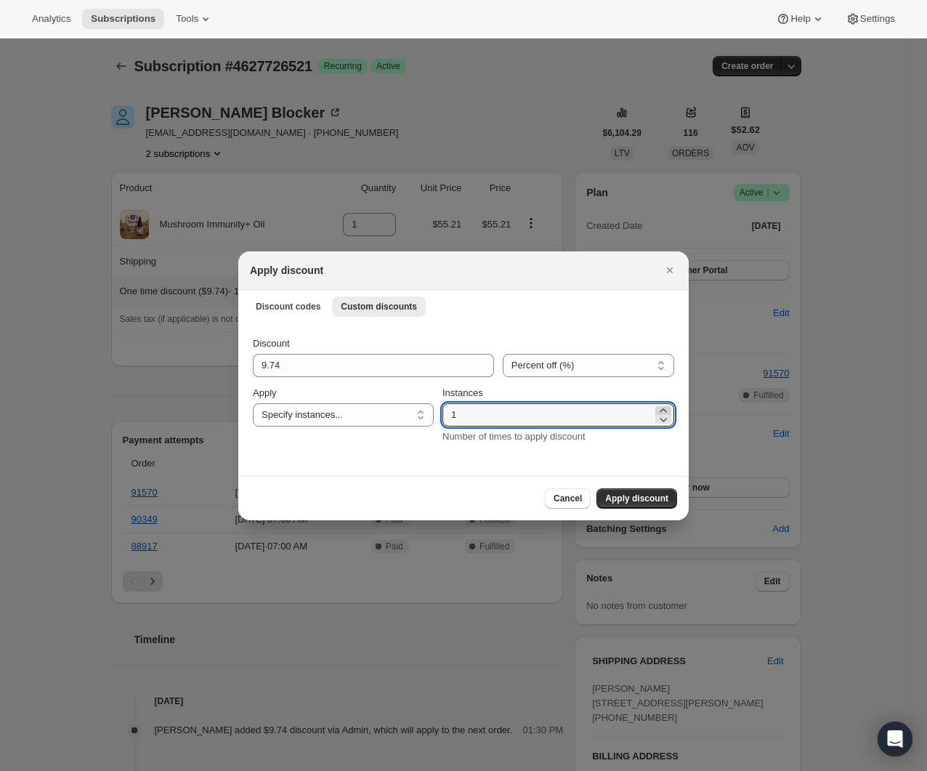
click at [661, 410] on icon ":r39:" at bounding box center [663, 410] width 15 height 15
click at [662, 410] on icon ":r39:" at bounding box center [663, 410] width 7 height 4
type input "4"
click at [651, 502] on span "Apply discount" at bounding box center [636, 499] width 63 height 12
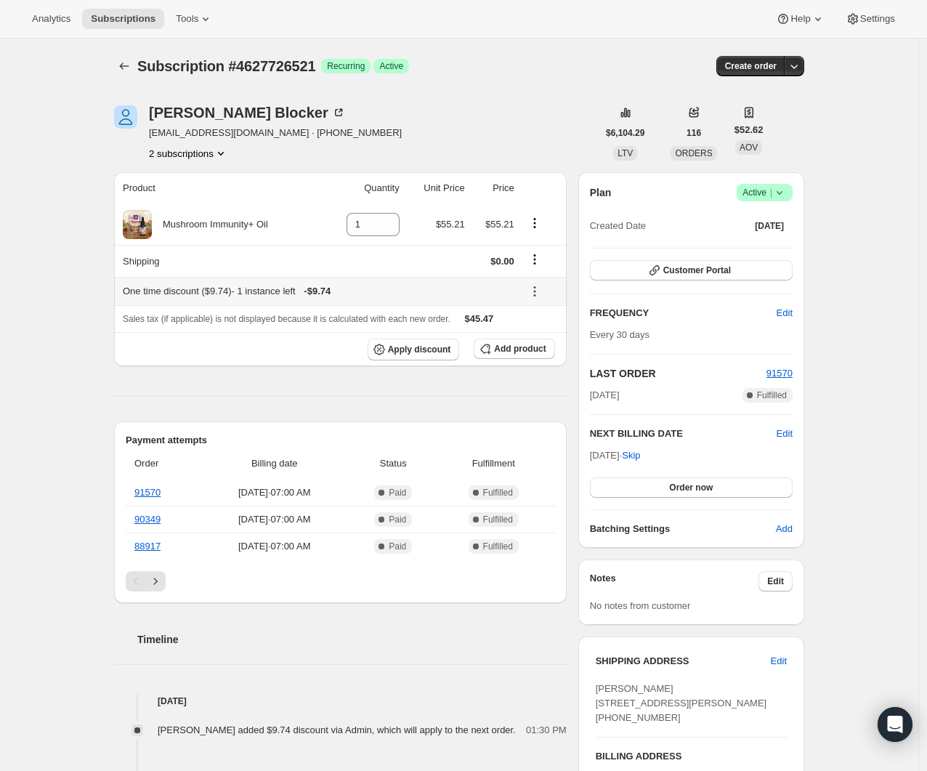
click at [536, 286] on icon at bounding box center [534, 287] width 2 height 2
click at [537, 313] on span "Edit" at bounding box center [535, 318] width 16 height 11
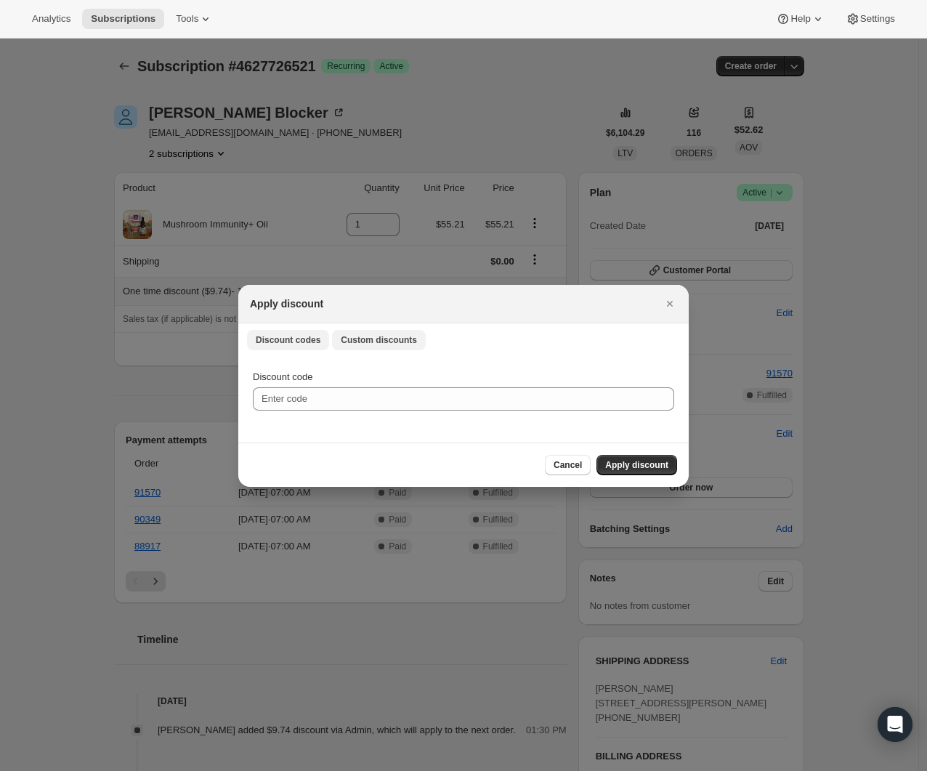
click at [384, 342] on span "Custom discounts" at bounding box center [379, 340] width 76 height 12
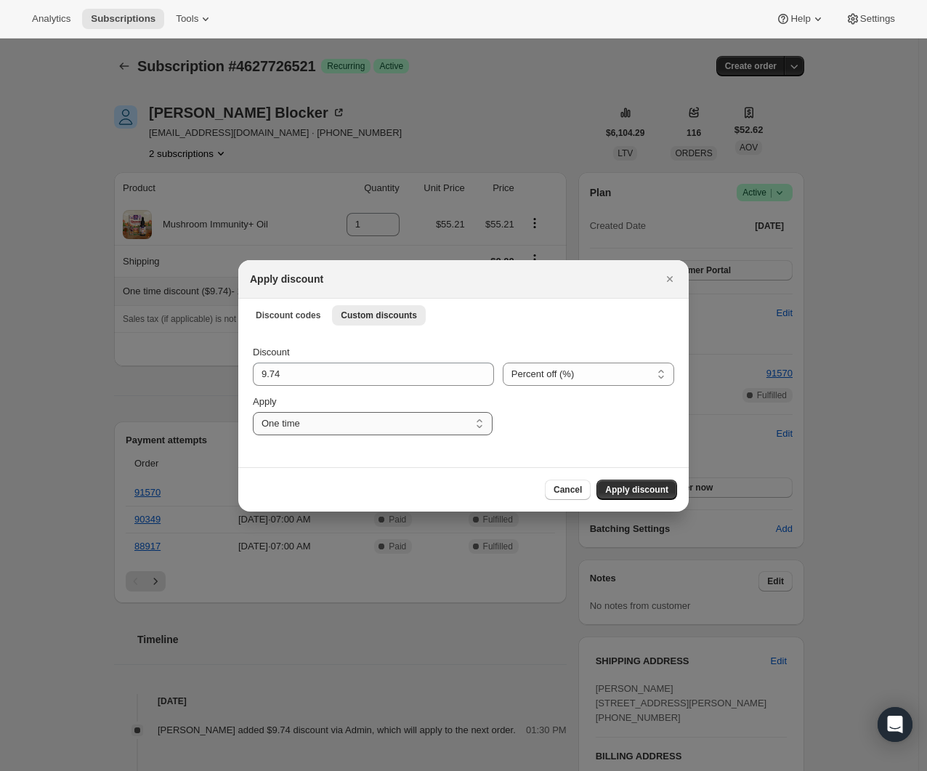
click at [369, 413] on select "One time Specify instances... Indefinitely" at bounding box center [373, 423] width 240 height 23
click at [253, 412] on select "One time Specify instances... Indefinitely" at bounding box center [373, 423] width 240 height 23
click at [371, 419] on select "One time Specify instances... Indefinitely" at bounding box center [373, 423] width 240 height 23
select select "specific"
click at [253, 412] on select "One time Specify instances... Indefinitely" at bounding box center [373, 423] width 240 height 23
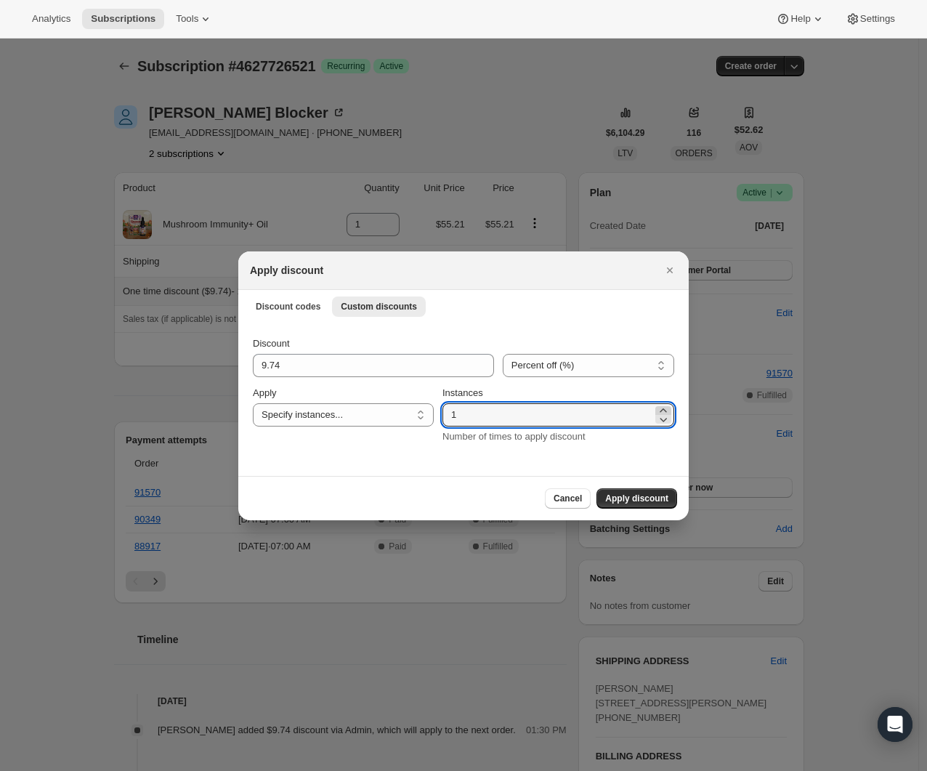
click at [664, 410] on icon ":rm:" at bounding box center [663, 410] width 7 height 4
type input "4"
click at [641, 495] on span "Apply discount" at bounding box center [636, 499] width 63 height 12
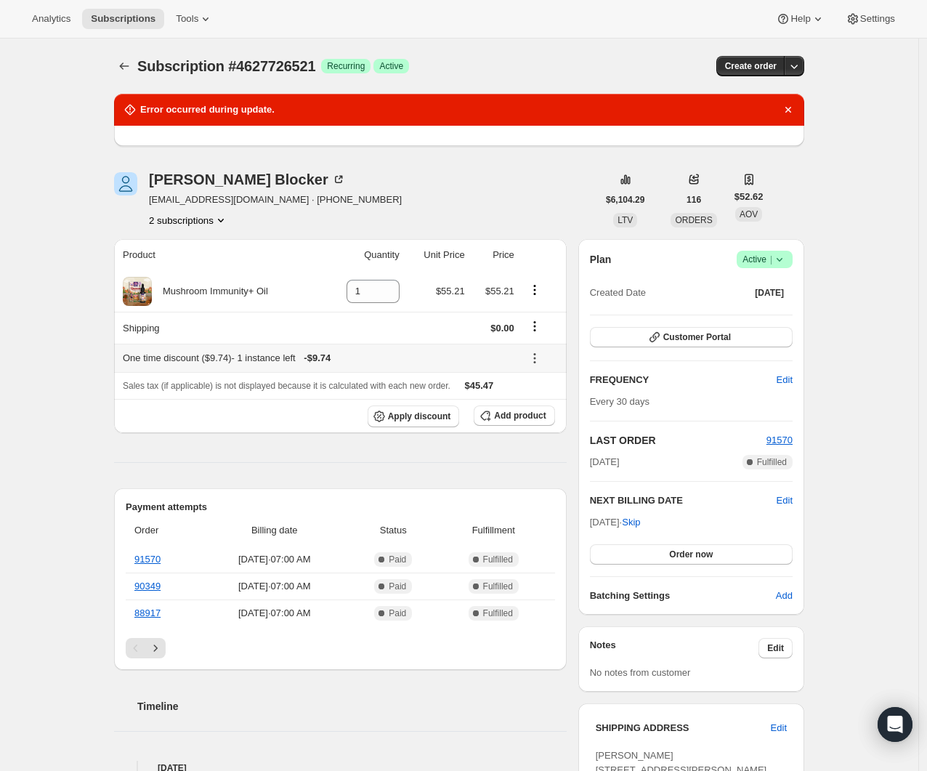
click at [536, 356] on icon at bounding box center [535, 358] width 15 height 15
drag, startPoint x: 540, startPoint y: 388, endPoint x: 542, endPoint y: 411, distance: 22.6
click at [542, 411] on ul "Edit Remove" at bounding box center [545, 398] width 44 height 48
click at [543, 411] on span "Remove" at bounding box center [544, 410] width 35 height 11
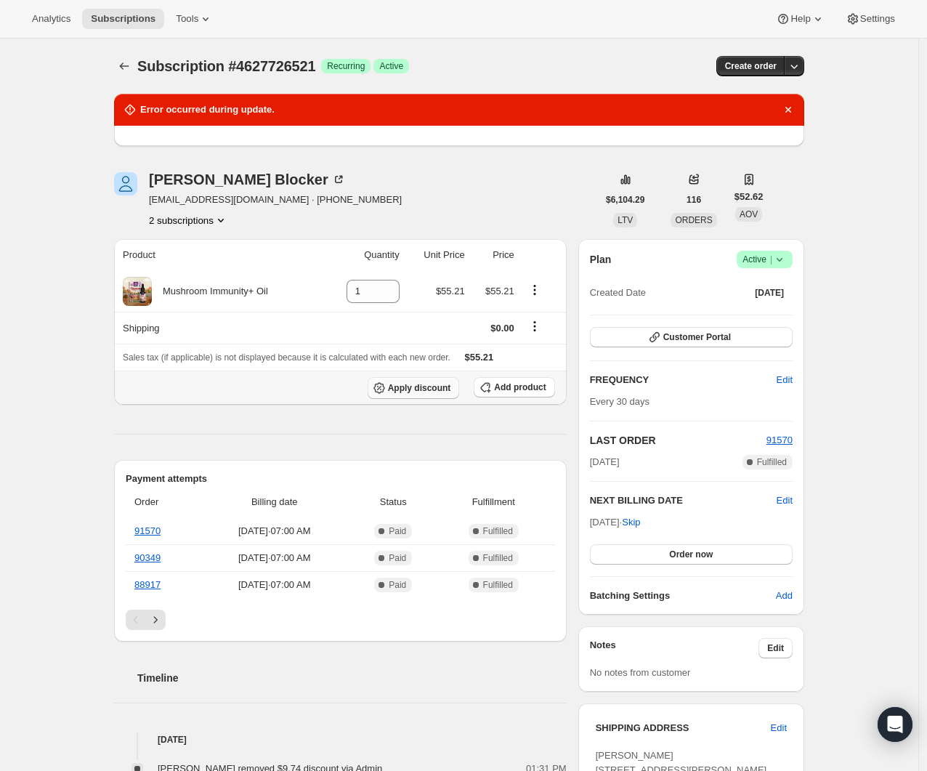
click at [446, 392] on span "Apply discount" at bounding box center [419, 388] width 63 height 12
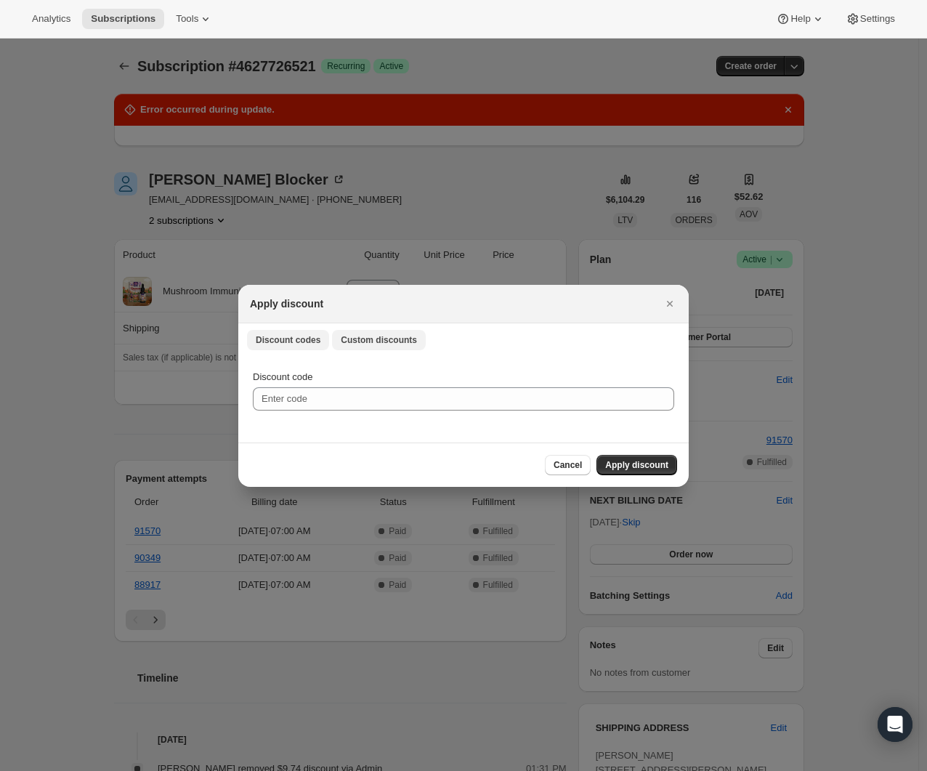
click at [379, 332] on button "Custom discounts" at bounding box center [379, 340] width 94 height 20
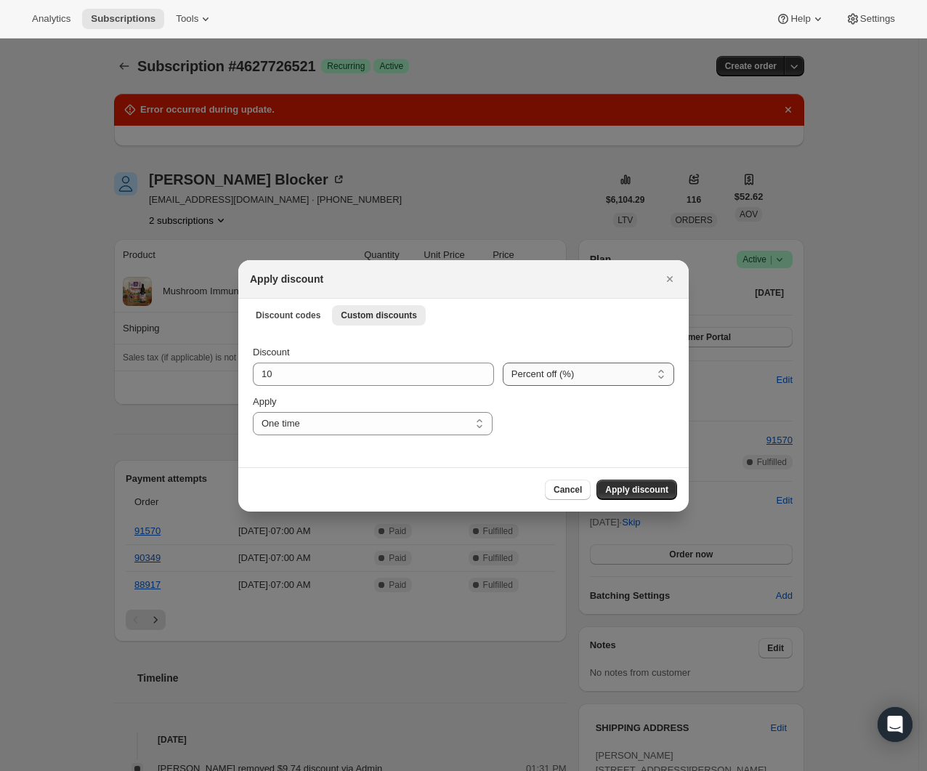
click at [555, 381] on select "Percent off (%) Amount off ($)" at bounding box center [589, 374] width 172 height 23
select select "fixed"
click at [503, 363] on select "Percent off (%) Amount off ($)" at bounding box center [589, 374] width 172 height 23
drag, startPoint x: 367, startPoint y: 374, endPoint x: 132, endPoint y: 325, distance: 239.8
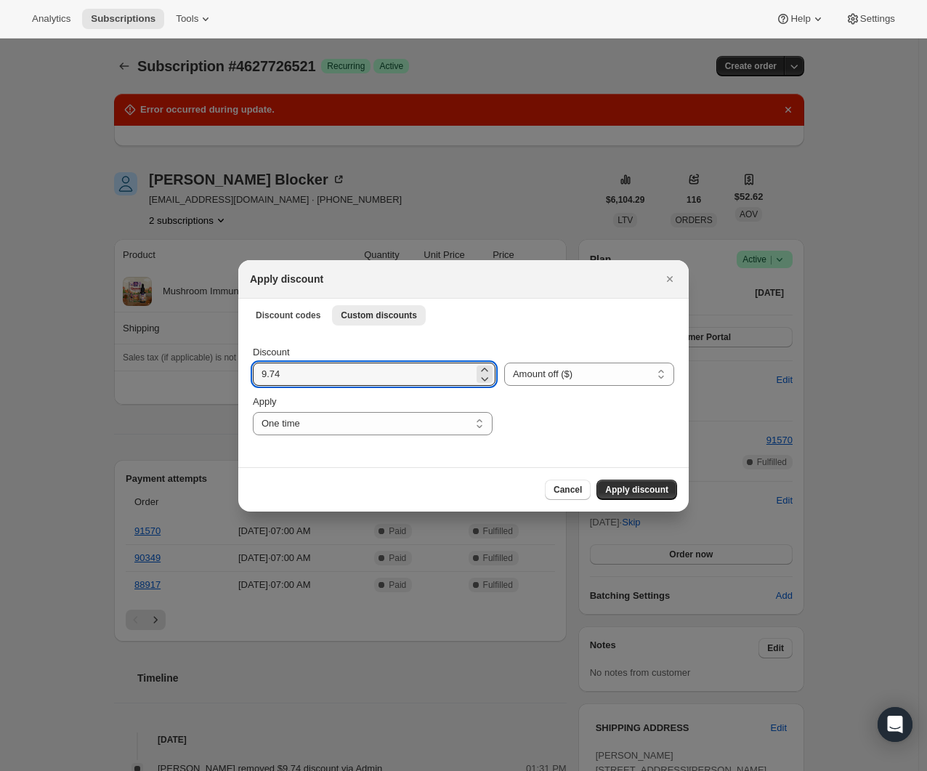
type input "9.74"
click at [320, 435] on div "Discount 9.74 Percent off (%) Amount off ($) Amount off ($) Apply One time Spec…" at bounding box center [463, 399] width 451 height 137
click at [400, 418] on select "One time Specify instances... Indefinitely" at bounding box center [373, 423] width 240 height 23
select select "specific"
click at [253, 412] on select "One time Specify instances... Indefinitely" at bounding box center [373, 423] width 240 height 23
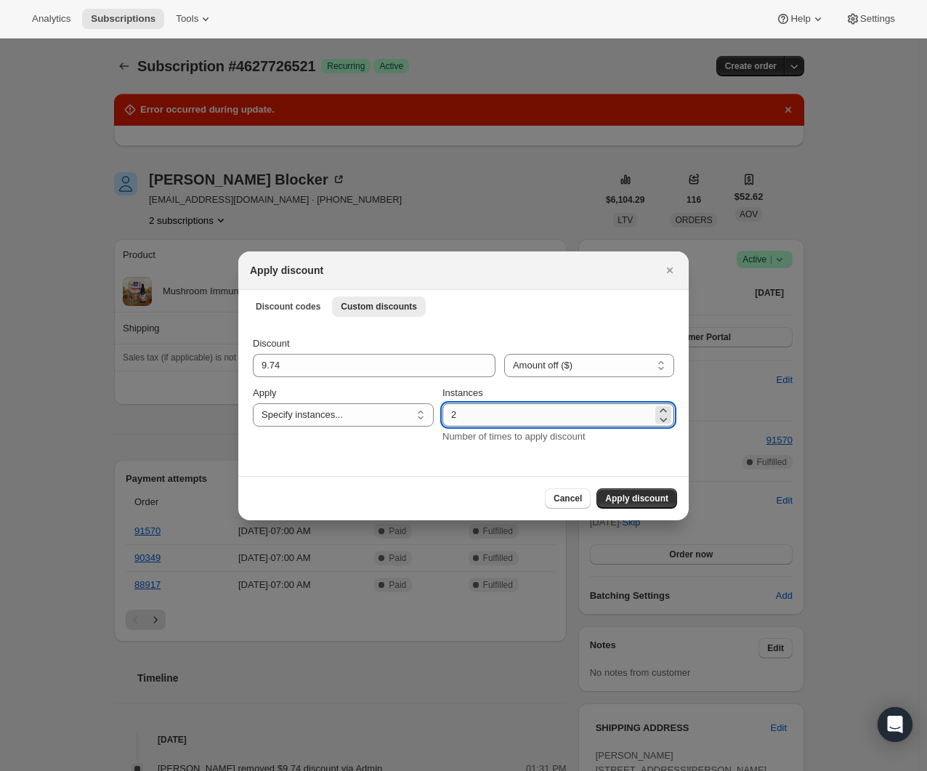
click at [541, 420] on input "2" at bounding box center [548, 414] width 210 height 23
click at [668, 410] on icon ":r3b:" at bounding box center [663, 410] width 15 height 15
type input "4"
click at [664, 491] on button "Apply discount" at bounding box center [637, 498] width 81 height 20
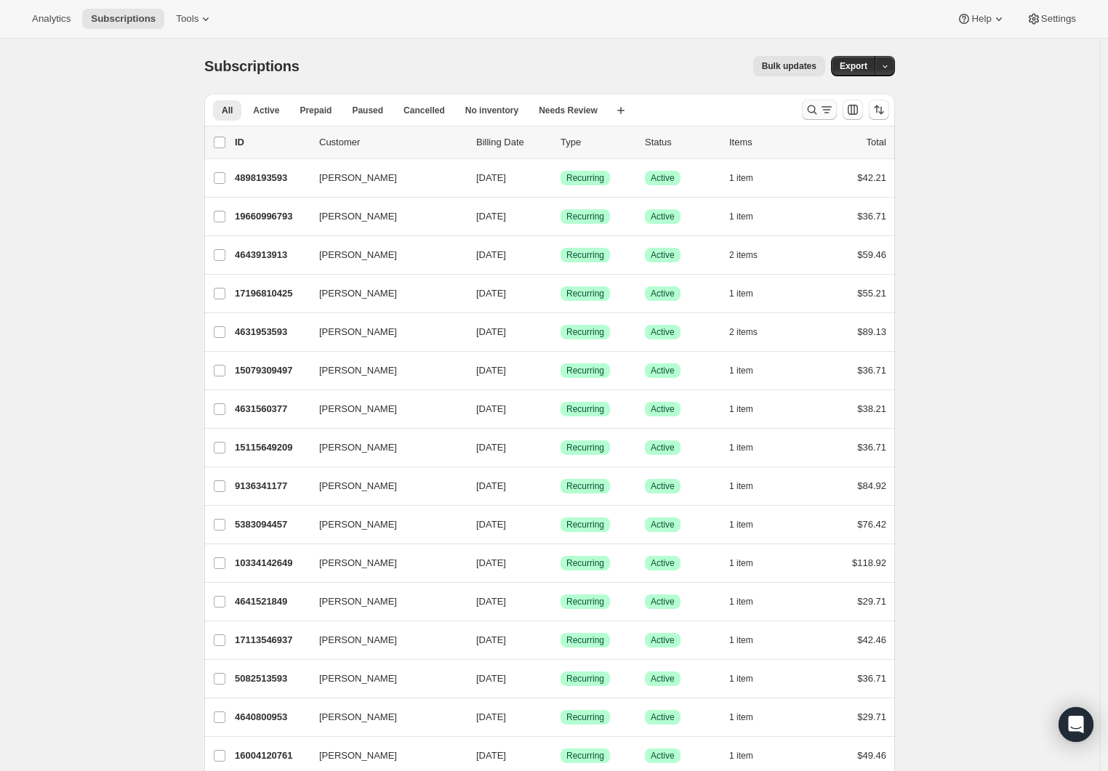
click at [819, 113] on icon "Search and filter results" at bounding box center [812, 109] width 15 height 15
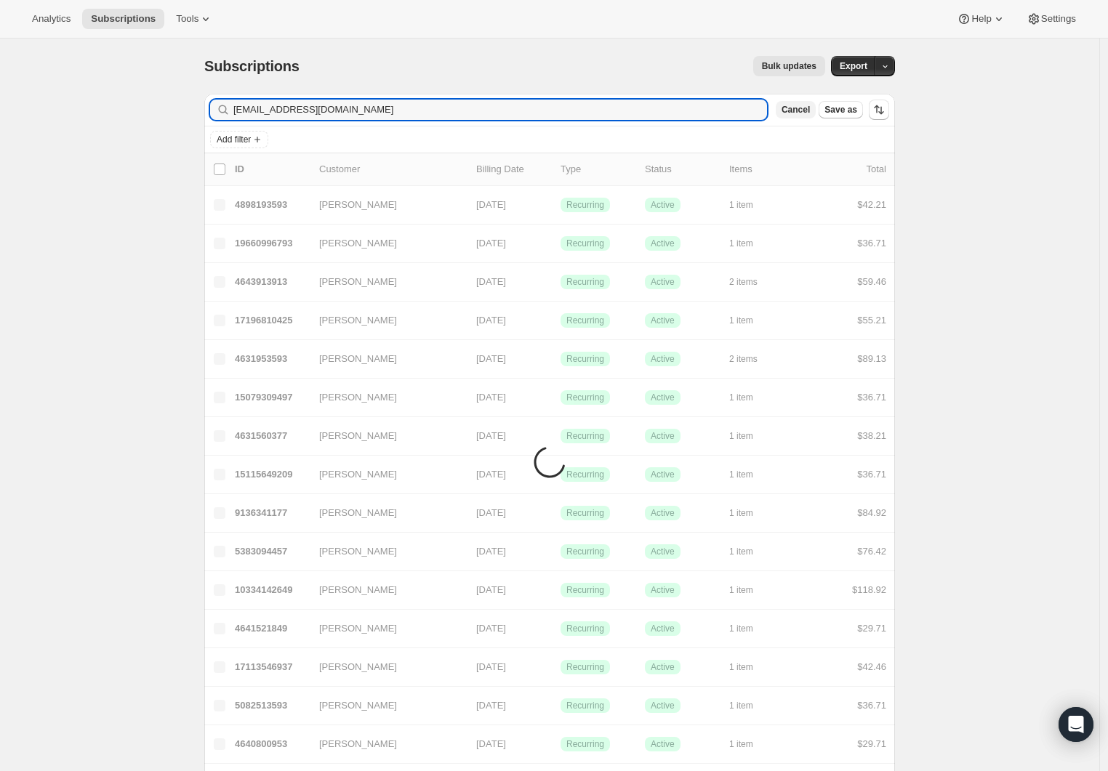
type input "[EMAIL_ADDRESS][DOMAIN_NAME]"
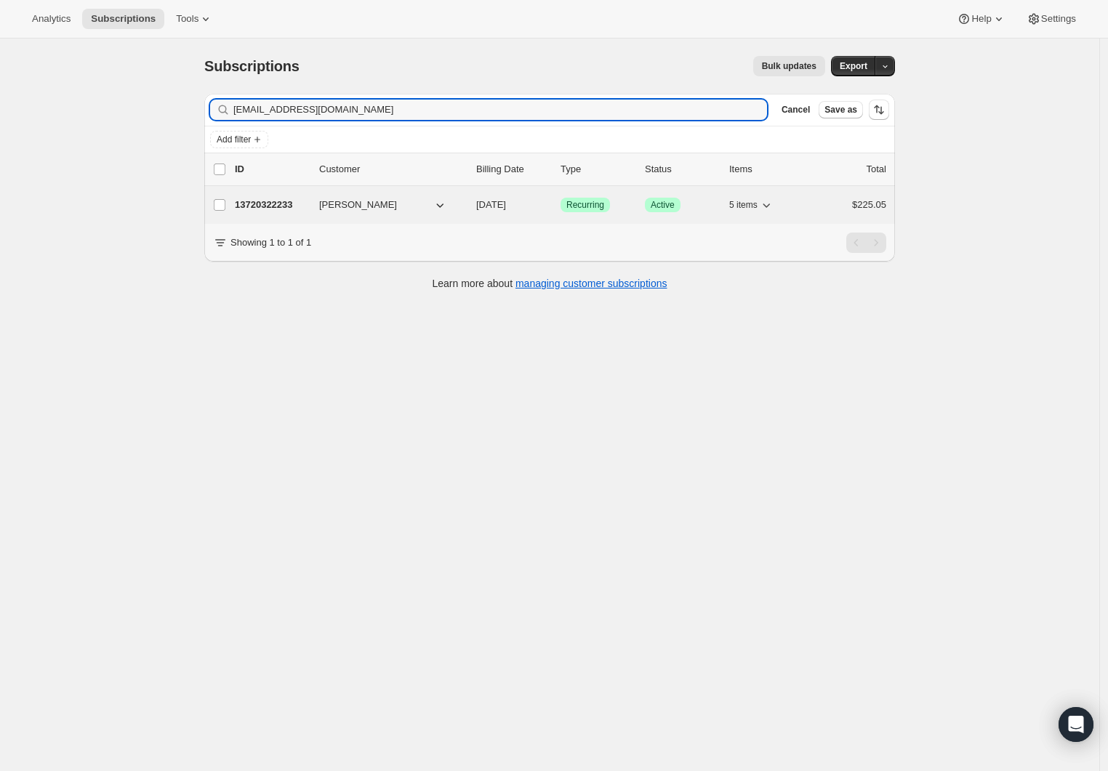
click at [291, 203] on p "13720322233" at bounding box center [271, 205] width 73 height 15
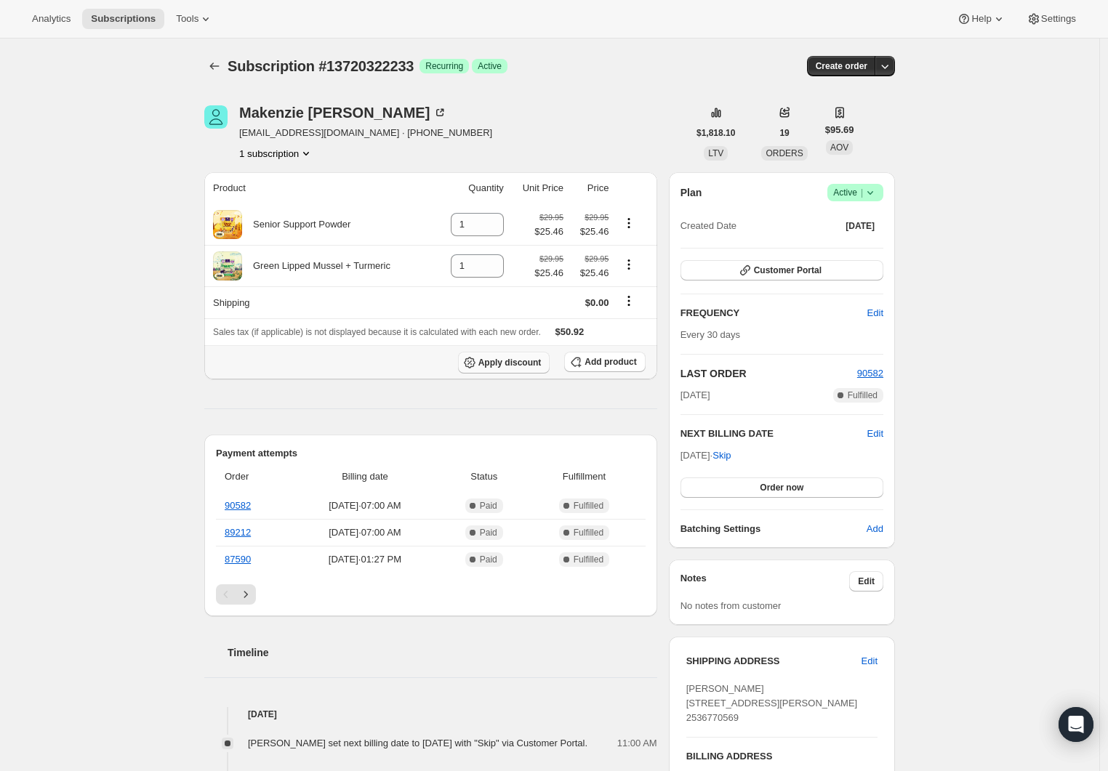
click at [506, 366] on span "Apply discount" at bounding box center [509, 363] width 63 height 12
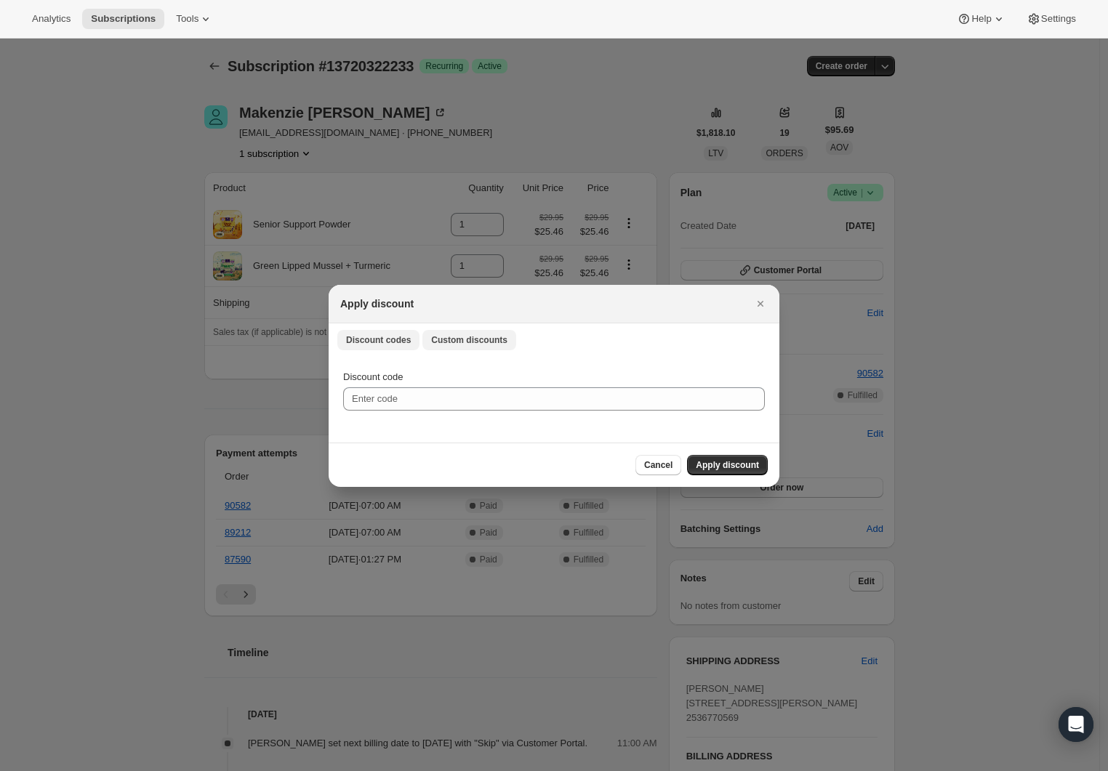
click at [468, 335] on span "Custom discounts" at bounding box center [469, 340] width 76 height 12
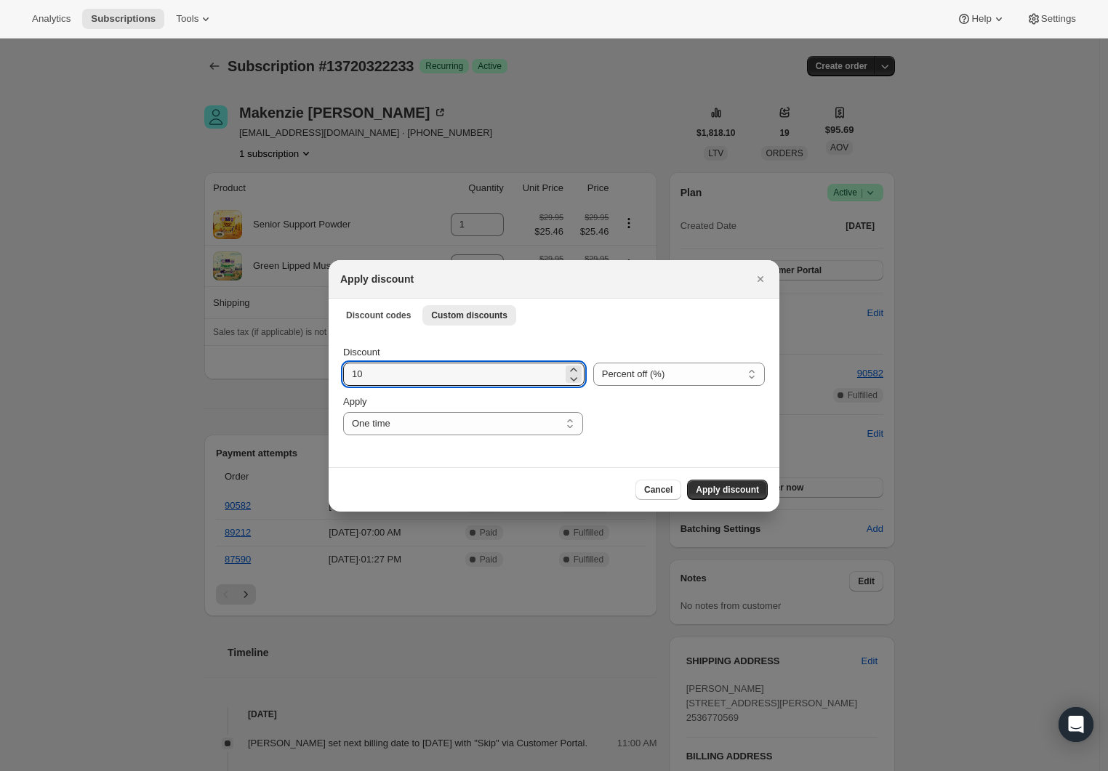
drag, startPoint x: 464, startPoint y: 374, endPoint x: 169, endPoint y: 378, distance: 295.9
type input "30"
click at [421, 411] on div "Apply One time Specify instances... Indefinitely One time" at bounding box center [463, 415] width 240 height 41
click at [430, 427] on select "One time Specify instances... Indefinitely" at bounding box center [463, 423] width 240 height 23
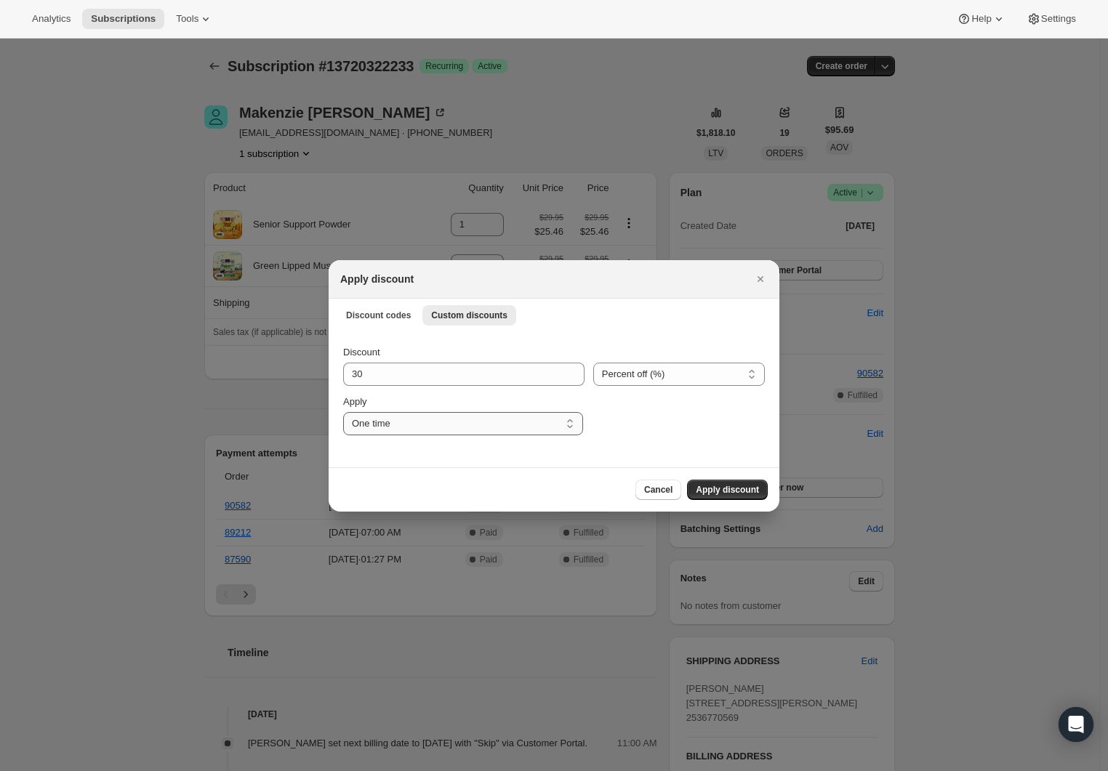
select select "indefinitely"
click at [343, 412] on select "One time Specify instances... Indefinitely" at bounding box center [463, 423] width 240 height 23
click at [747, 492] on span "Apply discount" at bounding box center [727, 490] width 63 height 12
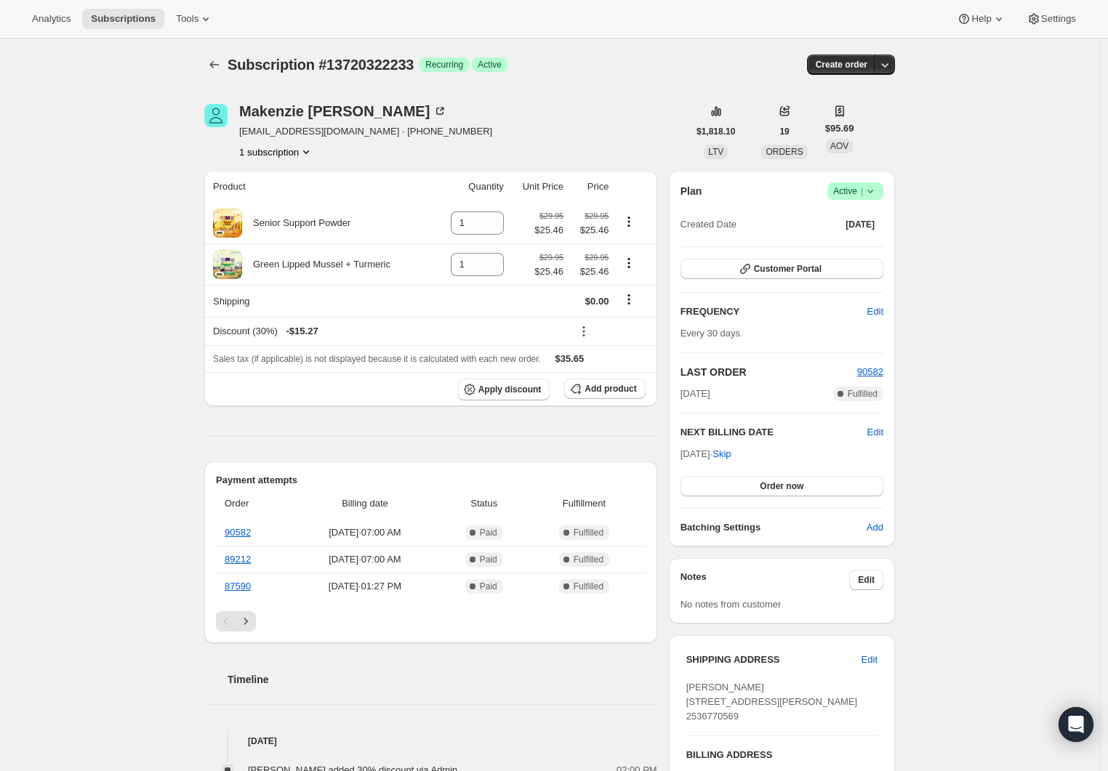
scroll to position [623, 0]
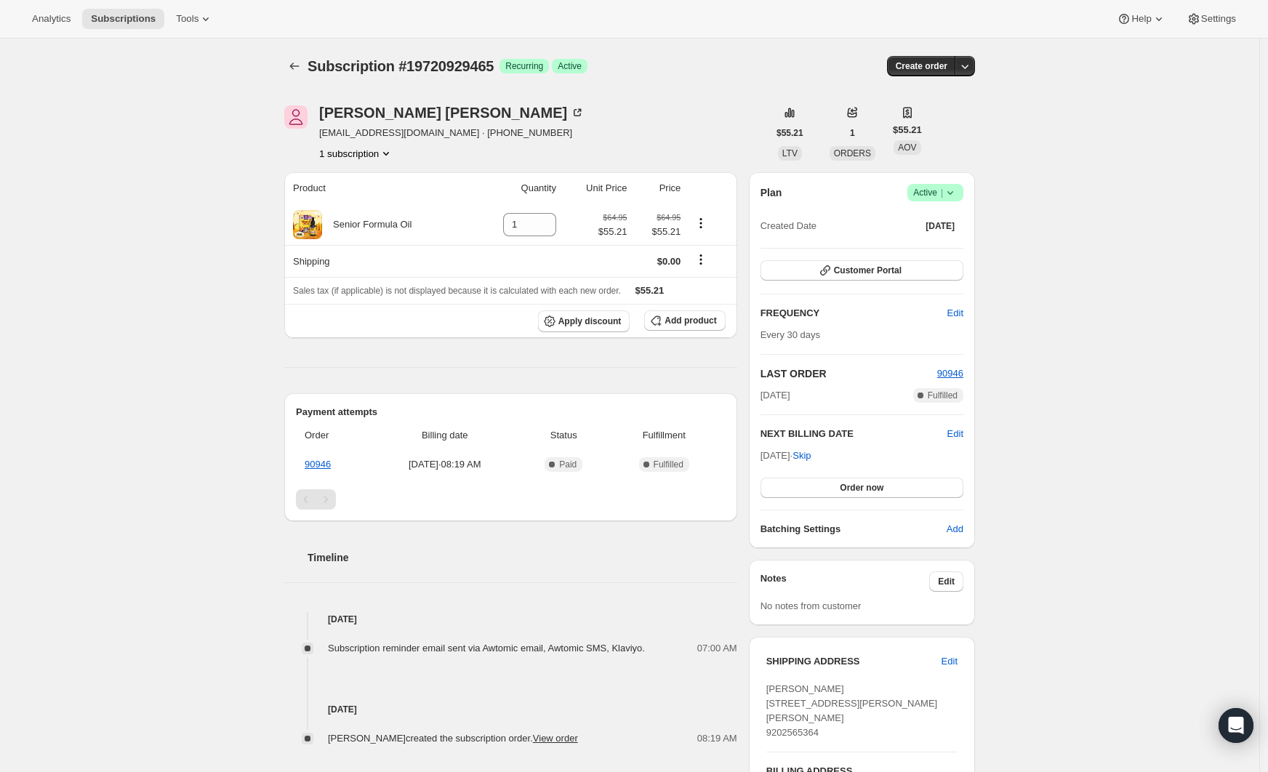
click at [959, 201] on div "Plan Success Active | Created Date [DATE]" at bounding box center [861, 210] width 203 height 52
click at [951, 201] on span "Success Active |" at bounding box center [935, 192] width 56 height 17
click at [956, 196] on icon at bounding box center [950, 192] width 15 height 15
click at [954, 241] on span "Cancel subscription" at bounding box center [934, 246] width 82 height 11
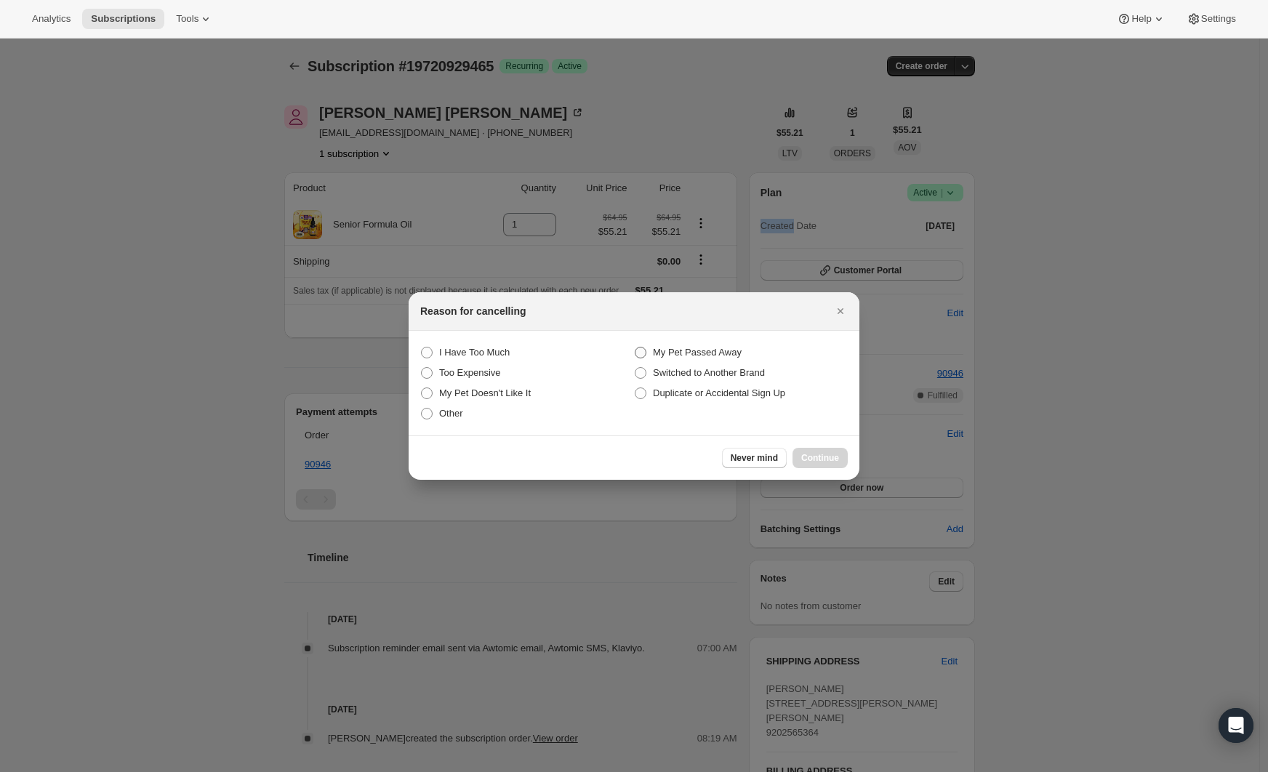
click at [686, 349] on span "My Pet Passed Away" at bounding box center [697, 352] width 89 height 11
click at [635, 347] on Away "My Pet Passed Away" at bounding box center [635, 347] width 1 height 1
radio Away "true"
click at [815, 453] on span "Continue" at bounding box center [820, 458] width 38 height 12
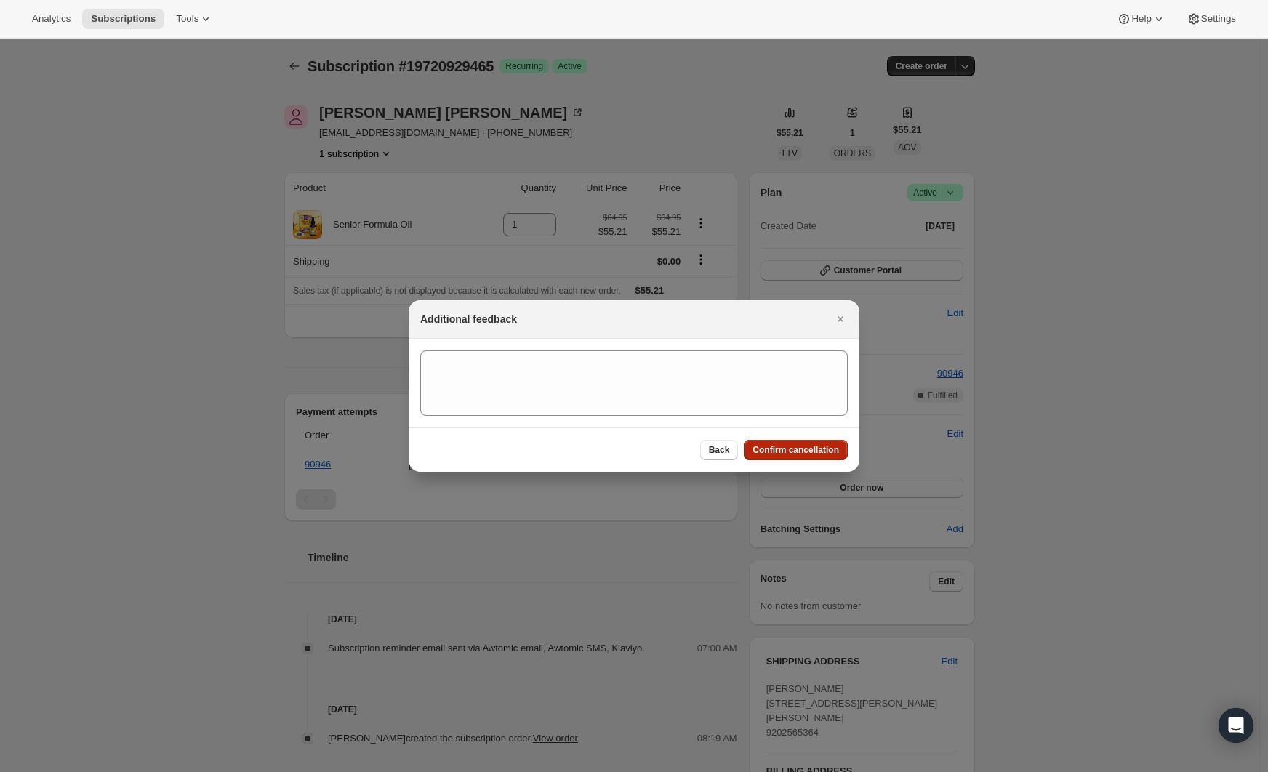
click at [769, 449] on span "Confirm cancellation" at bounding box center [795, 450] width 86 height 12
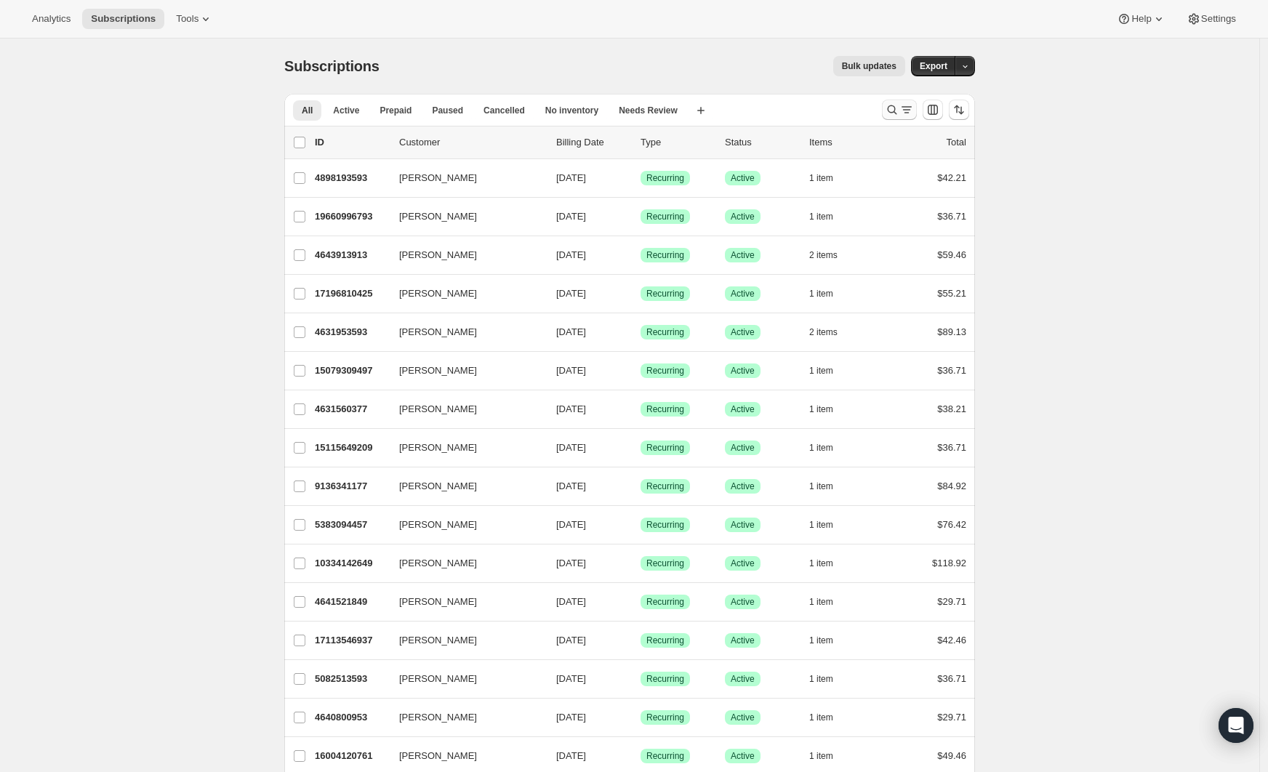
click at [896, 108] on icon "Search and filter results" at bounding box center [892, 109] width 15 height 15
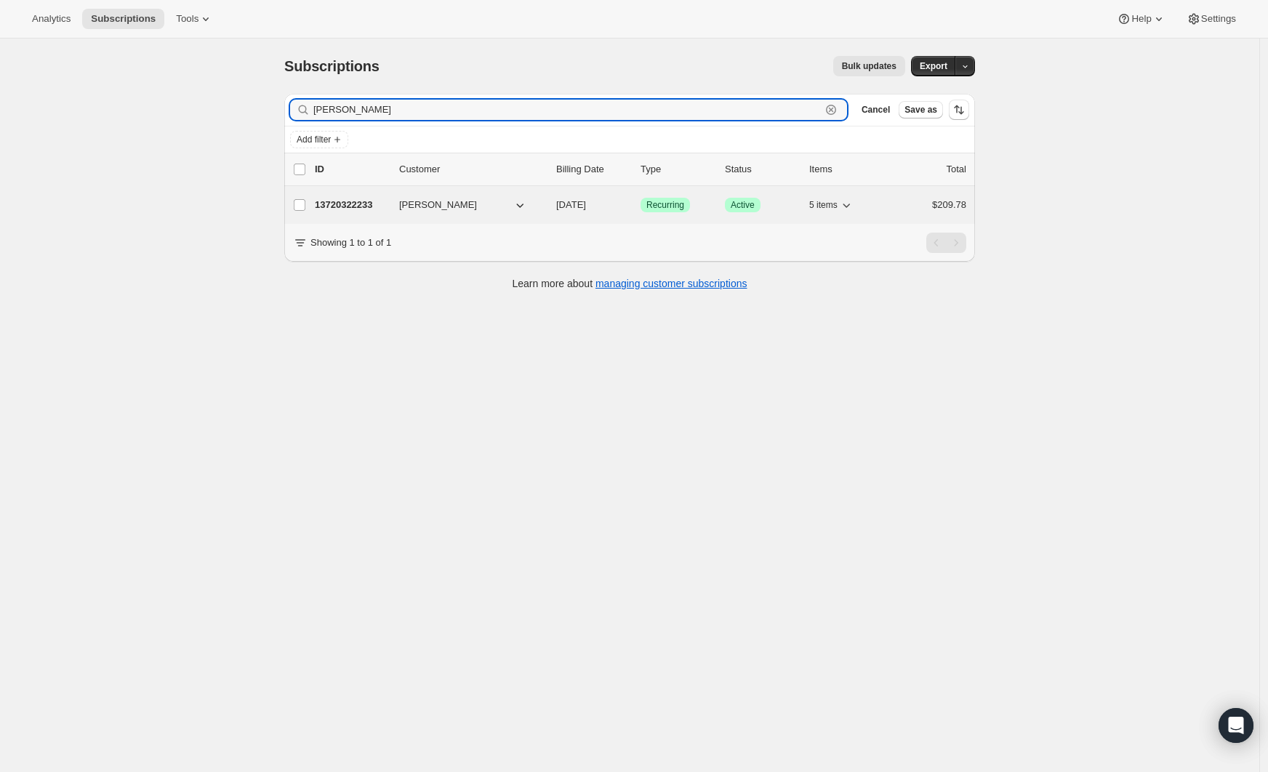
type input "[PERSON_NAME]"
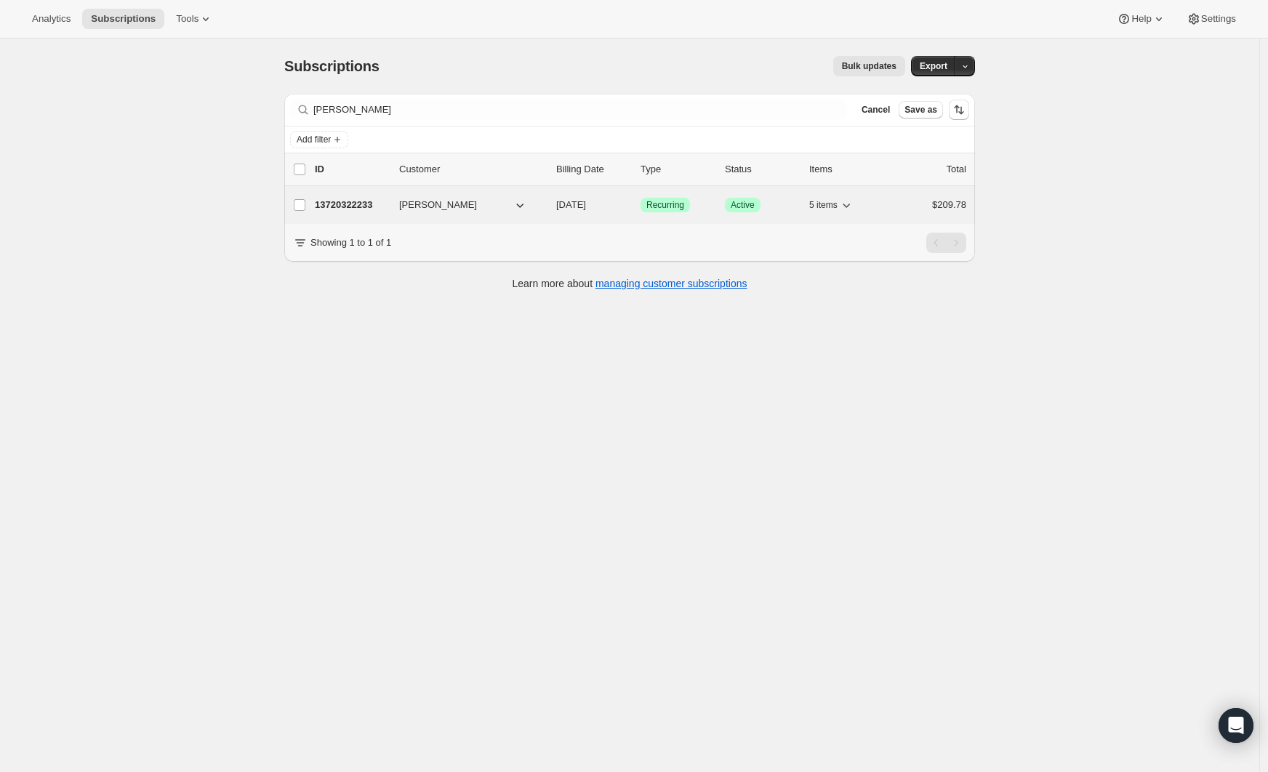
click at [371, 200] on p "13720322233" at bounding box center [351, 205] width 73 height 15
